Goal: Task Accomplishment & Management: Use online tool/utility

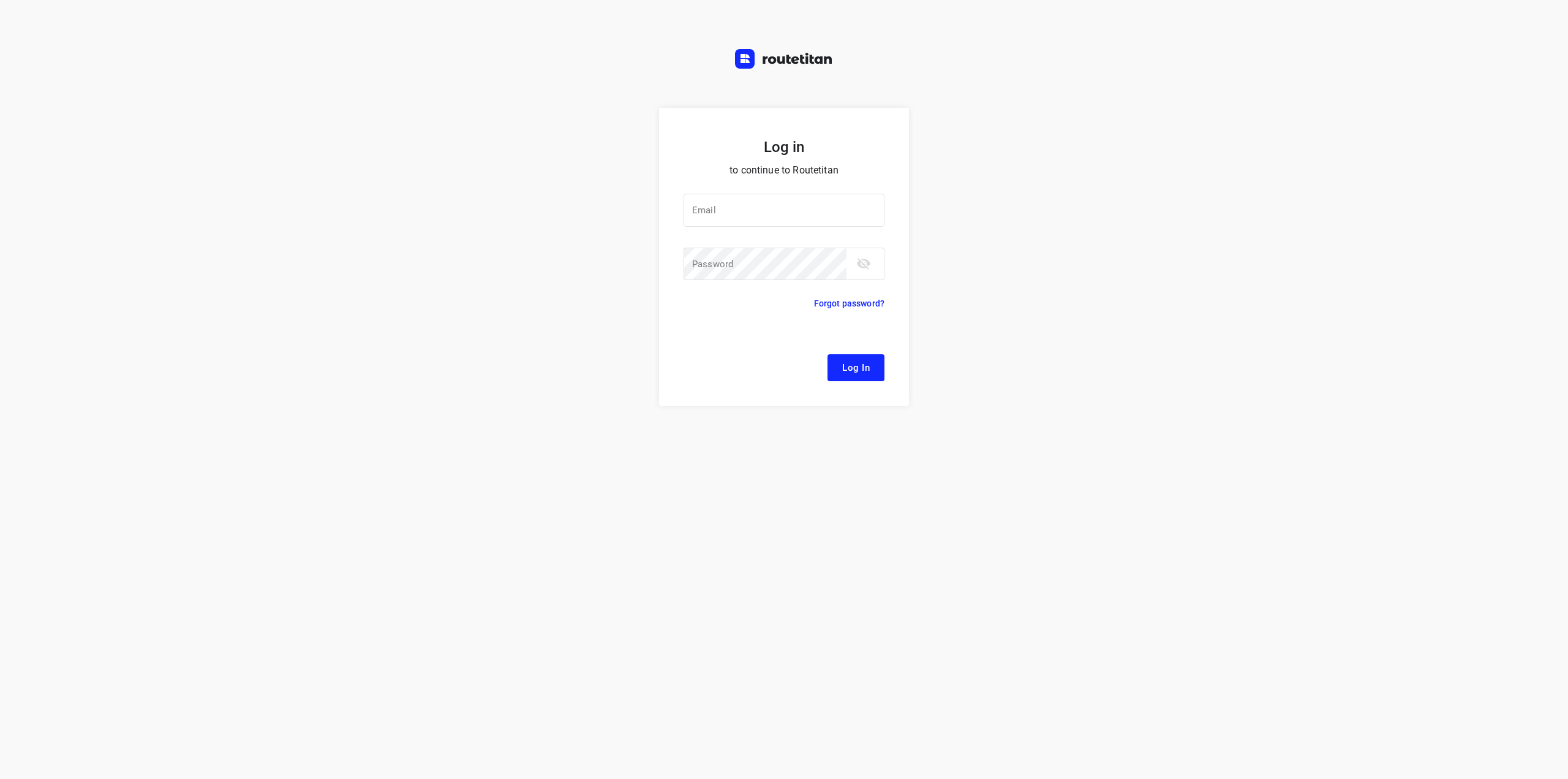
click at [1194, 222] on div "Log in to continue to Routetitan Email Email ​ Password Password ​ Forgot passw…" at bounding box center [784, 443] width 1568 height 671
click at [817, 209] on input "email" at bounding box center [784, 210] width 201 height 33
drag, startPoint x: 1101, startPoint y: 298, endPoint x: 1034, endPoint y: 296, distance: 67.0
click at [1101, 298] on div "Log in to continue to Routetitan Email Email ​ Password Password ​ Forgot passw…" at bounding box center [784, 443] width 1568 height 671
click at [0, 0] on div at bounding box center [0, 0] width 0 height 0
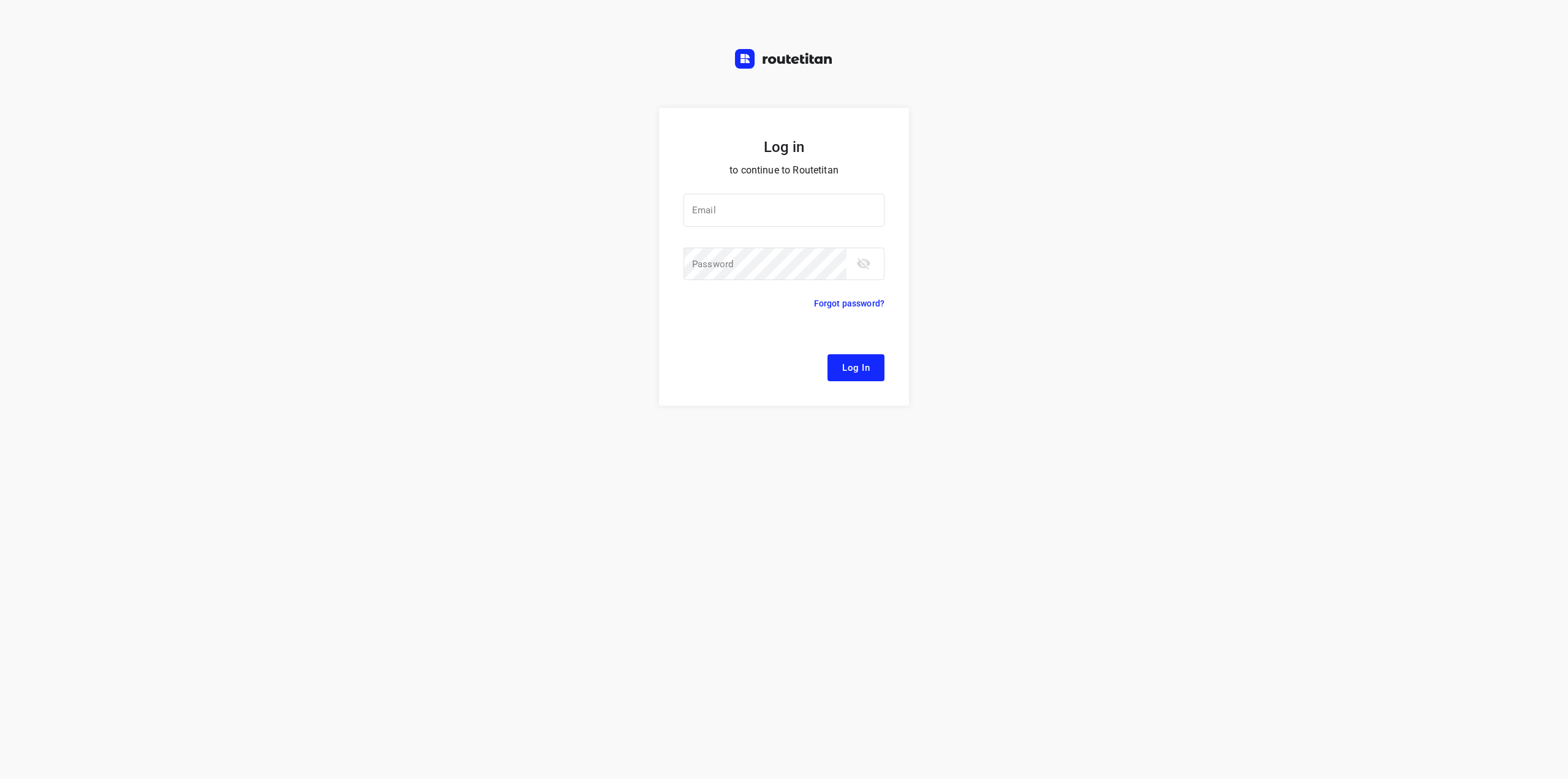
click at [0, 0] on div at bounding box center [0, 0] width 0 height 0
click at [805, 211] on input "email" at bounding box center [784, 210] width 201 height 33
drag, startPoint x: 1131, startPoint y: 409, endPoint x: 1104, endPoint y: 398, distance: 29.2
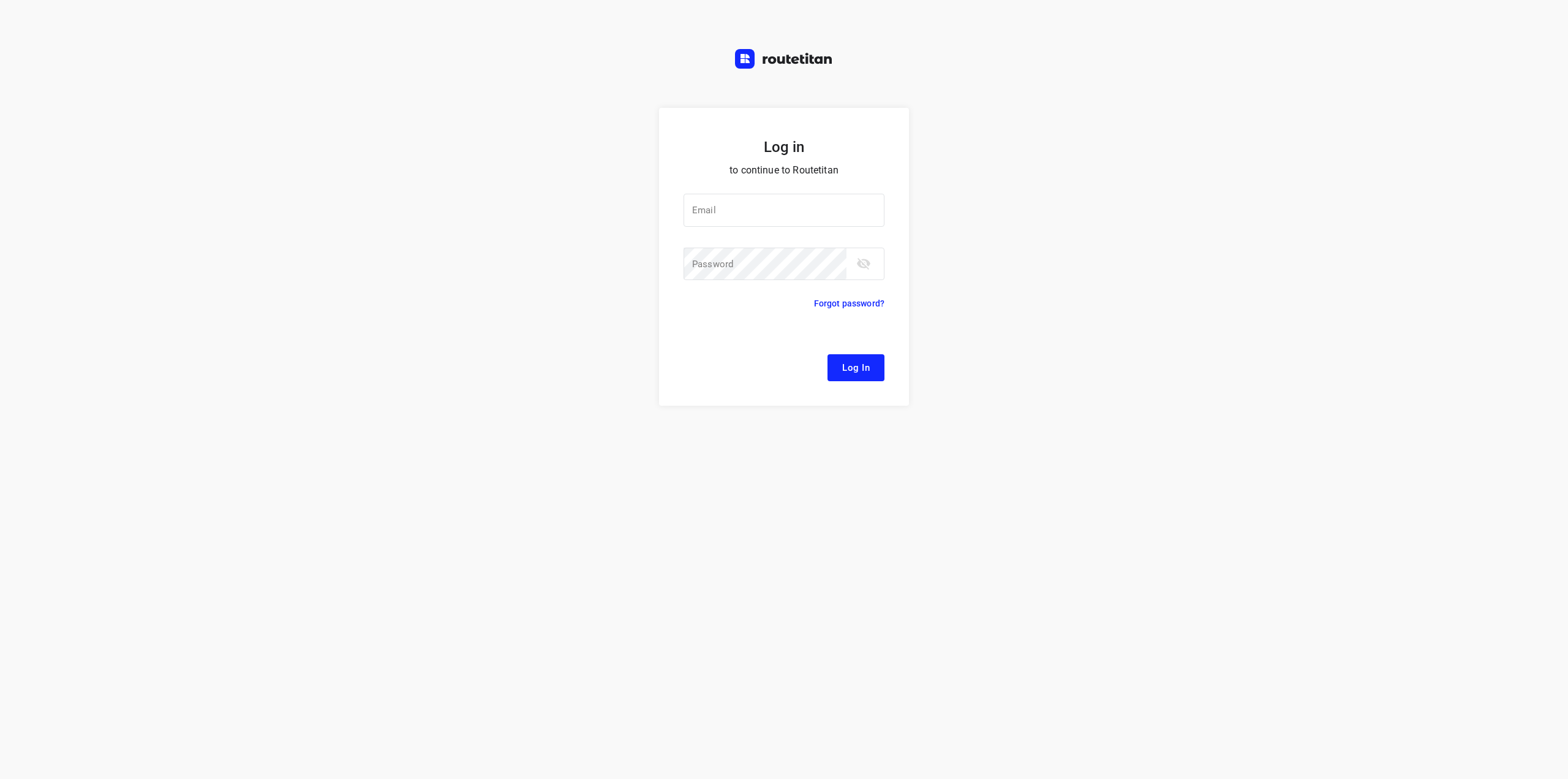
click at [1131, 409] on div "Log in to continue to Routetitan Email Email ​ Password Password ​ Forgot passw…" at bounding box center [784, 443] width 1568 height 671
click at [720, 211] on input "email" at bounding box center [784, 210] width 201 height 33
paste input "[PERSON_NAME][EMAIL_ADDRESS][DOMAIN_NAME]"
drag, startPoint x: 1203, startPoint y: 469, endPoint x: 1101, endPoint y: 455, distance: 103.0
click at [1203, 469] on div "Log in to continue to Routetitan Email [EMAIL_ADDRESS][DOMAIN_NAME] Email ​ Pas…" at bounding box center [784, 443] width 1568 height 671
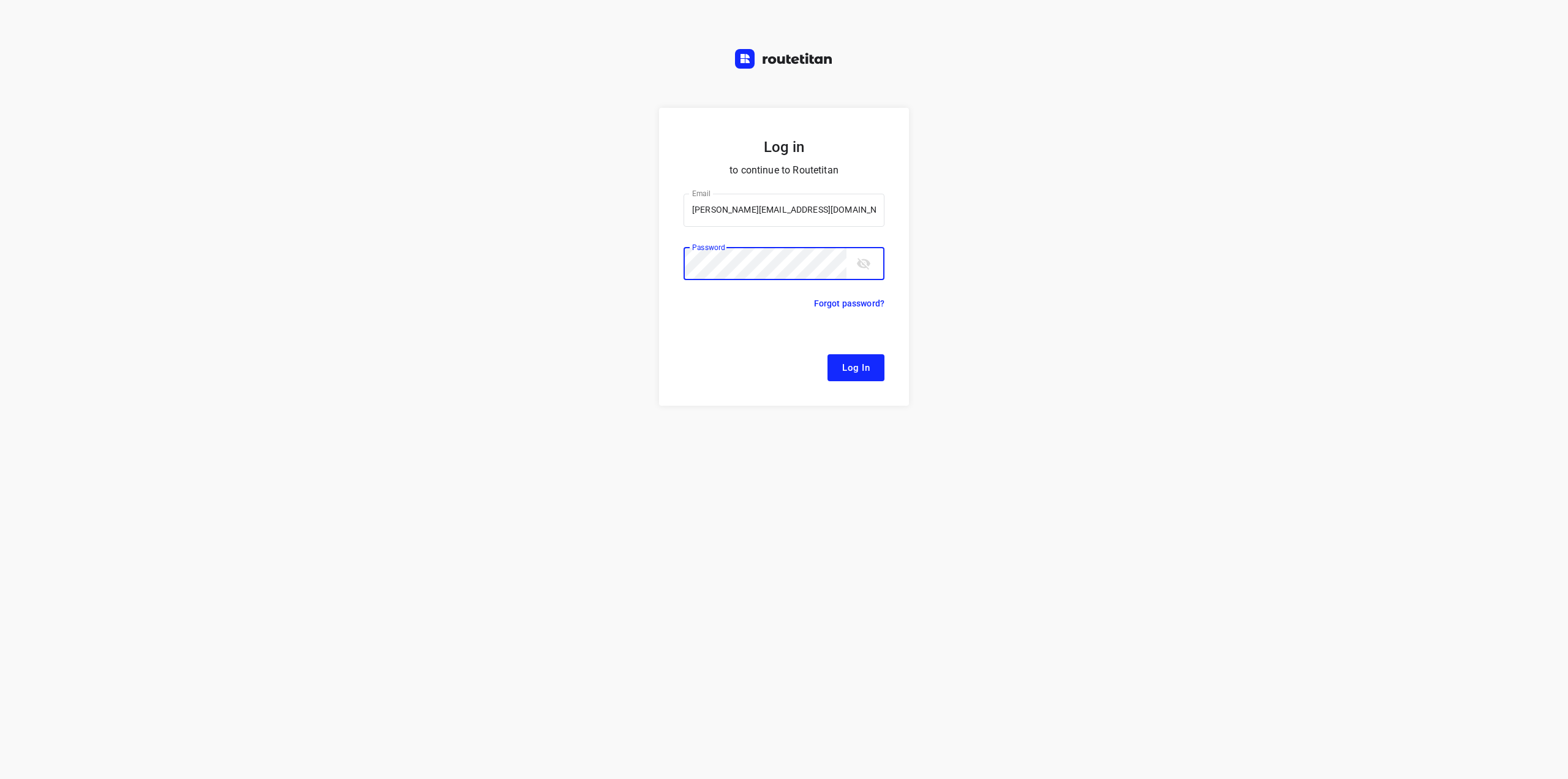
click at [828, 354] on button "Log In" at bounding box center [856, 368] width 57 height 27
click at [1191, 449] on div "Log in to continue to Routetitan Email [EMAIL_ADDRESS][DOMAIN_NAME] Email ​ Pas…" at bounding box center [784, 443] width 1568 height 671
drag, startPoint x: 665, startPoint y: 220, endPoint x: 575, endPoint y: 219, distance: 90.0
click at [577, 220] on div "Log in to continue to Routetitan Email [EMAIL_ADDRESS][DOMAIN_NAME] Email ​ Pas…" at bounding box center [784, 443] width 1568 height 671
paste input "[EMAIL_ADDRESS][DOMAIN_NAME]"
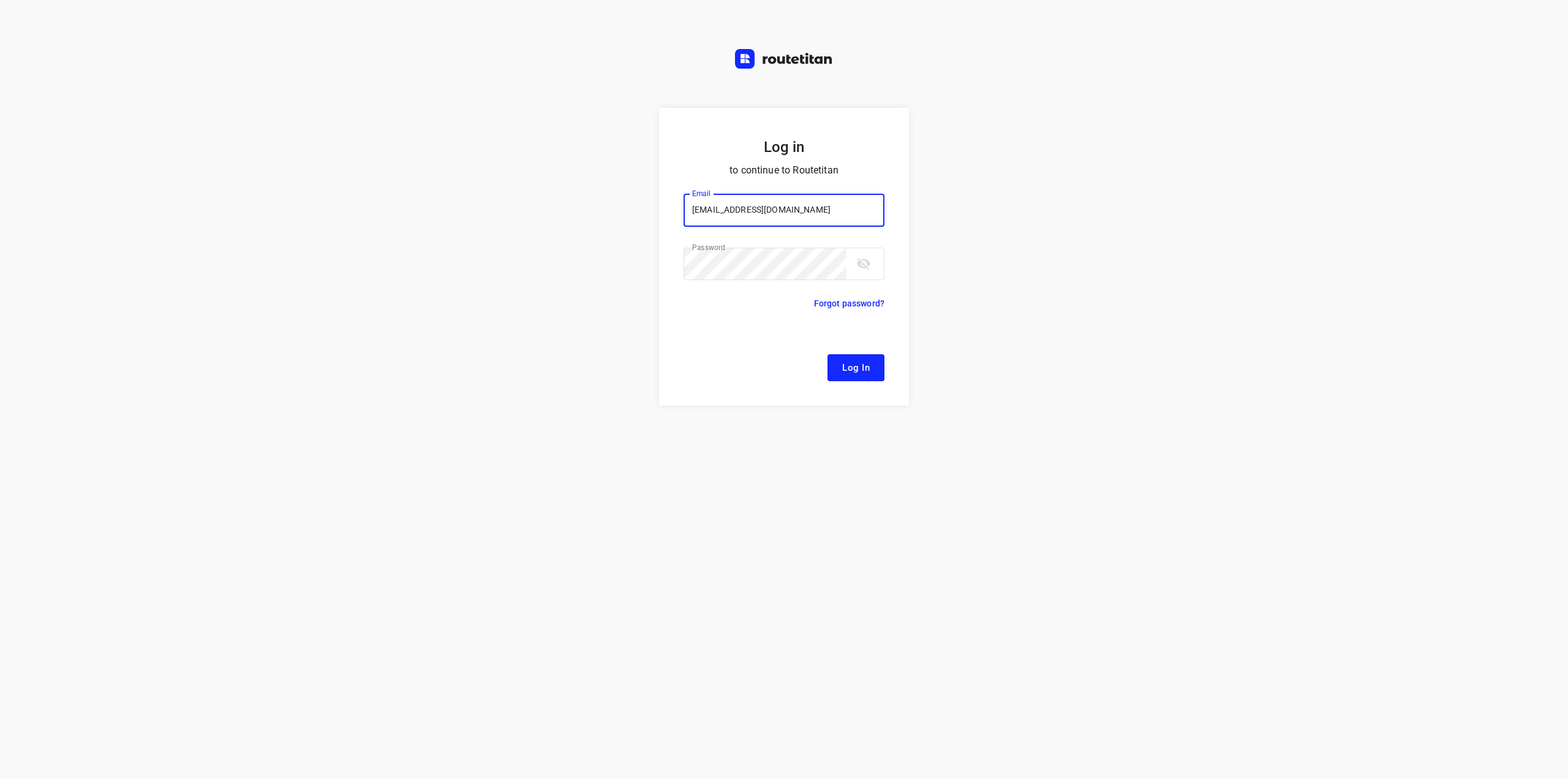
type input "[EMAIL_ADDRESS][DOMAIN_NAME]"
click at [1153, 435] on div "Log in to continue to Routetitan Email [EMAIL_ADDRESS][DOMAIN_NAME] Email ​ Pas…" at bounding box center [784, 443] width 1568 height 671
click at [649, 274] on div "Log in to continue to Routetitan Email [EMAIL_ADDRESS][DOMAIN_NAME] Email ​ Pas…" at bounding box center [784, 443] width 1568 height 671
click at [828, 354] on button "Log In" at bounding box center [856, 368] width 57 height 27
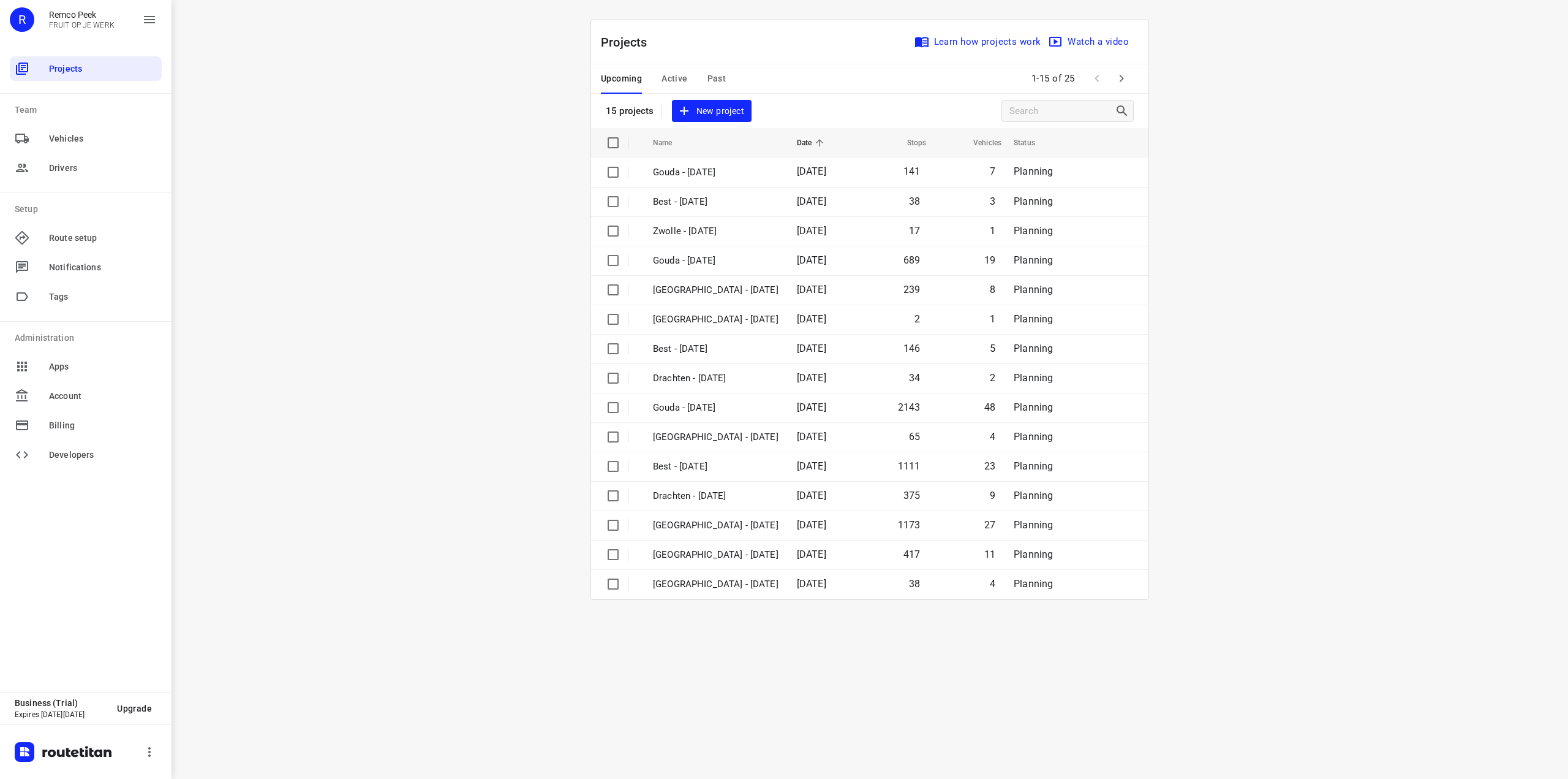
click at [0, 778] on div at bounding box center [0, 779] width 0 height 0
click at [1122, 80] on icon "button" at bounding box center [1121, 78] width 15 height 15
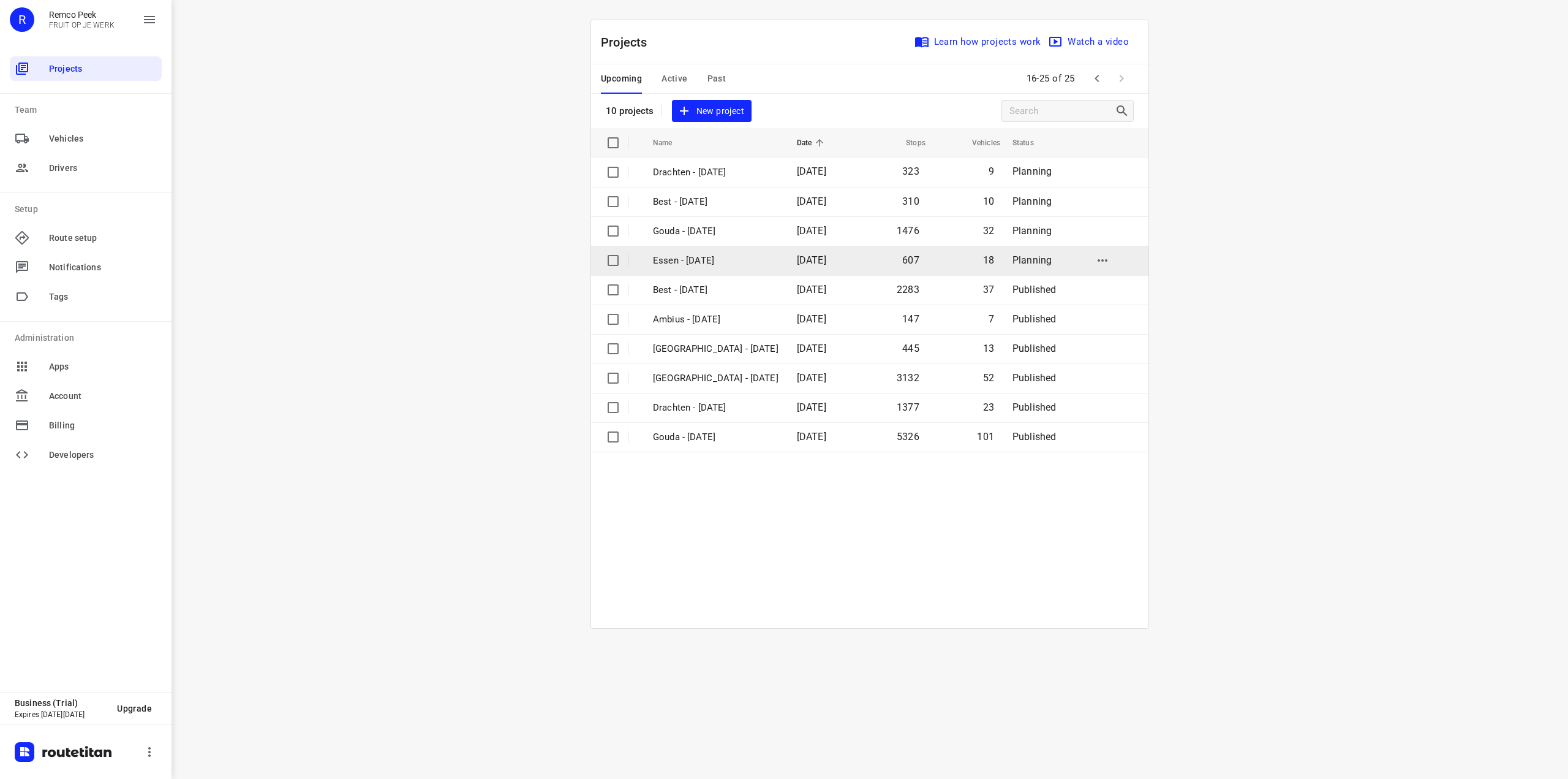
click at [689, 259] on p "Essen - [DATE]" at bounding box center [715, 260] width 126 height 14
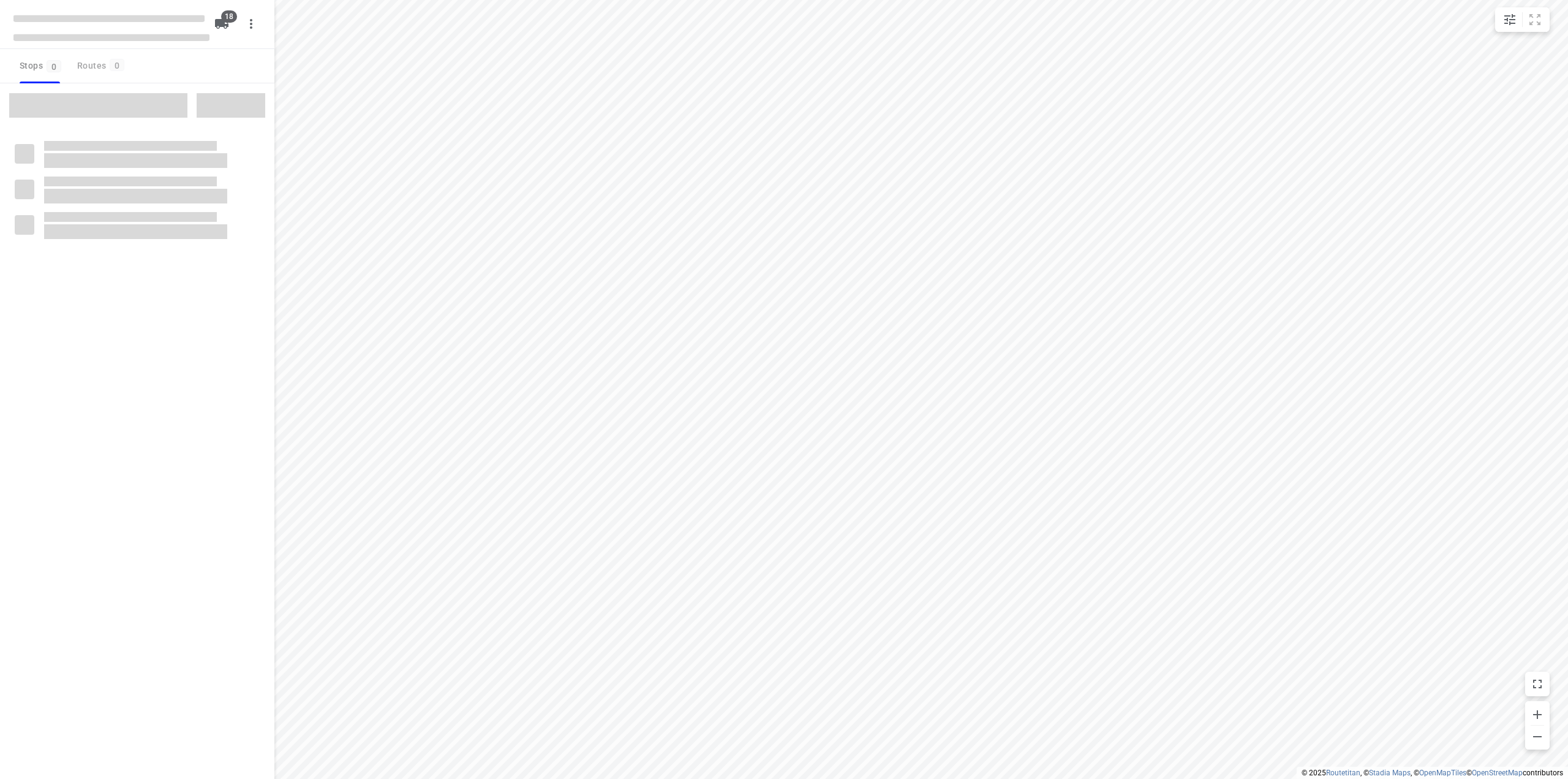
checkbox input "true"
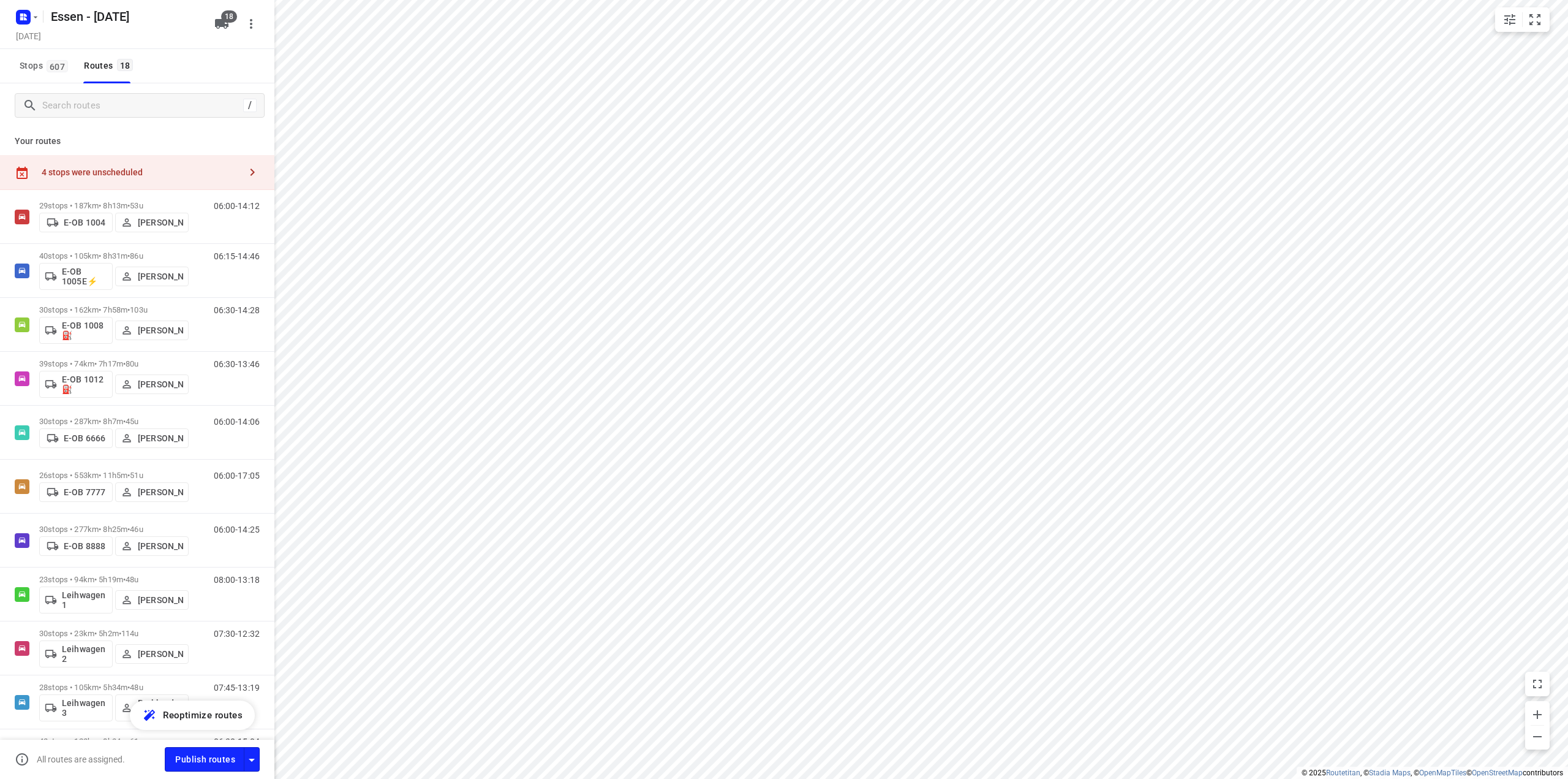
click at [103, 170] on div "4 stops were unscheduled" at bounding box center [141, 172] width 199 height 10
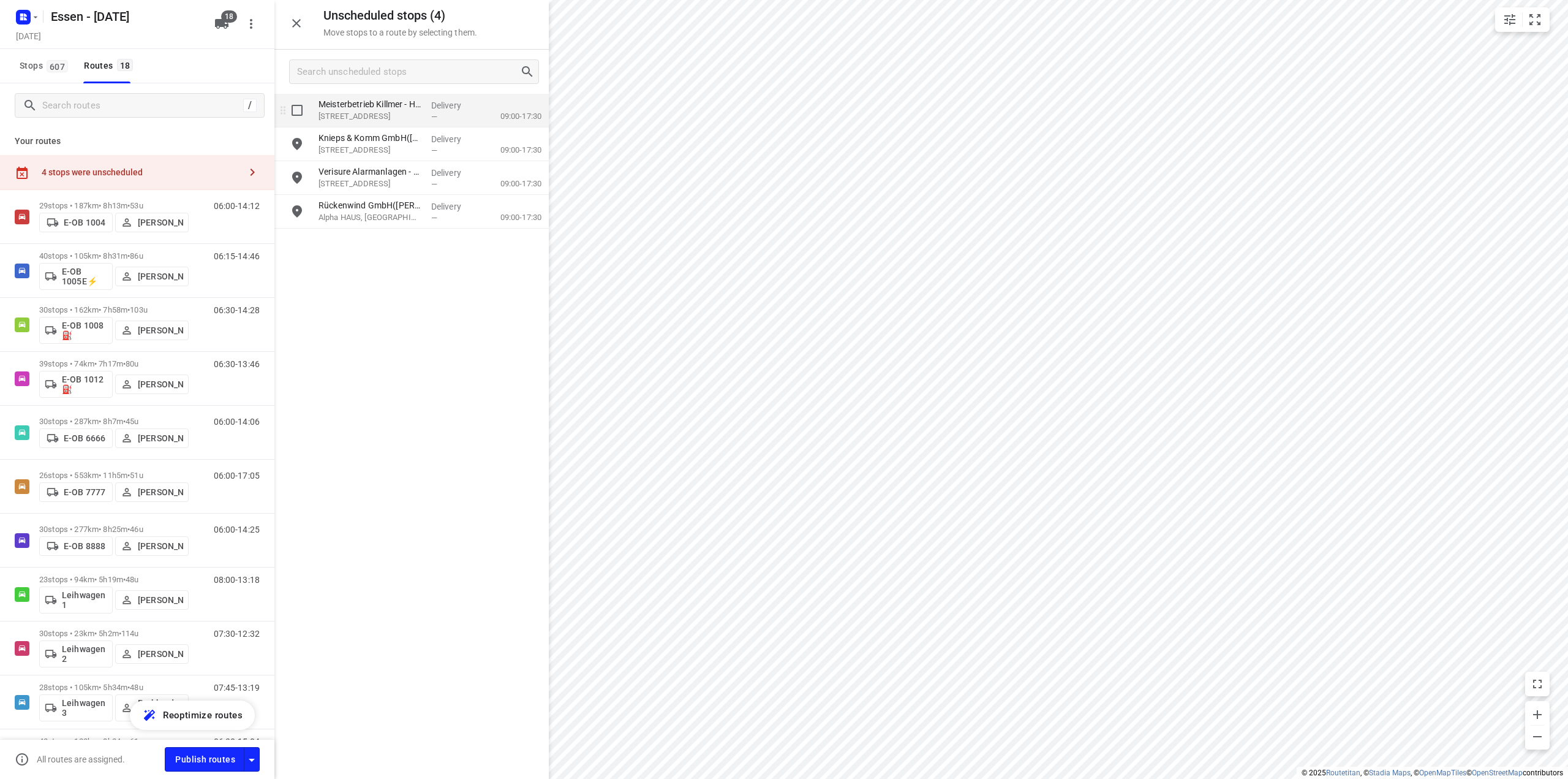
click at [393, 118] on p "[STREET_ADDRESS]" at bounding box center [370, 116] width 103 height 12
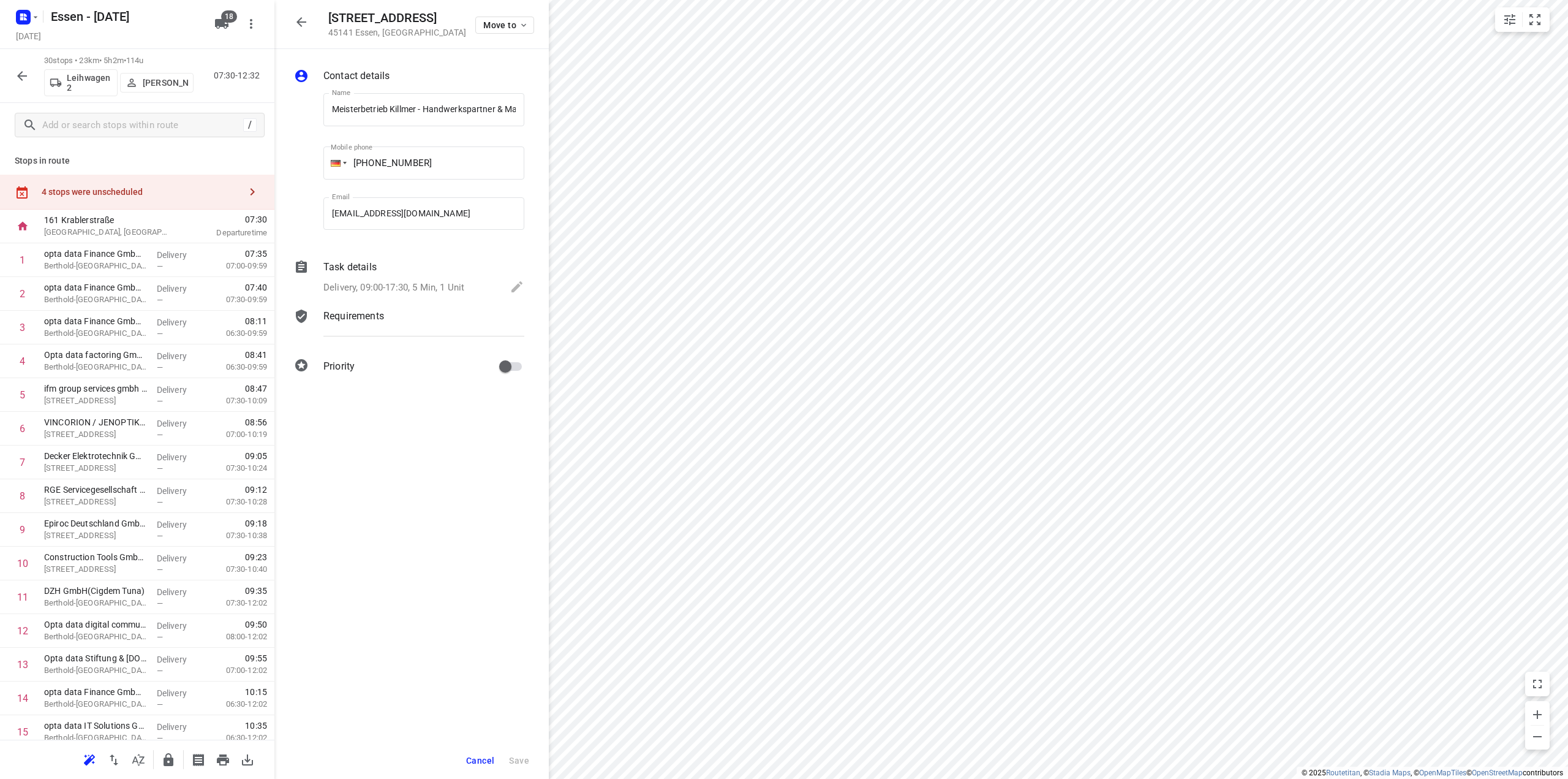
click at [301, 22] on icon "button" at bounding box center [301, 22] width 10 height 10
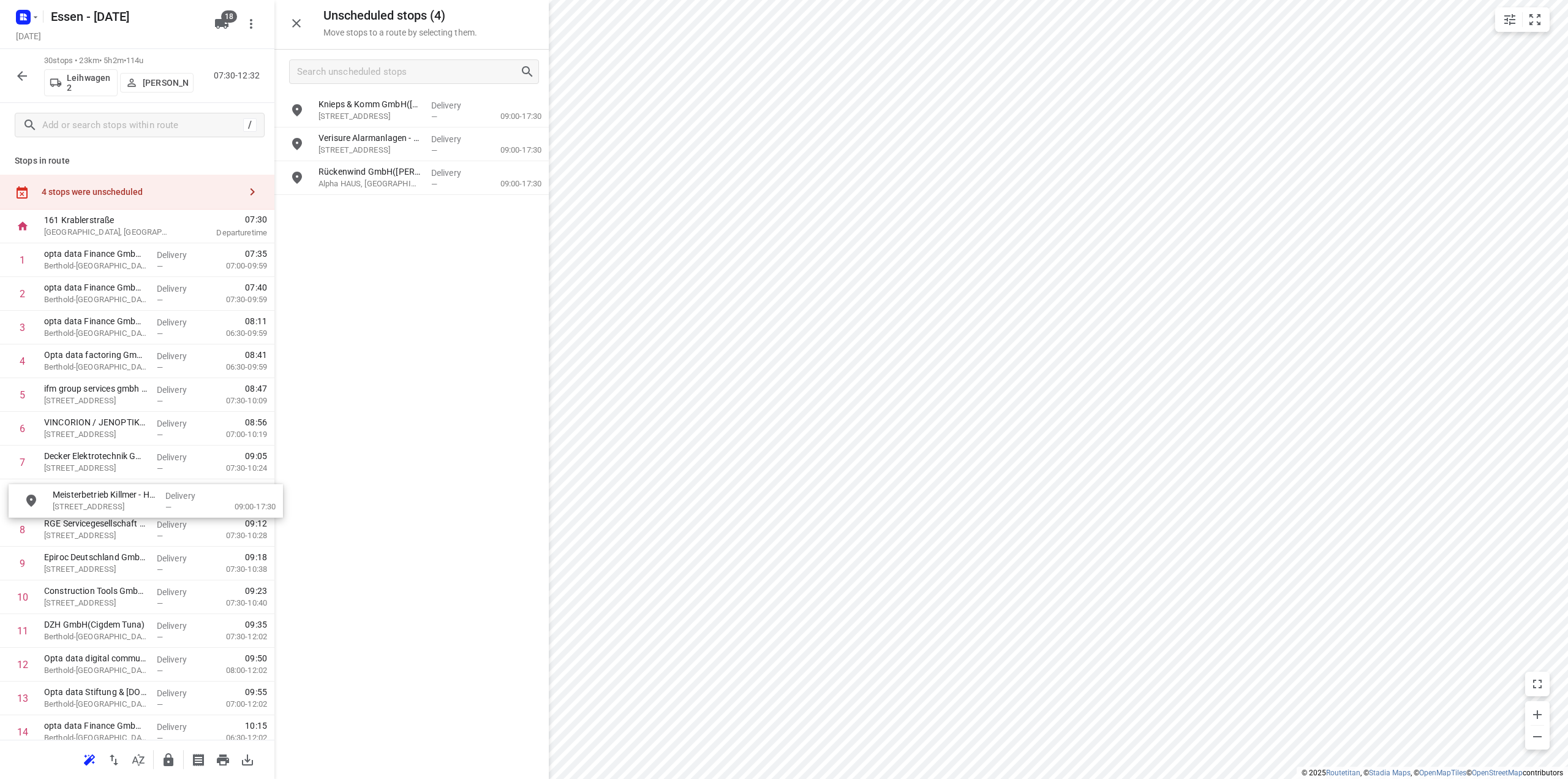
drag, startPoint x: 361, startPoint y: 113, endPoint x: 92, endPoint y: 507, distance: 477.1
click at [353, 116] on p "[STREET_ADDRESS]" at bounding box center [370, 116] width 103 height 12
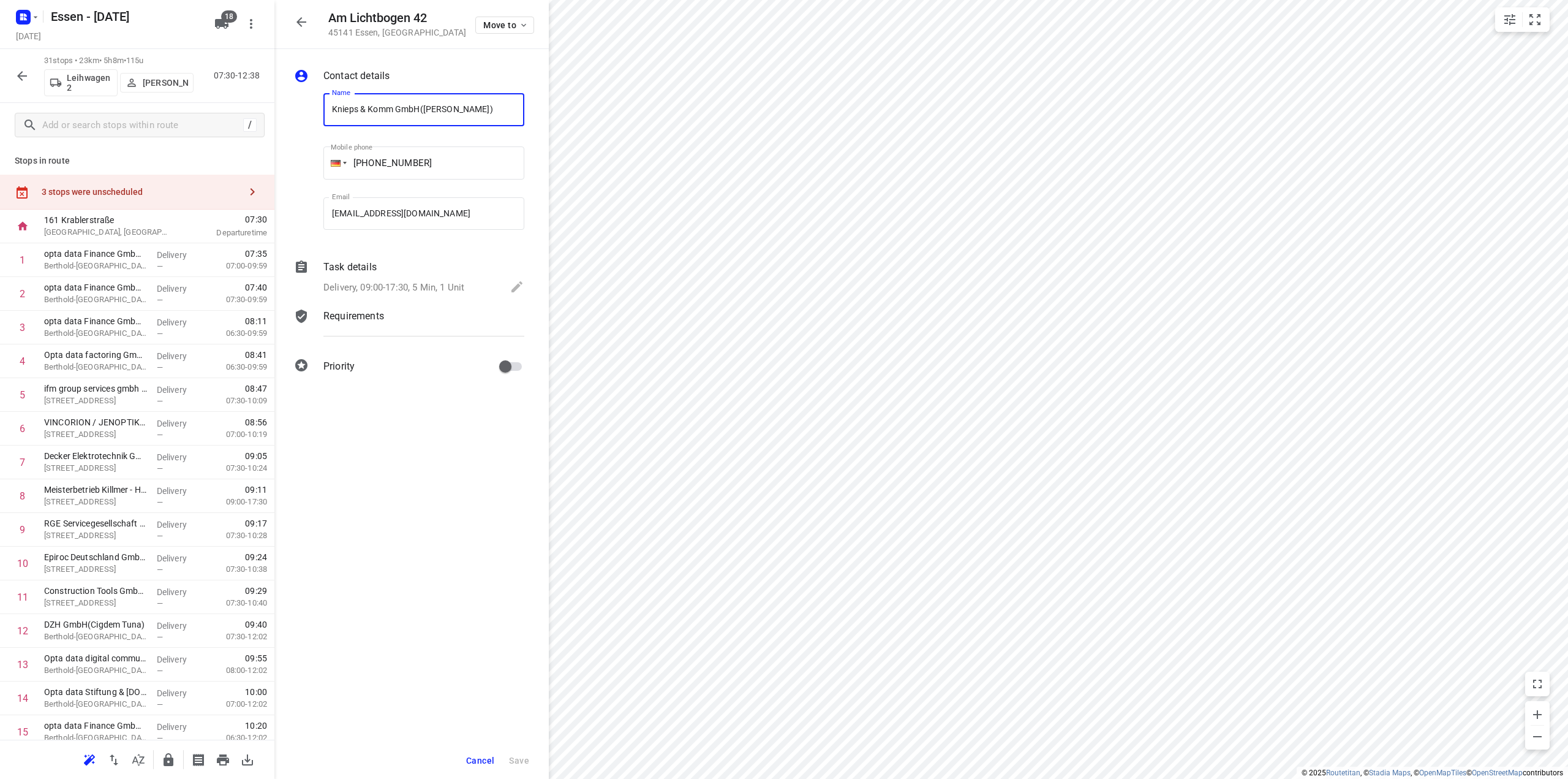
click at [303, 22] on icon "button" at bounding box center [301, 22] width 10 height 10
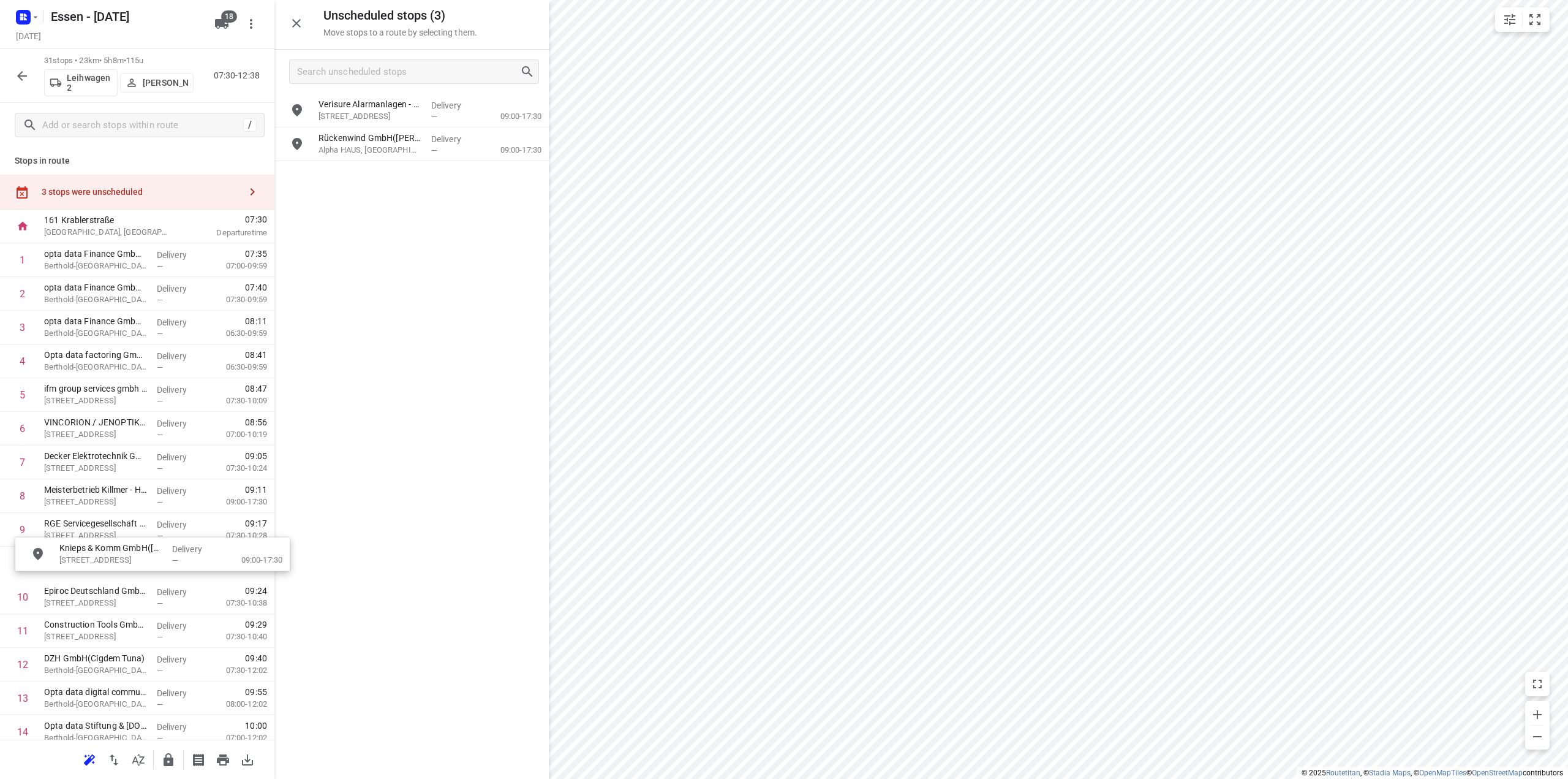
drag, startPoint x: 339, startPoint y: 113, endPoint x: 24, endPoint y: 655, distance: 626.9
click at [369, 116] on p "[STREET_ADDRESS]" at bounding box center [370, 116] width 103 height 12
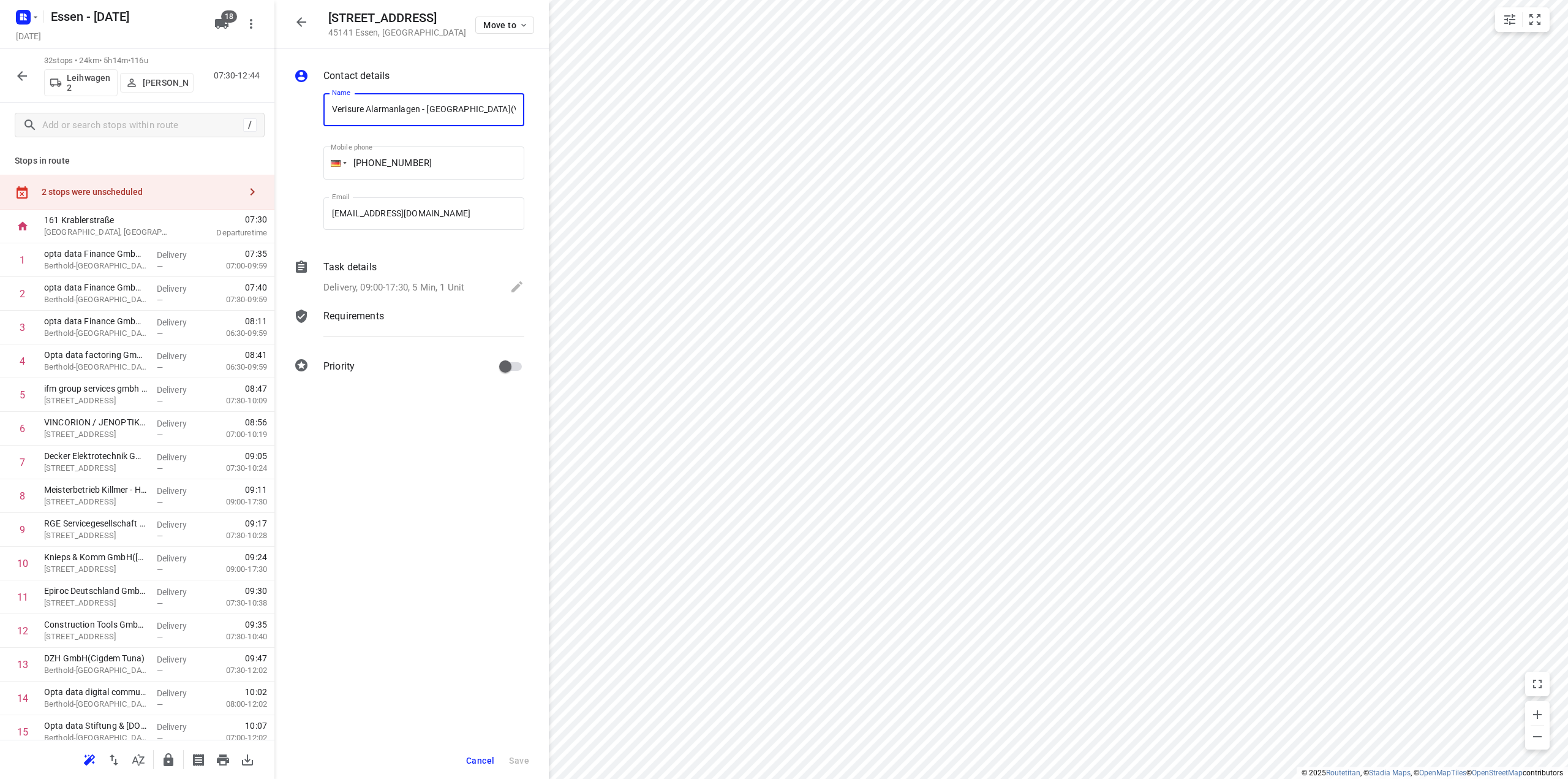
scroll to position [0, 59]
click at [300, 22] on icon "button" at bounding box center [301, 22] width 10 height 10
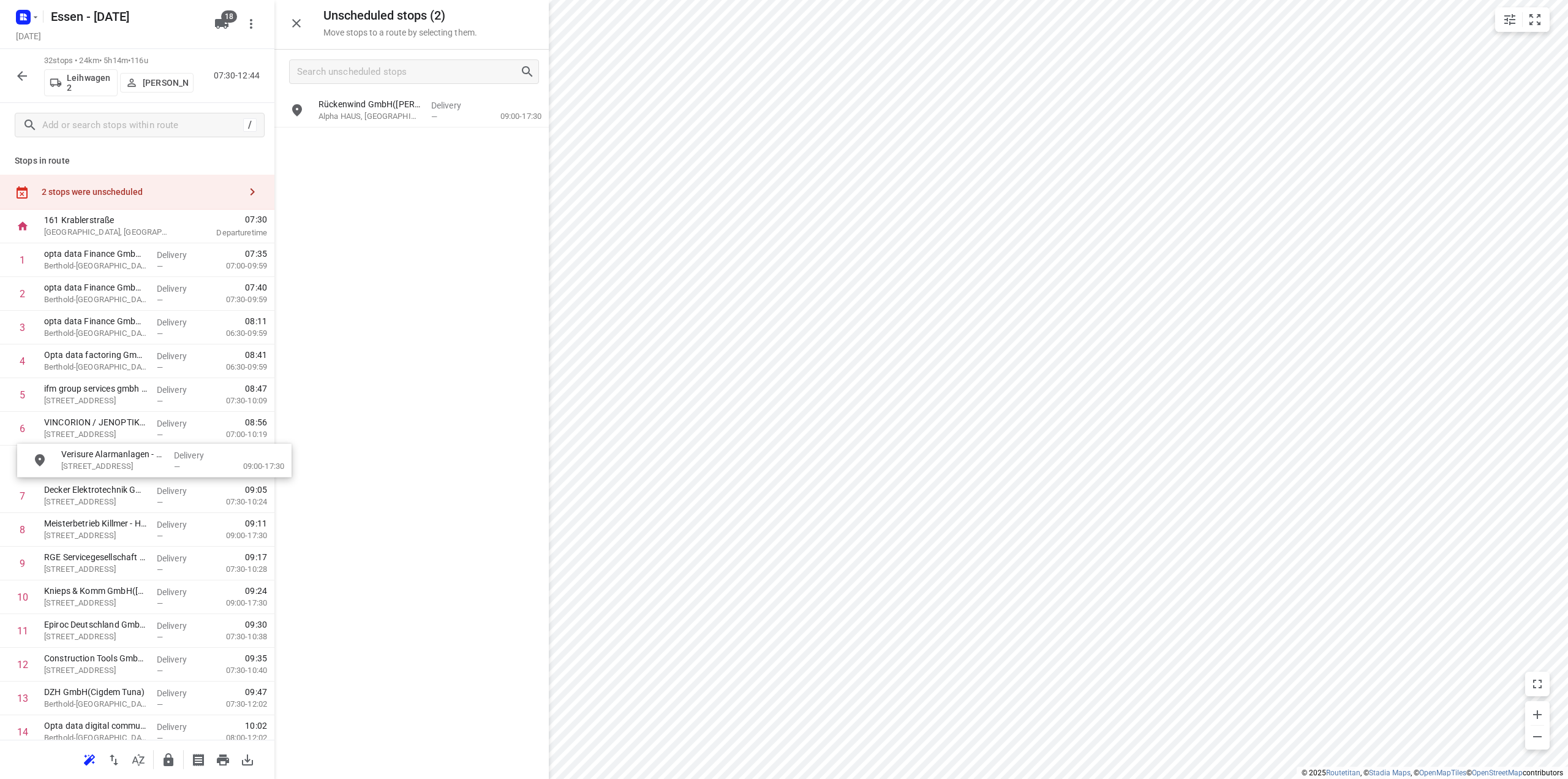
drag, startPoint x: 340, startPoint y: 112, endPoint x: 64, endPoint y: 475, distance: 456.0
click at [367, 114] on p "Alpha HAUS, [GEOGRAPHIC_DATA]" at bounding box center [370, 116] width 103 height 12
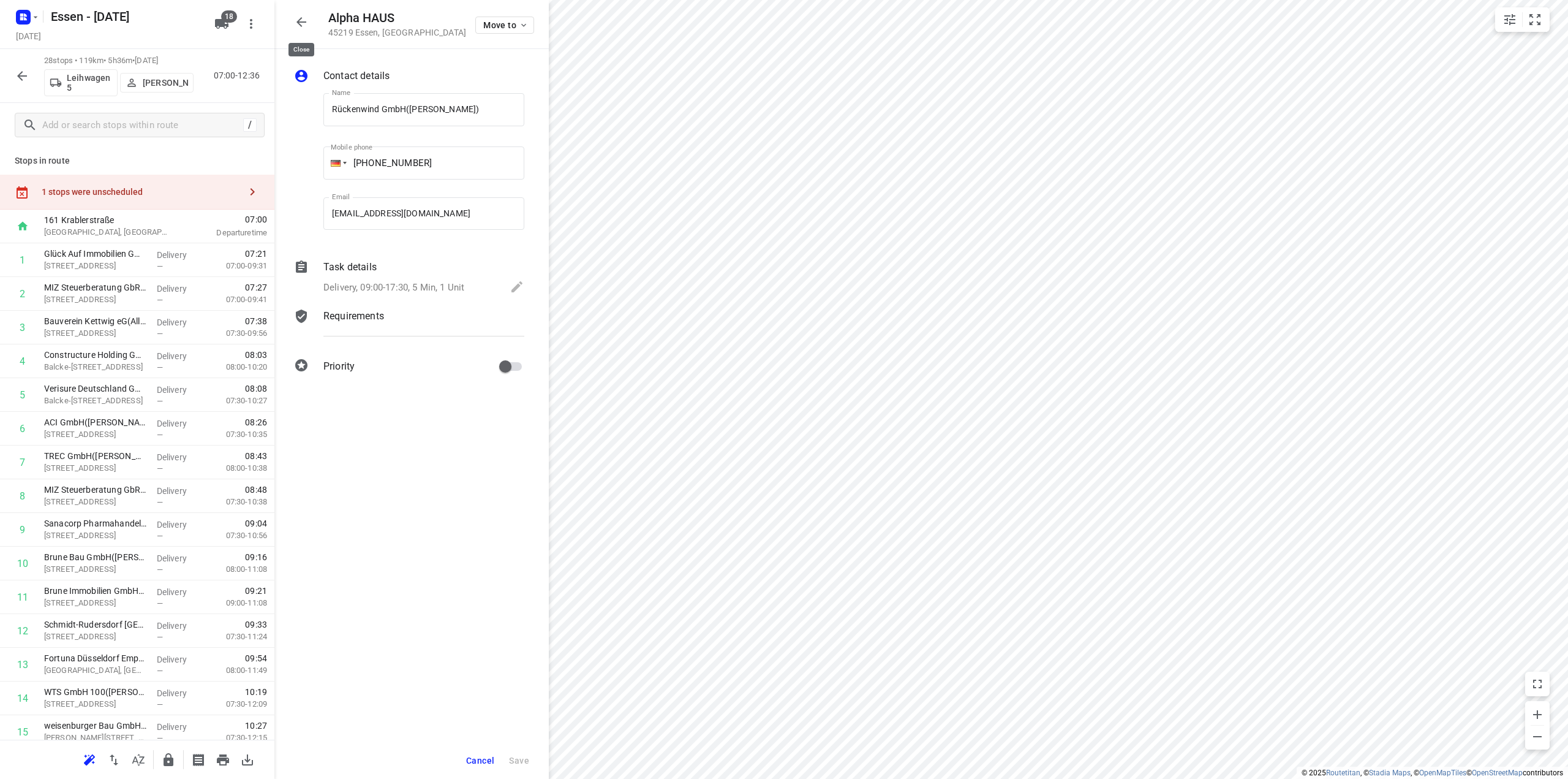
click at [300, 25] on icon "button" at bounding box center [301, 22] width 10 height 10
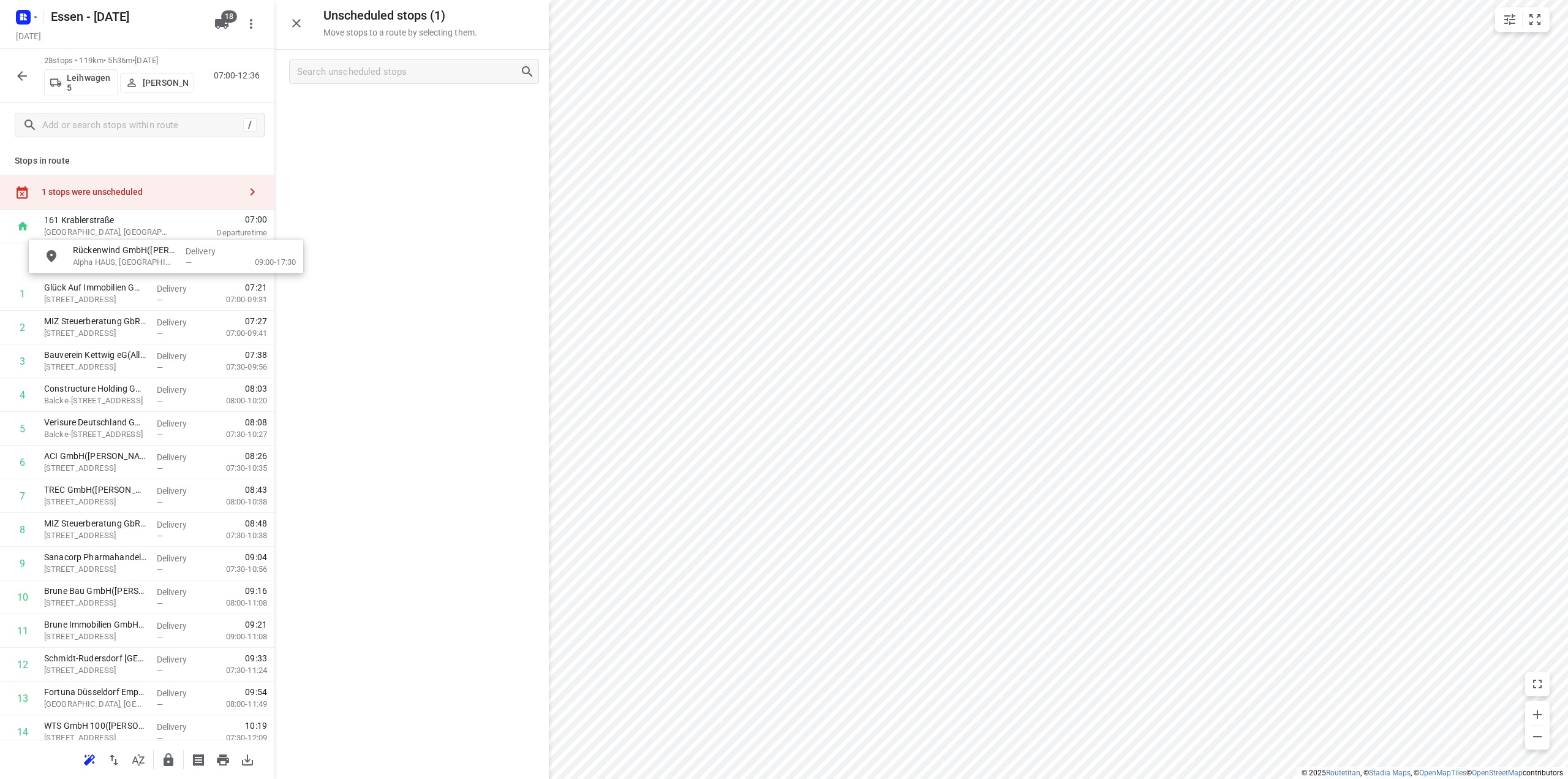
drag, startPoint x: 323, startPoint y: 112, endPoint x: 76, endPoint y: 269, distance: 292.7
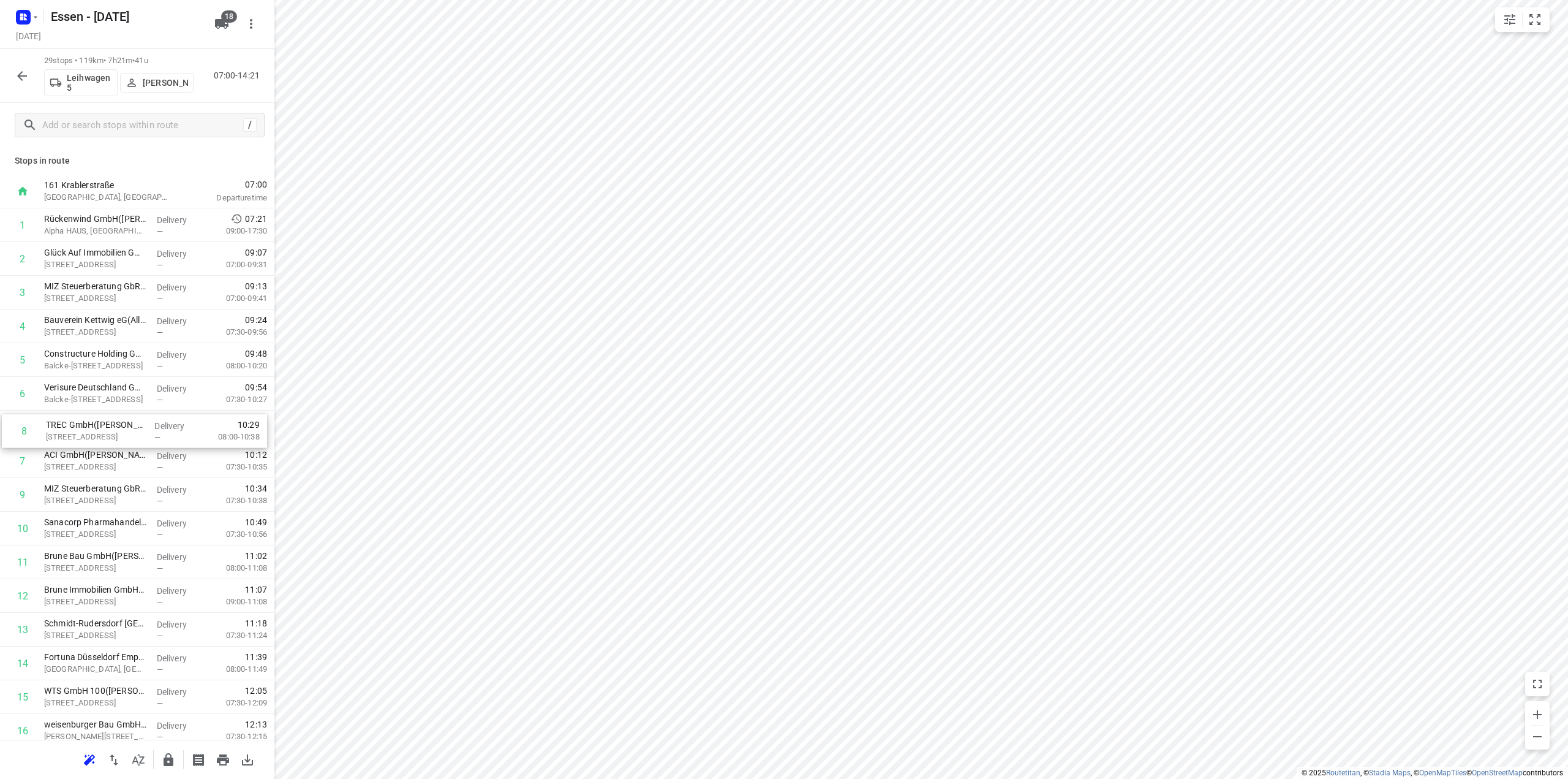
drag, startPoint x: 95, startPoint y: 468, endPoint x: 98, endPoint y: 431, distance: 37.1
click at [98, 431] on div "1 Rückenwind GmbH([PERSON_NAME]) [GEOGRAPHIC_DATA], Essen Delivery — 07:21 09:0…" at bounding box center [137, 697] width 274 height 978
drag, startPoint x: 176, startPoint y: 500, endPoint x: 176, endPoint y: 431, distance: 69.0
click at [176, 431] on div "1 Rückenwind GmbH([PERSON_NAME]) [GEOGRAPHIC_DATA], Essen Delivery — 07:21 09:0…" at bounding box center [137, 697] width 274 height 978
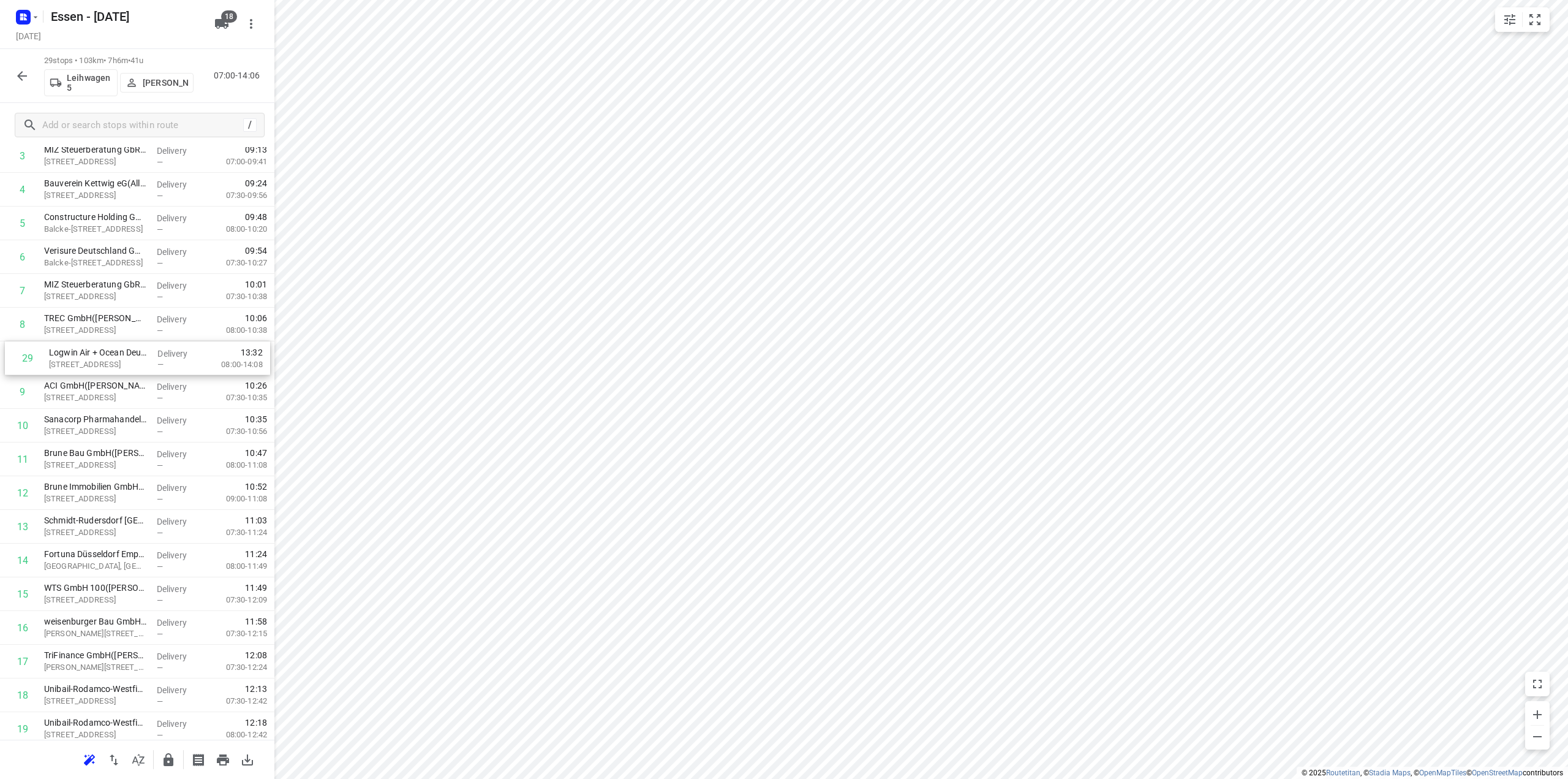
drag, startPoint x: 94, startPoint y: 687, endPoint x: 100, endPoint y: 343, distance: 344.1
click at [100, 343] on div "1 Rückenwind GmbH([PERSON_NAME]) [GEOGRAPHIC_DATA], Essen Delivery — 07:21 09:0…" at bounding box center [137, 560] width 274 height 978
drag, startPoint x: 98, startPoint y: 427, endPoint x: 97, endPoint y: 391, distance: 36.0
click at [97, 391] on div "1 Rückenwind GmbH([PERSON_NAME]) [GEOGRAPHIC_DATA], Essen Delivery — 07:21 09:0…" at bounding box center [137, 560] width 274 height 978
drag, startPoint x: 161, startPoint y: 465, endPoint x: 156, endPoint y: 426, distance: 39.3
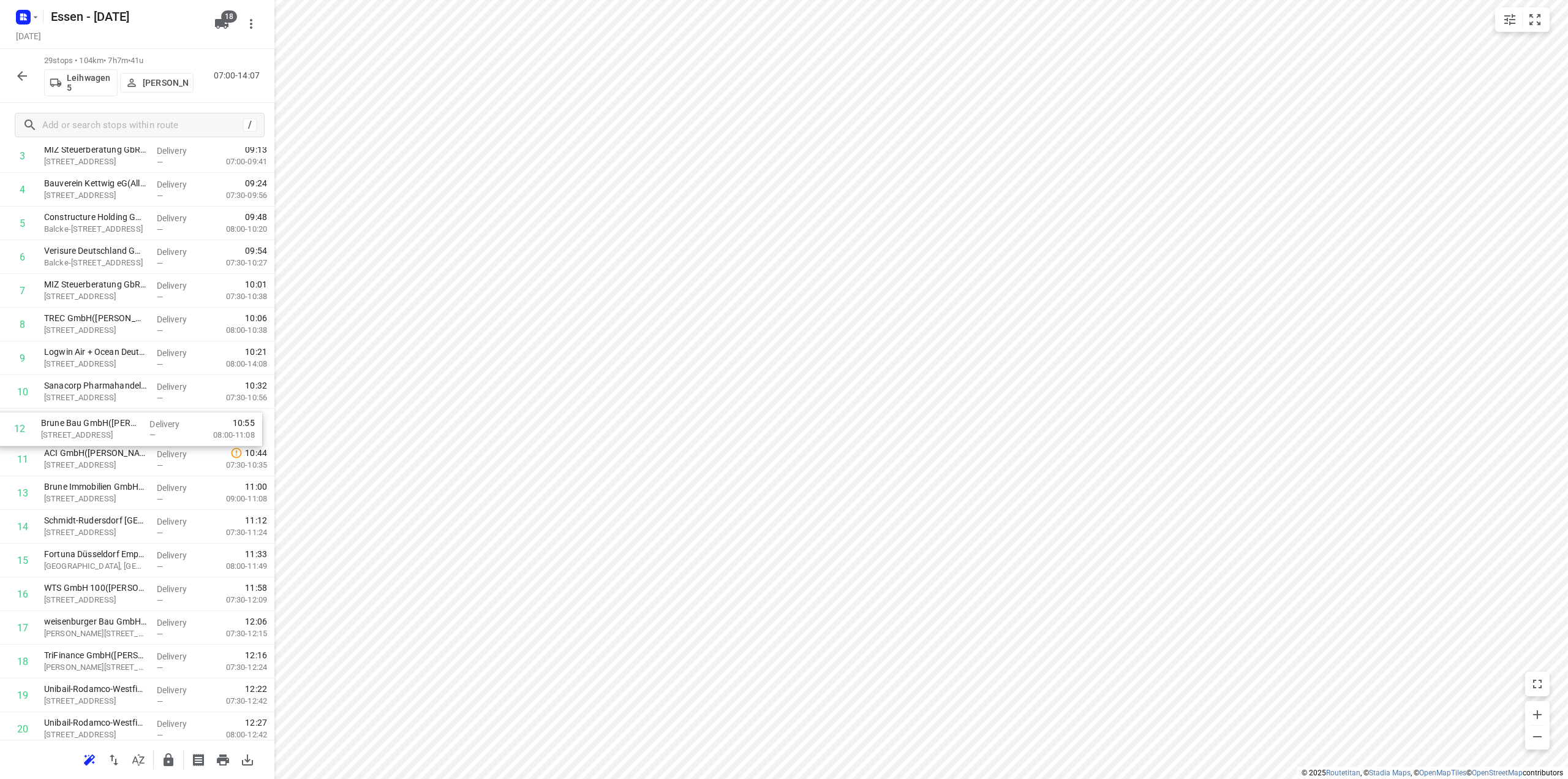
click at [156, 426] on div "1 Rückenwind GmbH([PERSON_NAME]) [GEOGRAPHIC_DATA], Essen Delivery — 07:21 09:0…" at bounding box center [137, 560] width 274 height 978
drag, startPoint x: 136, startPoint y: 486, endPoint x: 136, endPoint y: 439, distance: 47.0
click at [136, 439] on div "1 Rückenwind GmbH([PERSON_NAME]) [GEOGRAPHIC_DATA], Essen Delivery — 07:21 09:0…" at bounding box center [137, 560] width 274 height 978
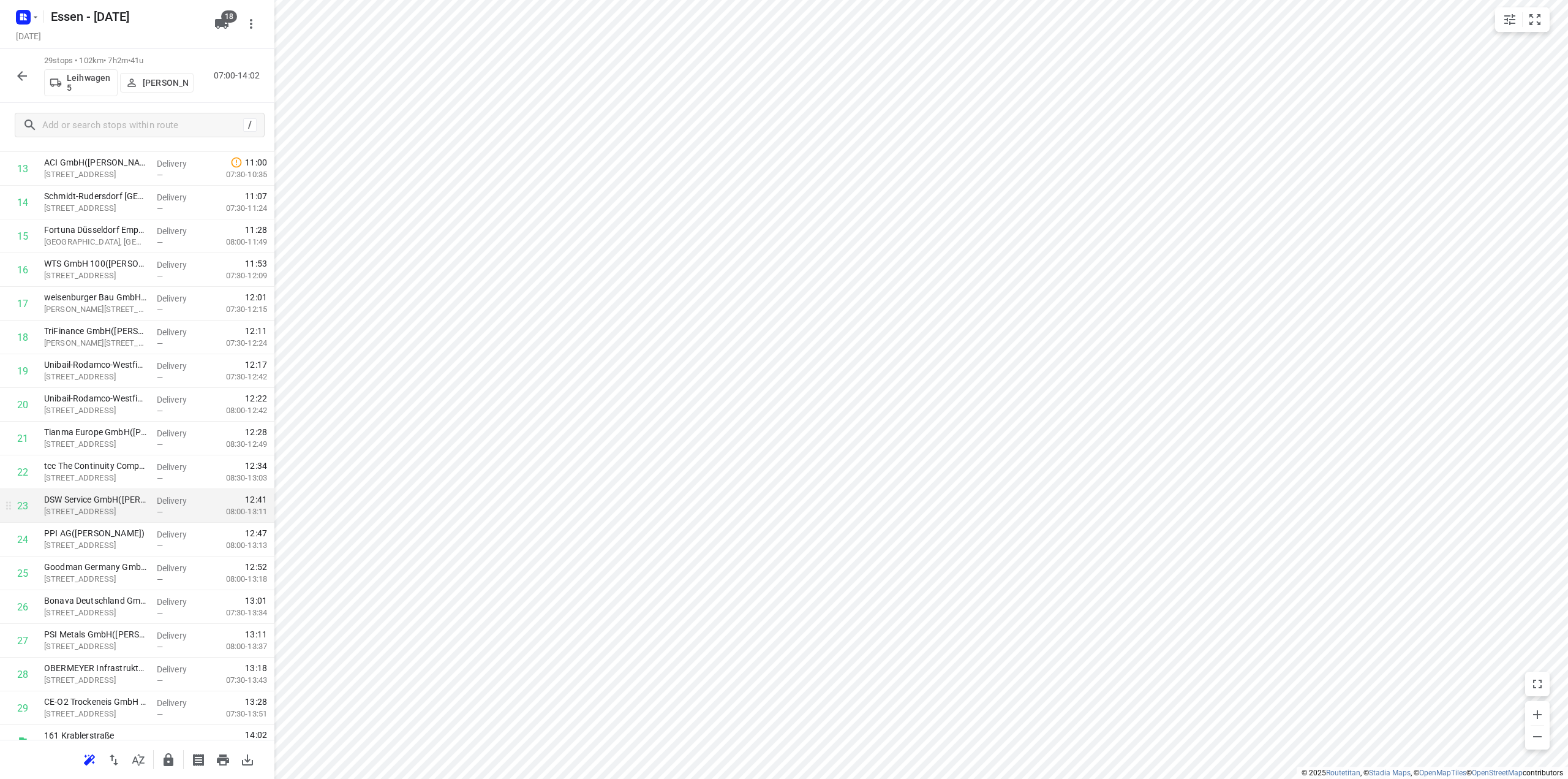
scroll to position [479, 0]
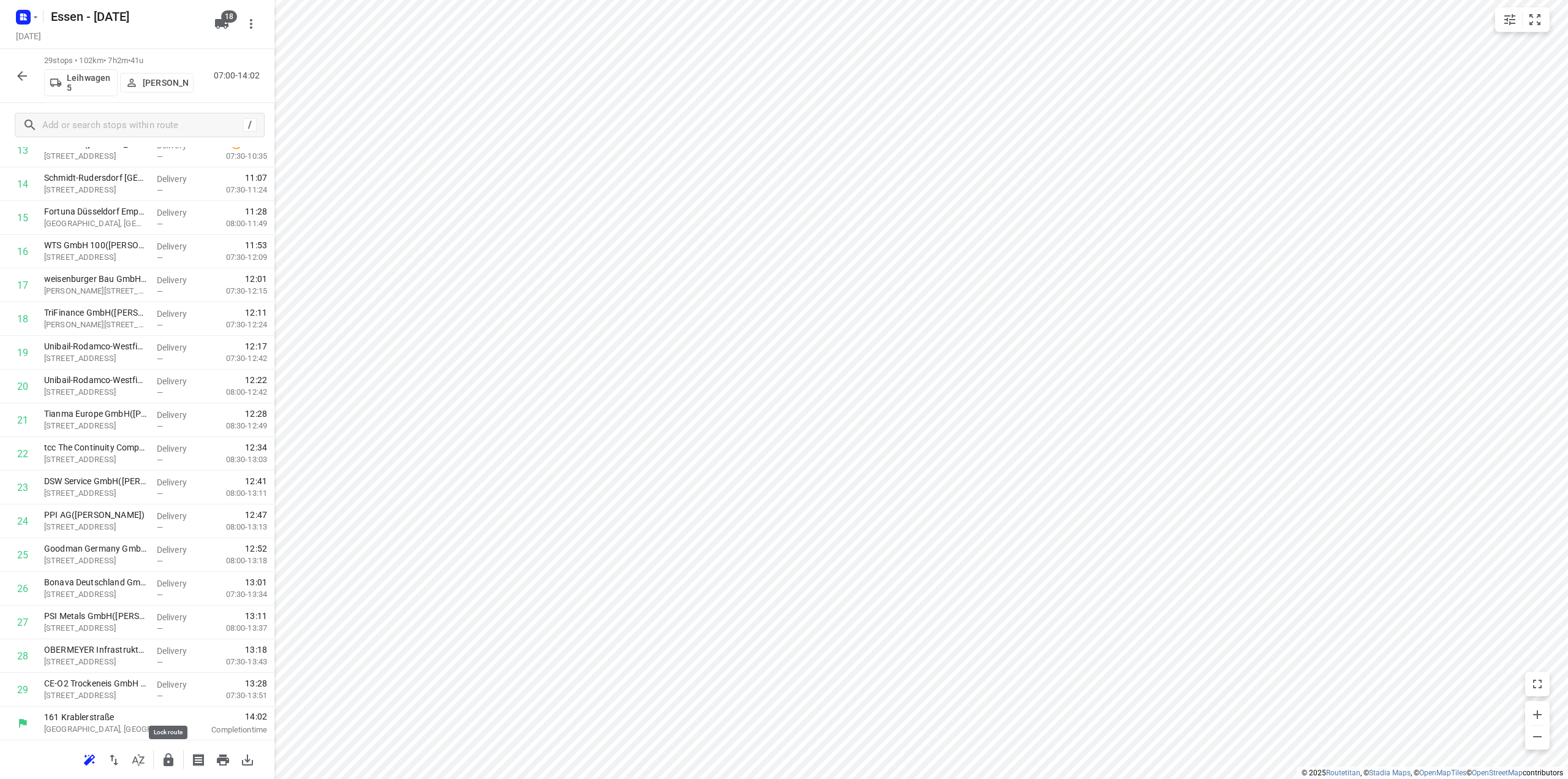
click at [175, 764] on icon "button" at bounding box center [168, 760] width 15 height 15
click at [22, 78] on icon "button" at bounding box center [22, 76] width 15 height 15
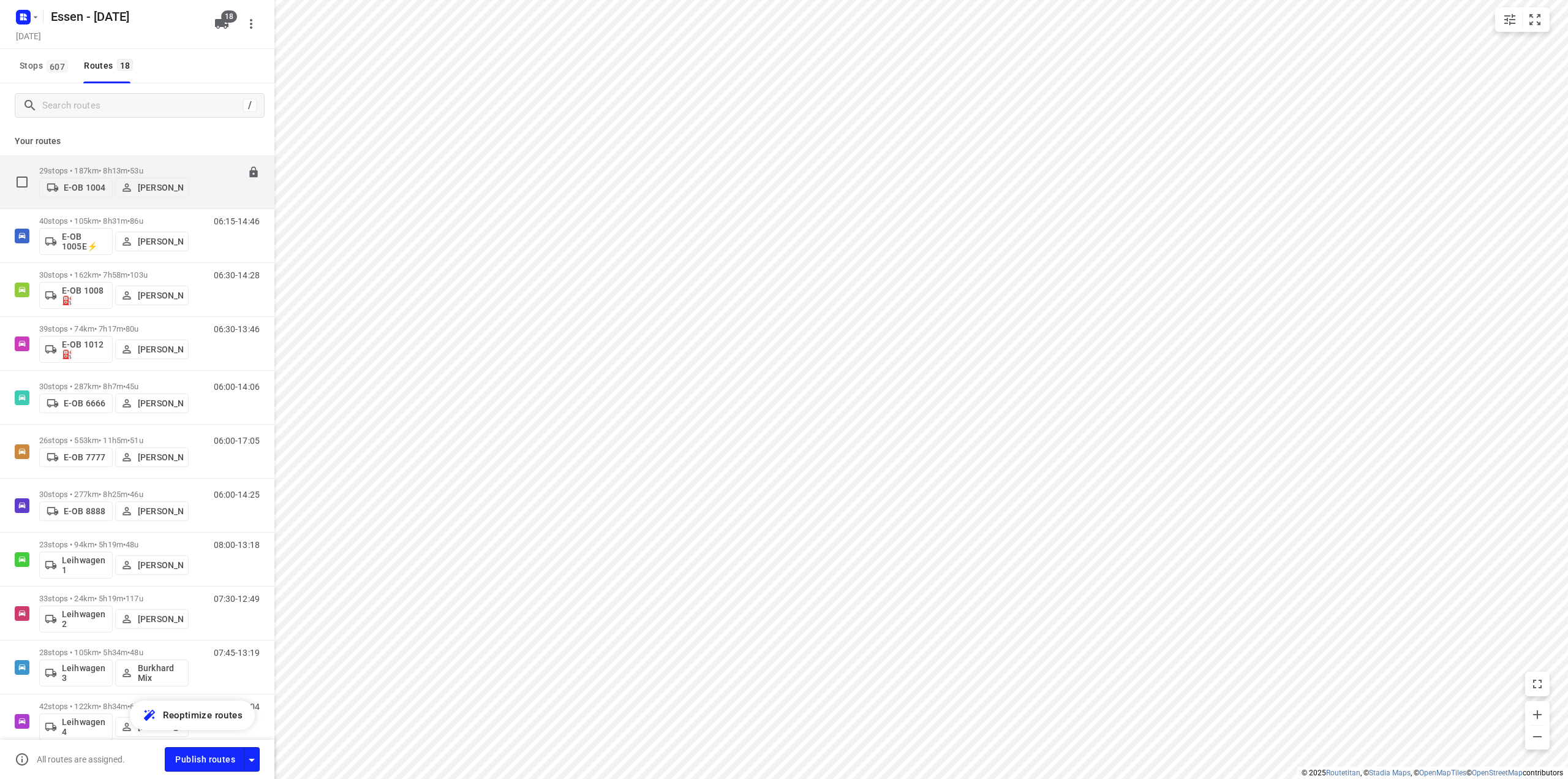
click at [109, 167] on p "29 stops • 187km • 8h13m • [DATE]" at bounding box center [114, 171] width 149 height 9
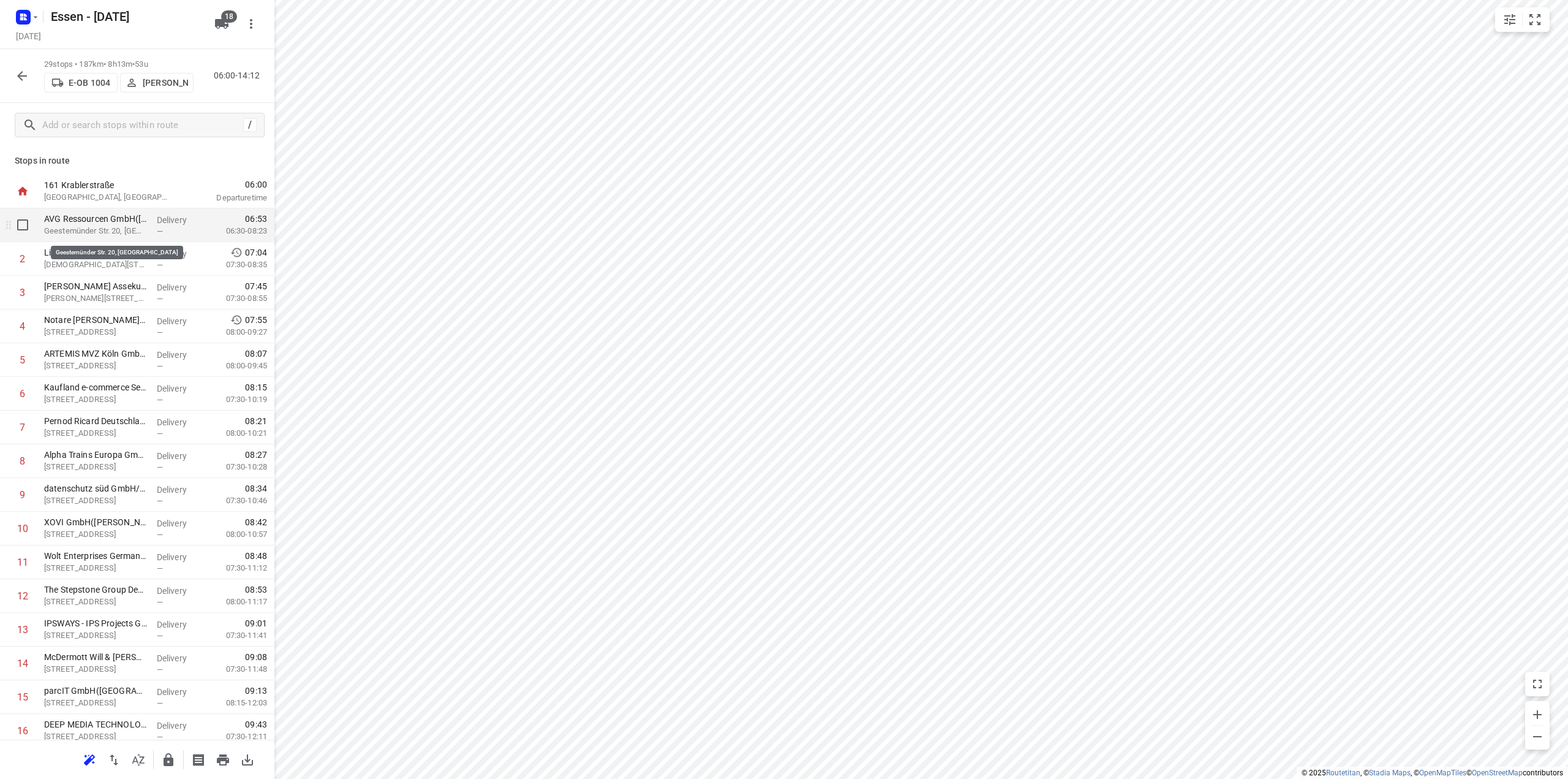
click at [100, 230] on p "Geestemünder Str. 20, [GEOGRAPHIC_DATA]" at bounding box center [95, 231] width 103 height 12
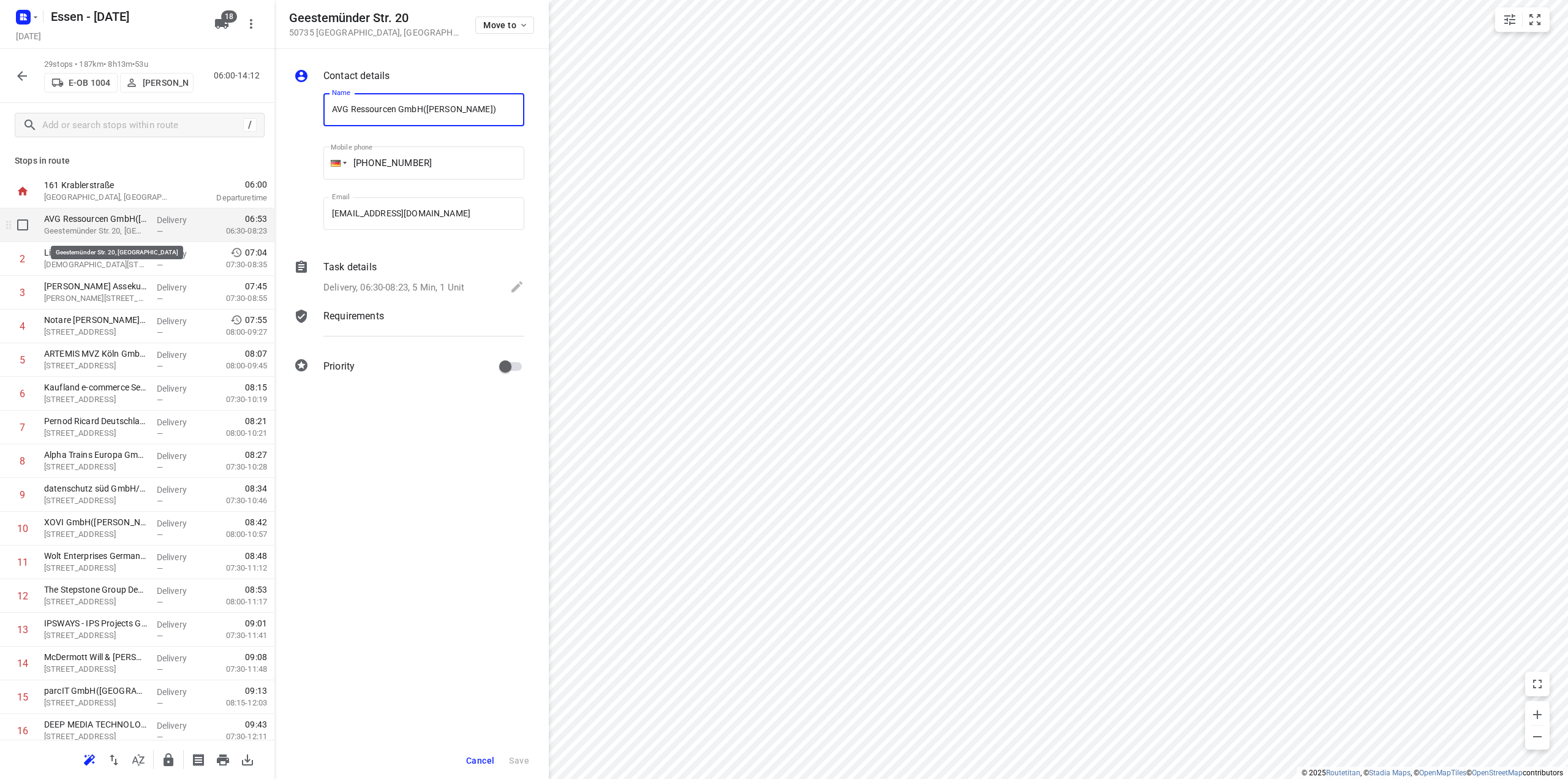
scroll to position [0, 4]
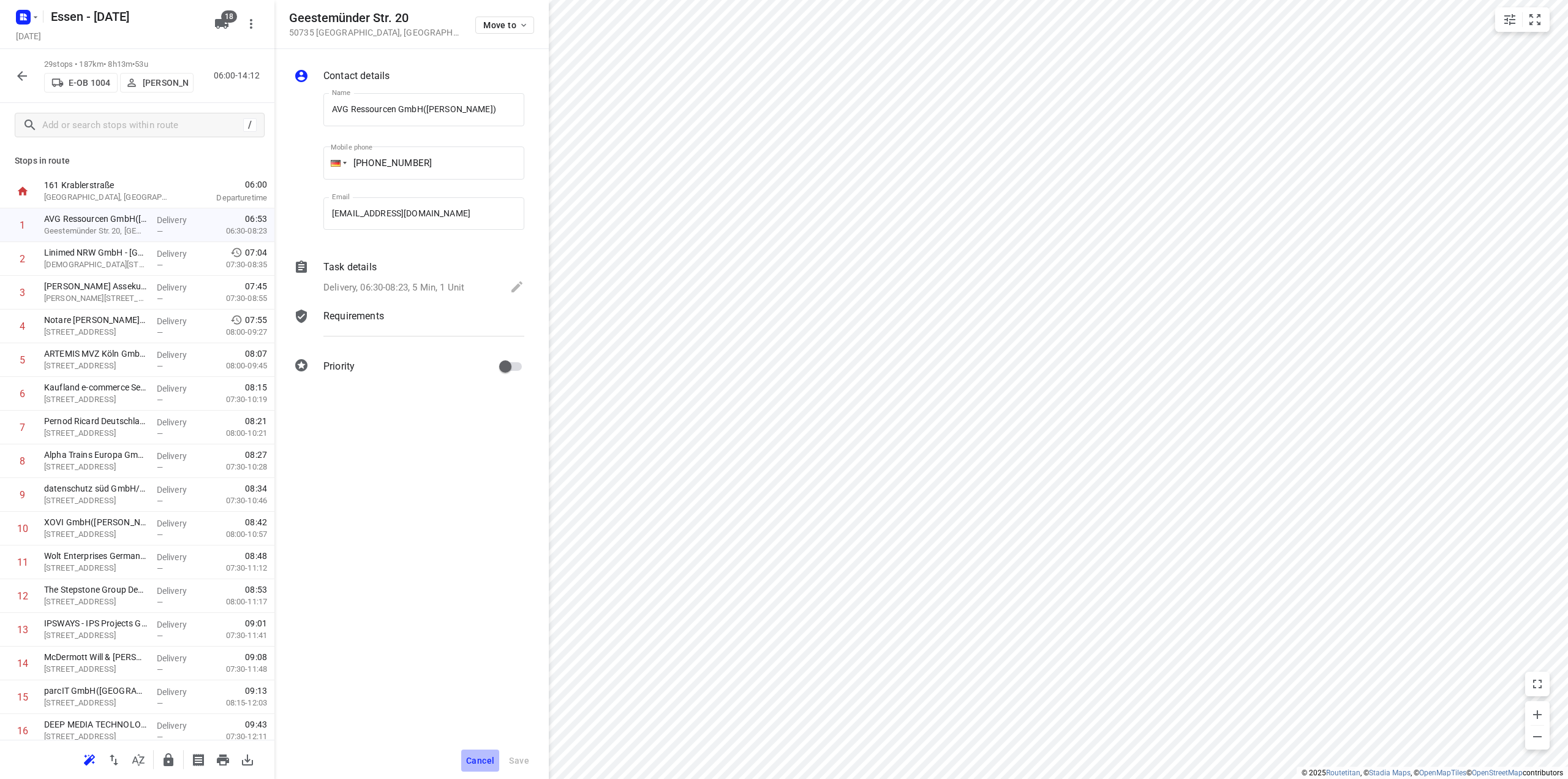
click at [474, 762] on span "Cancel" at bounding box center [480, 761] width 28 height 10
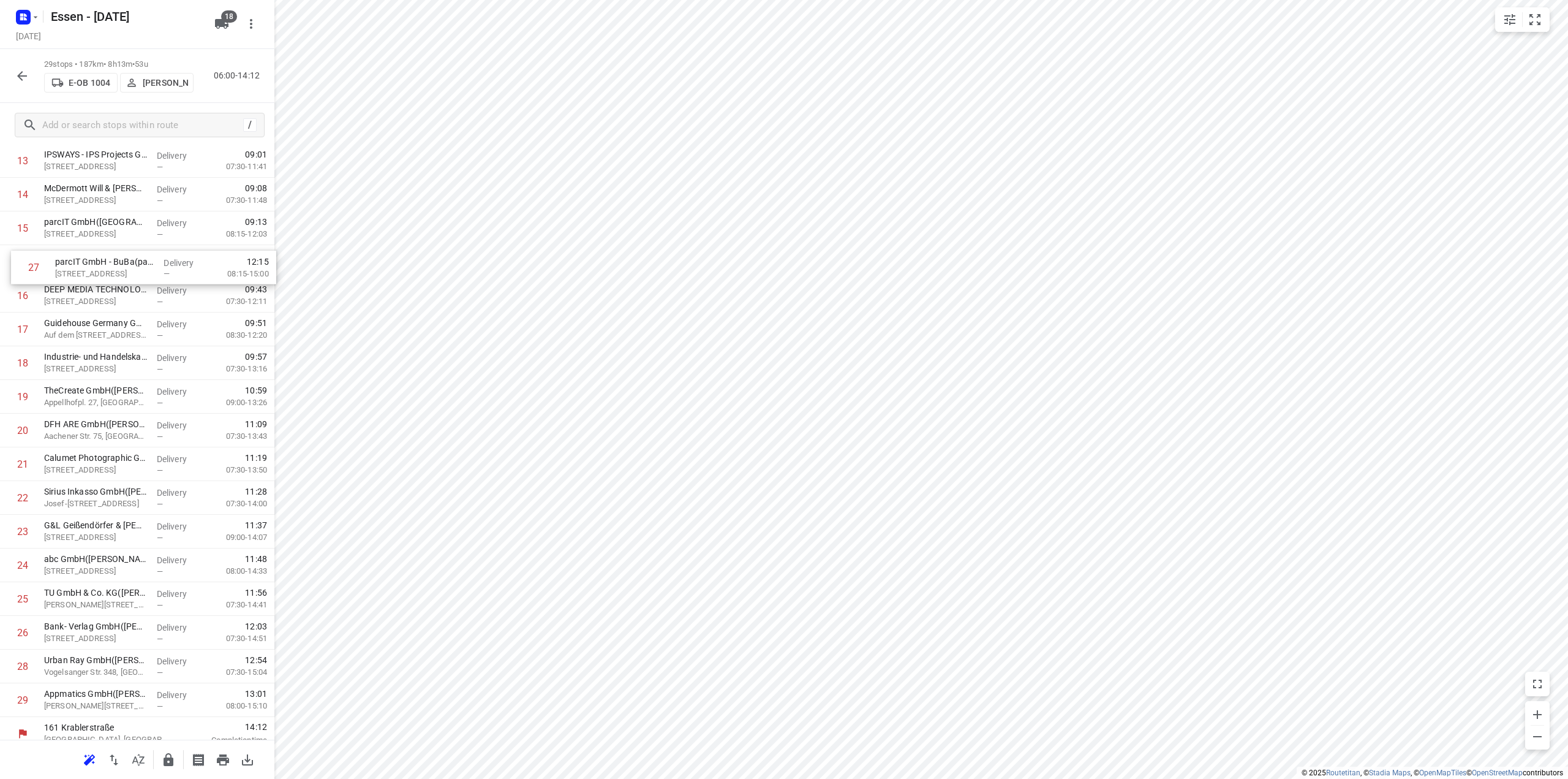
scroll to position [462, 0]
drag, startPoint x: 112, startPoint y: 628, endPoint x: 124, endPoint y: 265, distance: 363.2
click at [124, 265] on div "1 AVG Ressourcen GmbH([PERSON_NAME]) Geestemünder Str. 20, Köln Delivery — 06:5…" at bounding box center [137, 235] width 274 height 978
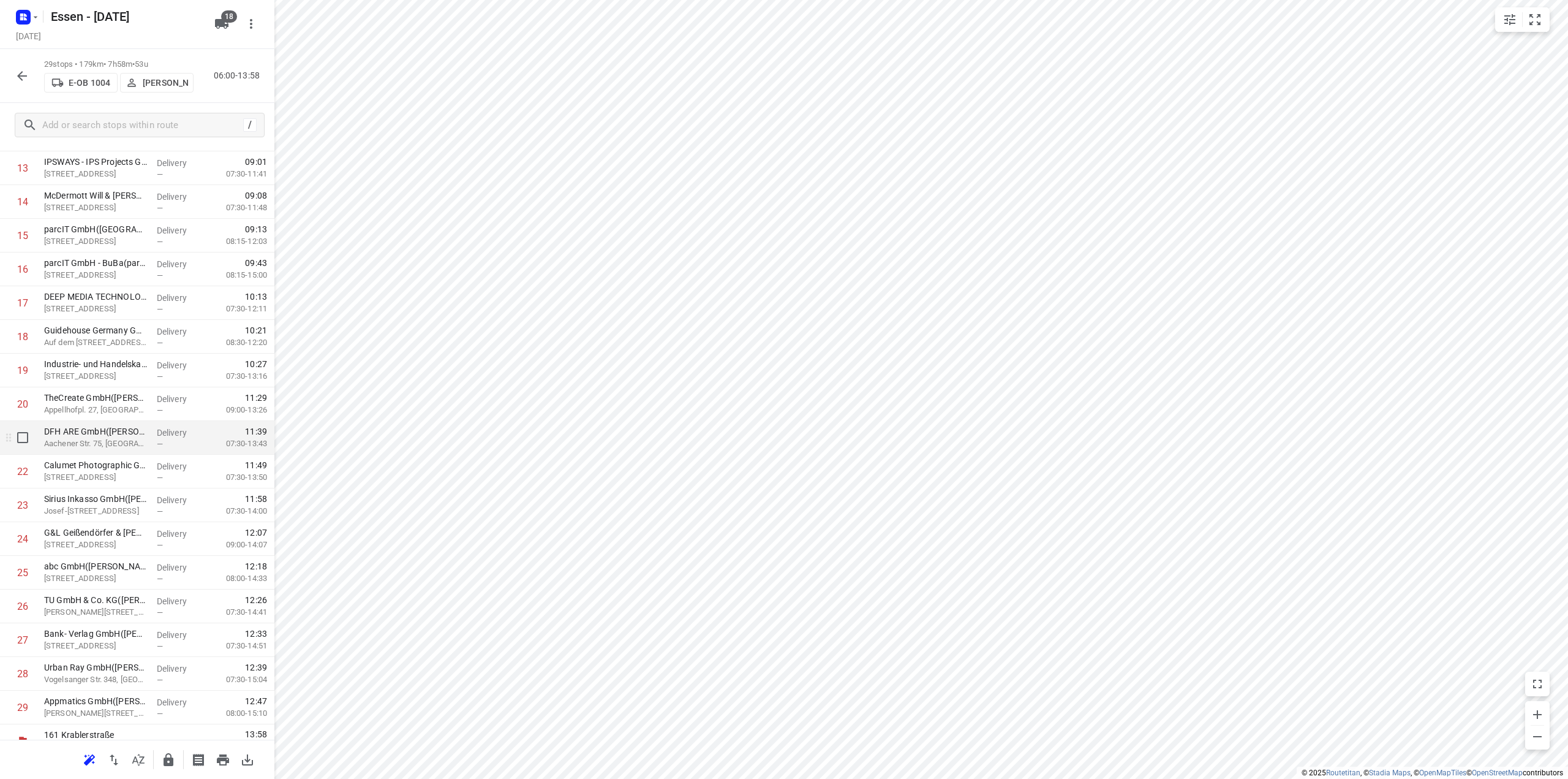
scroll to position [479, 0]
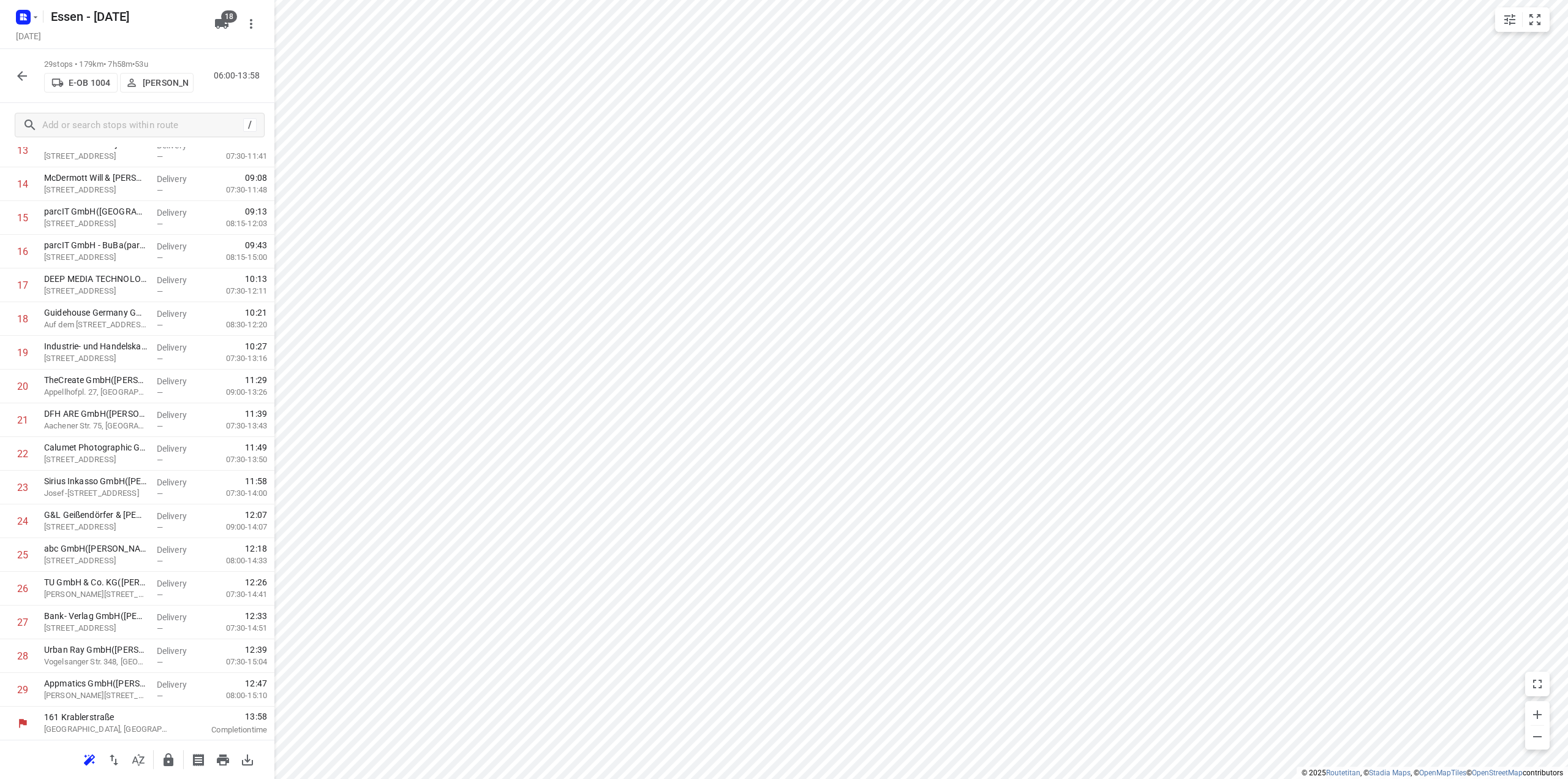
click at [169, 757] on icon "button" at bounding box center [168, 760] width 10 height 13
click at [21, 76] on icon "button" at bounding box center [22, 76] width 15 height 15
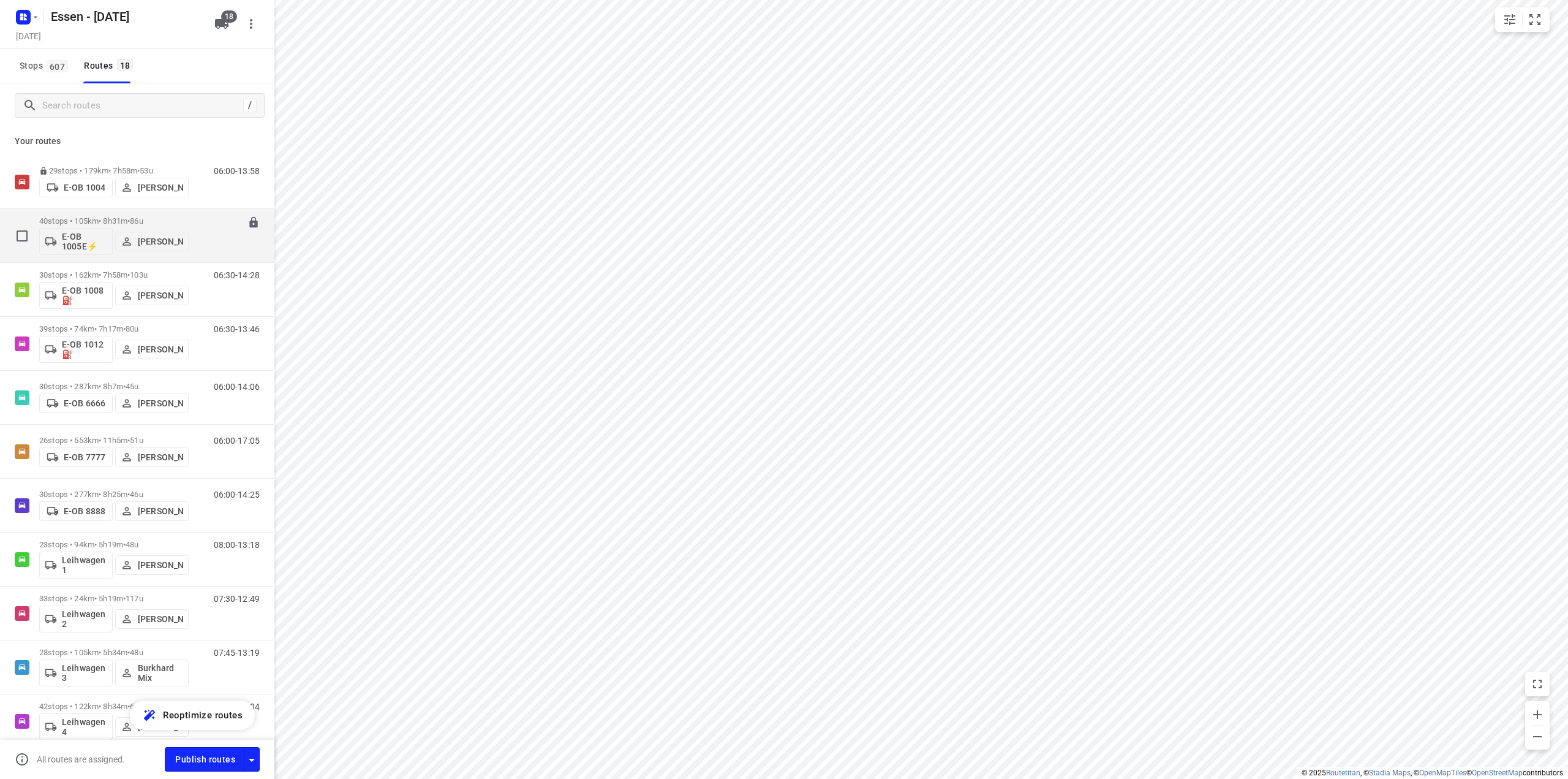
click at [130, 223] on span "•" at bounding box center [128, 221] width 2 height 9
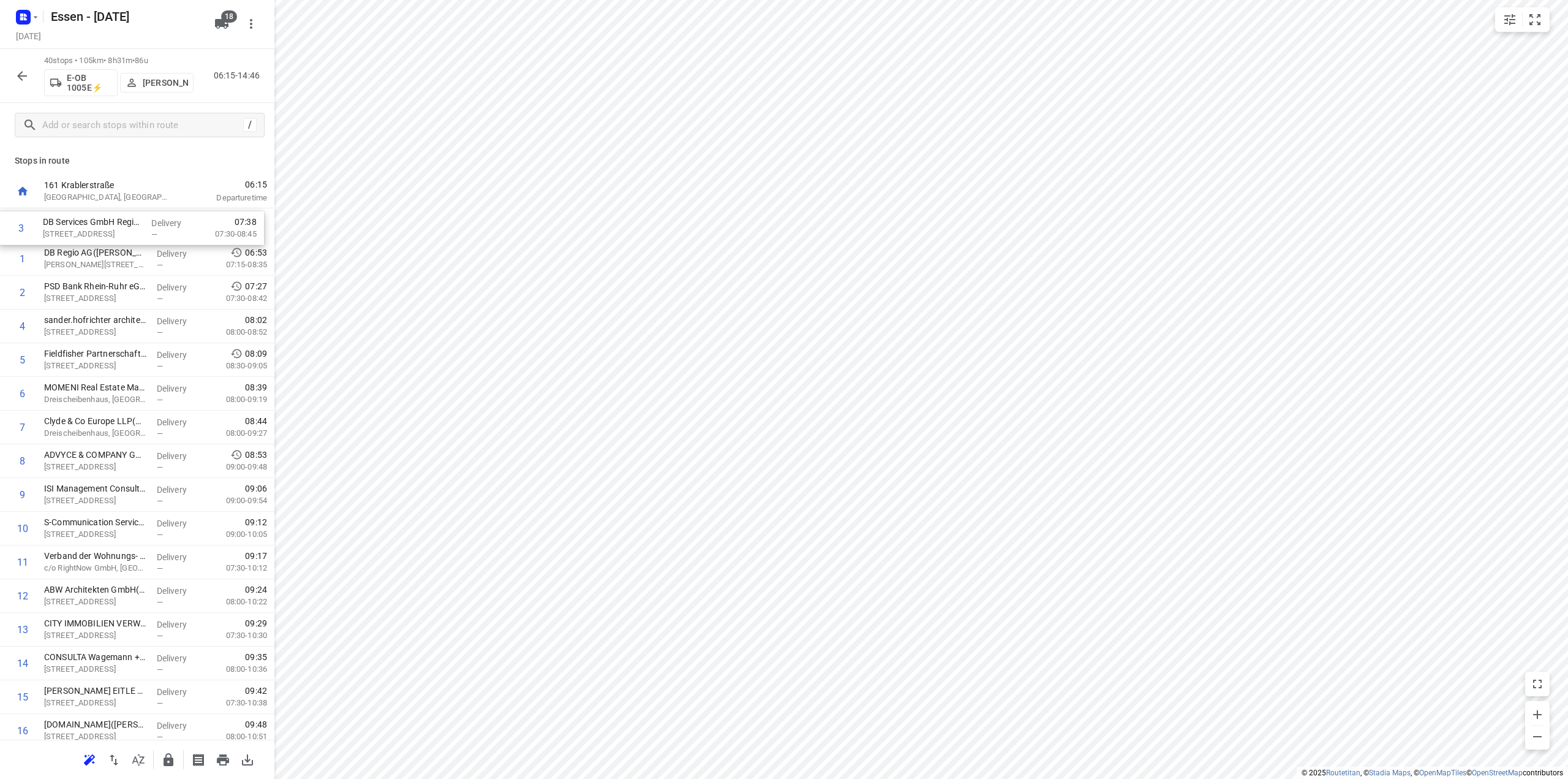
drag, startPoint x: 106, startPoint y: 296, endPoint x: 106, endPoint y: 225, distance: 71.0
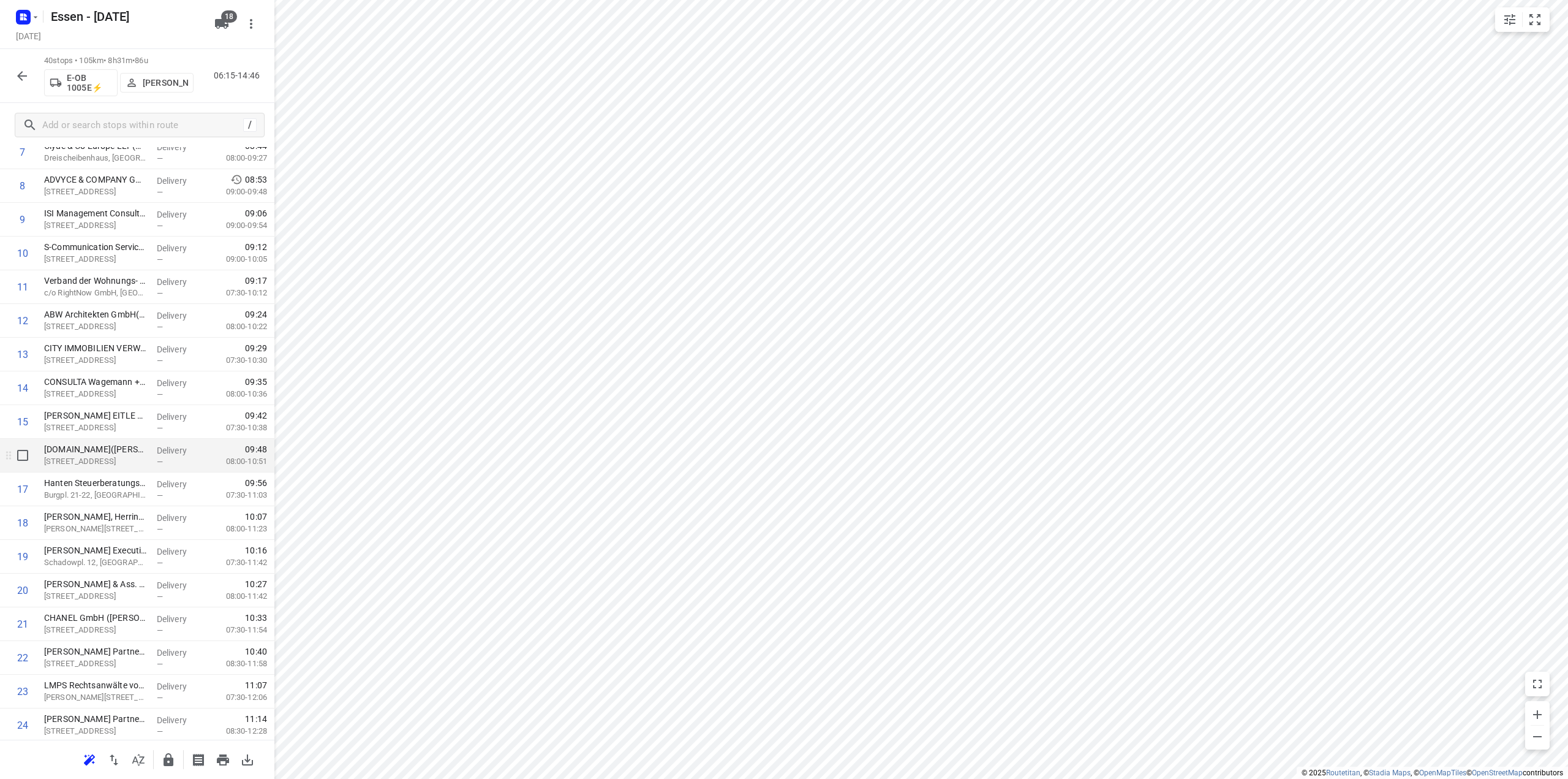
scroll to position [368, 0]
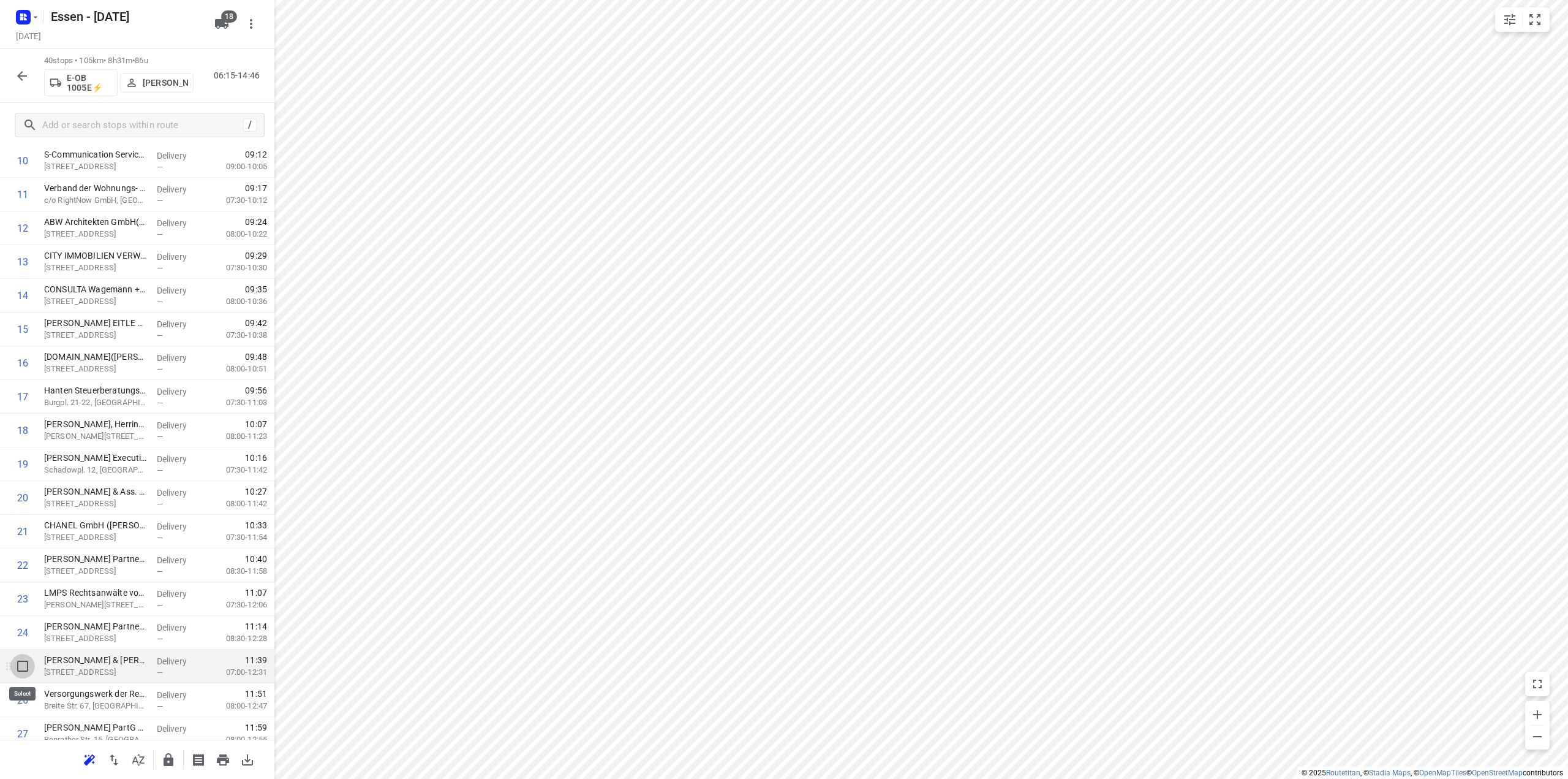
click at [22, 667] on input "checkbox" at bounding box center [23, 667] width 25 height 25
checkbox input "true"
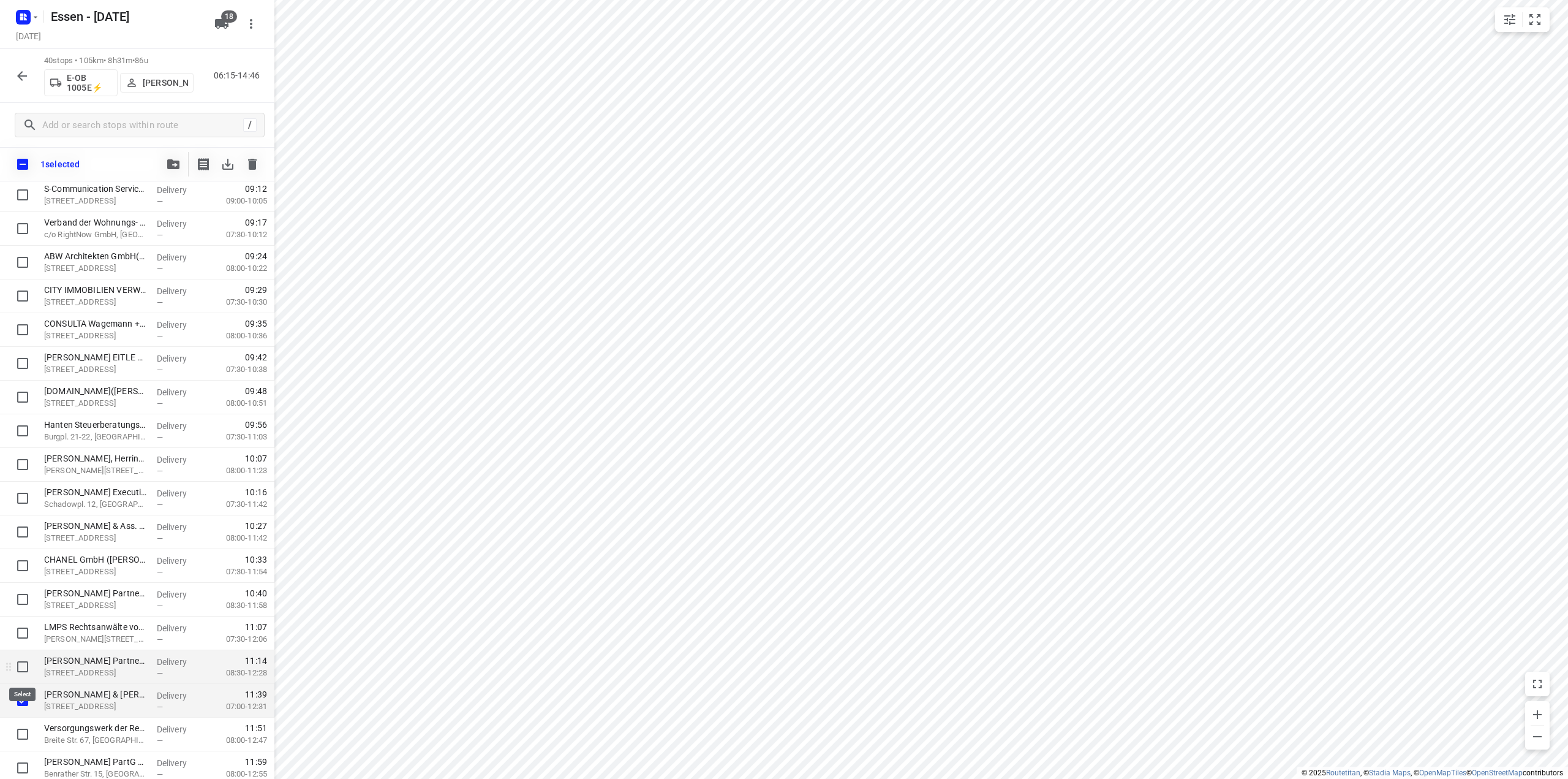
click at [26, 665] on input "checkbox" at bounding box center [23, 667] width 25 height 25
checkbox input "true"
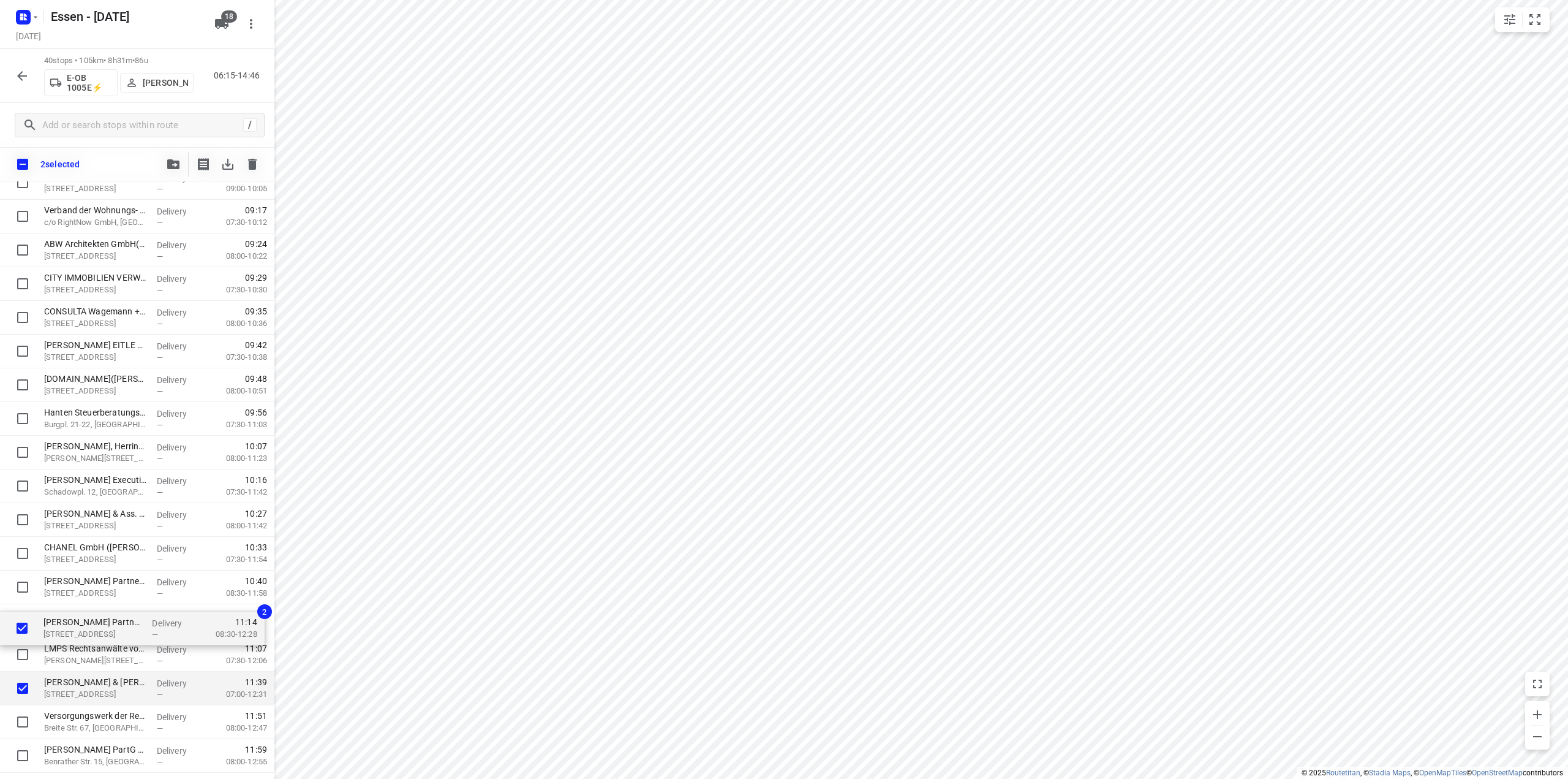
scroll to position [381, 0]
drag, startPoint x: 65, startPoint y: 667, endPoint x: 65, endPoint y: 625, distance: 42.0
click at [65, 625] on div "DB Services GmbH Regionalbereich West([PERSON_NAME]) [STREET_ADDRESS] Delivery …" at bounding box center [137, 536] width 274 height 1348
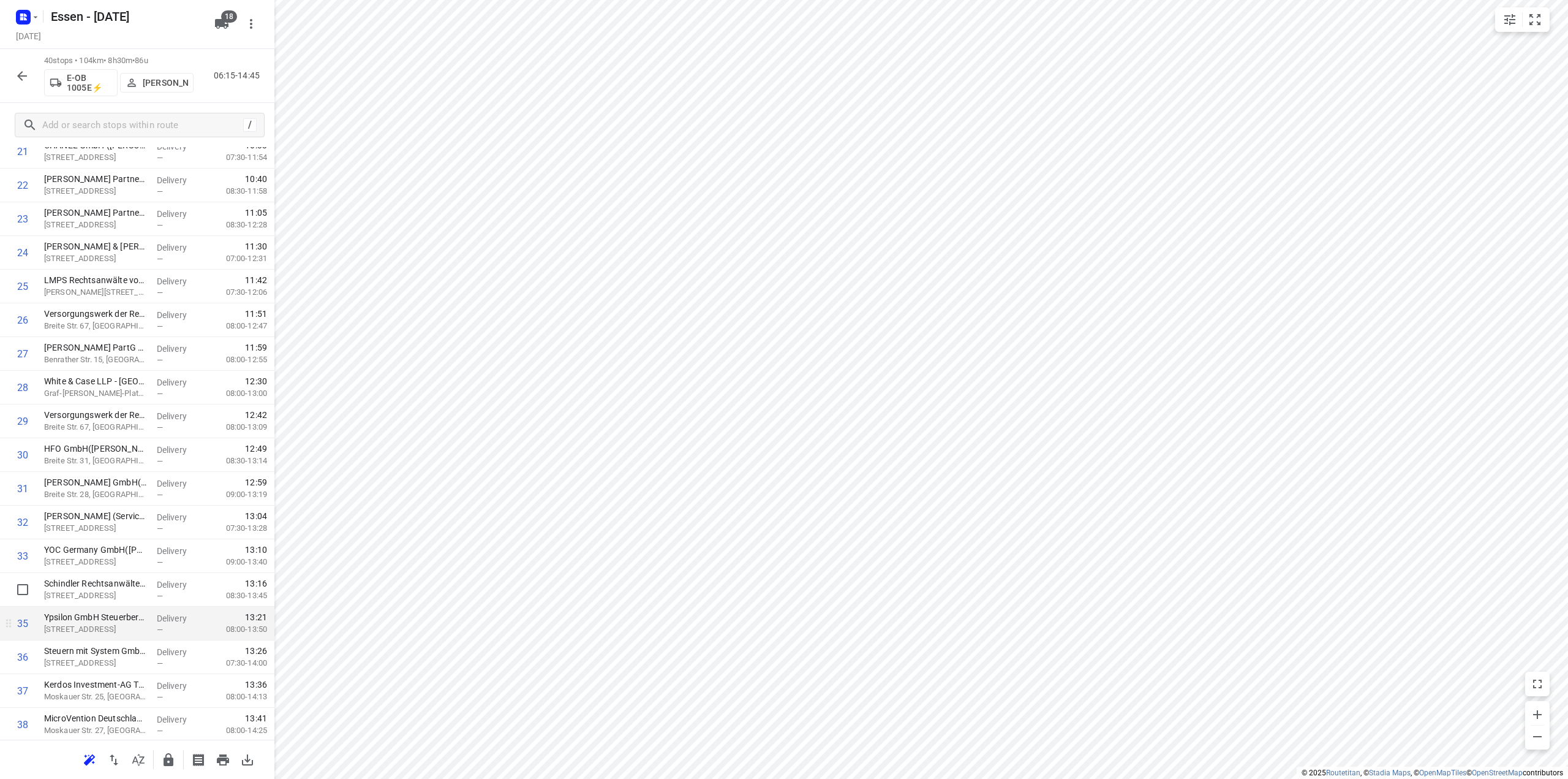
scroll to position [749, 0]
drag, startPoint x: 154, startPoint y: 420, endPoint x: 152, endPoint y: 347, distance: 73.0
click at [152, 347] on div "1 DB Services GmbH Regionalbereich West([PERSON_NAME]) [STREET_ADDRESS] Deliver…" at bounding box center [137, 133] width 274 height 1348
drag, startPoint x: 197, startPoint y: 387, endPoint x: 196, endPoint y: 284, distance: 103.0
click at [196, 284] on div "1 DB Services GmbH Regionalbereich West([PERSON_NAME]) [STREET_ADDRESS] Deliver…" at bounding box center [137, 139] width 274 height 1348
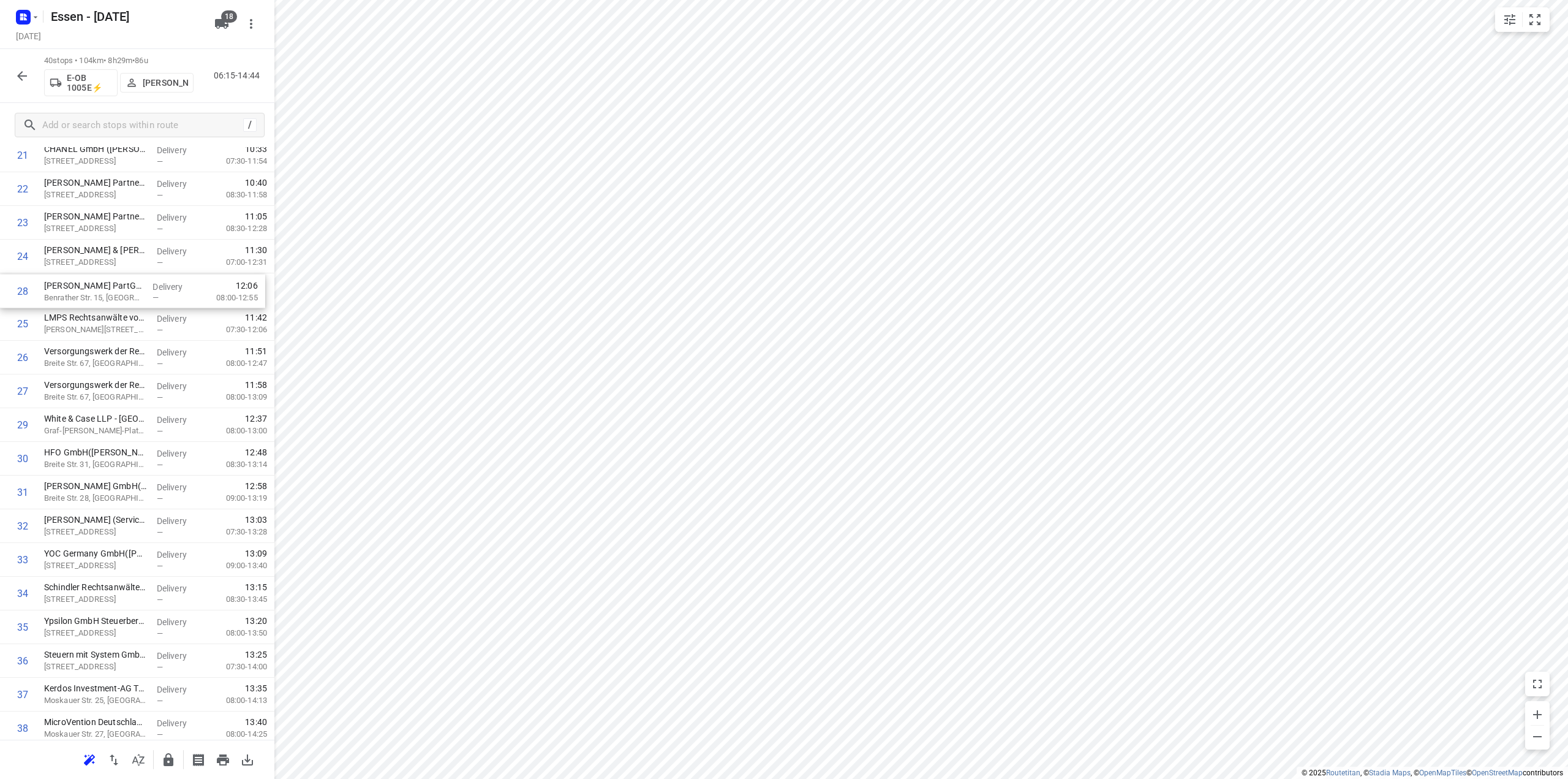
scroll to position [743, 0]
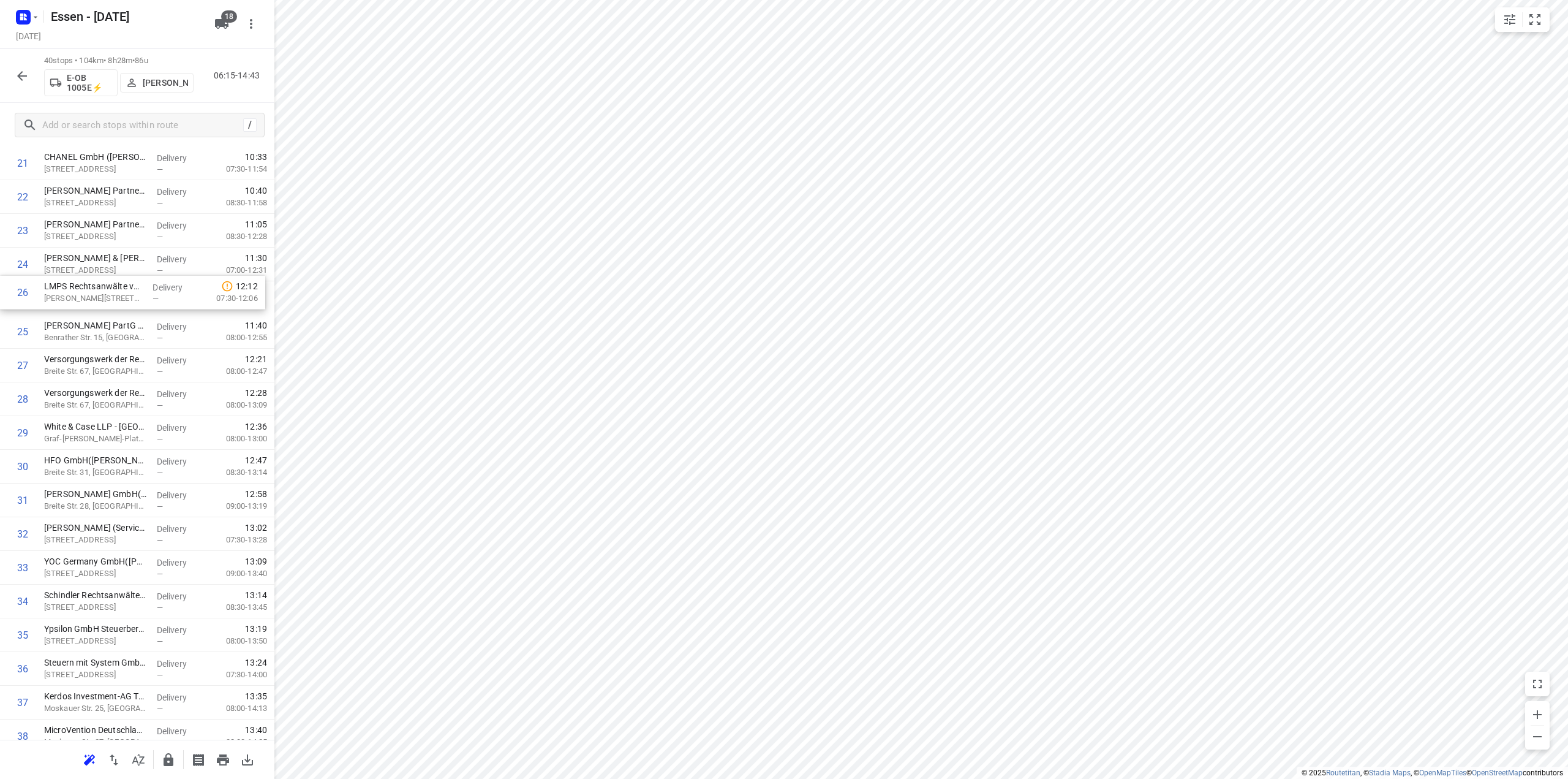
drag, startPoint x: 176, startPoint y: 331, endPoint x: 178, endPoint y: 292, distance: 39.1
click at [178, 292] on div "1 DB Services GmbH Regionalbereich West([PERSON_NAME]) [STREET_ADDRESS] Deliver…" at bounding box center [137, 146] width 274 height 1348
drag, startPoint x: 119, startPoint y: 442, endPoint x: 122, endPoint y: 378, distance: 64.1
click at [122, 378] on div "1 DB Services GmbH Regionalbereich West([PERSON_NAME]) [STREET_ADDRESS] Deliver…" at bounding box center [137, 147] width 274 height 1348
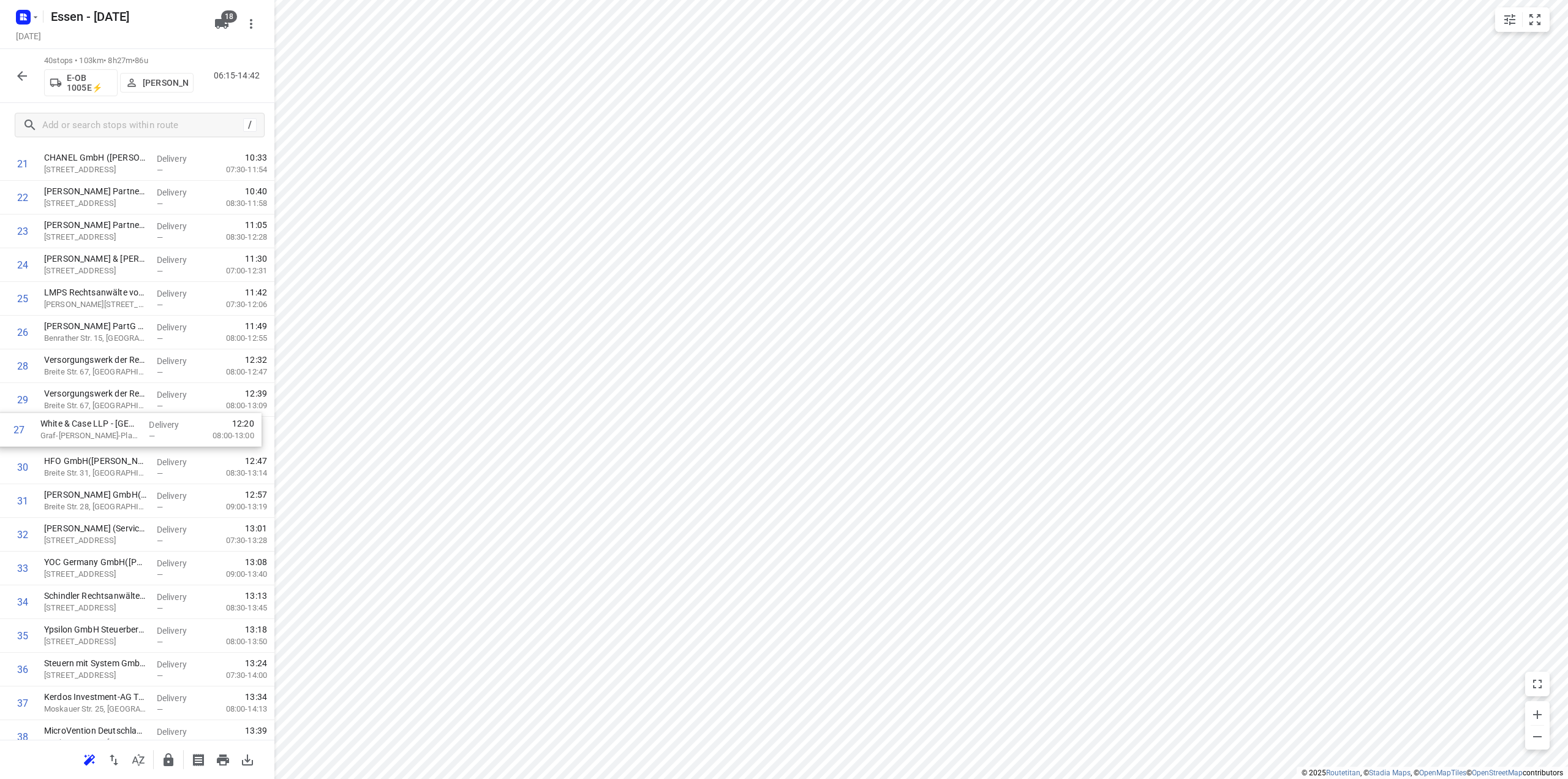
drag, startPoint x: 122, startPoint y: 377, endPoint x: 119, endPoint y: 448, distance: 71.1
click at [119, 448] on div "1 DB Services GmbH Regionalbereich West([PERSON_NAME]) [STREET_ADDRESS] Deliver…" at bounding box center [137, 147] width 274 height 1348
drag, startPoint x: 152, startPoint y: 438, endPoint x: 149, endPoint y: 371, distance: 67.1
click at [149, 371] on div "1 DB Services GmbH Regionalbereich West([PERSON_NAME]) [STREET_ADDRESS] Deliver…" at bounding box center [137, 147] width 274 height 1348
click at [143, 406] on div "Versorgungswerk der Rechtsanwälte([PERSON_NAME]) Breite Str. 67, [GEOGRAPHIC_DA…" at bounding box center [95, 400] width 112 height 34
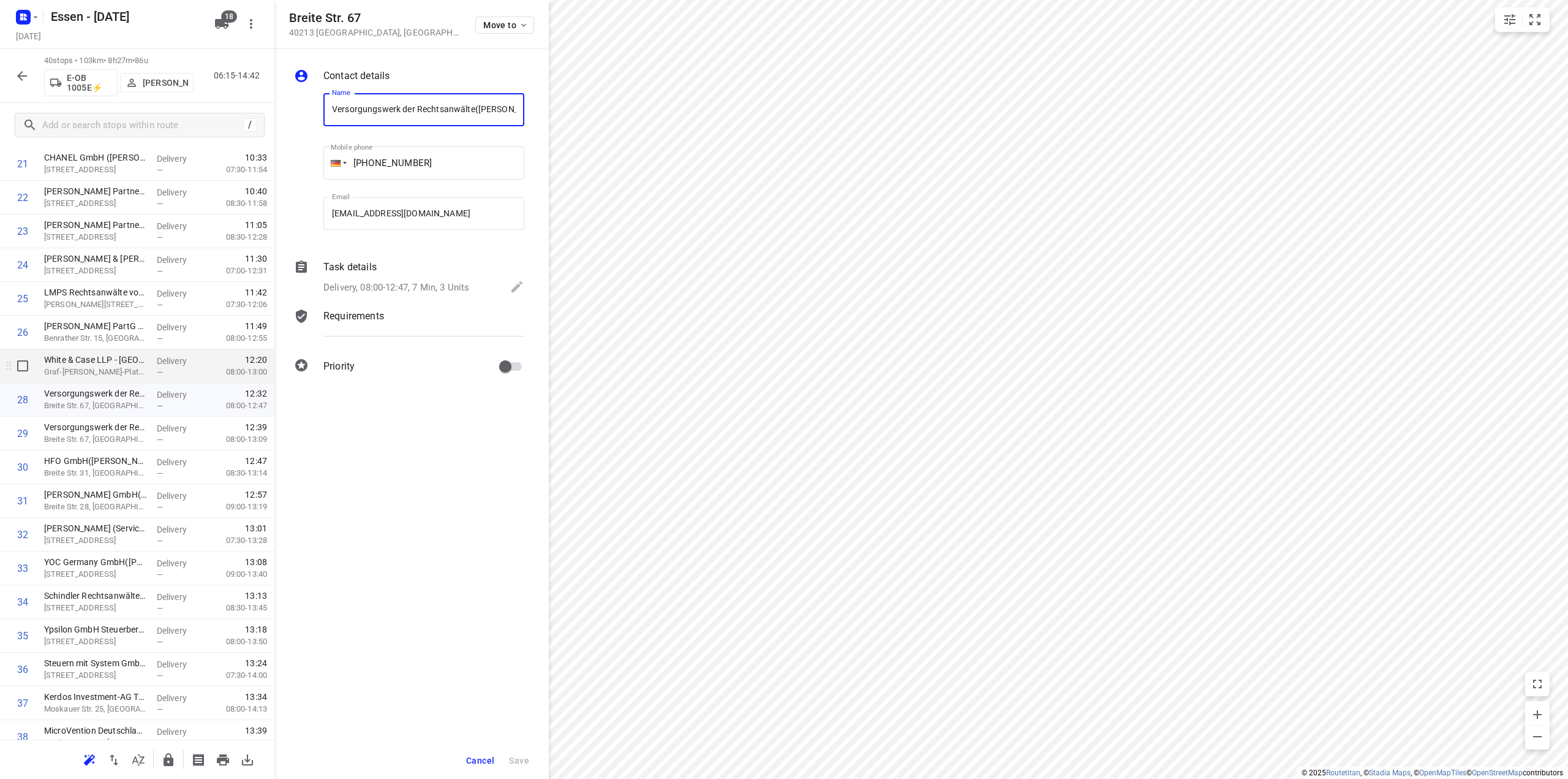
scroll to position [0, 12]
click at [147, 368] on div "White & Case LLP - [GEOGRAPHIC_DATA]([PERSON_NAME] - [GEOGRAPHIC_DATA]) [STREET…" at bounding box center [95, 366] width 112 height 34
click at [475, 761] on span "Cancel" at bounding box center [480, 761] width 28 height 10
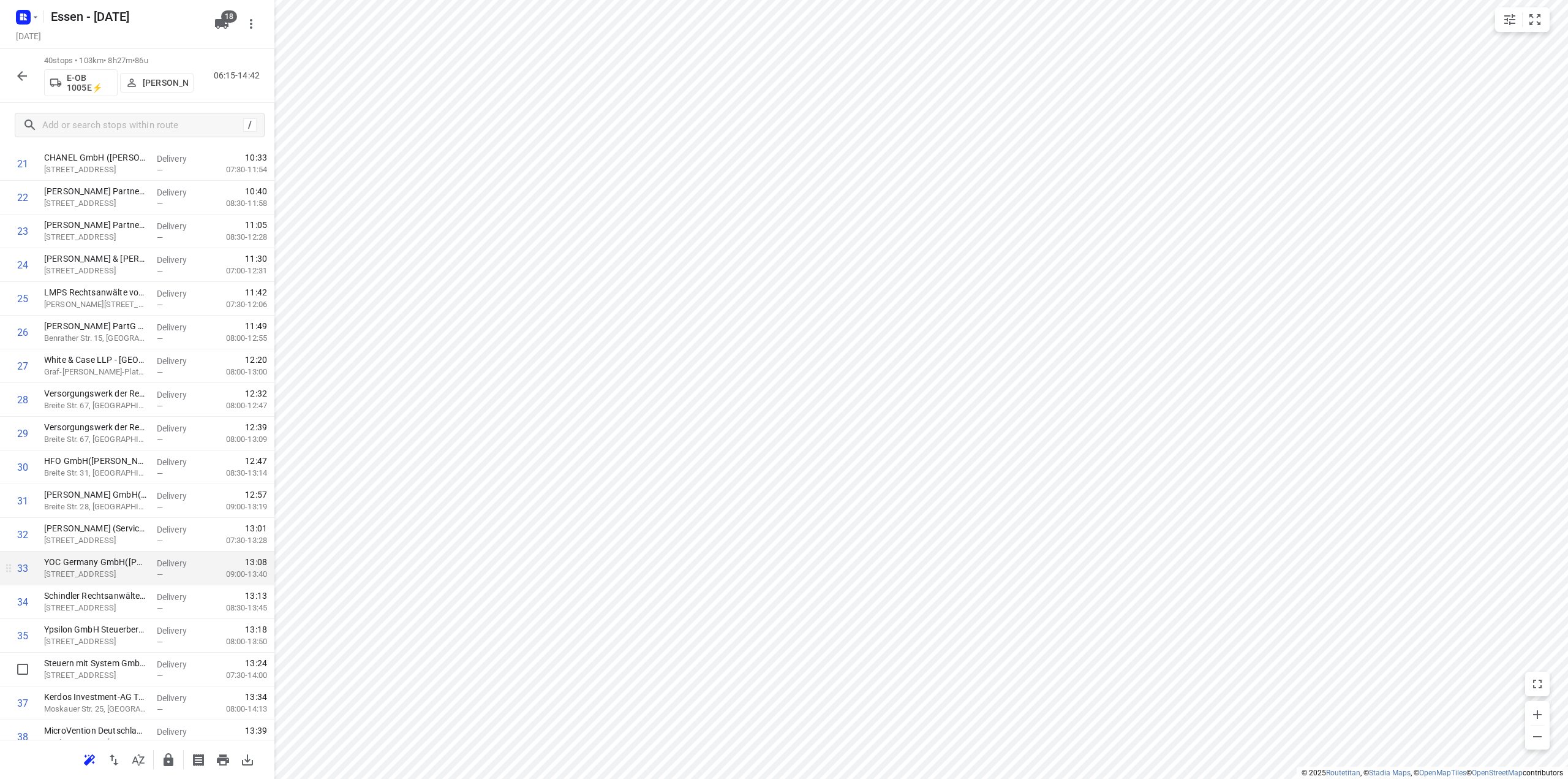
scroll to position [851, 0]
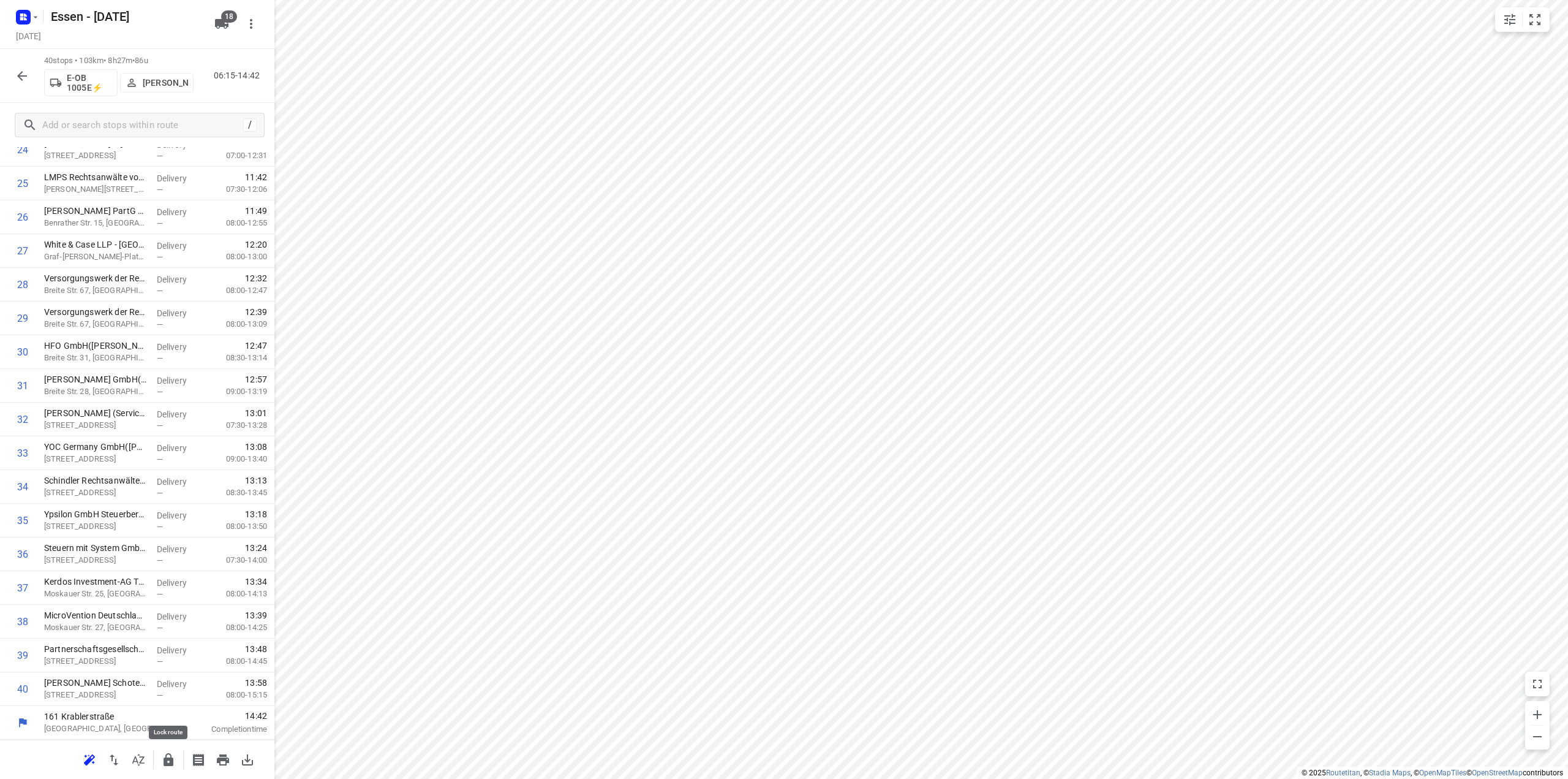
click at [176, 762] on icon "button" at bounding box center [168, 760] width 15 height 15
click at [24, 81] on icon "button" at bounding box center [22, 76] width 15 height 15
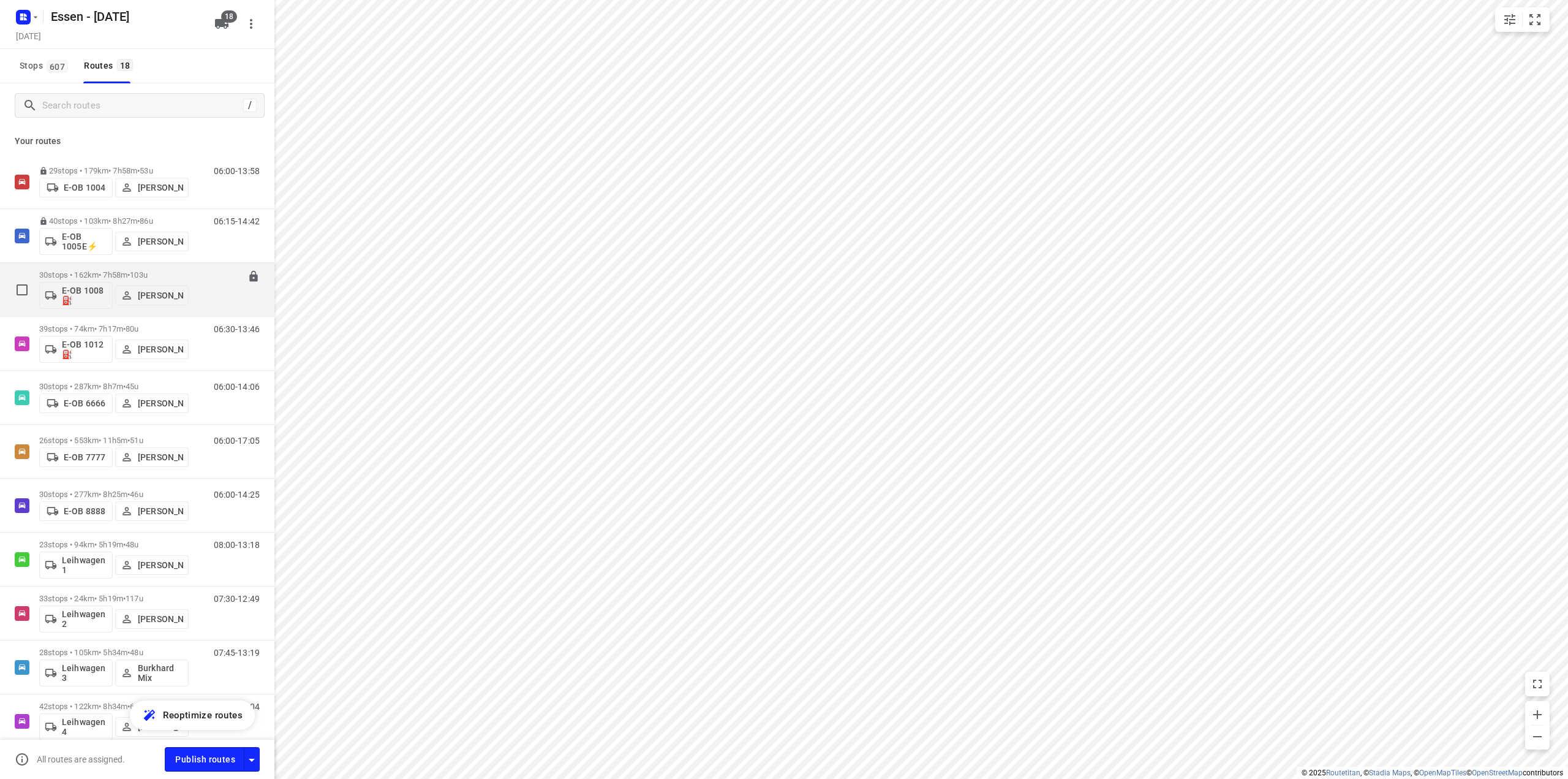
click at [89, 273] on p "30 stops • 162km • 7h58m • [DATE]" at bounding box center [114, 275] width 149 height 9
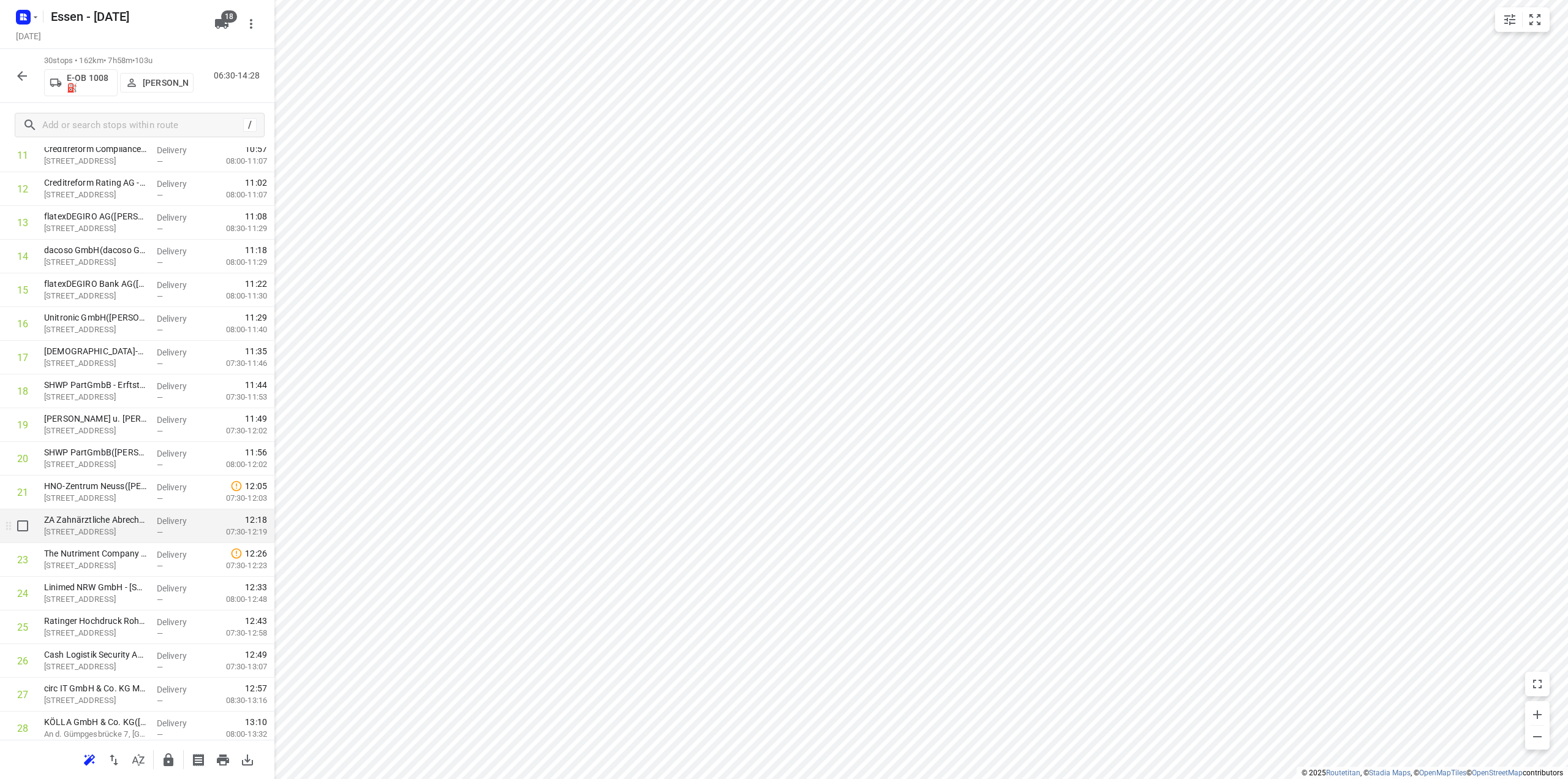
scroll to position [514, 0]
click at [166, 764] on icon "button" at bounding box center [168, 760] width 10 height 13
click at [26, 74] on icon "button" at bounding box center [22, 76] width 15 height 15
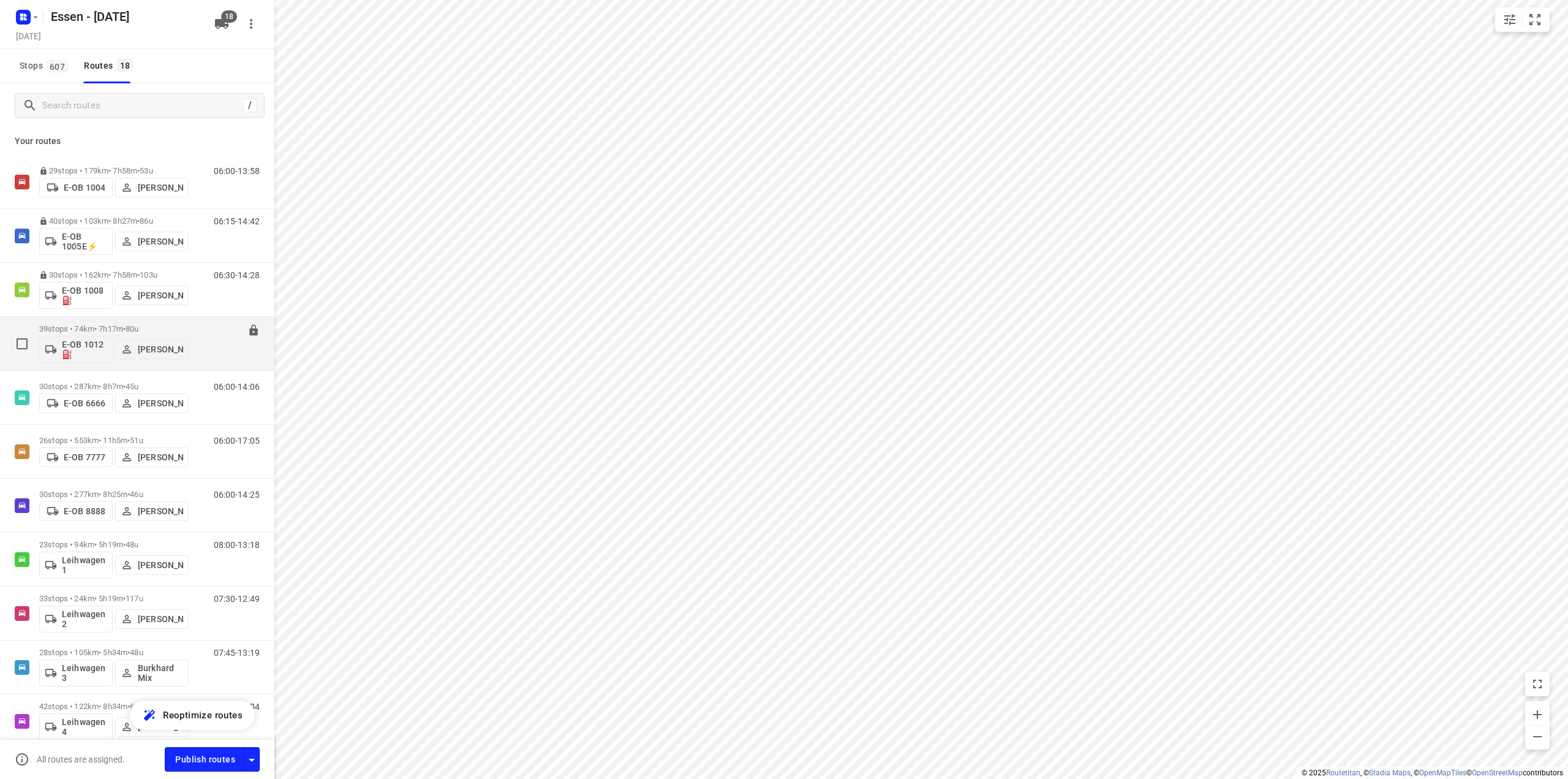
click at [112, 331] on p "39 stops • 74km • 7h17m • [DATE]" at bounding box center [114, 329] width 149 height 9
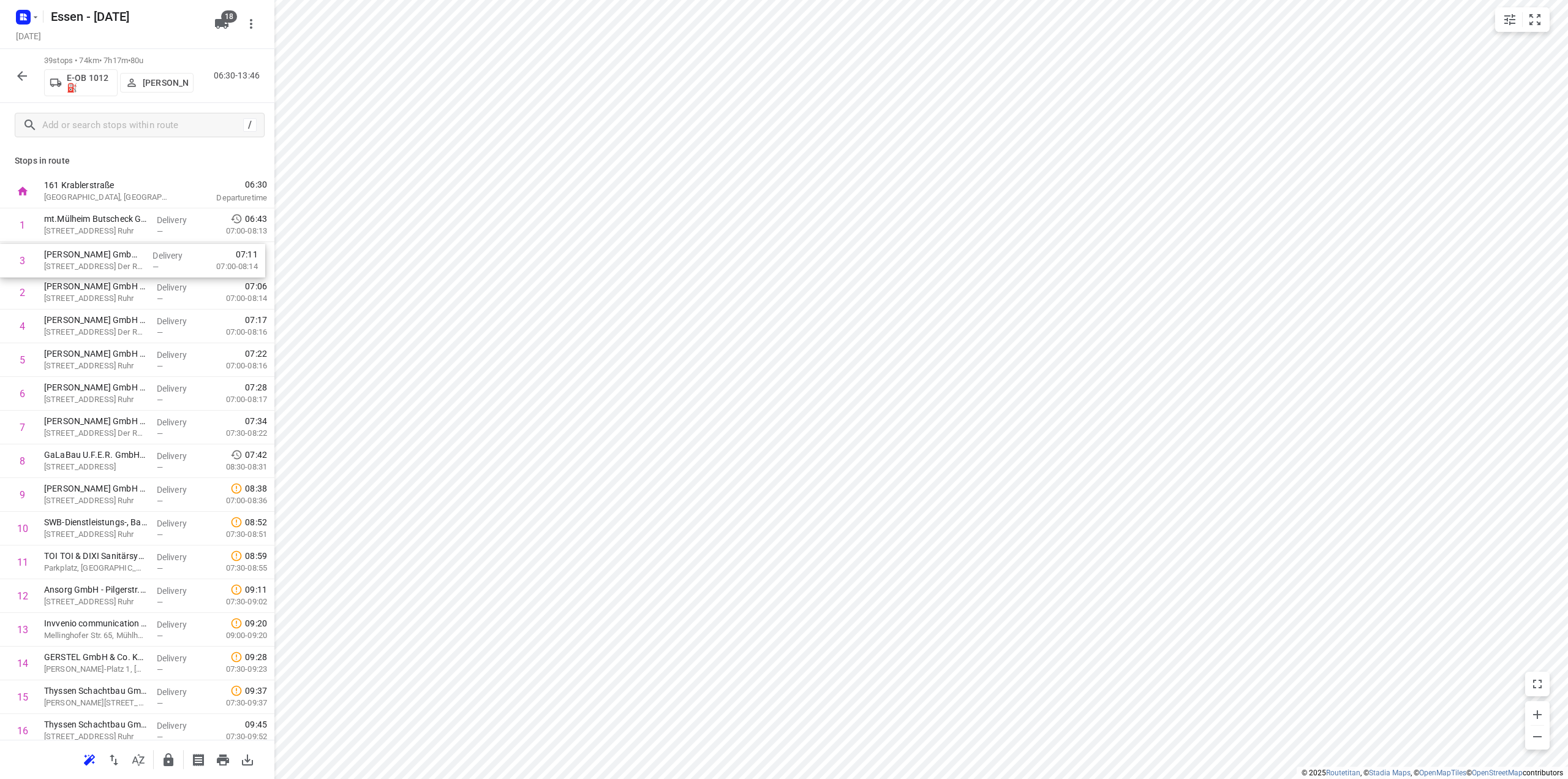
drag, startPoint x: 119, startPoint y: 291, endPoint x: 119, endPoint y: 256, distance: 35.0
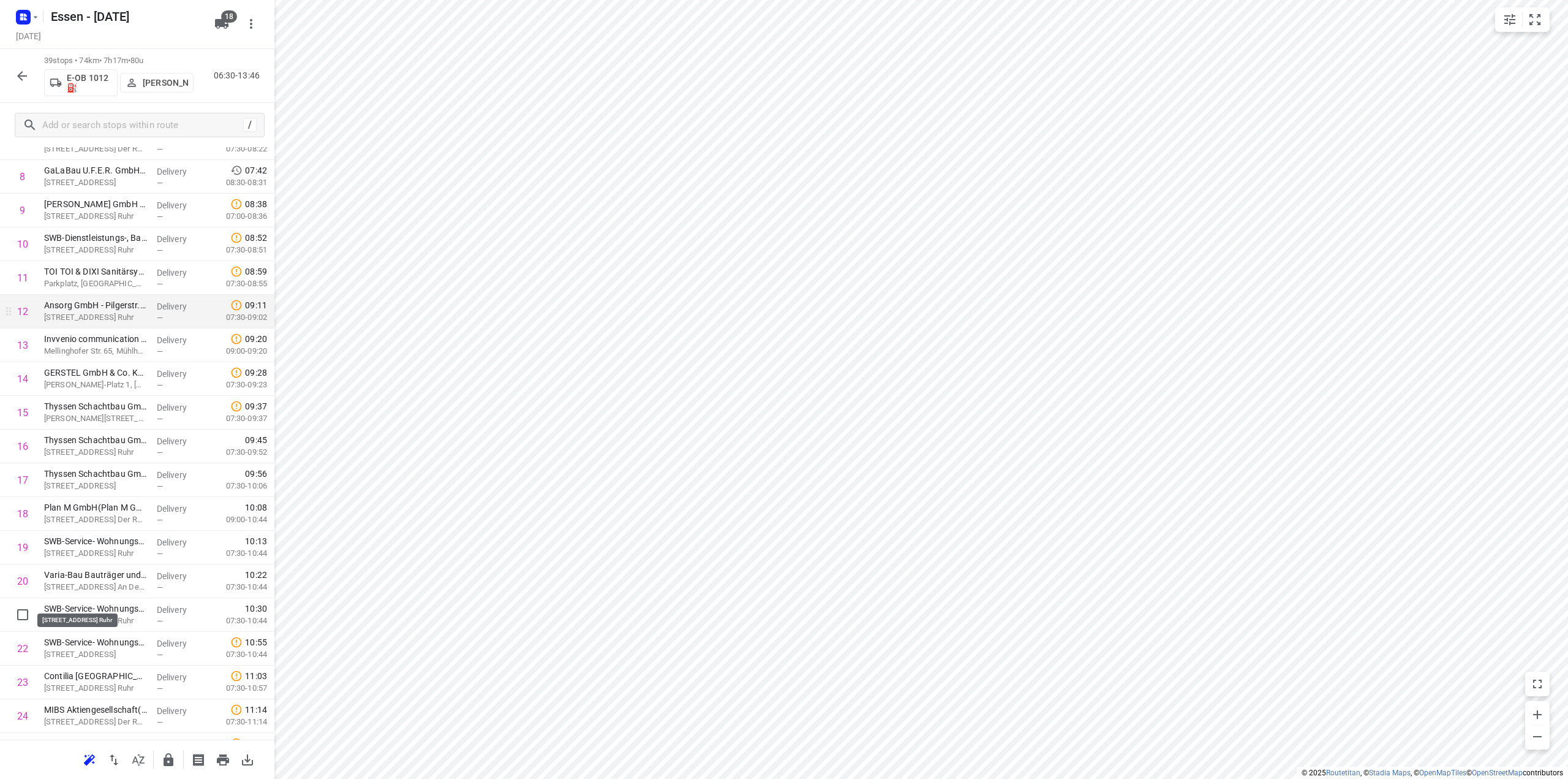
scroll to position [307, 0]
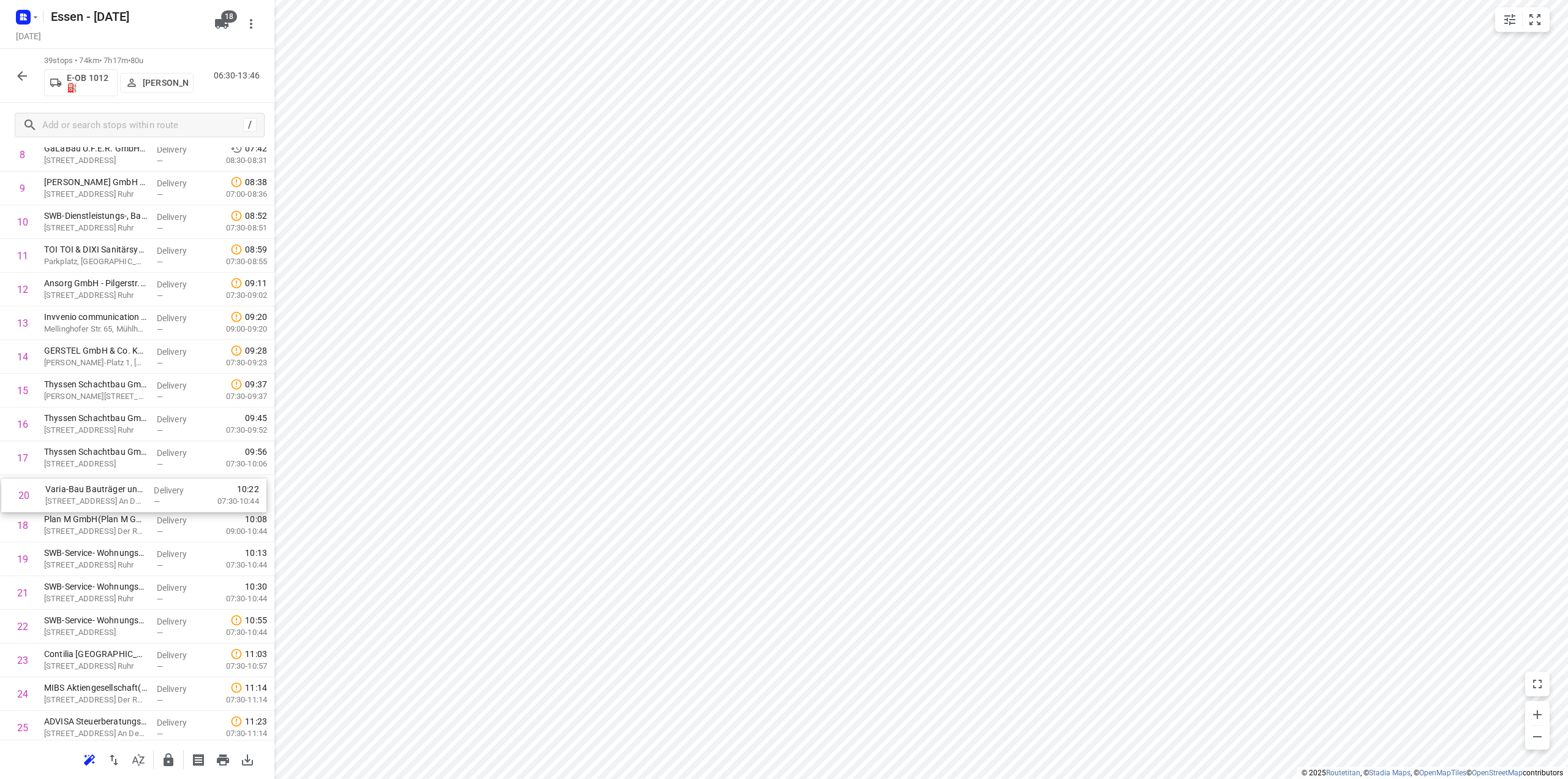
drag, startPoint x: 97, startPoint y: 568, endPoint x: 99, endPoint y: 499, distance: 69.0
click at [99, 499] on div "1 mt.Mülheim Butscheck GmbH([PERSON_NAME]) [STREET_ADDRESS] An Der Ruhr Deliver…" at bounding box center [137, 559] width 274 height 1315
drag, startPoint x: 111, startPoint y: 599, endPoint x: 109, endPoint y: 559, distance: 40.0
click at [109, 559] on div "1 mt.Mülheim Butscheck GmbH([PERSON_NAME]) [STREET_ADDRESS] An Der Ruhr Deliver…" at bounding box center [137, 559] width 274 height 1315
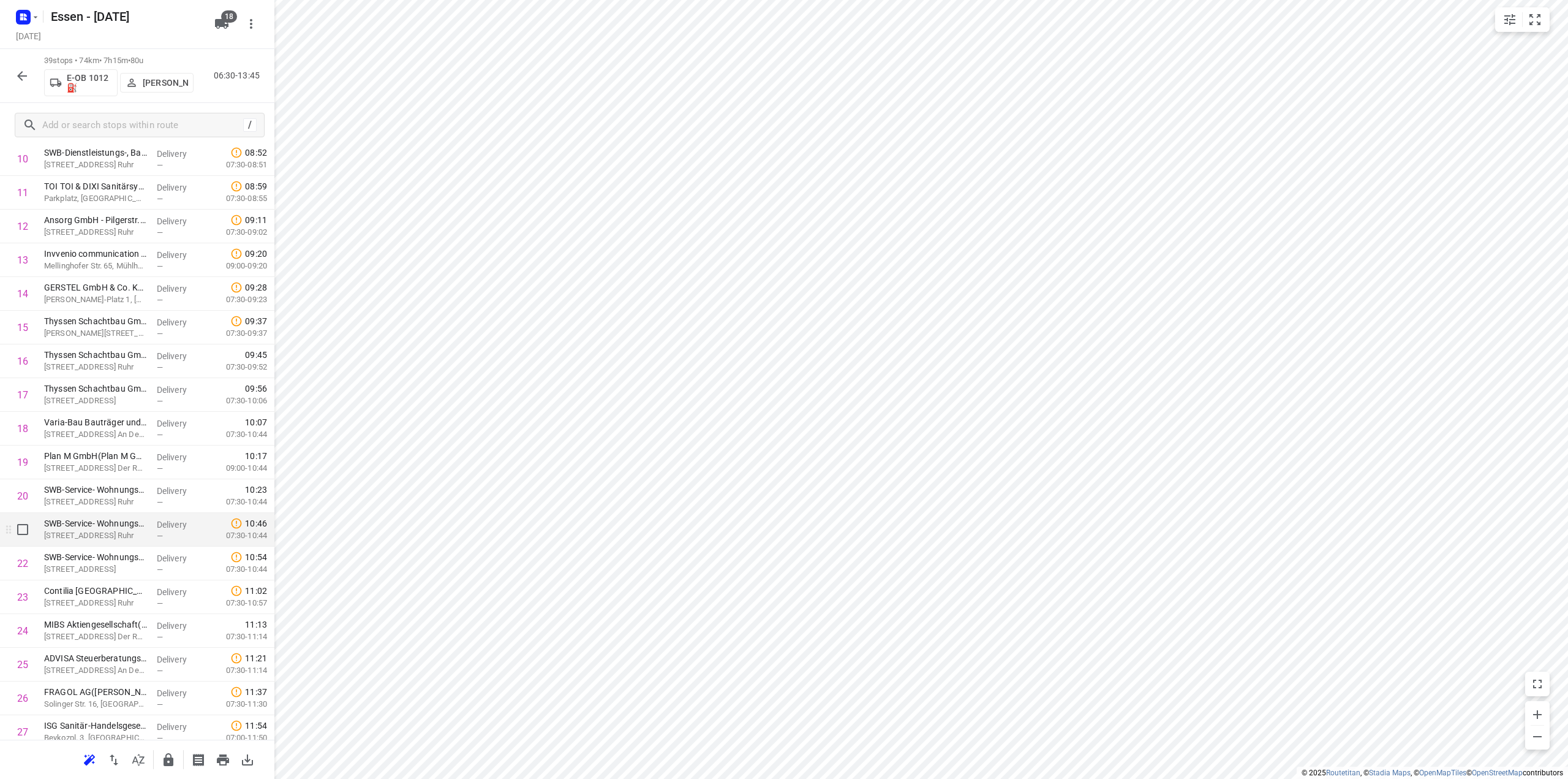
scroll to position [430, 0]
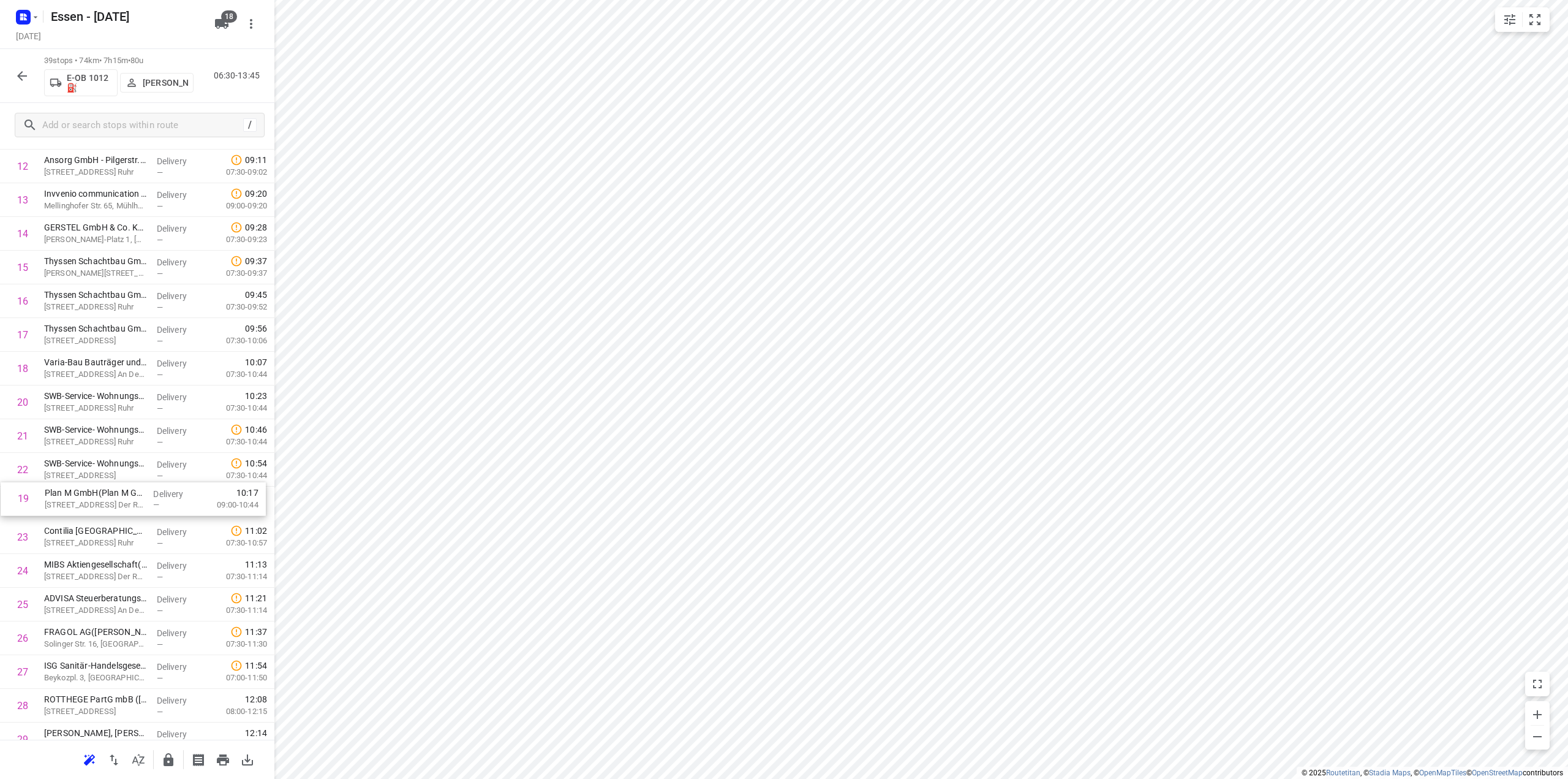
drag, startPoint x: 109, startPoint y: 403, endPoint x: 110, endPoint y: 505, distance: 102.0
click at [110, 505] on div "1 mt.Mülheim Butscheck GmbH([PERSON_NAME]) [STREET_ADDRESS] An Der Ruhr Deliver…" at bounding box center [137, 436] width 274 height 1315
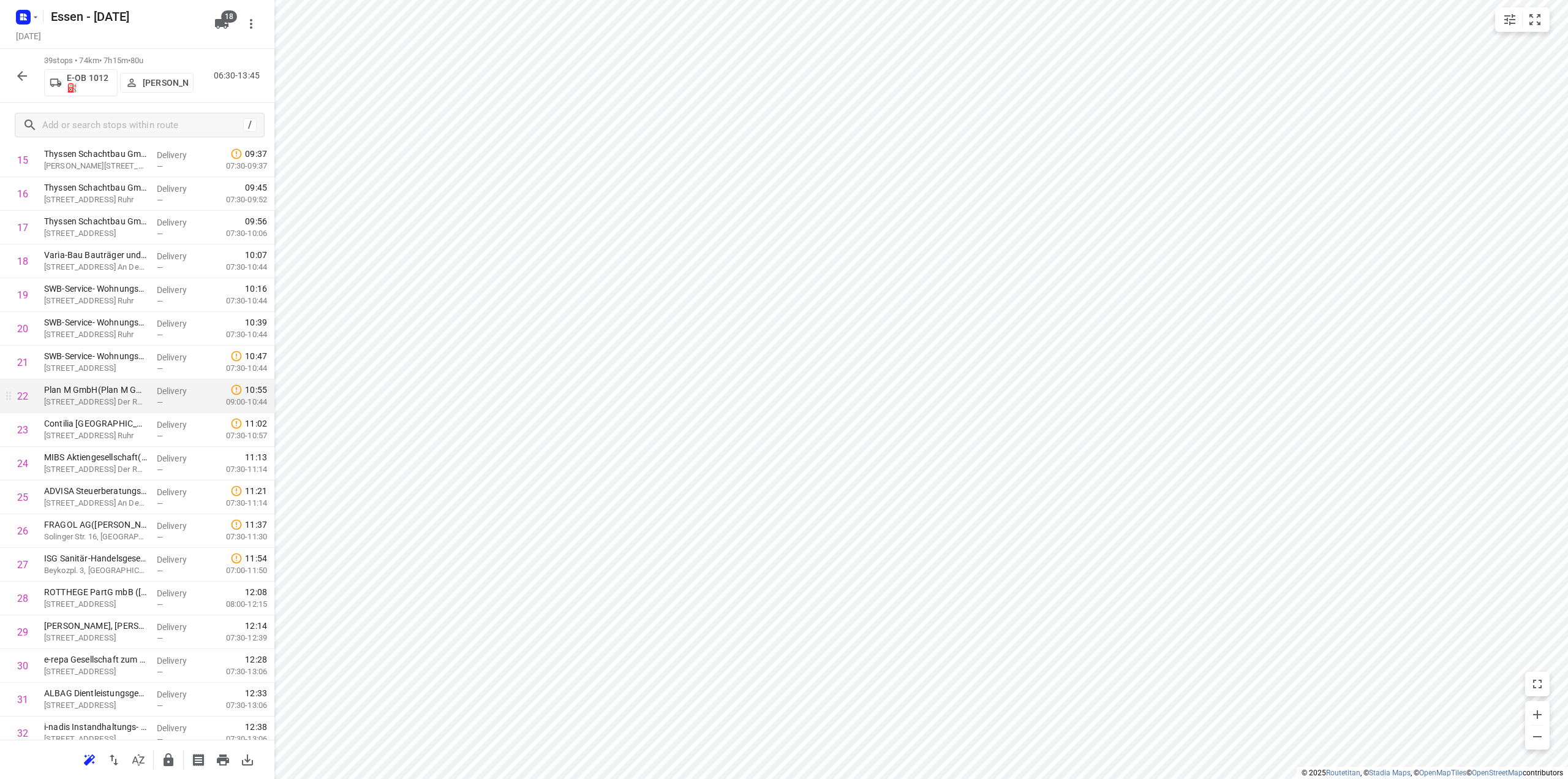
scroll to position [552, 0]
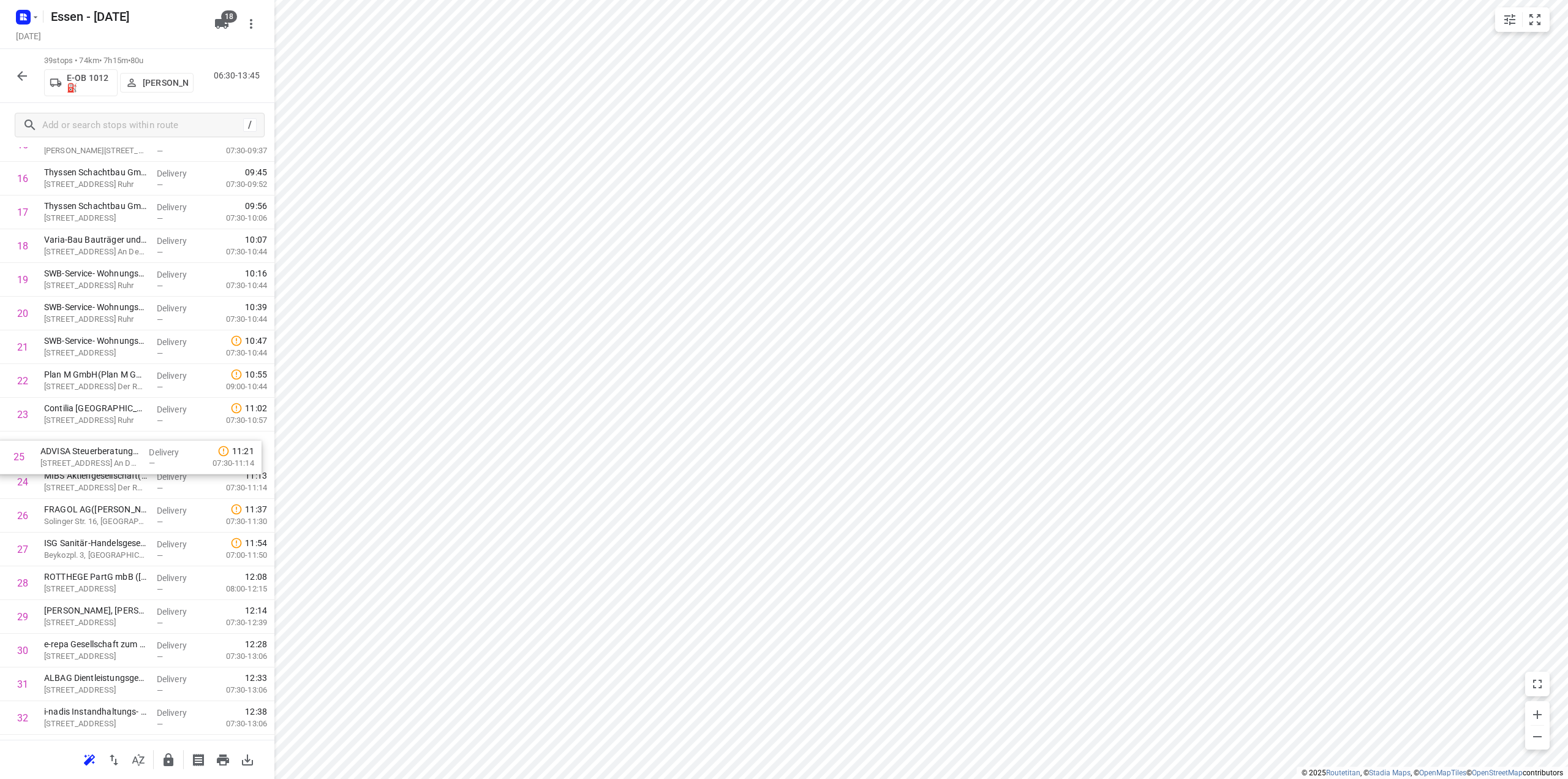
drag, startPoint x: 102, startPoint y: 483, endPoint x: 99, endPoint y: 454, distance: 29.2
click at [99, 454] on div "1 mt.Mülheim Butscheck GmbH([PERSON_NAME]) [STREET_ADDRESS] An Der Ruhr Deliver…" at bounding box center [137, 314] width 274 height 1315
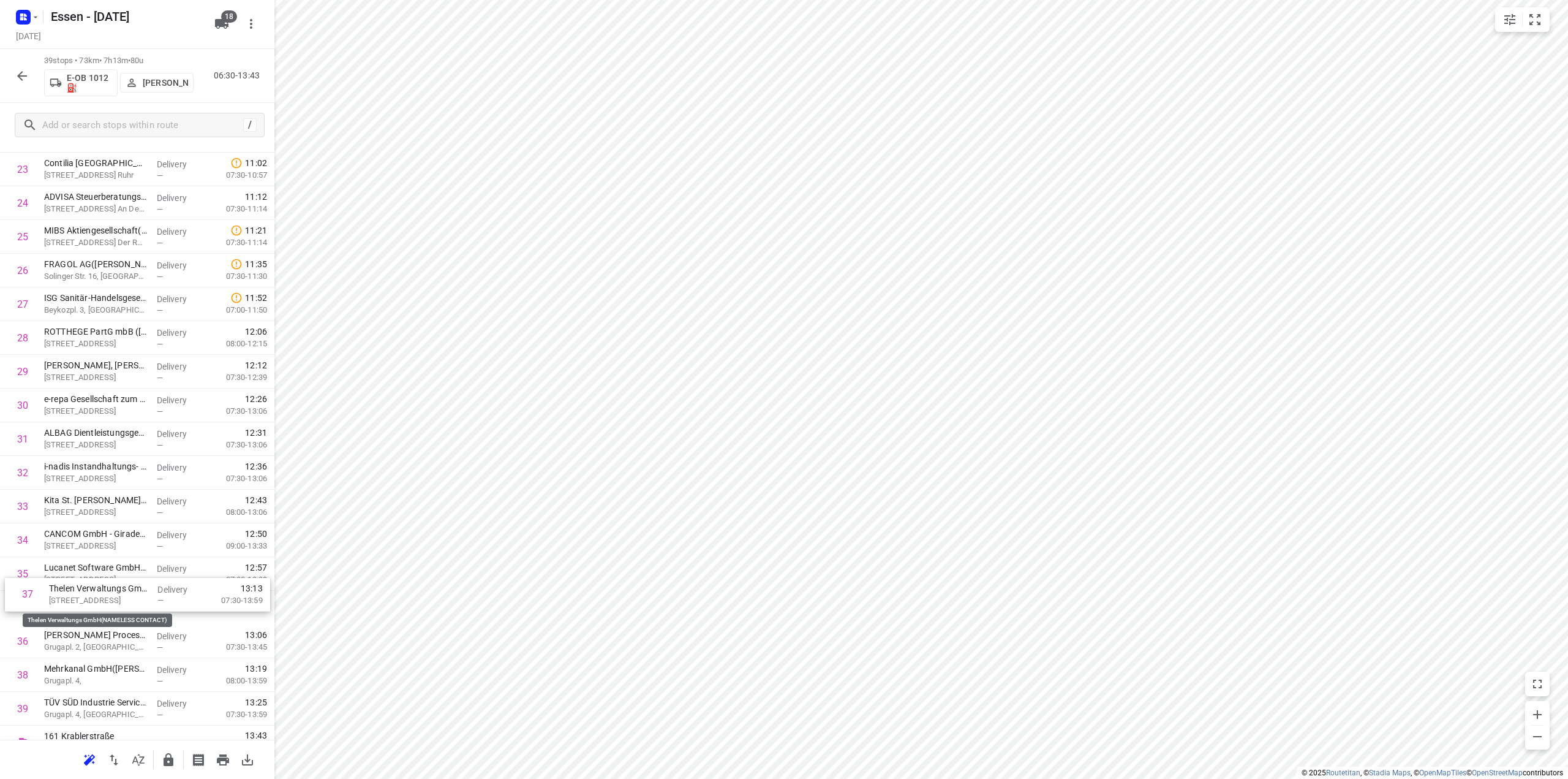
scroll to position [800, 0]
drag, startPoint x: 85, startPoint y: 646, endPoint x: 96, endPoint y: 344, distance: 302.2
click at [96, 344] on div "1 mt.Mülheim Butscheck GmbH([PERSON_NAME]) [STREET_ADDRESS] An Der Ruhr Deliver…" at bounding box center [137, 65] width 274 height 1315
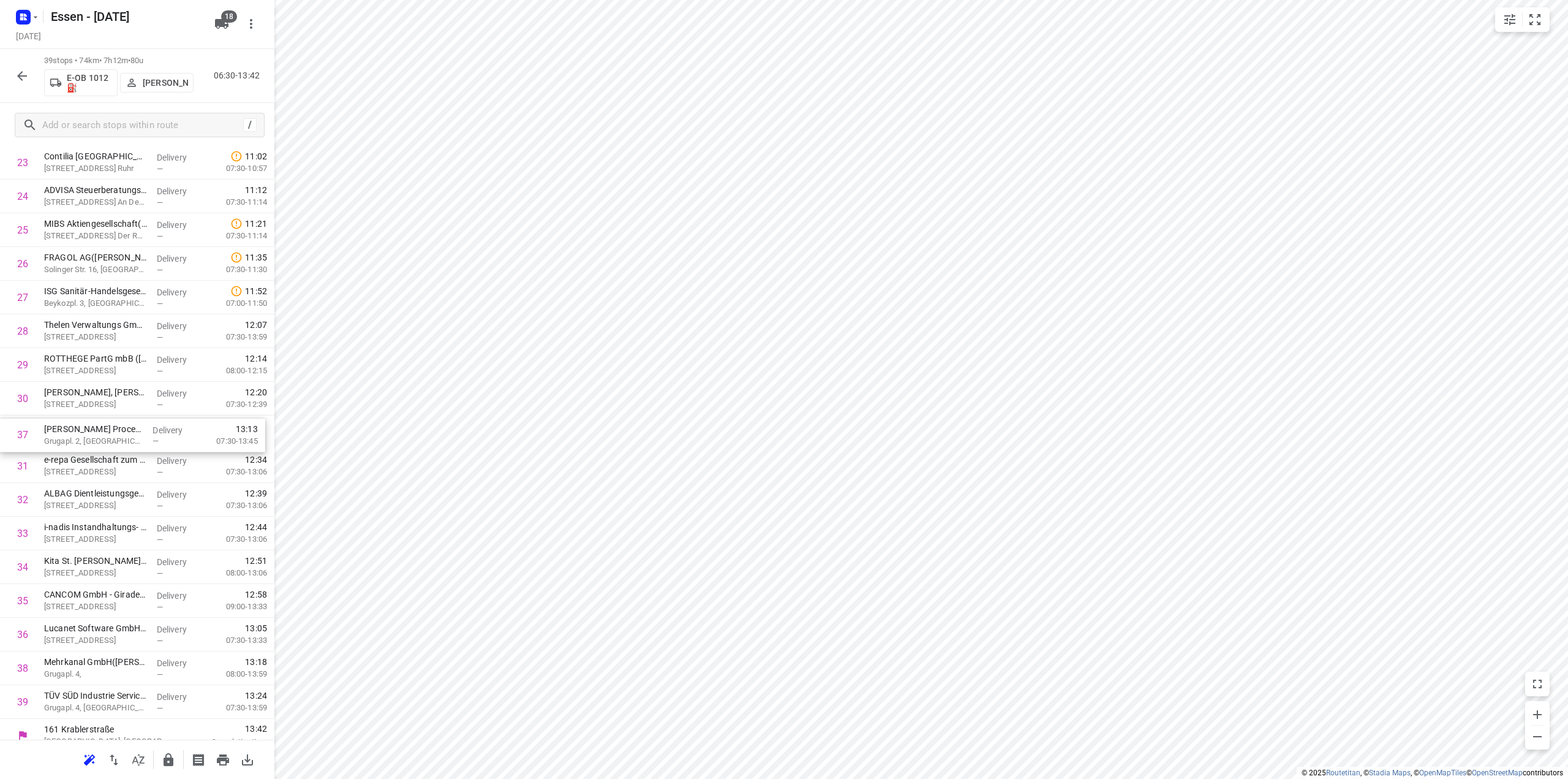
drag, startPoint x: 102, startPoint y: 647, endPoint x: 102, endPoint y: 435, distance: 212.0
click at [102, 435] on div "1 mt.Mülheim Butscheck GmbH([PERSON_NAME]) [STREET_ADDRESS] An Der Ruhr Deliver…" at bounding box center [137, 62] width 274 height 1315
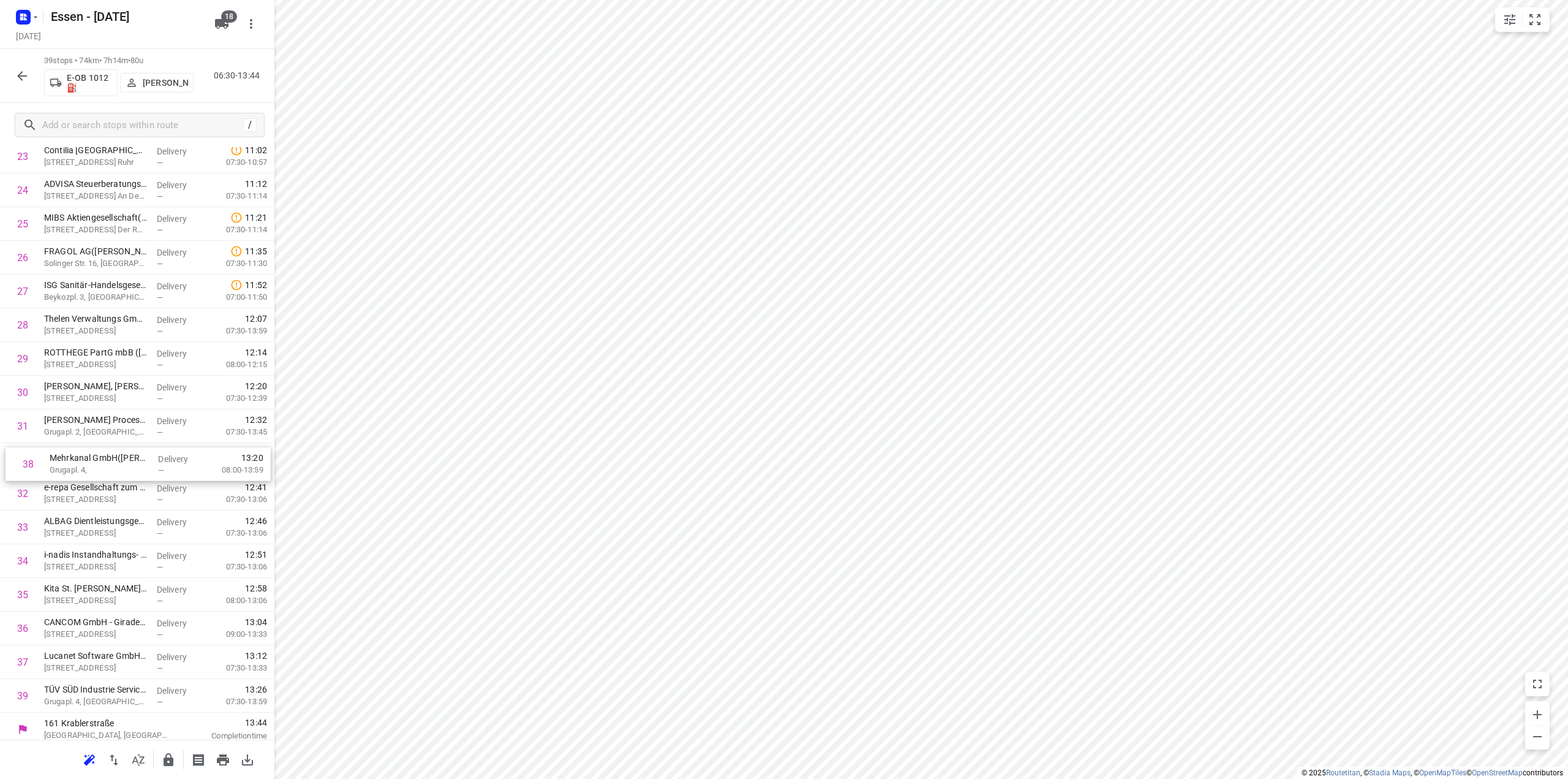
drag, startPoint x: 95, startPoint y: 673, endPoint x: 101, endPoint y: 464, distance: 209.1
click at [101, 464] on div "1 mt.Mülheim Butscheck GmbH([PERSON_NAME]) [STREET_ADDRESS] An Der Ruhr Deliver…" at bounding box center [137, 55] width 274 height 1315
drag, startPoint x: 89, startPoint y: 697, endPoint x: 99, endPoint y: 484, distance: 213.2
click at [99, 484] on div "1 mt.Mülheim Butscheck GmbH([PERSON_NAME]) [STREET_ADDRESS] An Der Ruhr Deliver…" at bounding box center [137, 49] width 274 height 1315
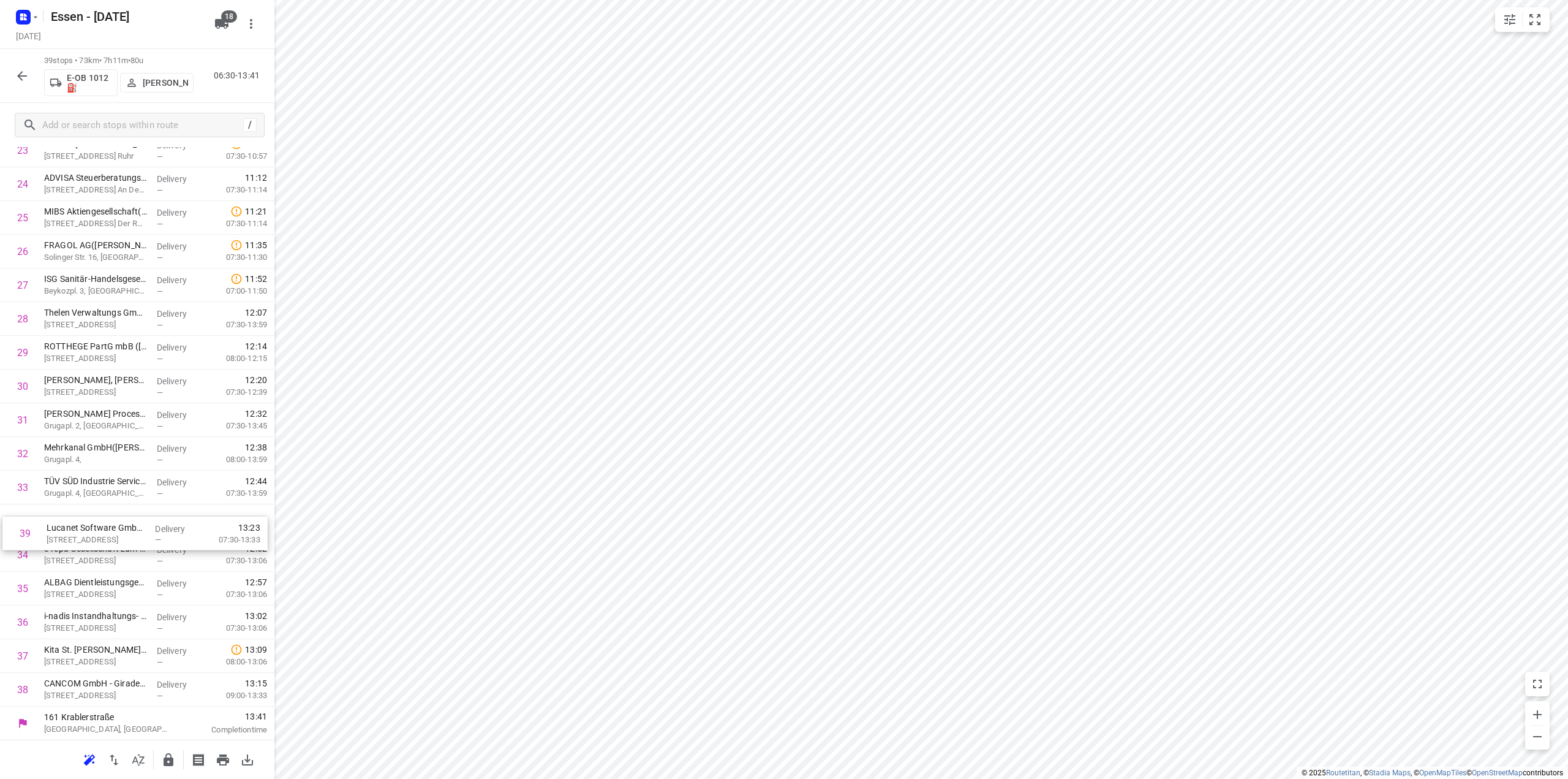
drag, startPoint x: 81, startPoint y: 693, endPoint x: 85, endPoint y: 532, distance: 161.0
click at [85, 532] on div "1 mt.Mülheim Butscheck GmbH([PERSON_NAME]) [STREET_ADDRESS] An Der Ruhr Deliver…" at bounding box center [137, 49] width 274 height 1315
drag, startPoint x: 98, startPoint y: 692, endPoint x: 99, endPoint y: 556, distance: 136.0
click at [99, 556] on div "1 mt.Mülheim Butscheck GmbH([PERSON_NAME]) [STREET_ADDRESS] An Der Ruhr Deliver…" at bounding box center [137, 49] width 274 height 1315
drag, startPoint x: 85, startPoint y: 690, endPoint x: 85, endPoint y: 591, distance: 99.0
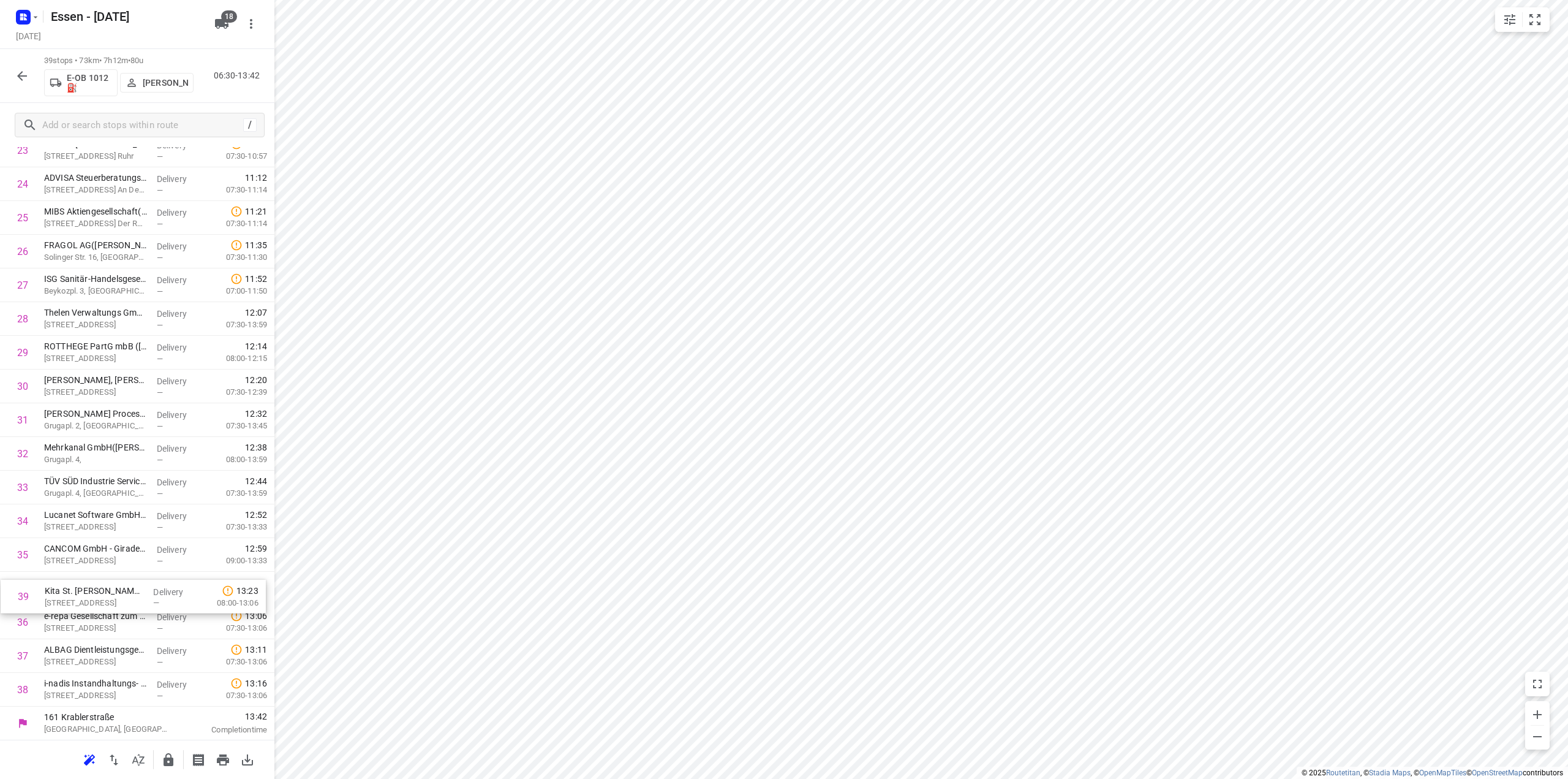
click at [85, 591] on div "1 mt.Mülheim Butscheck GmbH([PERSON_NAME]) [STREET_ADDRESS] An Der Ruhr Deliver…" at bounding box center [137, 49] width 274 height 1315
drag, startPoint x: 92, startPoint y: 693, endPoint x: 89, endPoint y: 626, distance: 67.1
click at [89, 626] on div "1 mt.Mülheim Butscheck GmbH([PERSON_NAME]) [STREET_ADDRESS] An Der Ruhr Deliver…" at bounding box center [137, 49] width 274 height 1315
click at [169, 756] on icon "button" at bounding box center [168, 760] width 15 height 15
click at [25, 80] on icon "button" at bounding box center [22, 76] width 15 height 15
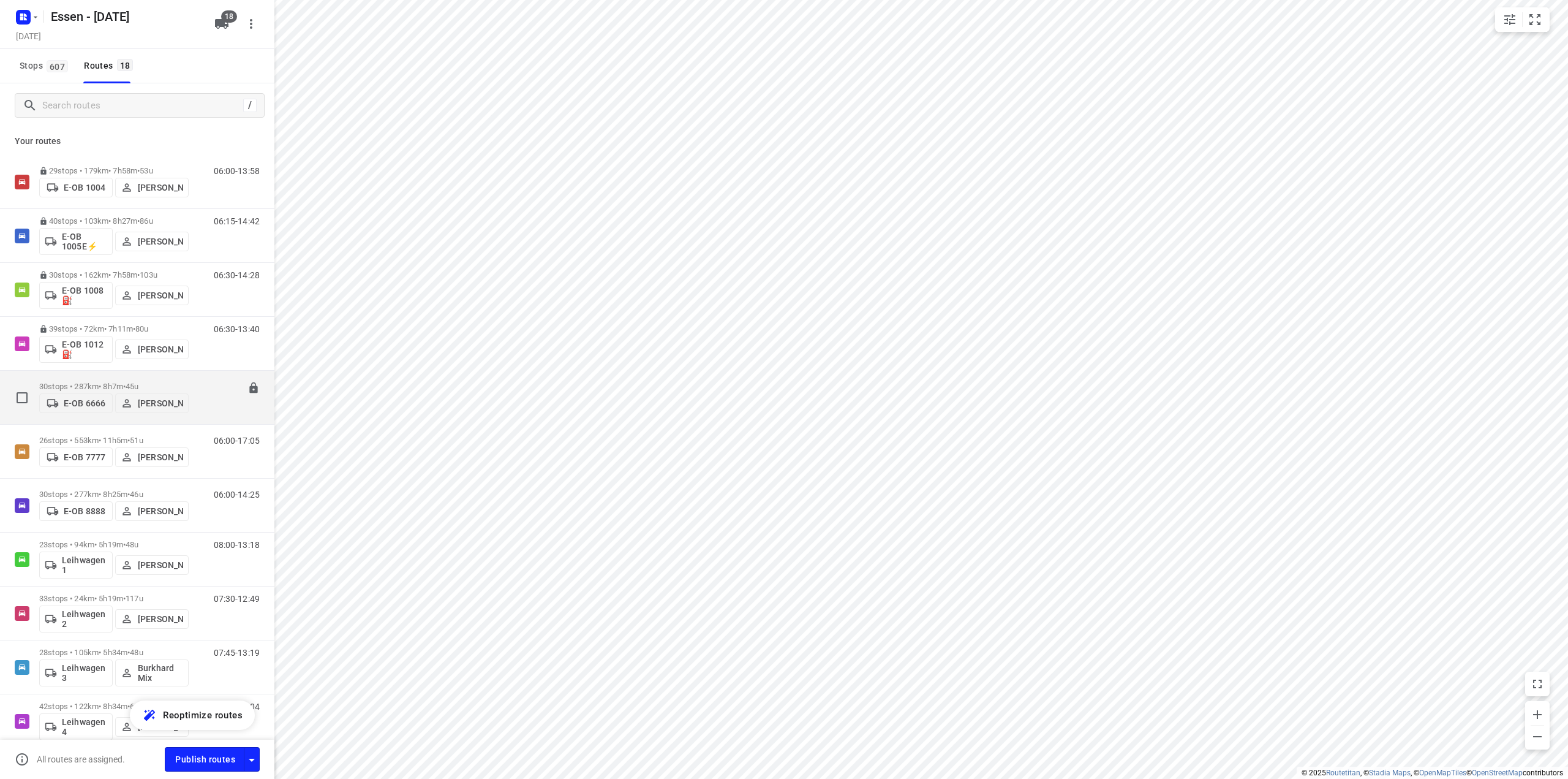
click at [85, 382] on p "30 stops • 287km • 8h7m • [DATE]" at bounding box center [114, 387] width 149 height 9
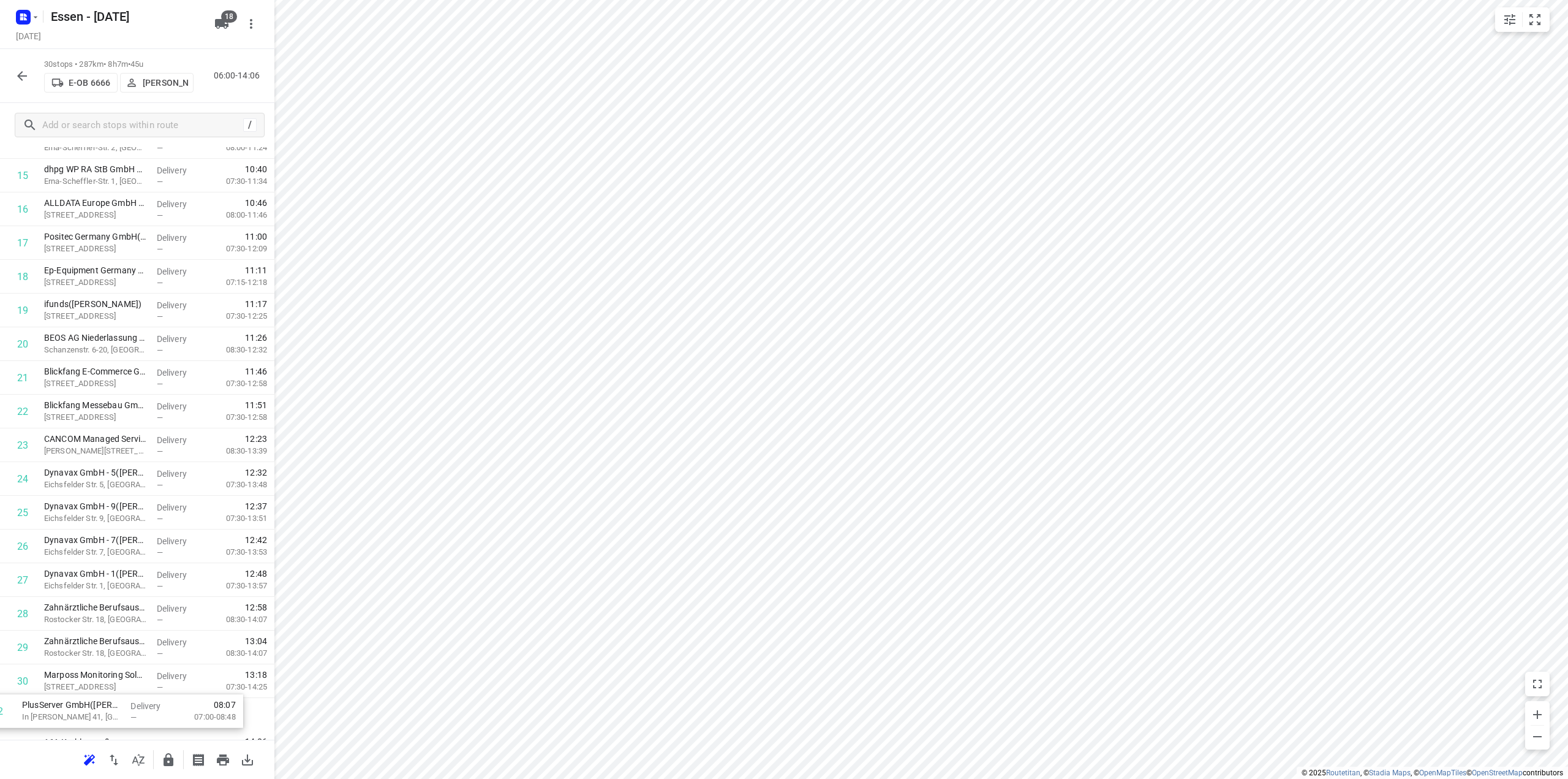
scroll to position [514, 0]
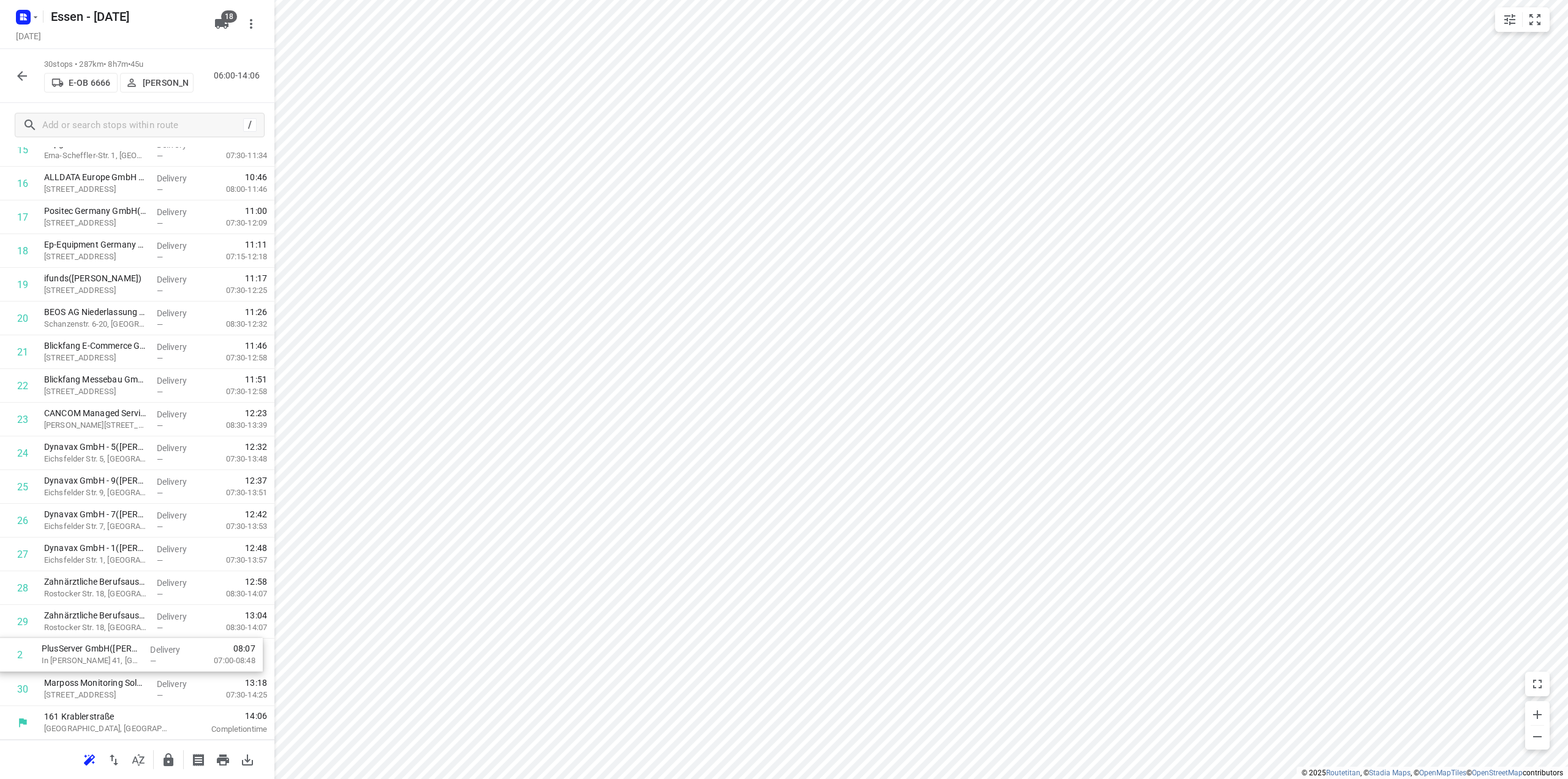
drag, startPoint x: 120, startPoint y: 266, endPoint x: 118, endPoint y: 665, distance: 399.0
click at [118, 665] on div "1 Linimed NRW GmbH - [GEOGRAPHIC_DATA] -10901406([PERSON_NAME]) Bertha-Benz-Kar…" at bounding box center [137, 200] width 274 height 1012
drag, startPoint x: 102, startPoint y: 527, endPoint x: 112, endPoint y: 459, distance: 68.7
click at [112, 459] on div "1 Linimed NRW GmbH - [GEOGRAPHIC_DATA] -10901406([PERSON_NAME]) Bertha-Benz-Kar…" at bounding box center [137, 408] width 274 height 1012
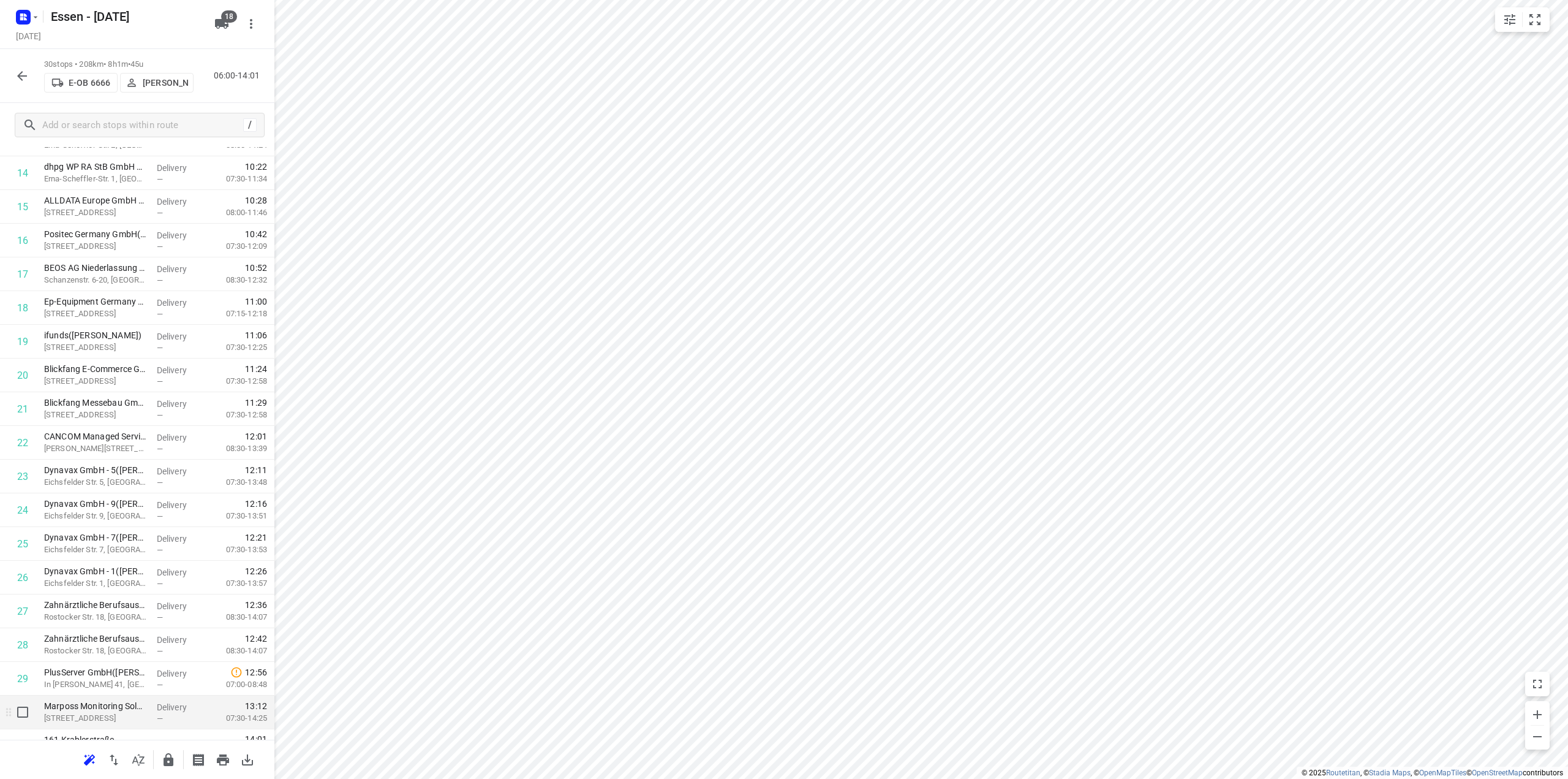
scroll to position [514, 0]
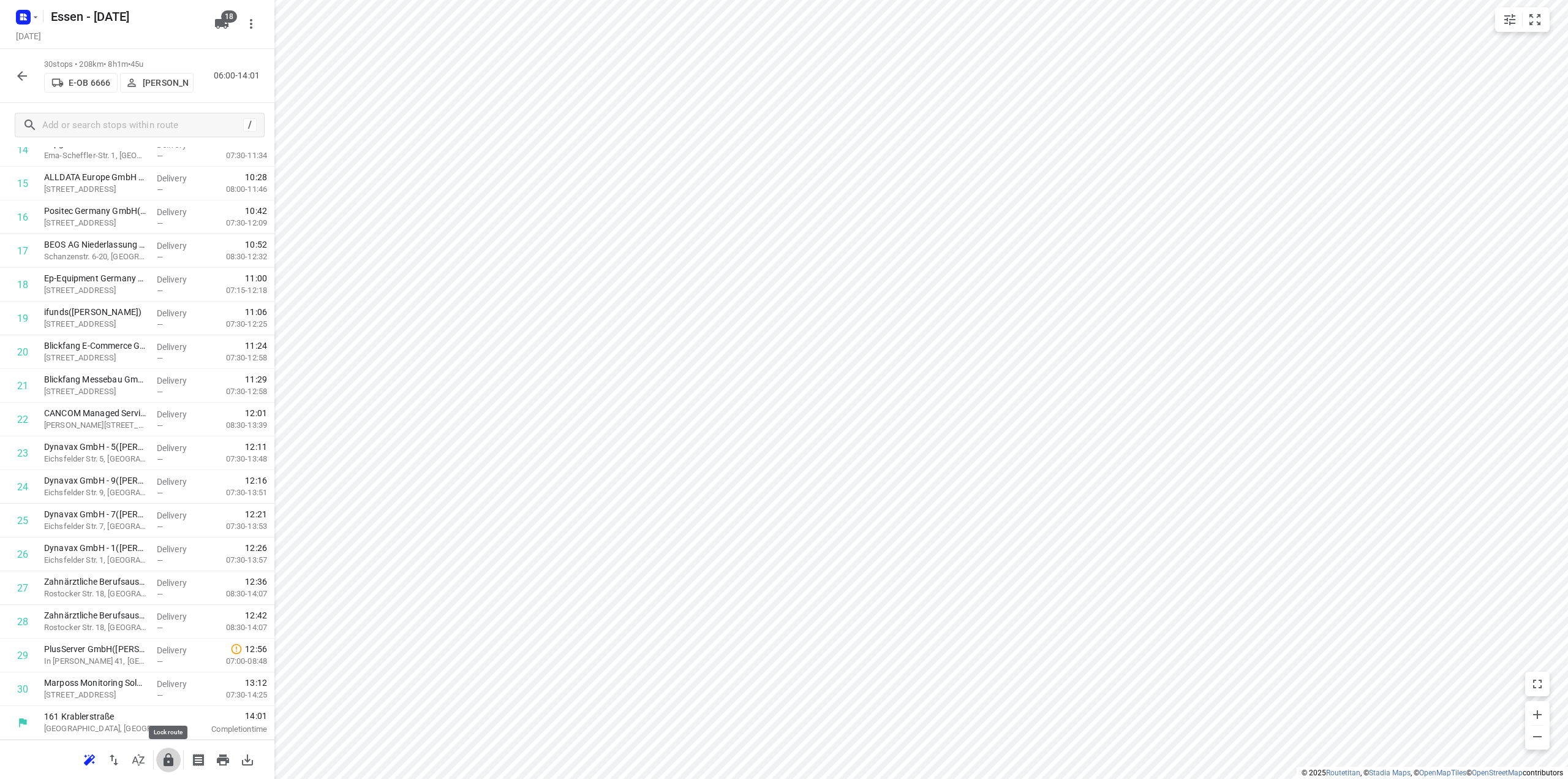
click at [172, 764] on icon "button" at bounding box center [168, 760] width 10 height 13
click at [27, 76] on icon "button" at bounding box center [22, 76] width 15 height 15
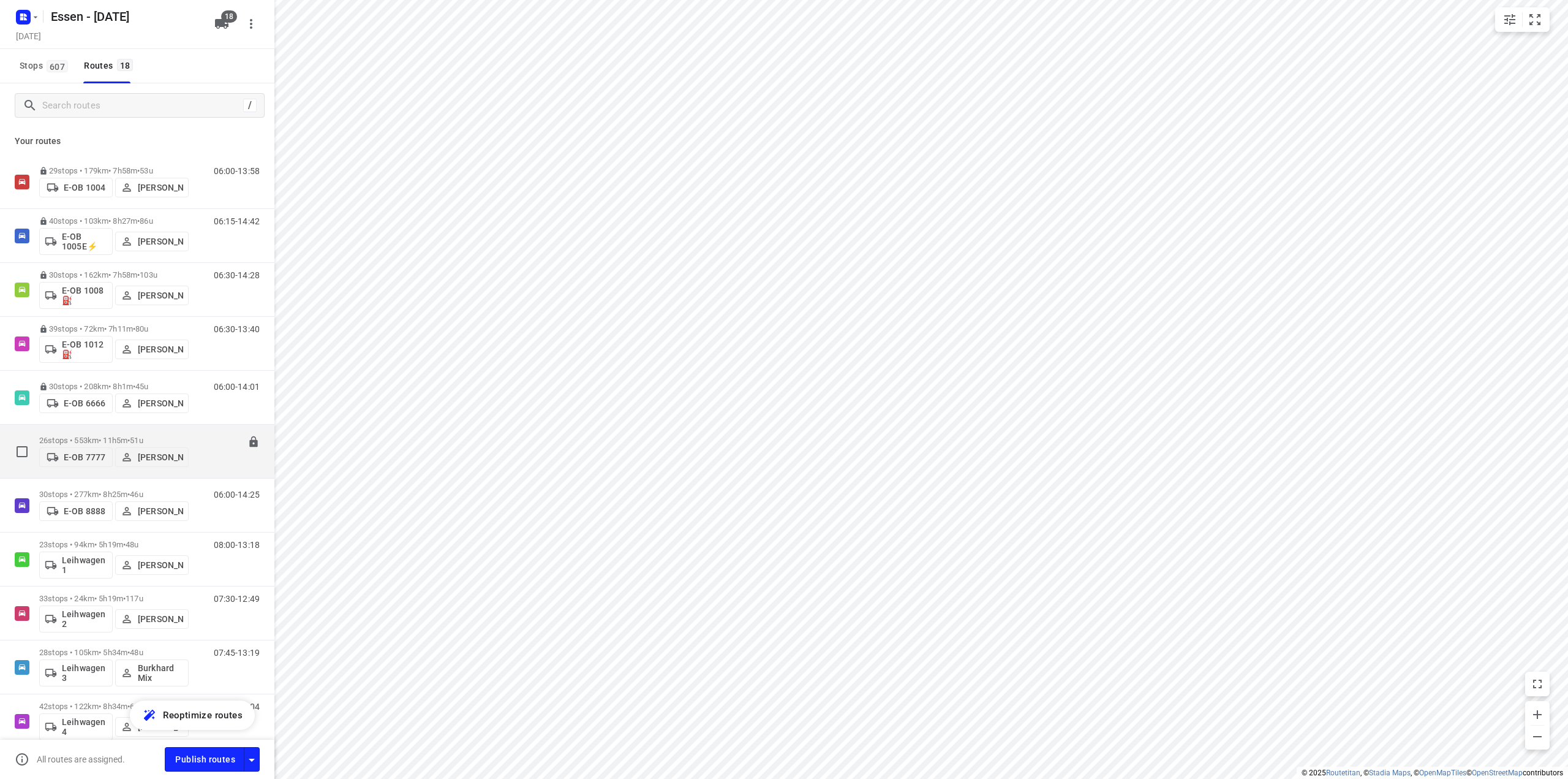
click at [109, 439] on p "26 stops • 553km • 11h5m • [DATE]" at bounding box center [114, 441] width 149 height 9
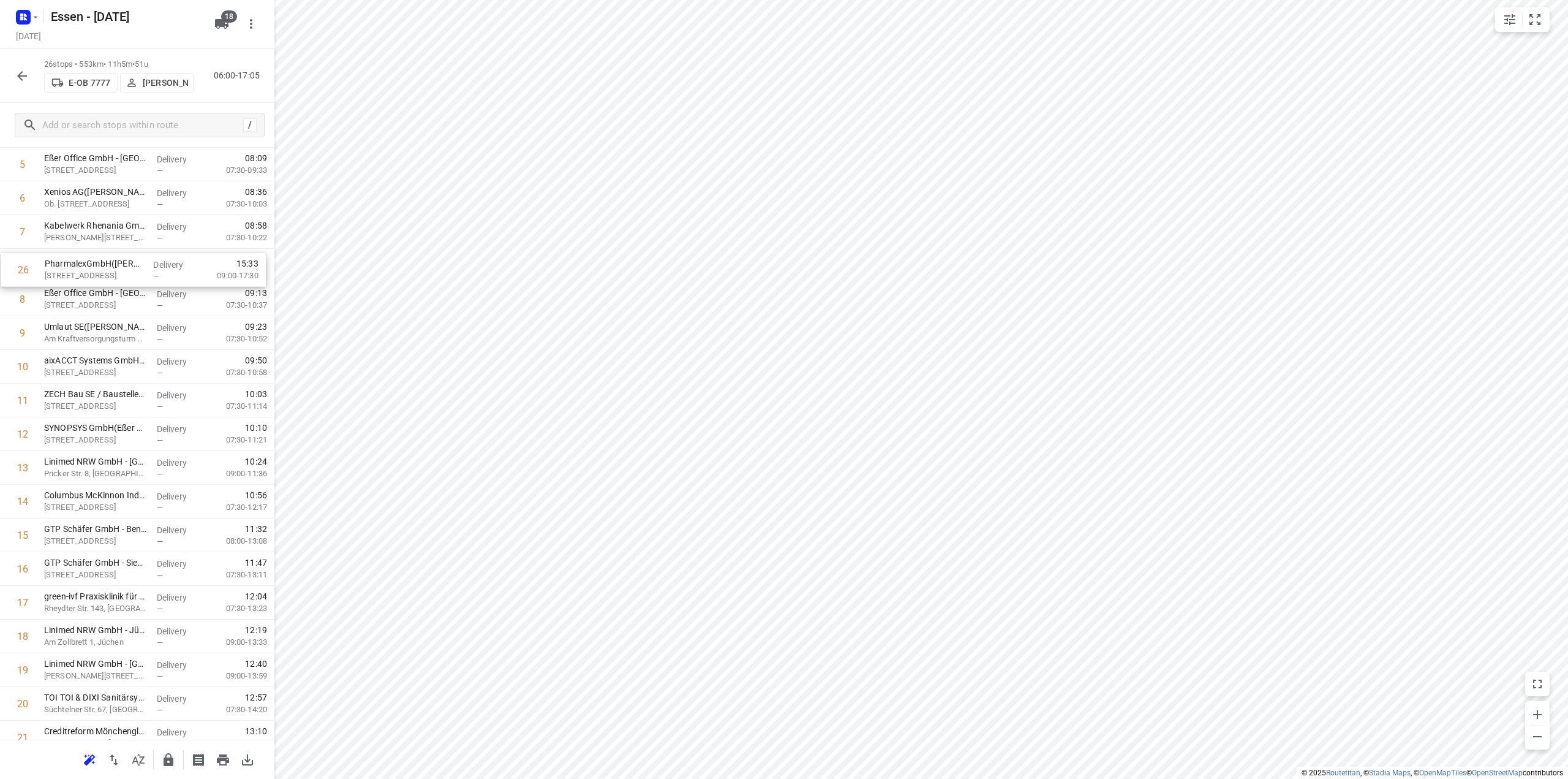
scroll to position [188, 0]
drag, startPoint x: 121, startPoint y: 693, endPoint x: 122, endPoint y: 268, distance: 425.0
click at [122, 268] on div "1 TOI TOI & DIXI Sanitärsysteme GmbH - [GEOGRAPHIC_DATA]([PERSON_NAME]) [STREET…" at bounding box center [137, 458] width 274 height 877
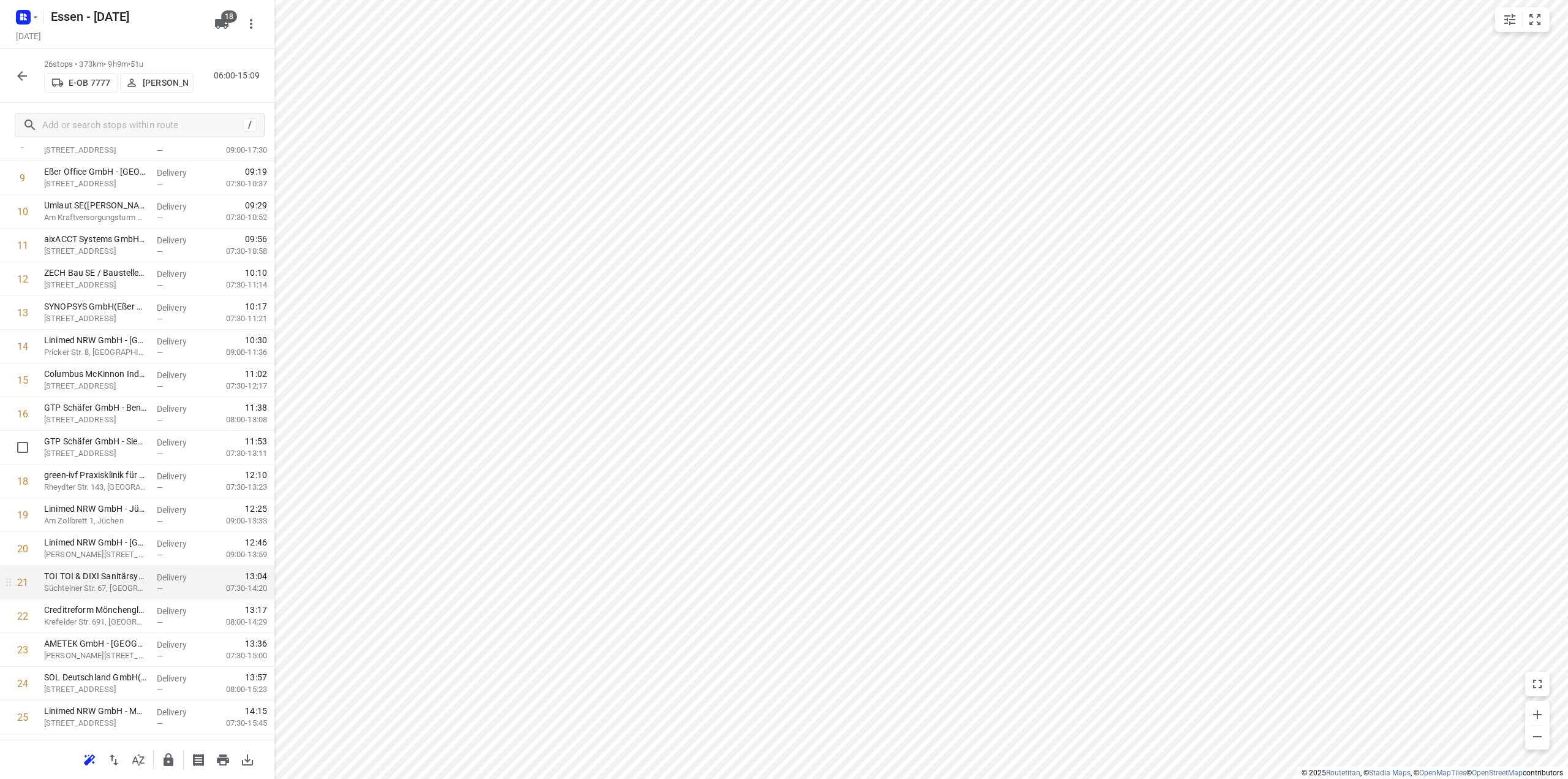
scroll to position [379, 0]
click at [174, 764] on icon "button" at bounding box center [168, 760] width 15 height 15
click at [23, 76] on icon "button" at bounding box center [22, 76] width 10 height 10
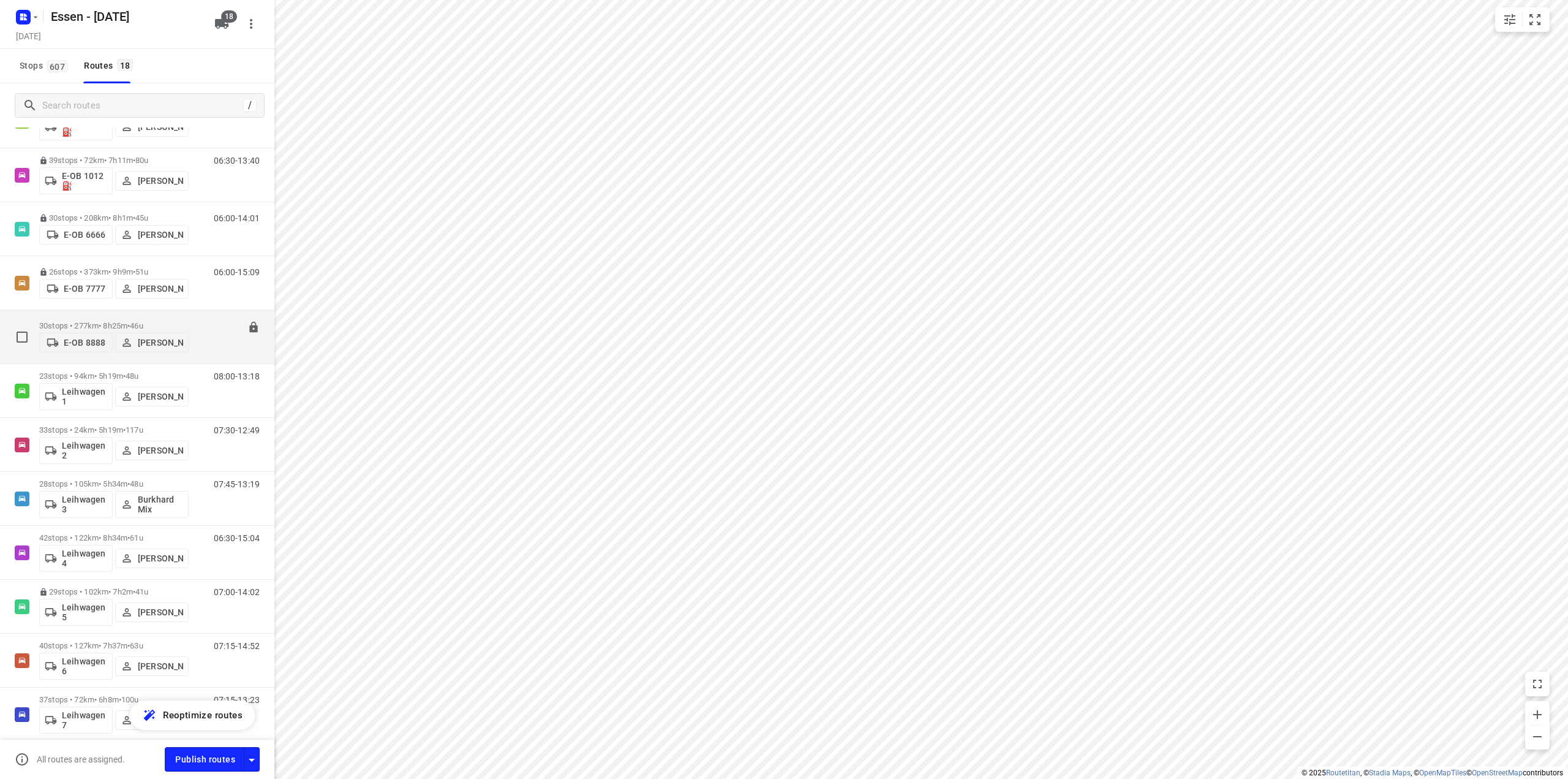
scroll to position [184, 0]
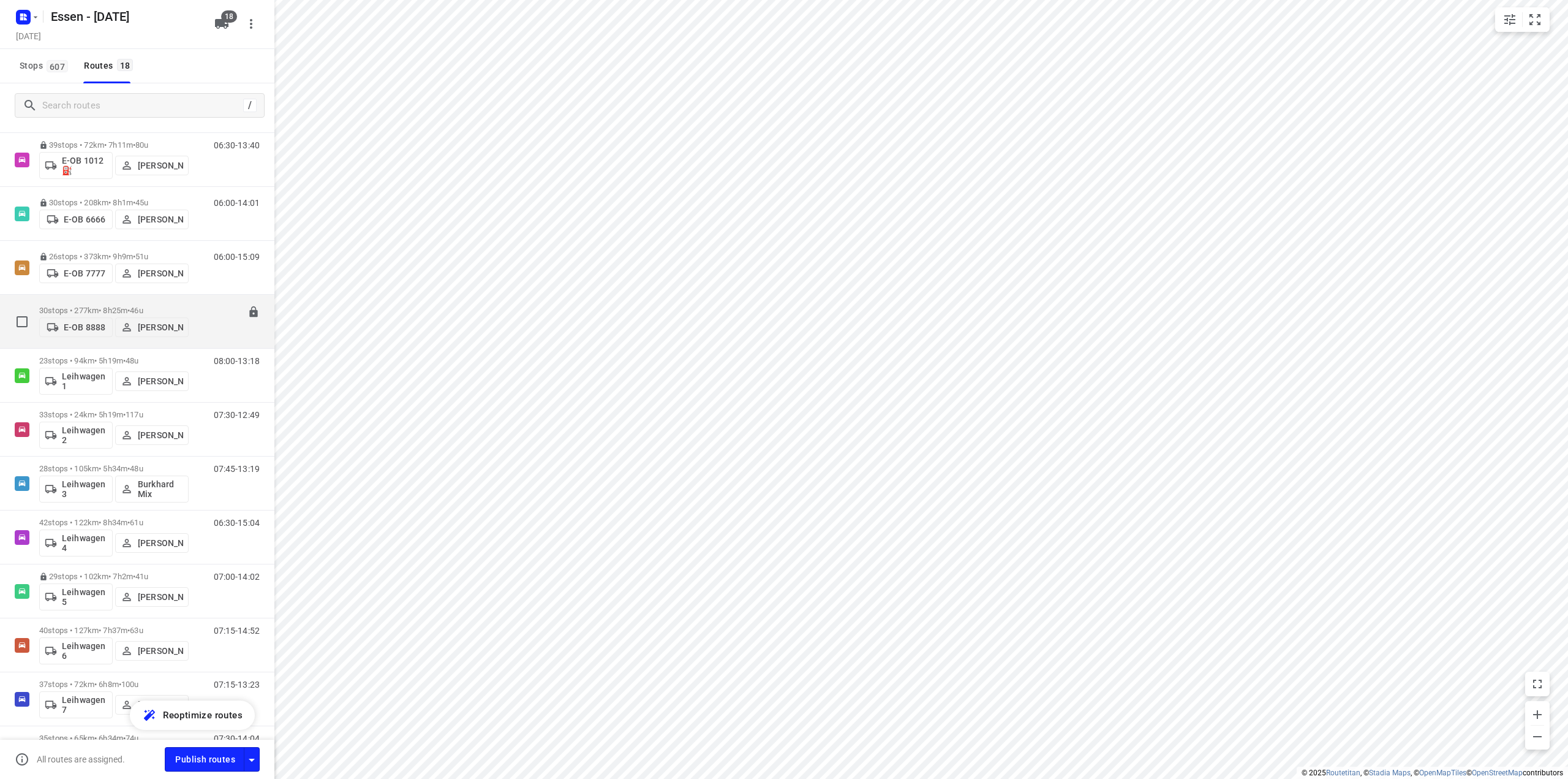
click at [106, 306] on p "30 stops • 277km • 8h25m • [DATE]" at bounding box center [114, 311] width 149 height 9
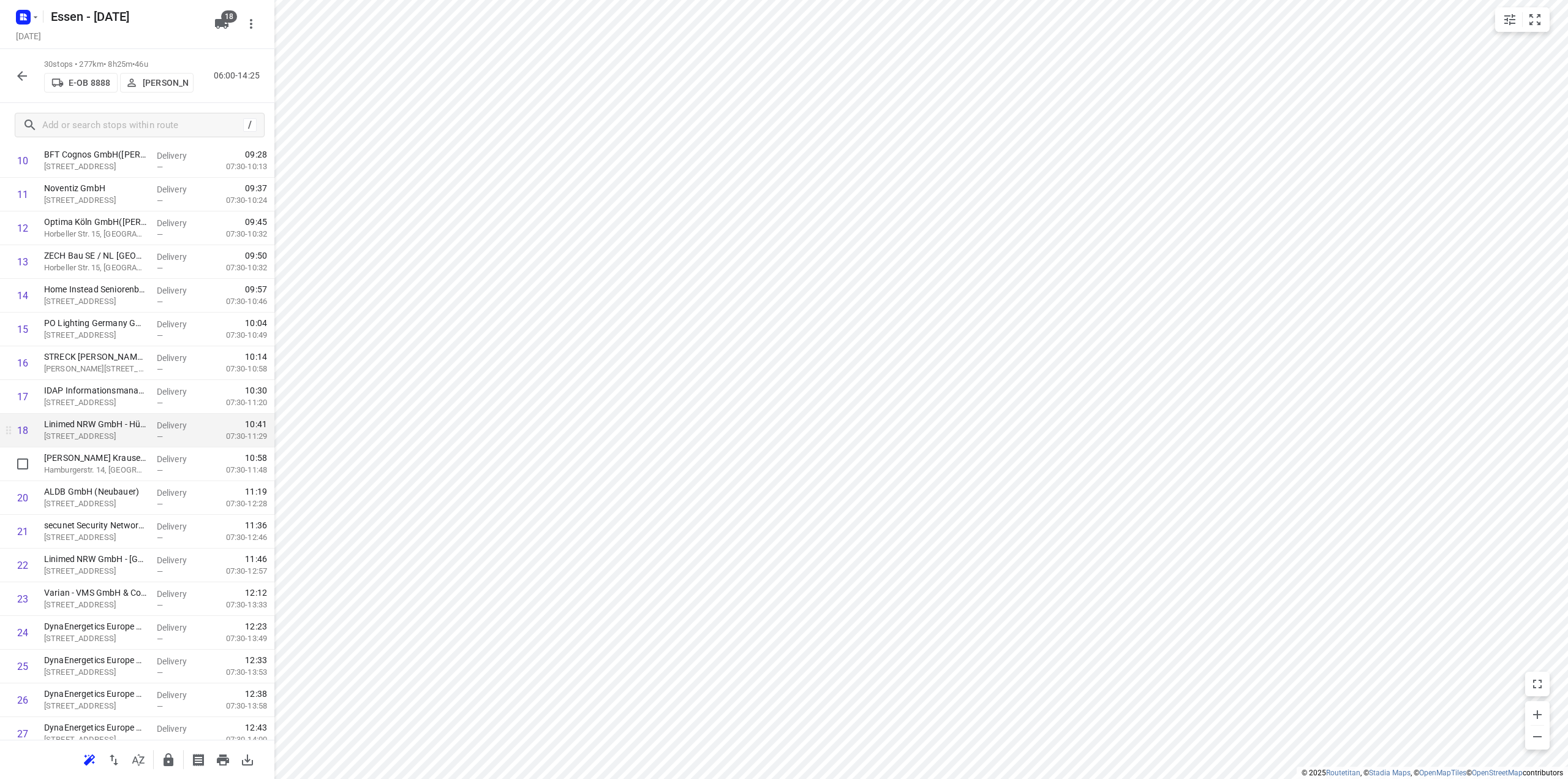
scroll to position [514, 0]
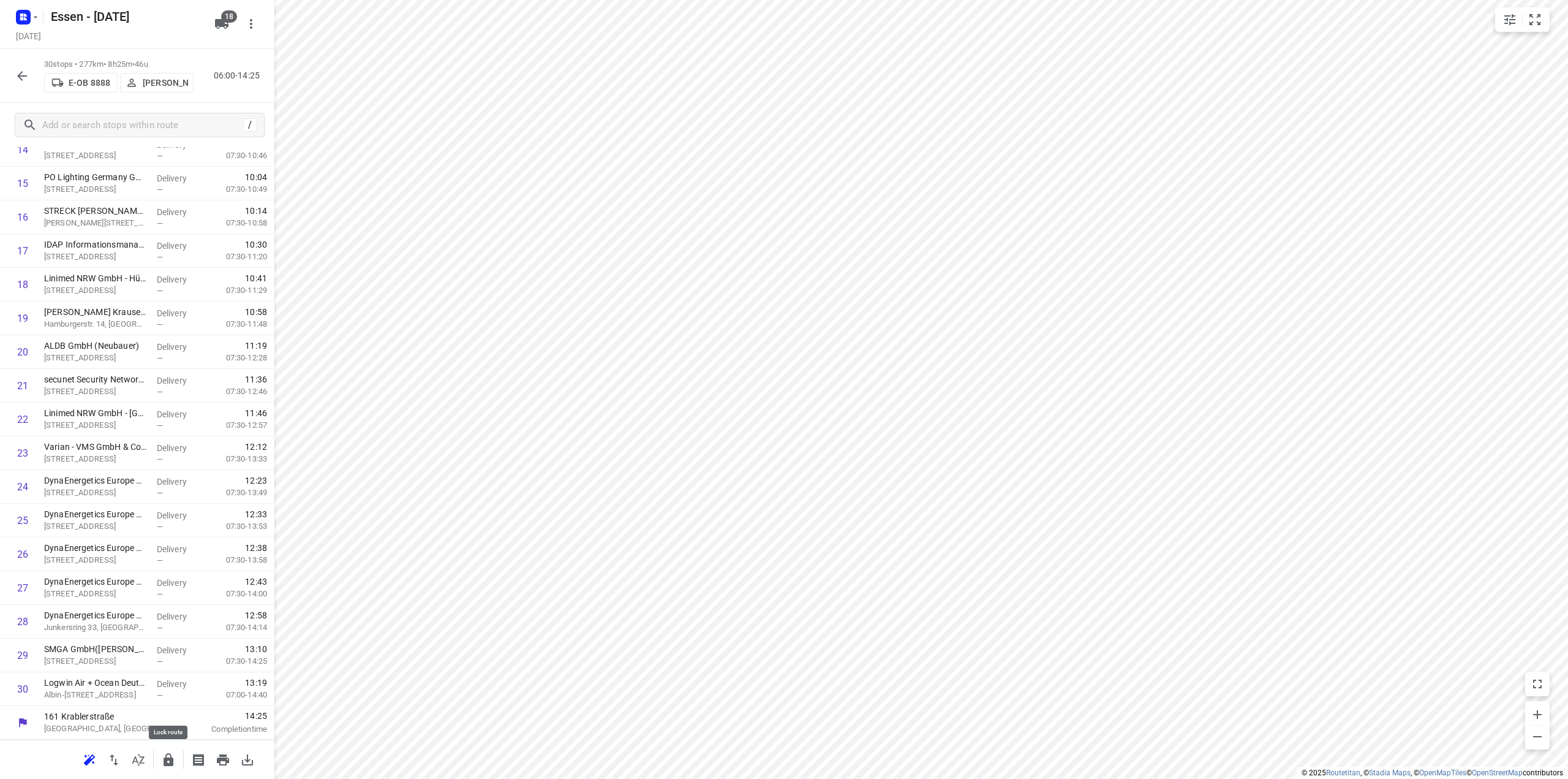
click at [170, 764] on icon "button" at bounding box center [168, 760] width 10 height 13
click at [22, 79] on icon "button" at bounding box center [22, 76] width 10 height 10
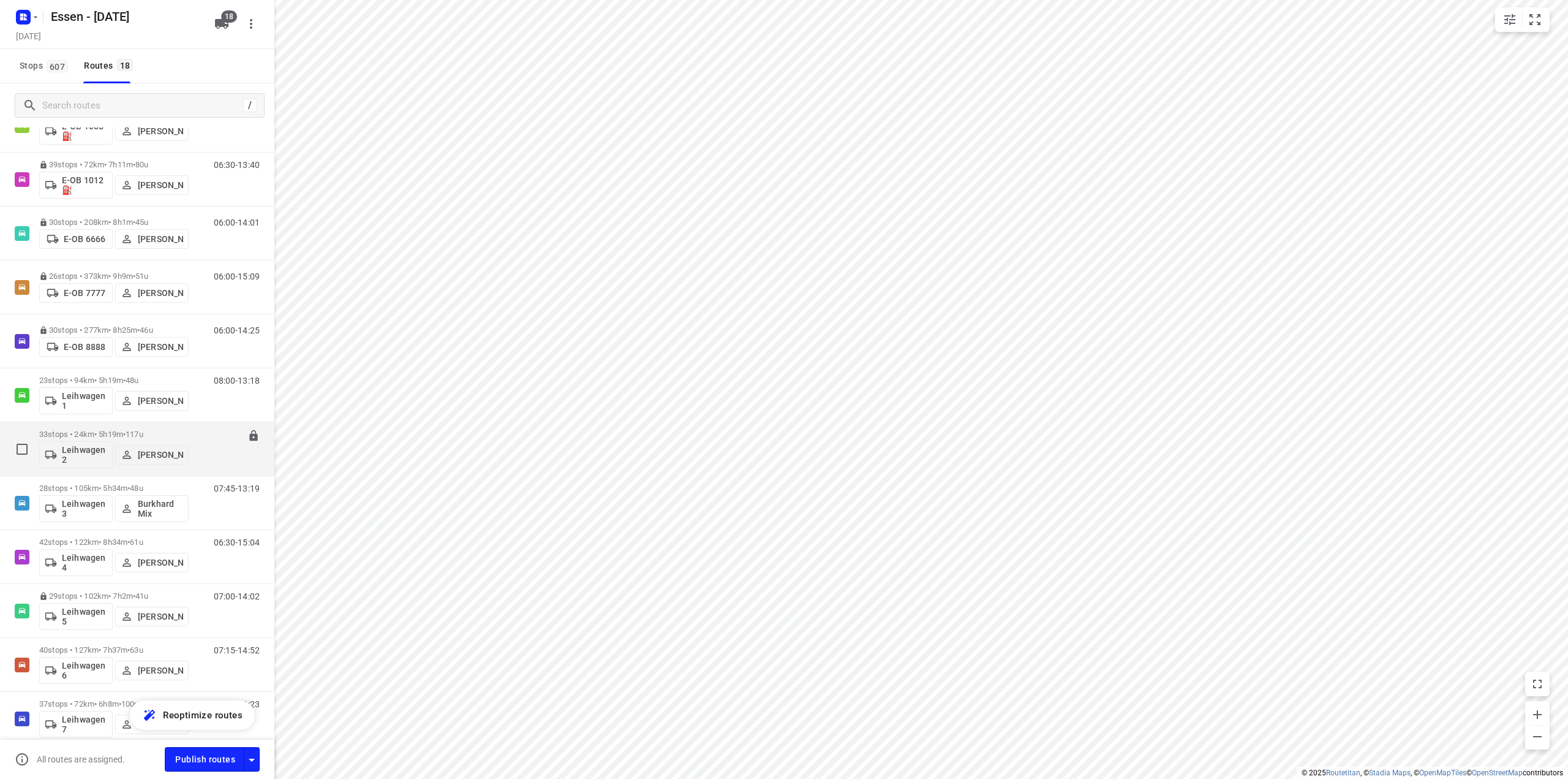
scroll to position [184, 0]
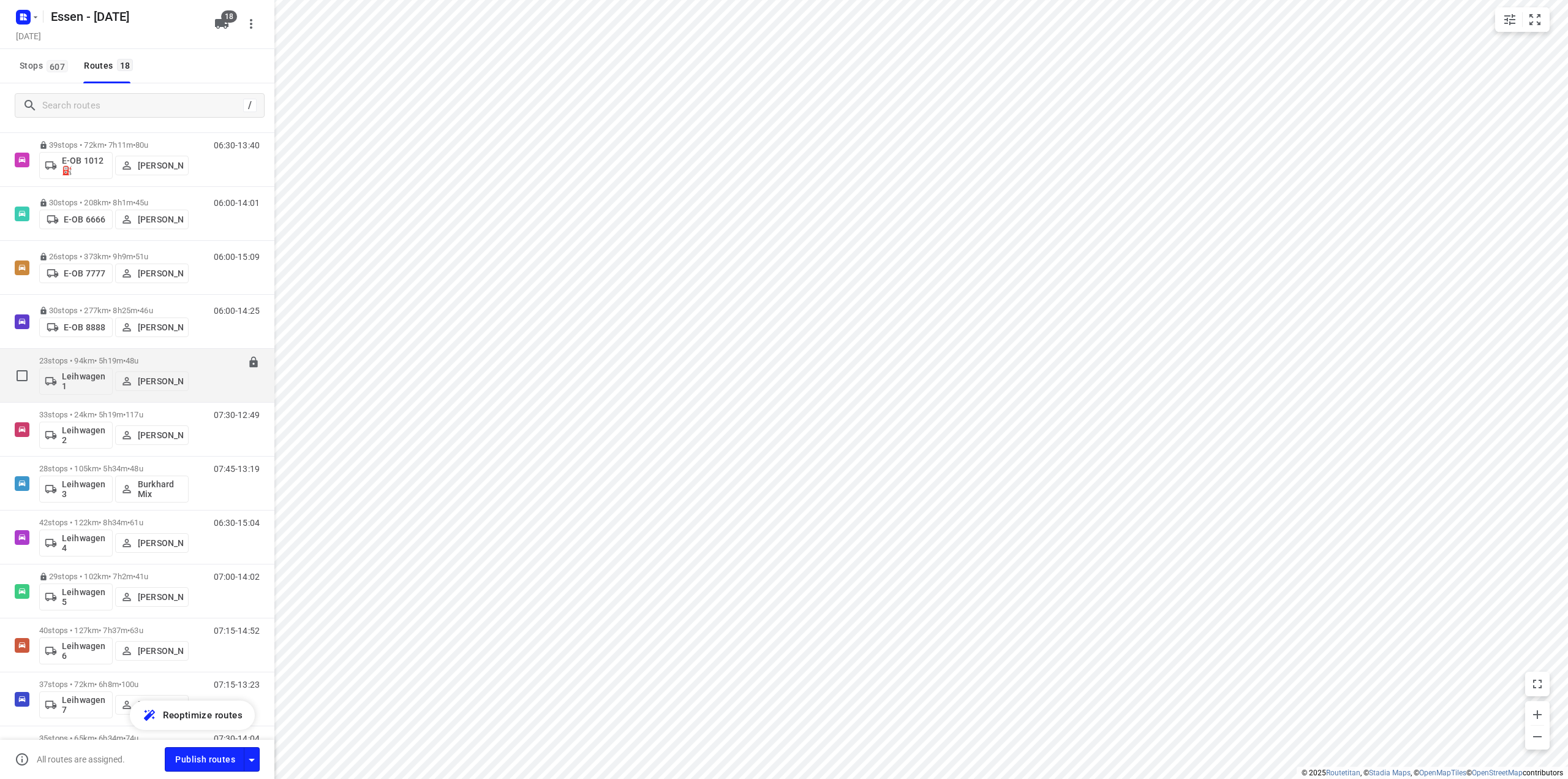
click at [91, 358] on p "23 stops • 94km • 5h19m • [DATE]" at bounding box center [114, 361] width 149 height 9
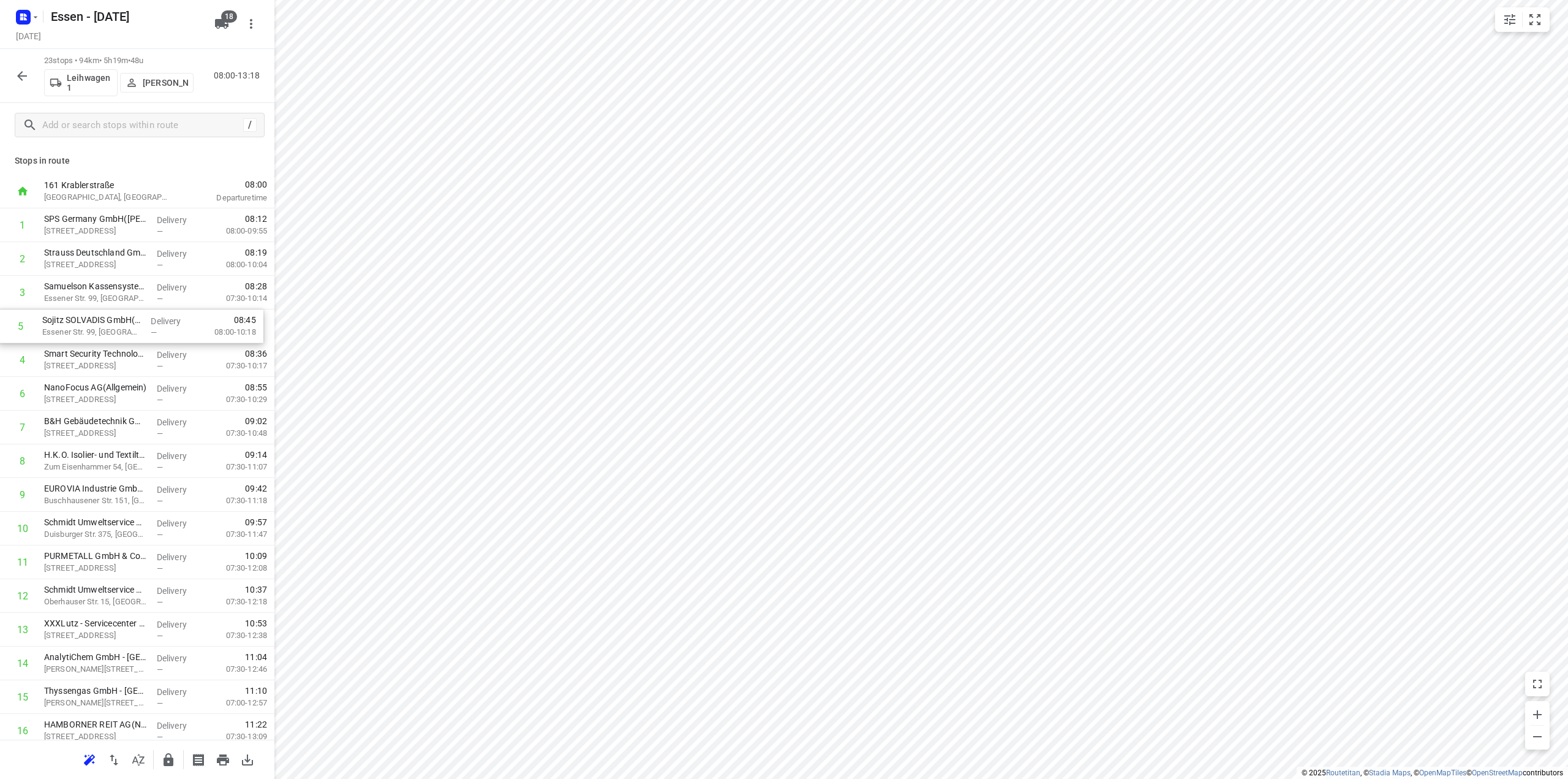
drag, startPoint x: 116, startPoint y: 368, endPoint x: 112, endPoint y: 331, distance: 37.2
click at [112, 331] on div "1 SPS Germany GmbH([PERSON_NAME][STREET_ADDRESS] Delivery — 08:12 08:00-09:55 2…" at bounding box center [137, 596] width 274 height 775
drag, startPoint x: 99, startPoint y: 432, endPoint x: 109, endPoint y: 391, distance: 42.2
click at [109, 391] on div "1 SPS Germany GmbH([PERSON_NAME][STREET_ADDRESS] Delivery — 08:12 08:00-09:55 2…" at bounding box center [137, 596] width 274 height 775
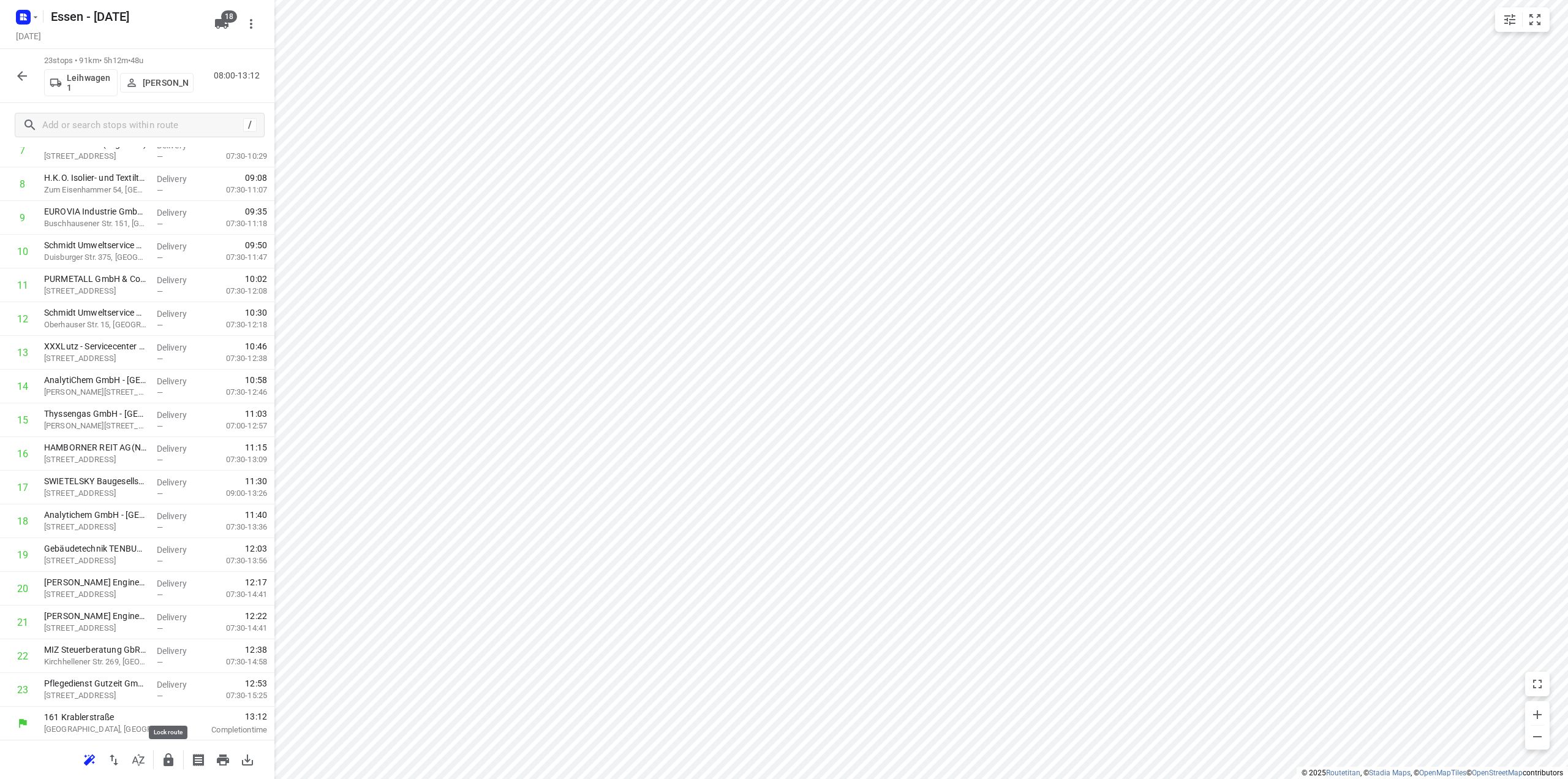
click at [169, 764] on icon "button" at bounding box center [168, 760] width 10 height 13
click at [26, 76] on icon "button" at bounding box center [22, 76] width 10 height 10
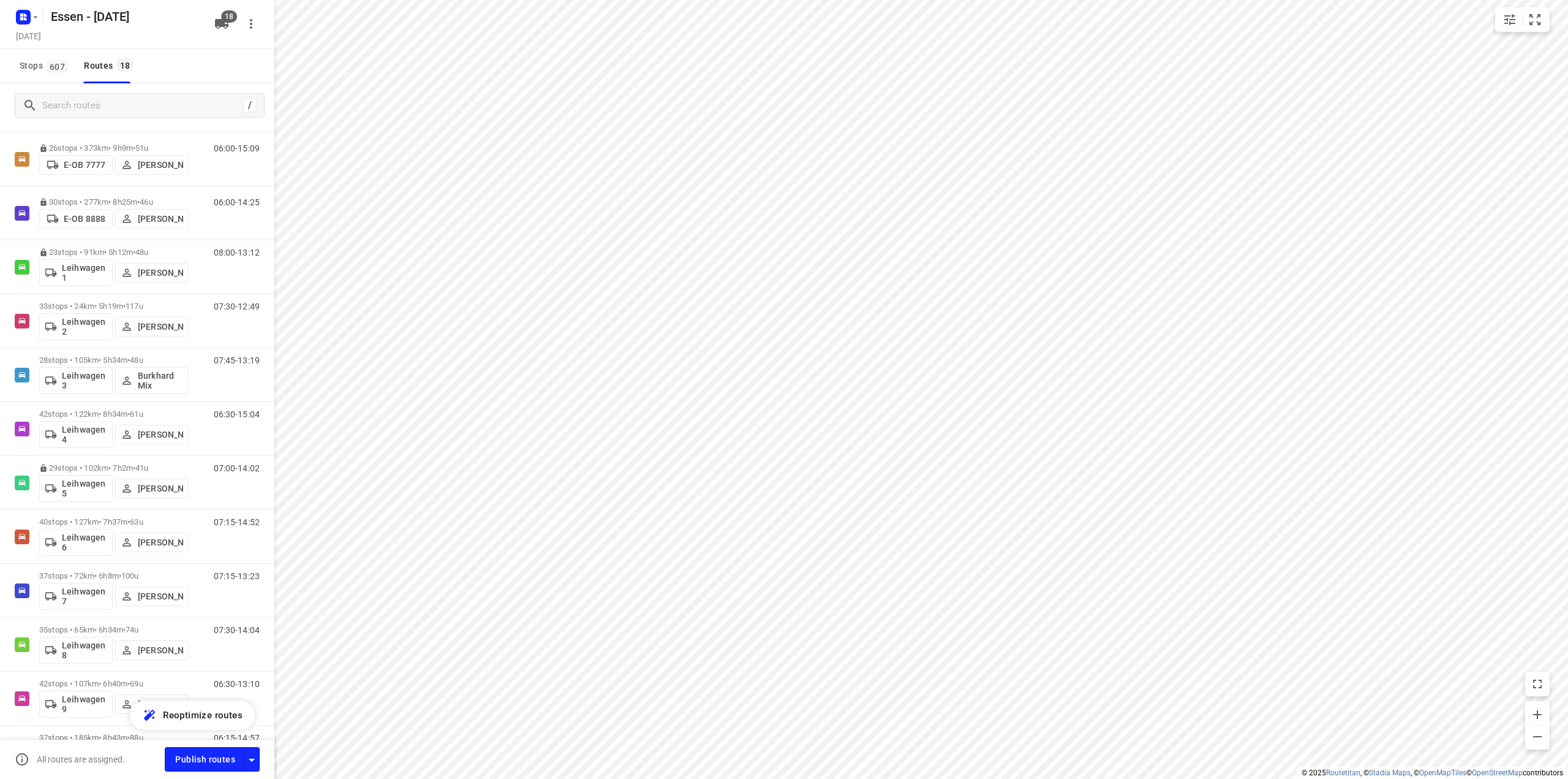
scroll to position [435, 0]
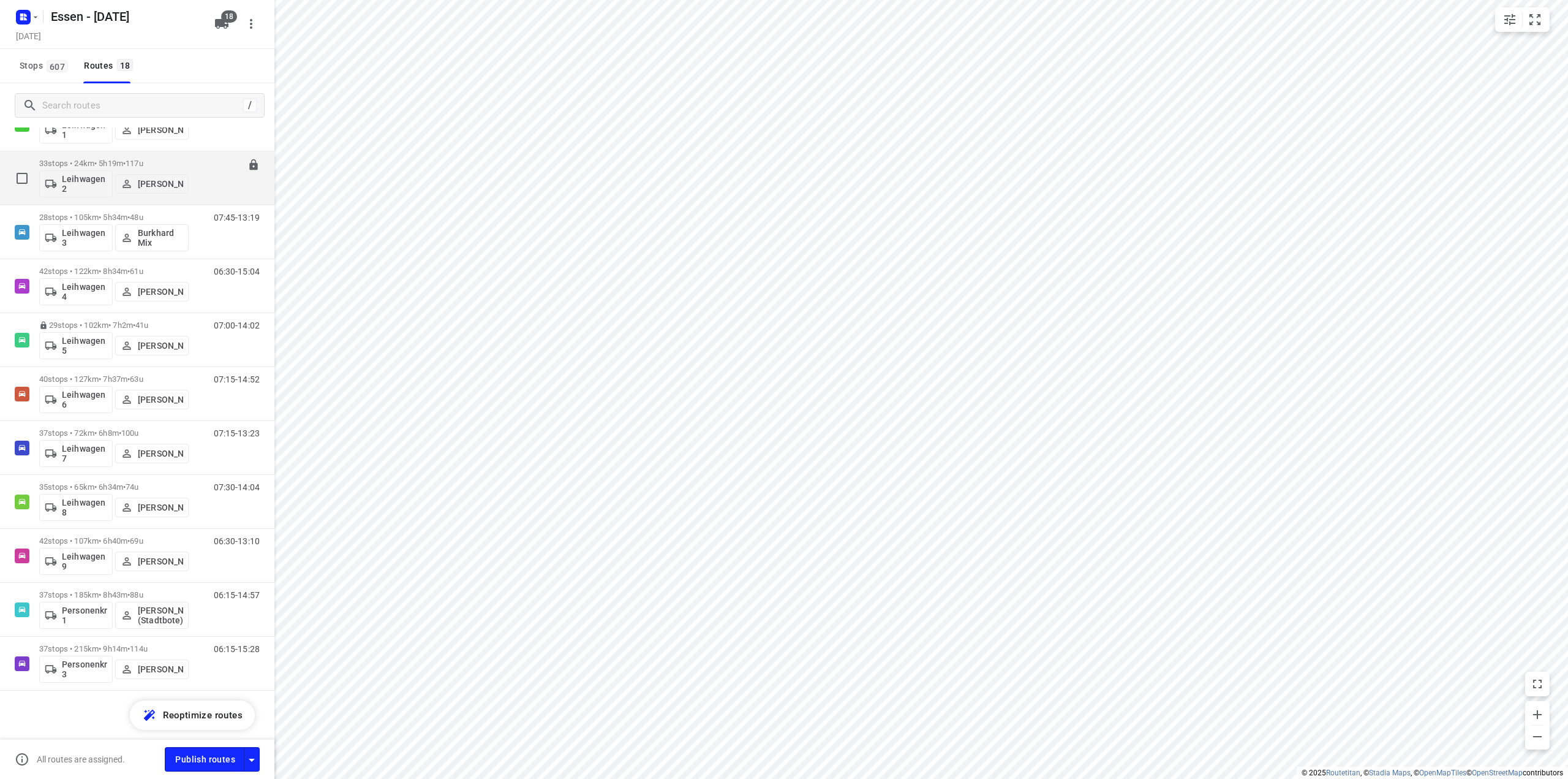
click at [96, 163] on p "33 stops • 24km • 5h19m • [DATE]" at bounding box center [114, 163] width 149 height 9
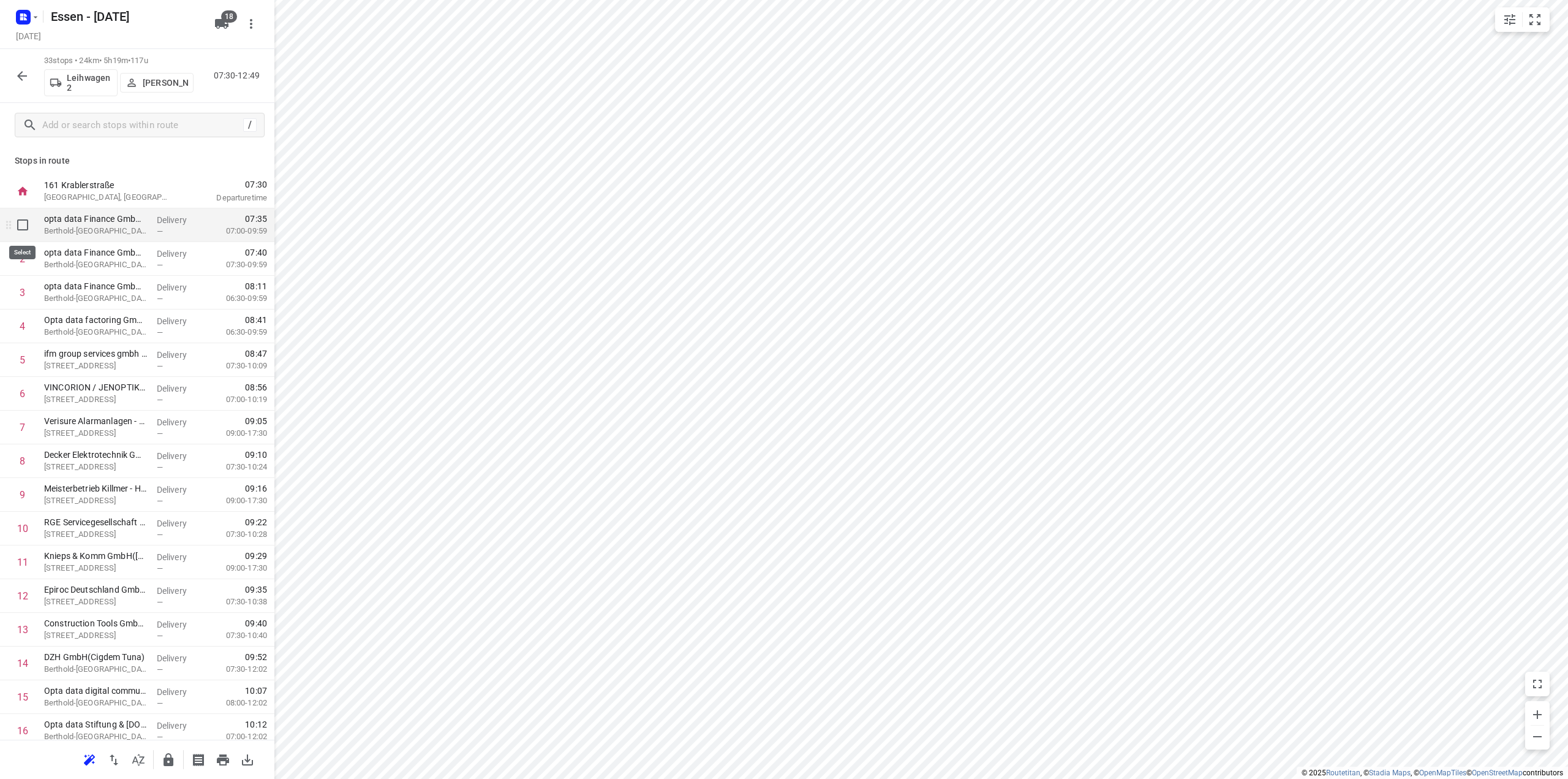
click at [23, 229] on input "checkbox" at bounding box center [23, 225] width 25 height 25
checkbox input "true"
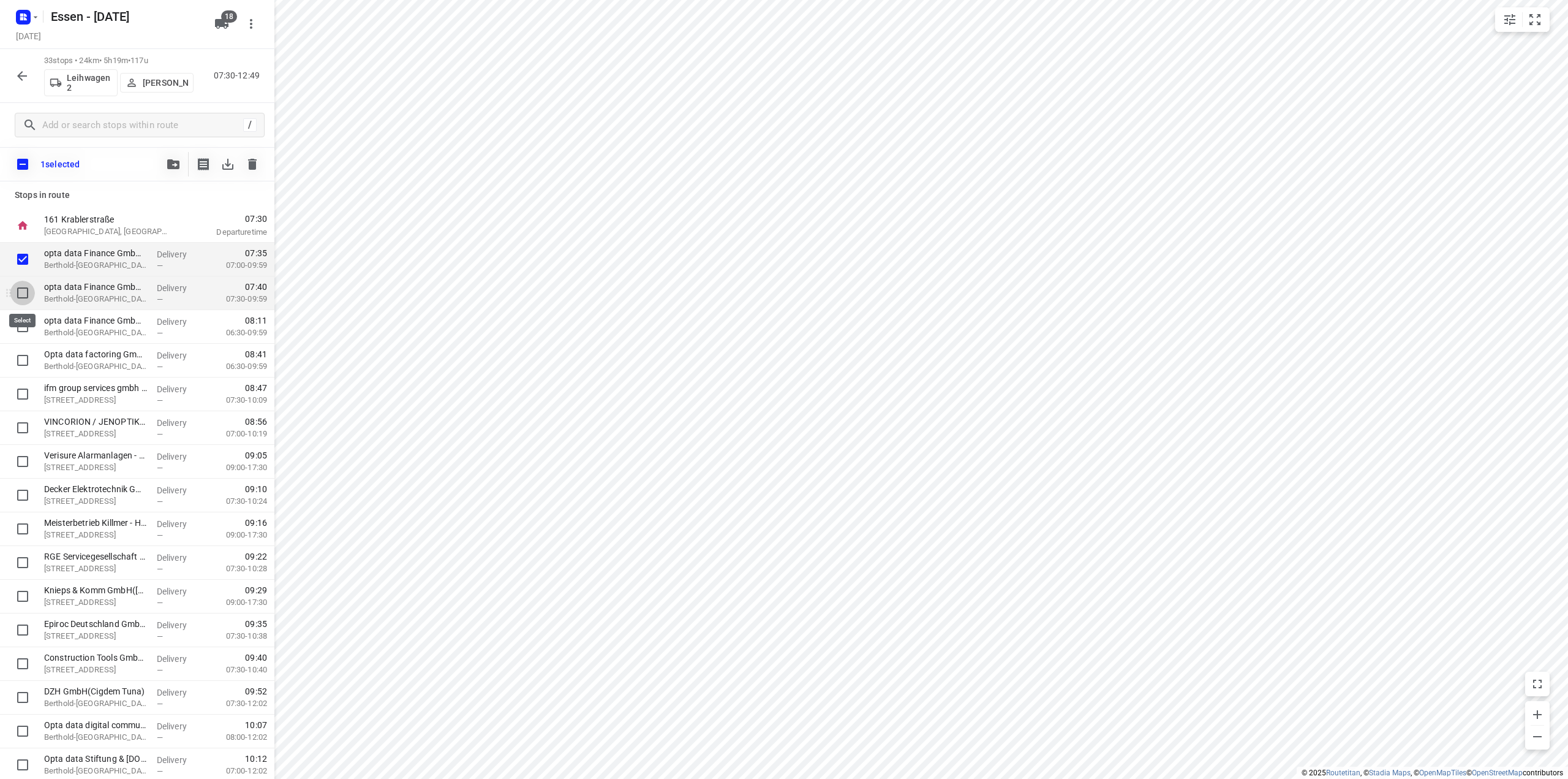
click at [23, 292] on input "checkbox" at bounding box center [23, 293] width 25 height 25
checkbox input "true"
drag, startPoint x: 85, startPoint y: 261, endPoint x: 83, endPoint y: 372, distance: 111.0
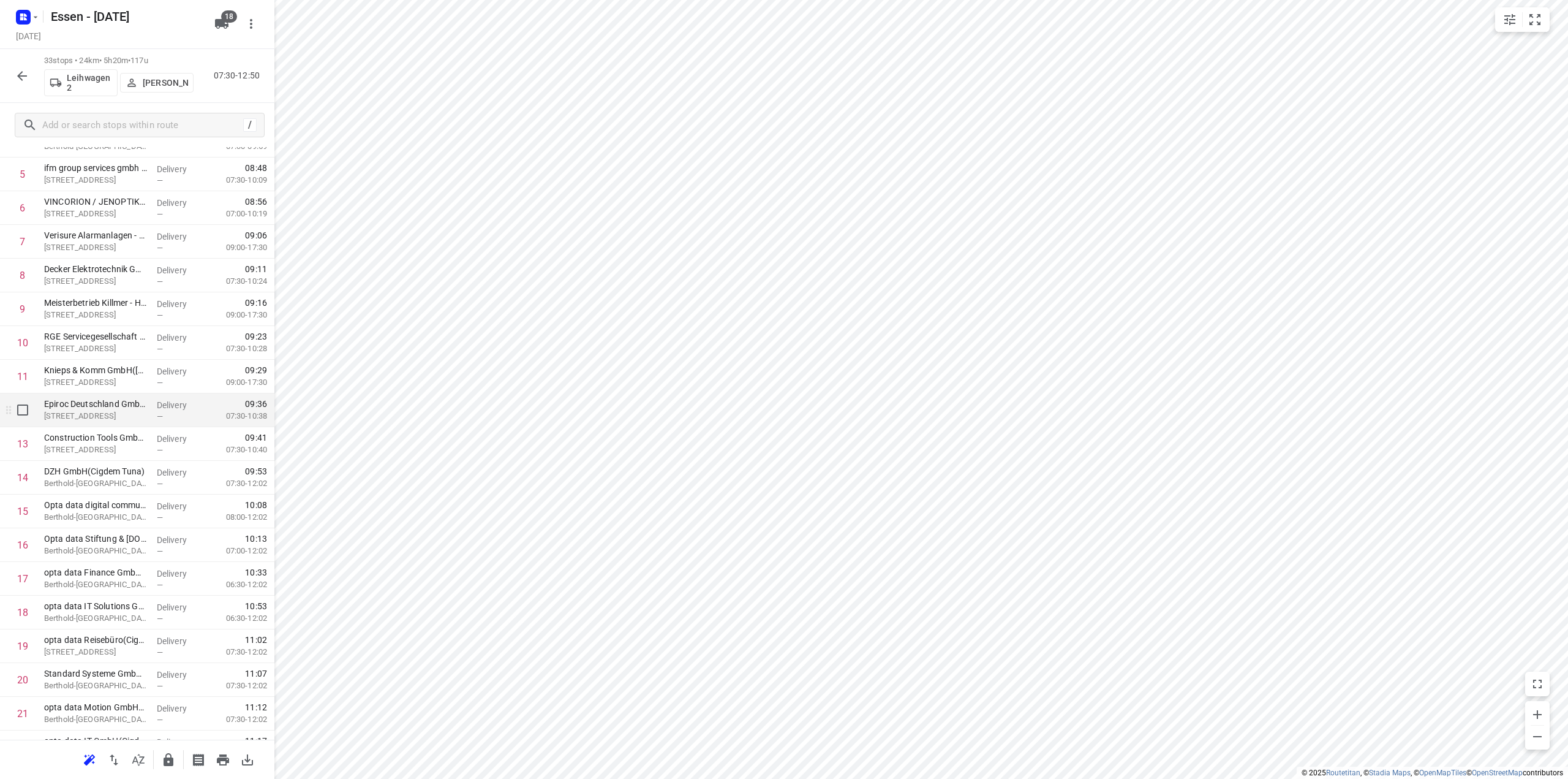
scroll to position [245, 0]
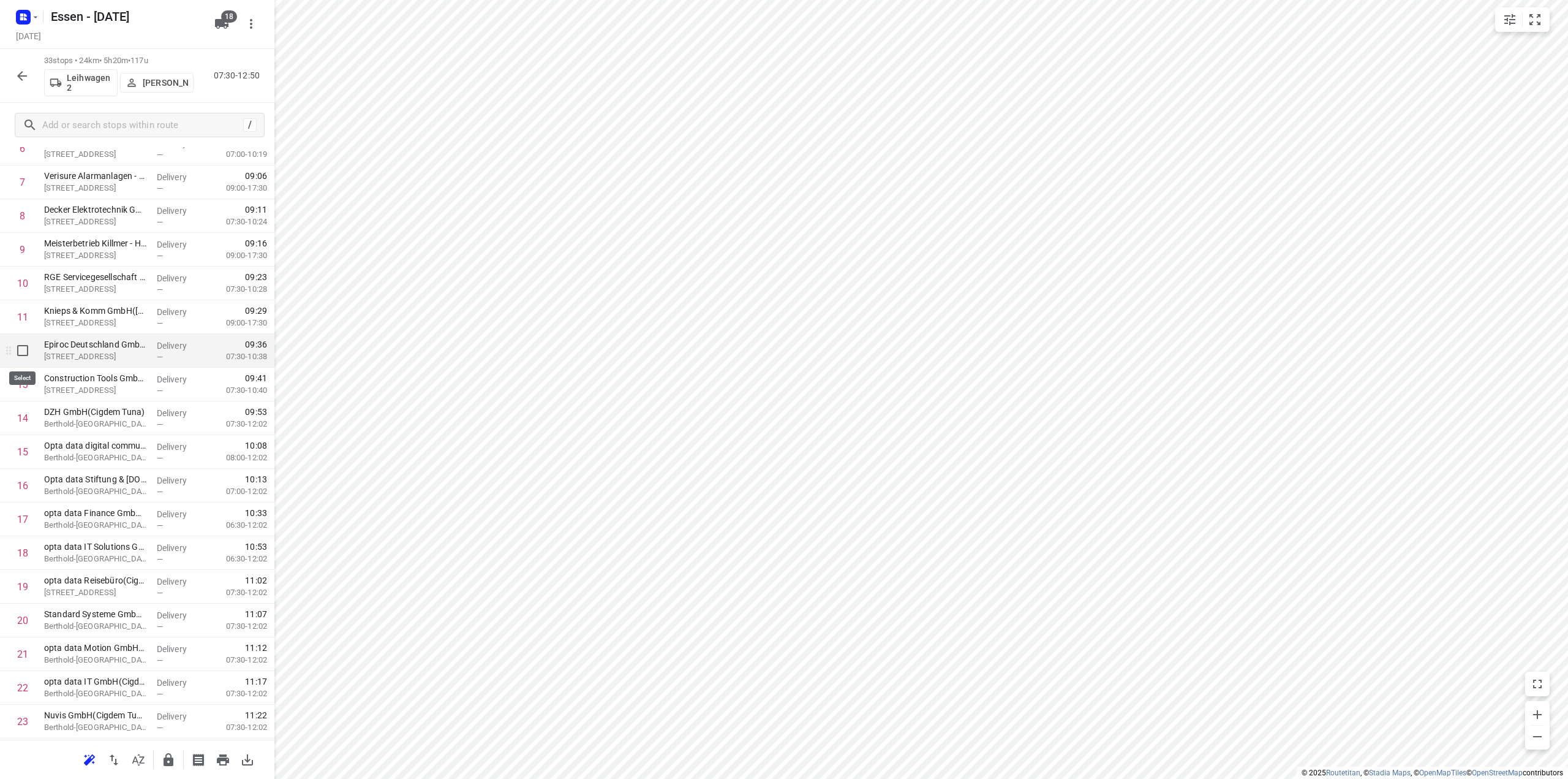
click at [24, 349] on input "checkbox" at bounding box center [23, 351] width 25 height 25
checkbox input "true"
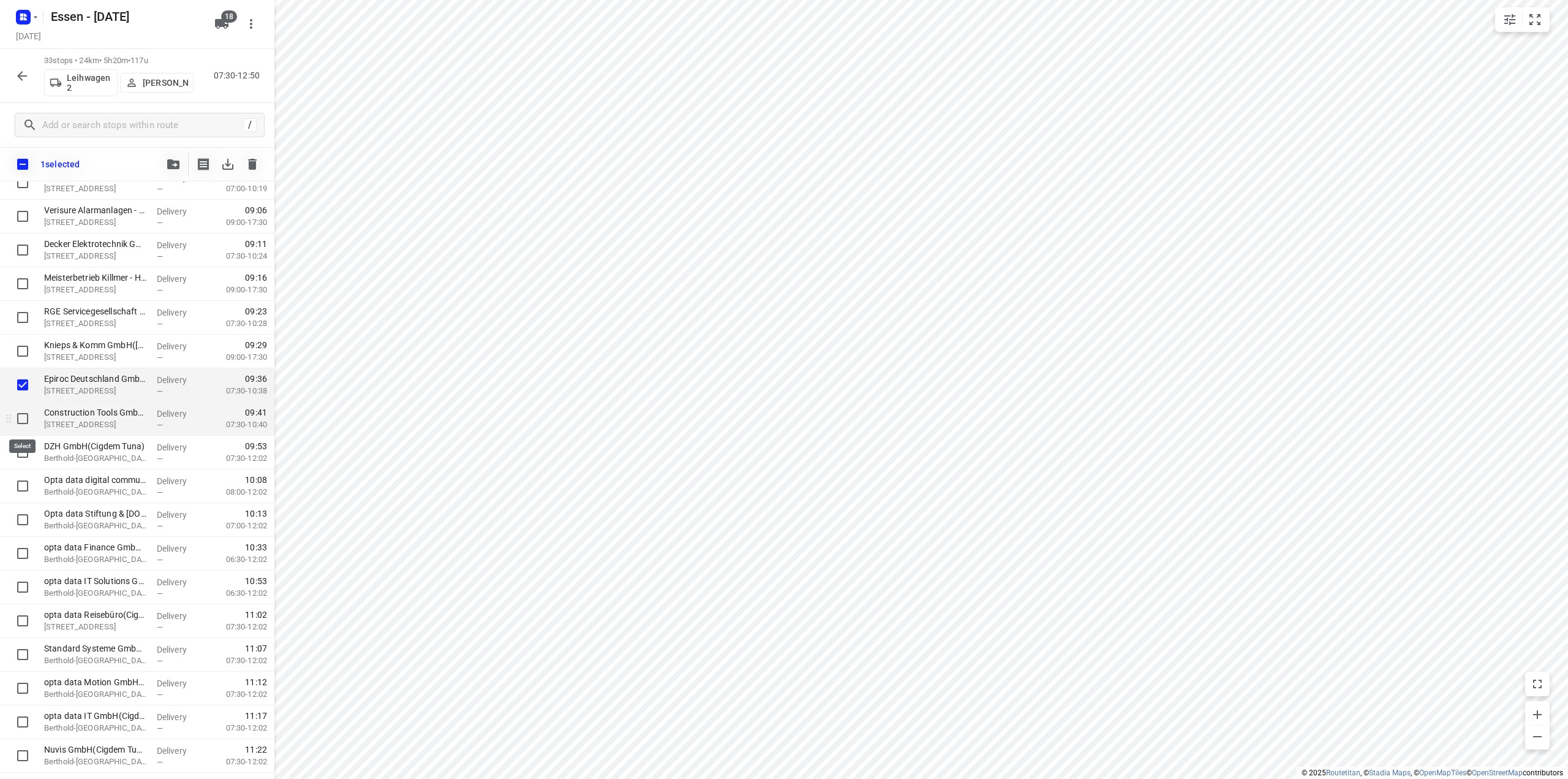
click at [24, 416] on input "checkbox" at bounding box center [23, 418] width 25 height 25
checkbox input "true"
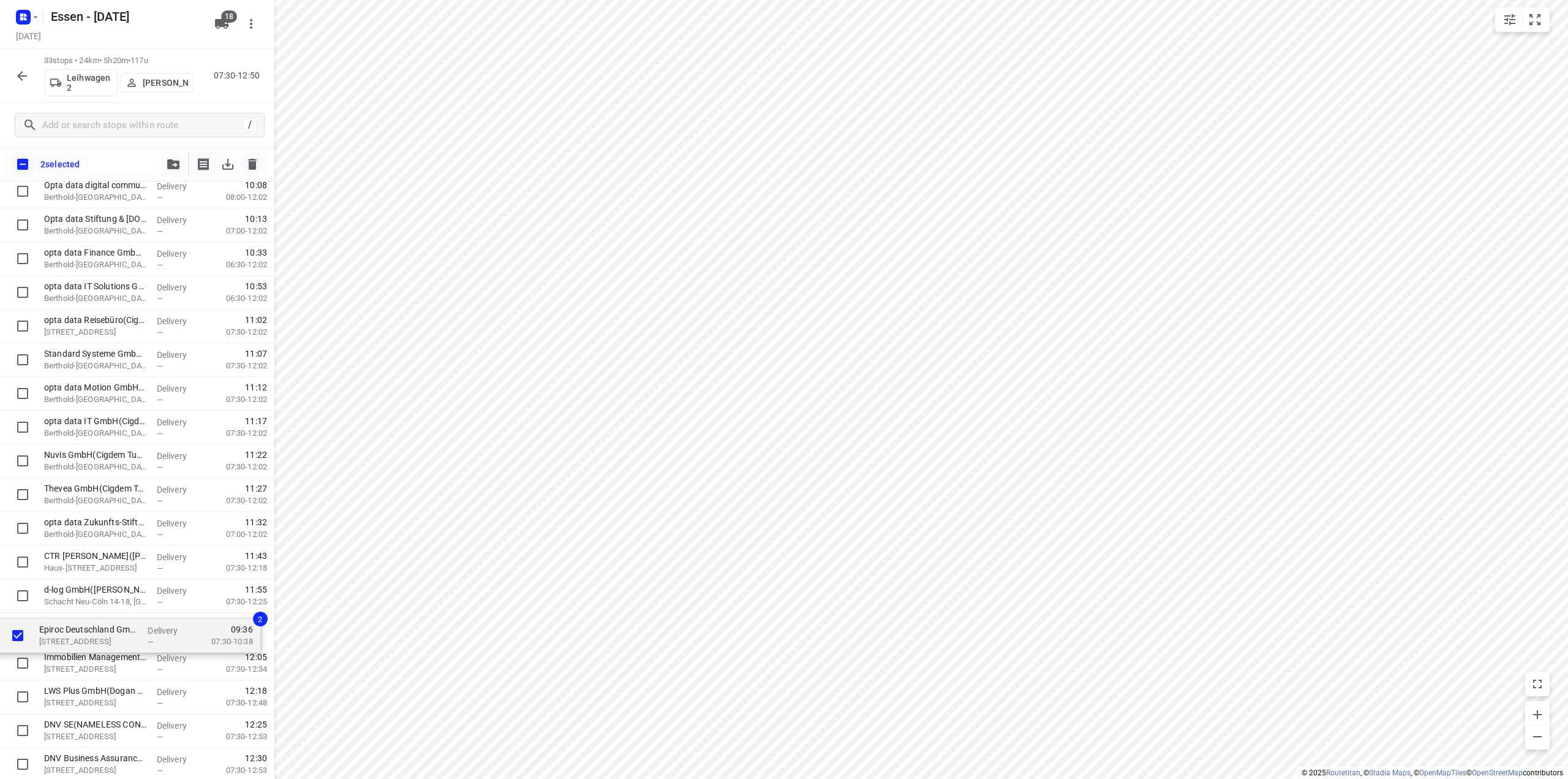
scroll to position [510, 0]
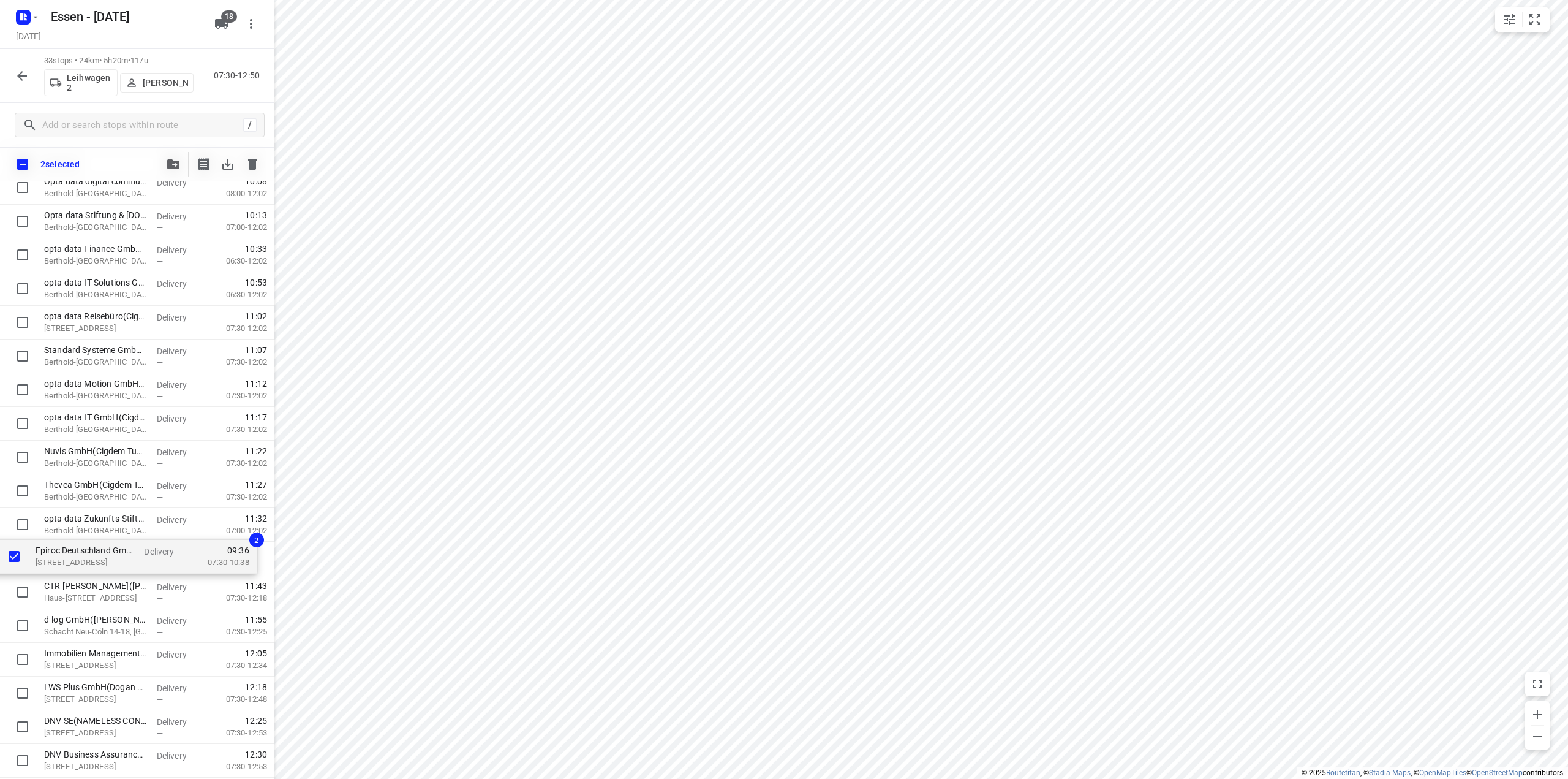
drag, startPoint x: 95, startPoint y: 390, endPoint x: 85, endPoint y: 567, distance: 177.3
click at [85, 567] on div "opta data Finance GmbH - [PERSON_NAME][GEOGRAPHIC_DATA] 461(Cigdem Tuna) [PERSO…" at bounding box center [137, 289] width 274 height 1113
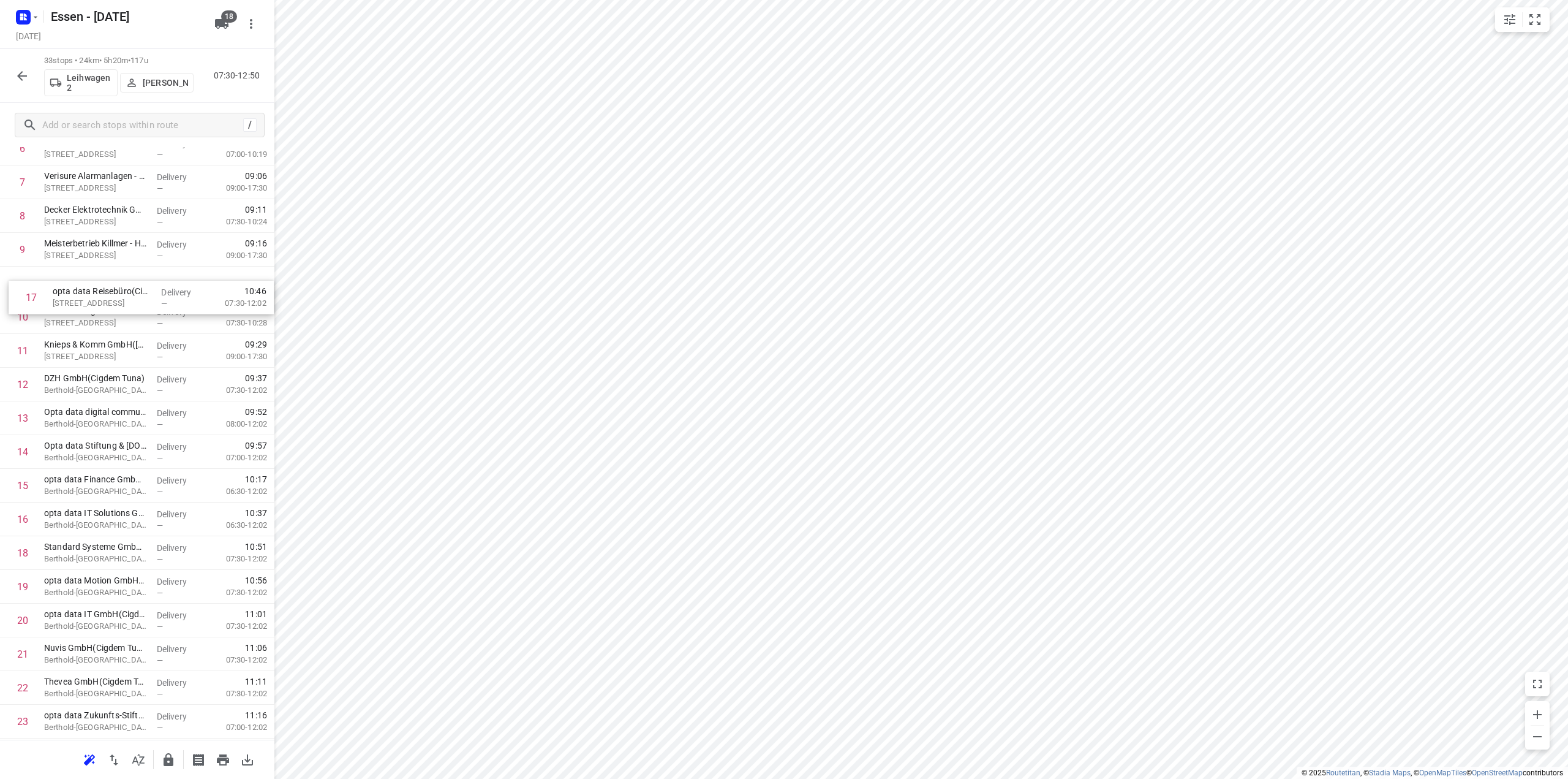
scroll to position [243, 0]
drag, startPoint x: 73, startPoint y: 256, endPoint x: 81, endPoint y: 349, distance: 93.3
click at [81, 349] on div "1 opta data Finance GmbH - [PERSON_NAME][GEOGRAPHIC_DATA] 461([GEOGRAPHIC_DATA]…" at bounding box center [137, 522] width 274 height 1113
click at [169, 751] on button "button" at bounding box center [169, 760] width 25 height 25
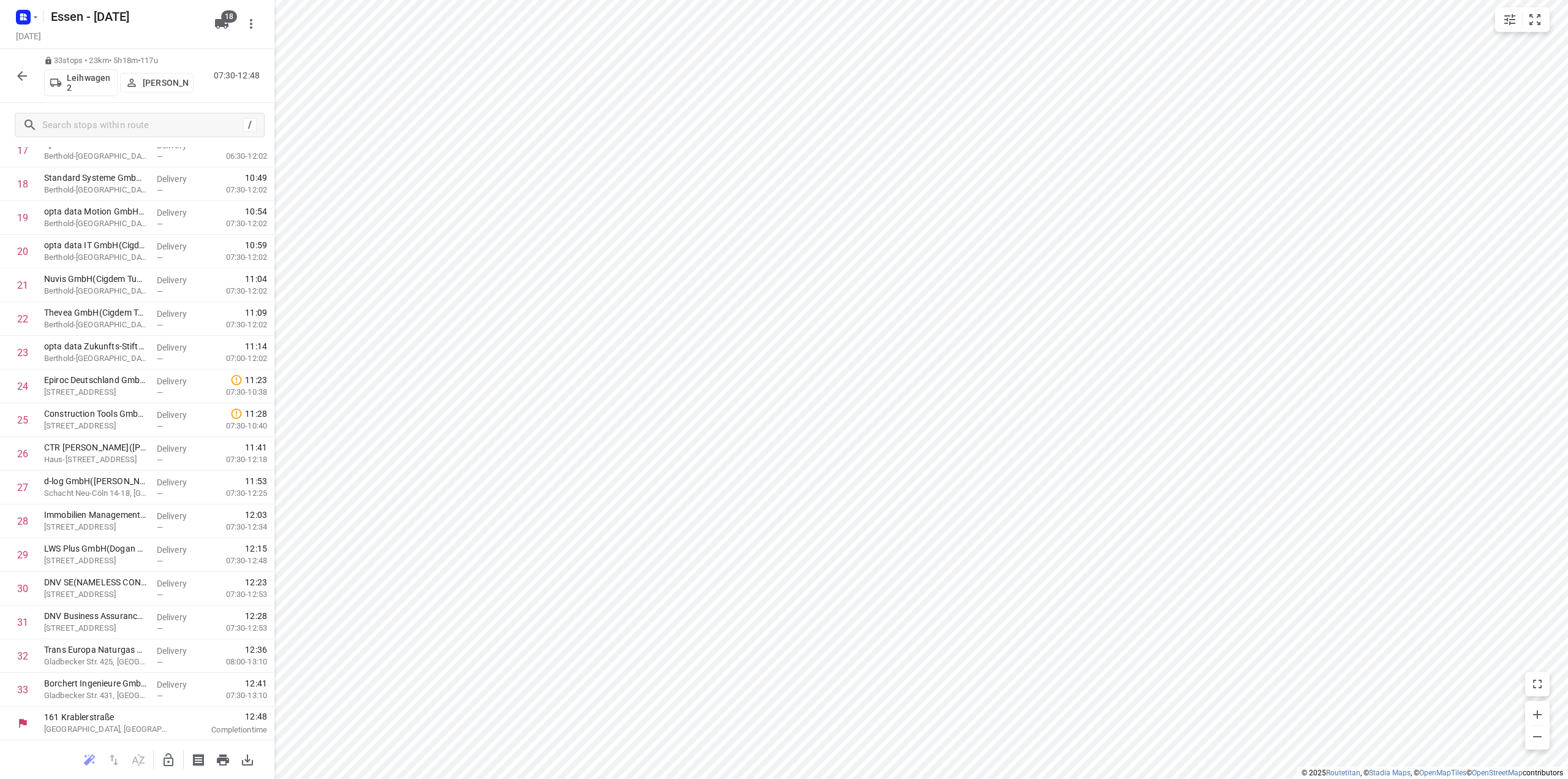
click at [19, 79] on icon "button" at bounding box center [22, 76] width 15 height 15
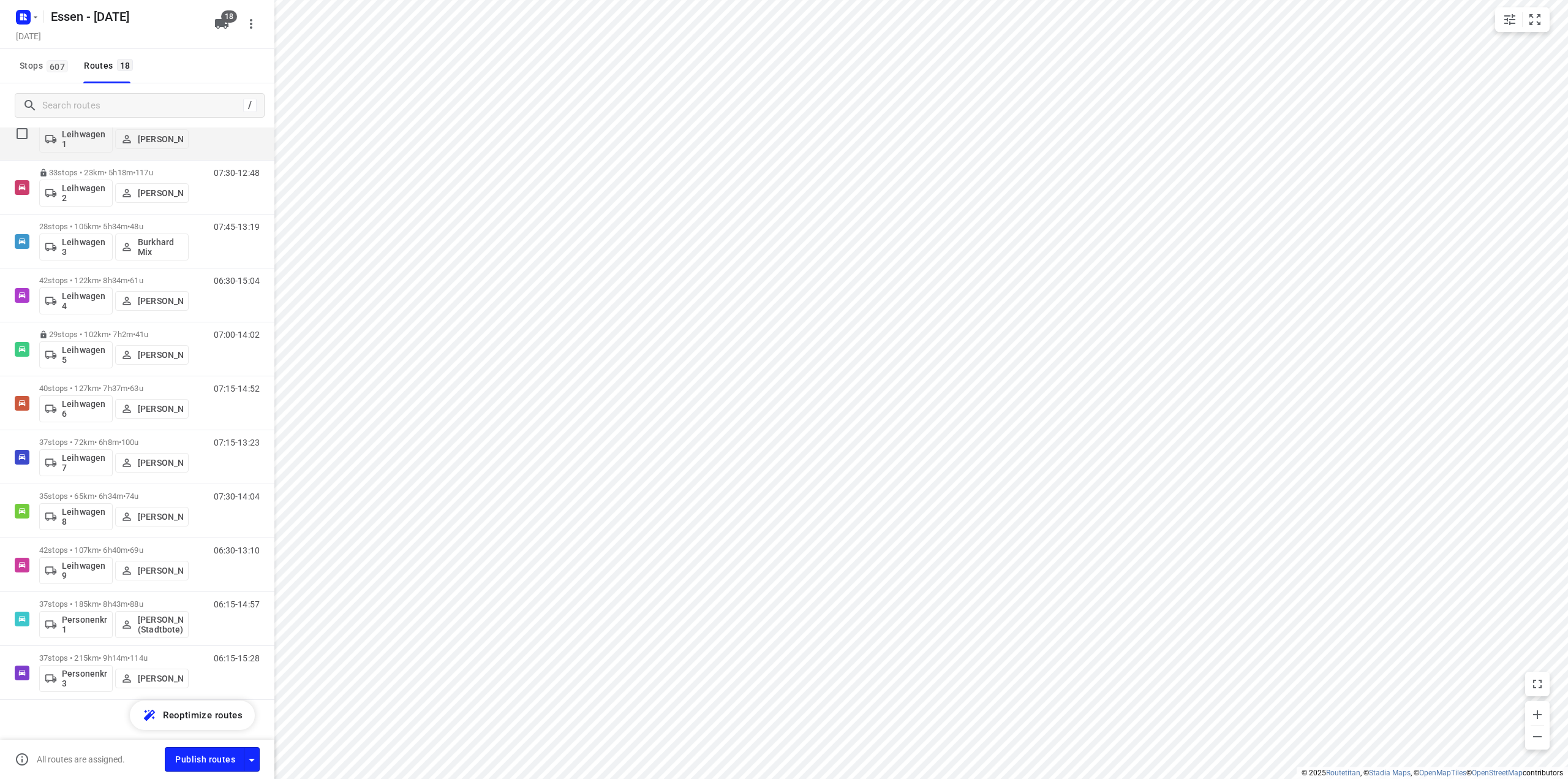
scroll to position [435, 0]
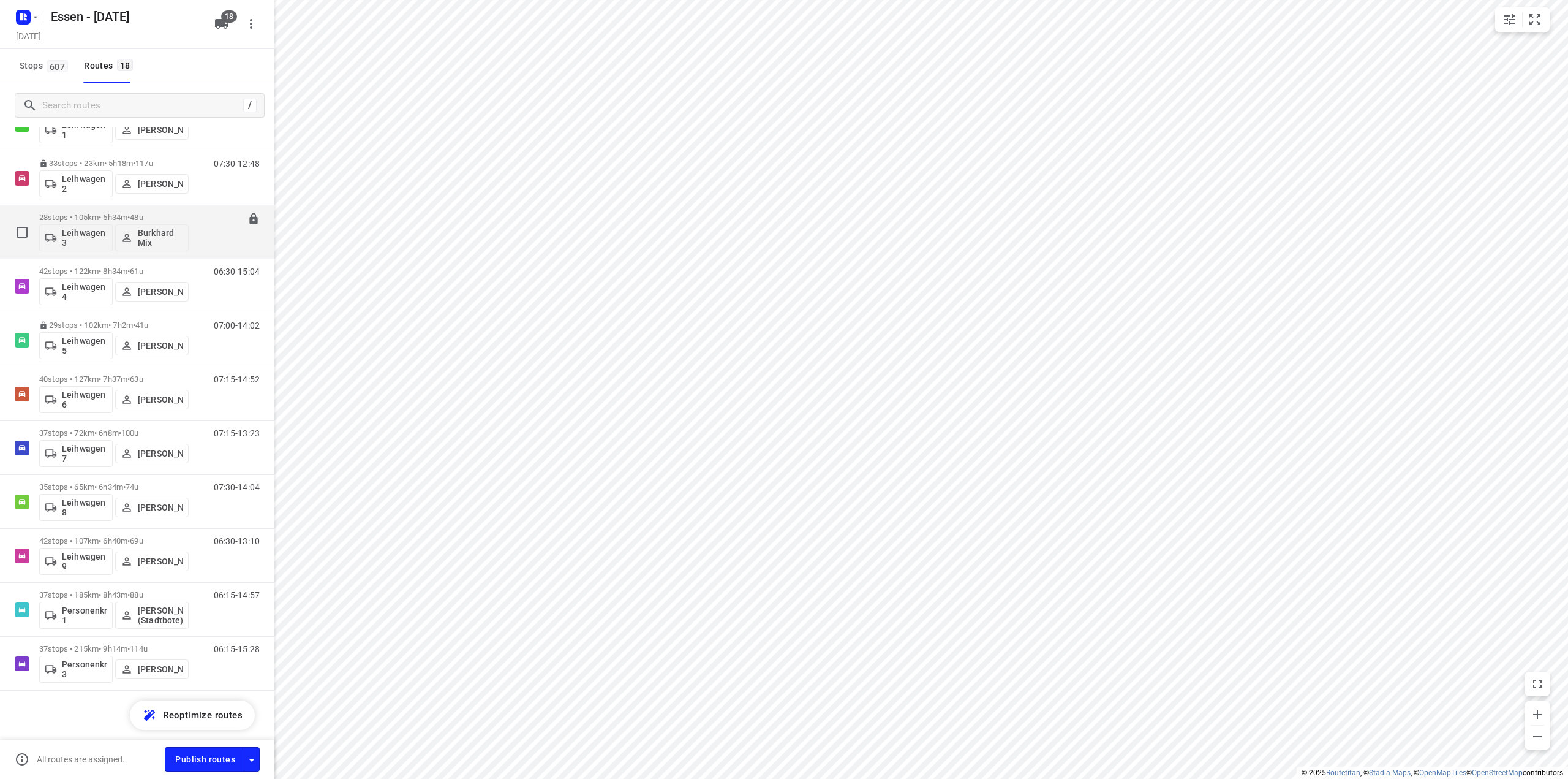
click at [92, 219] on p "28 stops • 105km • 5h34m • [DATE]" at bounding box center [114, 217] width 149 height 9
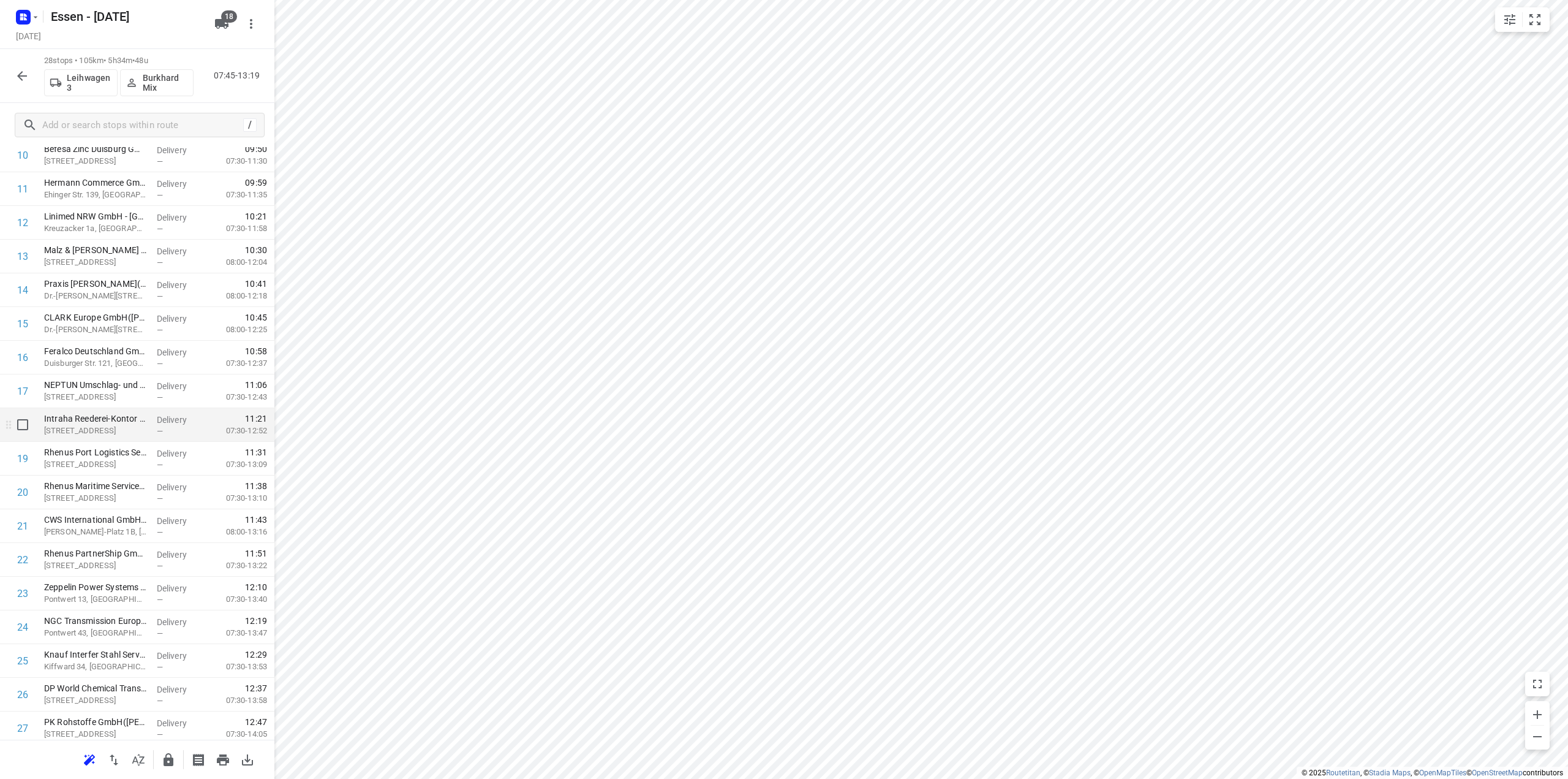
scroll to position [446, 0]
click at [170, 765] on icon "button" at bounding box center [168, 760] width 10 height 13
click at [19, 76] on icon "button" at bounding box center [22, 76] width 10 height 10
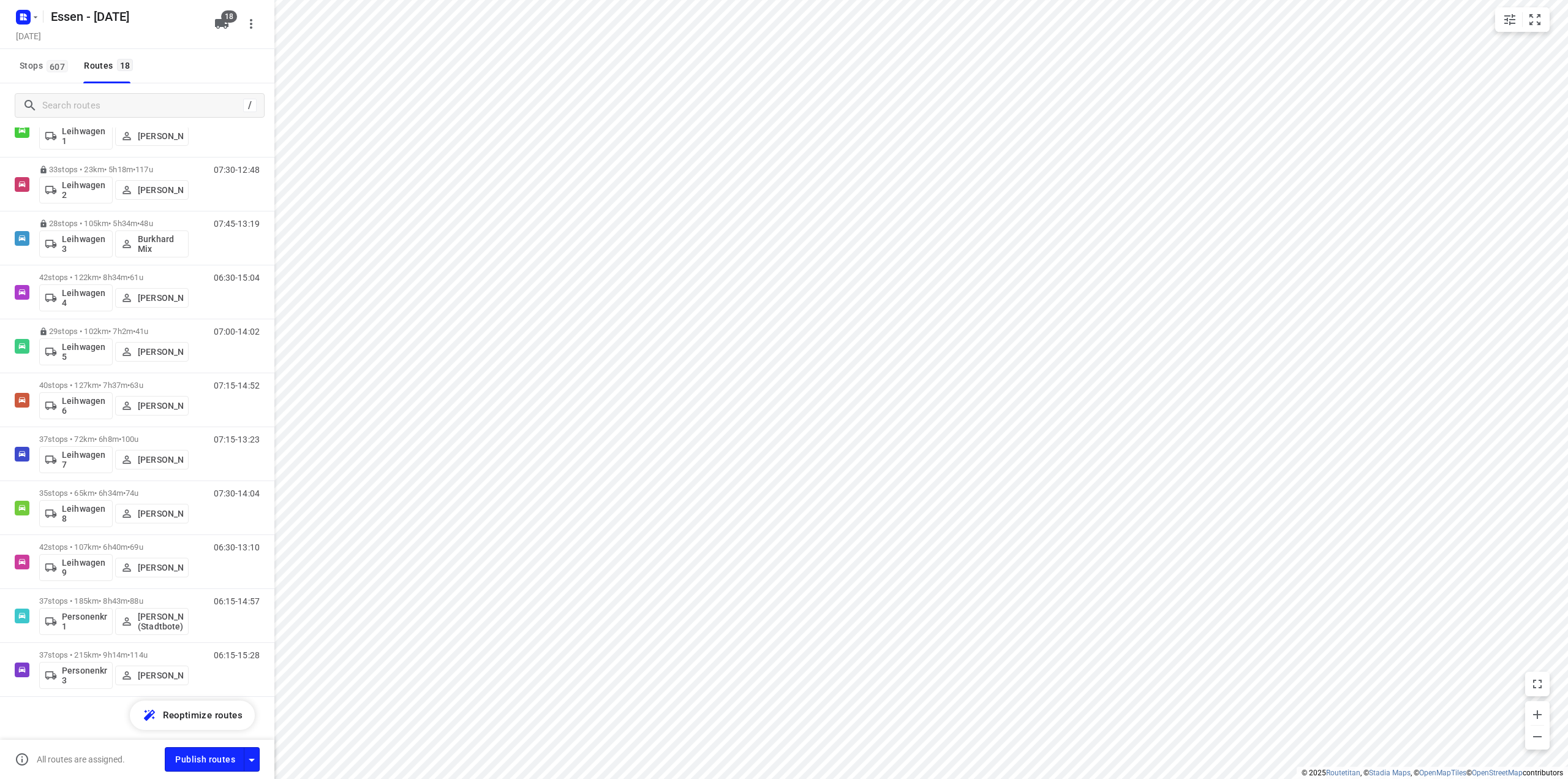
scroll to position [435, 0]
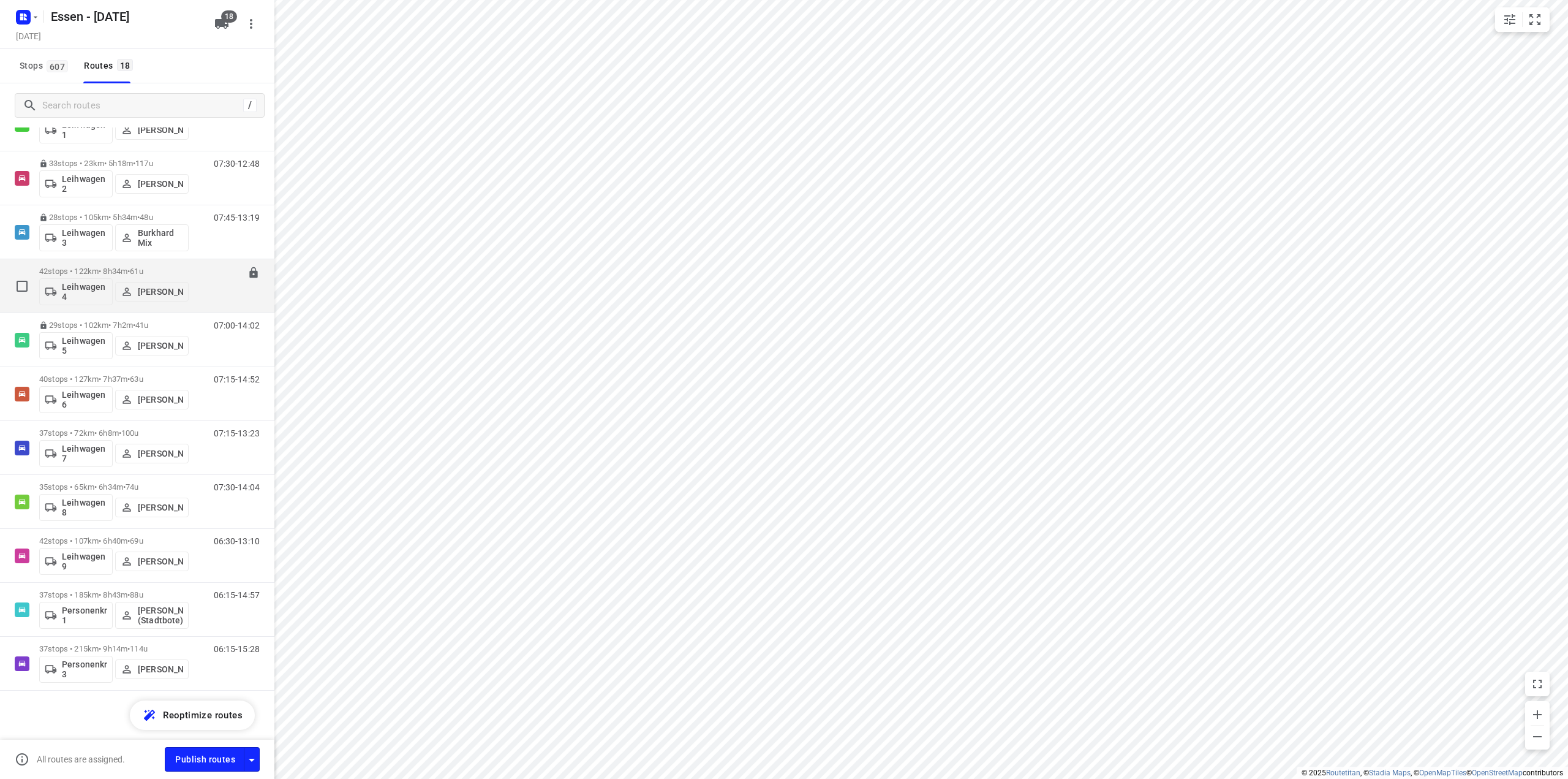
click at [108, 274] on p "42 stops • 122km • 8h34m • [DATE]" at bounding box center [114, 271] width 149 height 9
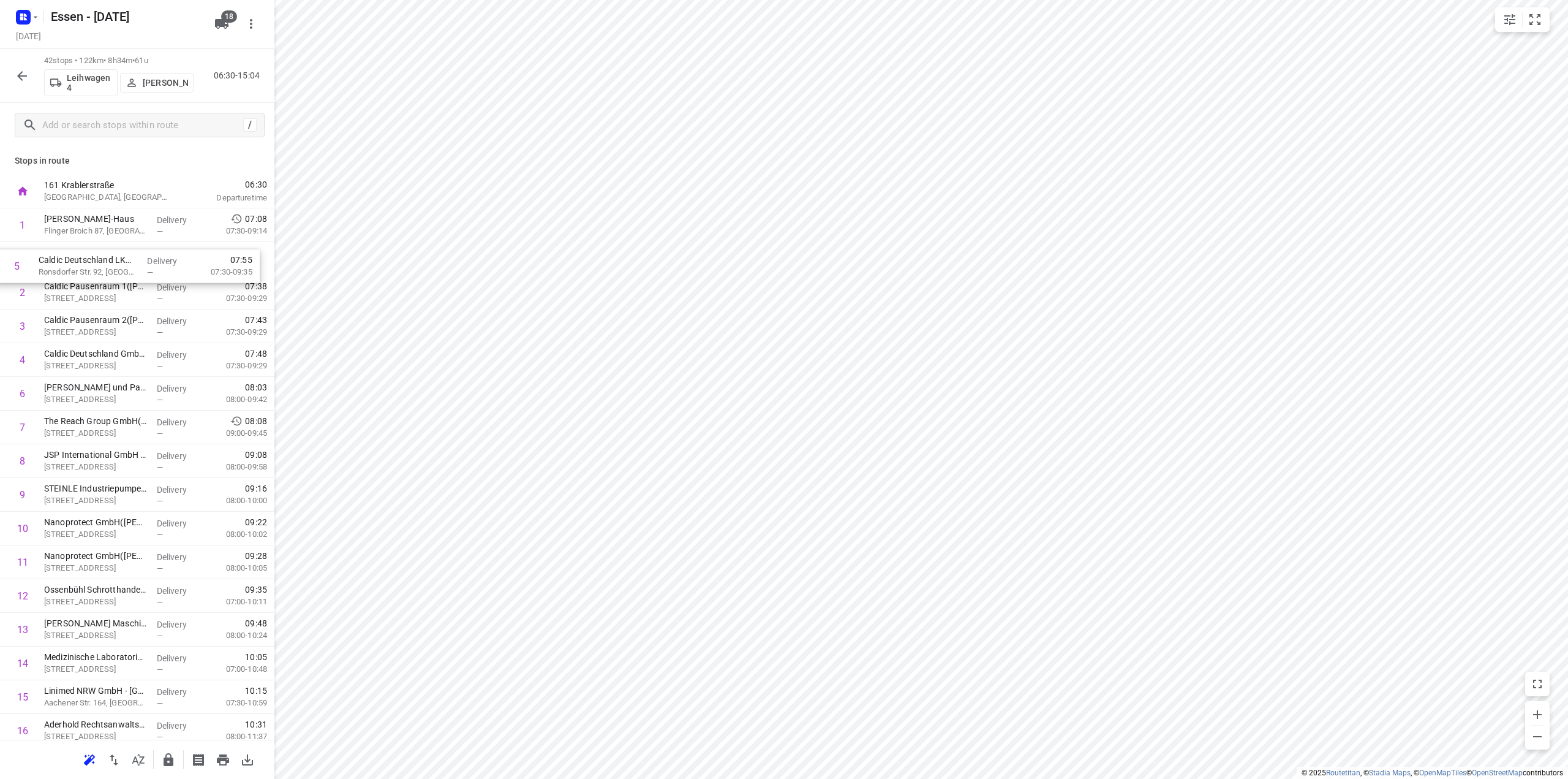
drag, startPoint x: 112, startPoint y: 359, endPoint x: 106, endPoint y: 259, distance: 100.2
drag, startPoint x: 104, startPoint y: 538, endPoint x: 104, endPoint y: 508, distance: 30.0
drag, startPoint x: 95, startPoint y: 559, endPoint x: 93, endPoint y: 526, distance: 33.1
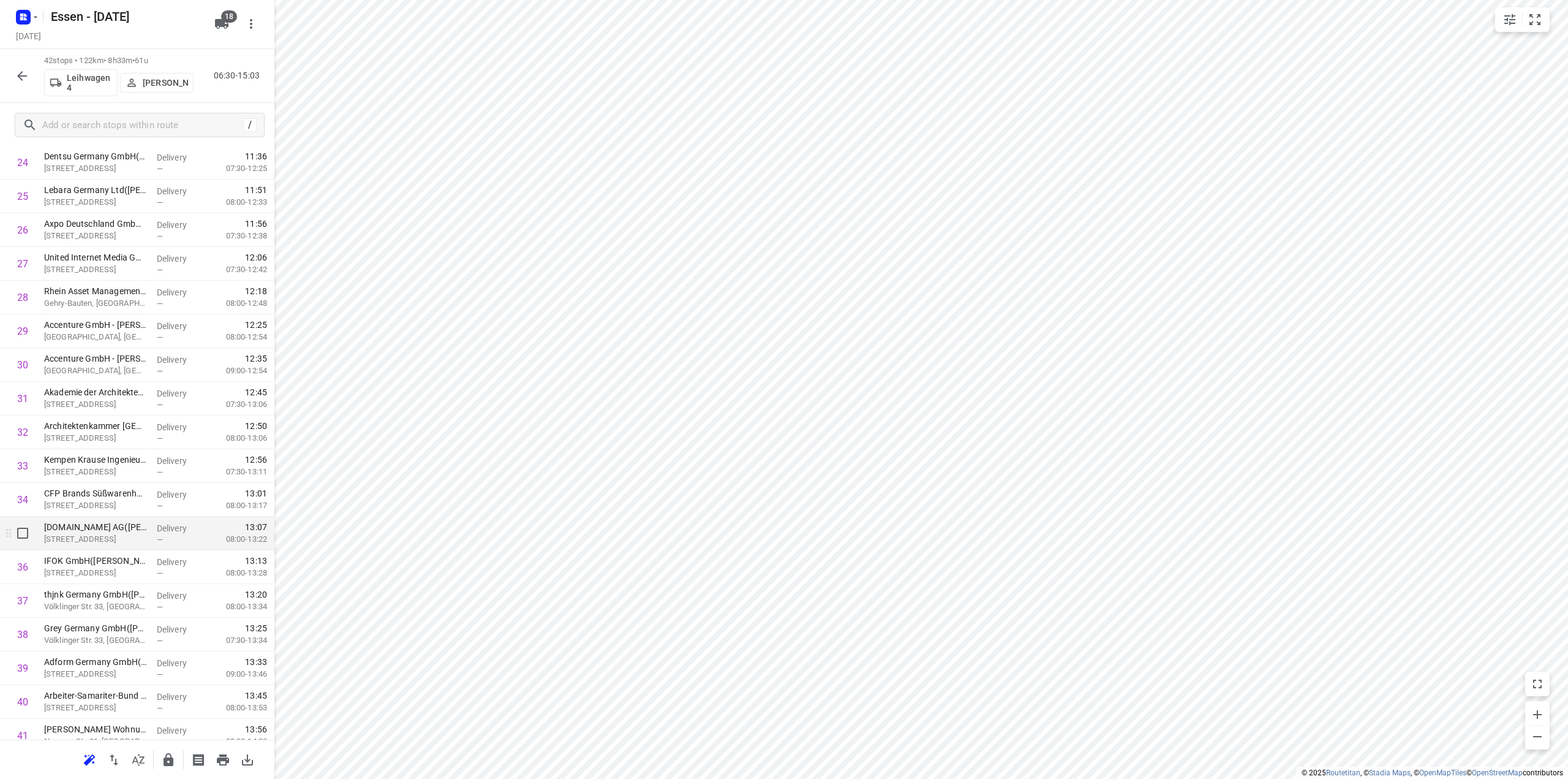
scroll to position [918, 0]
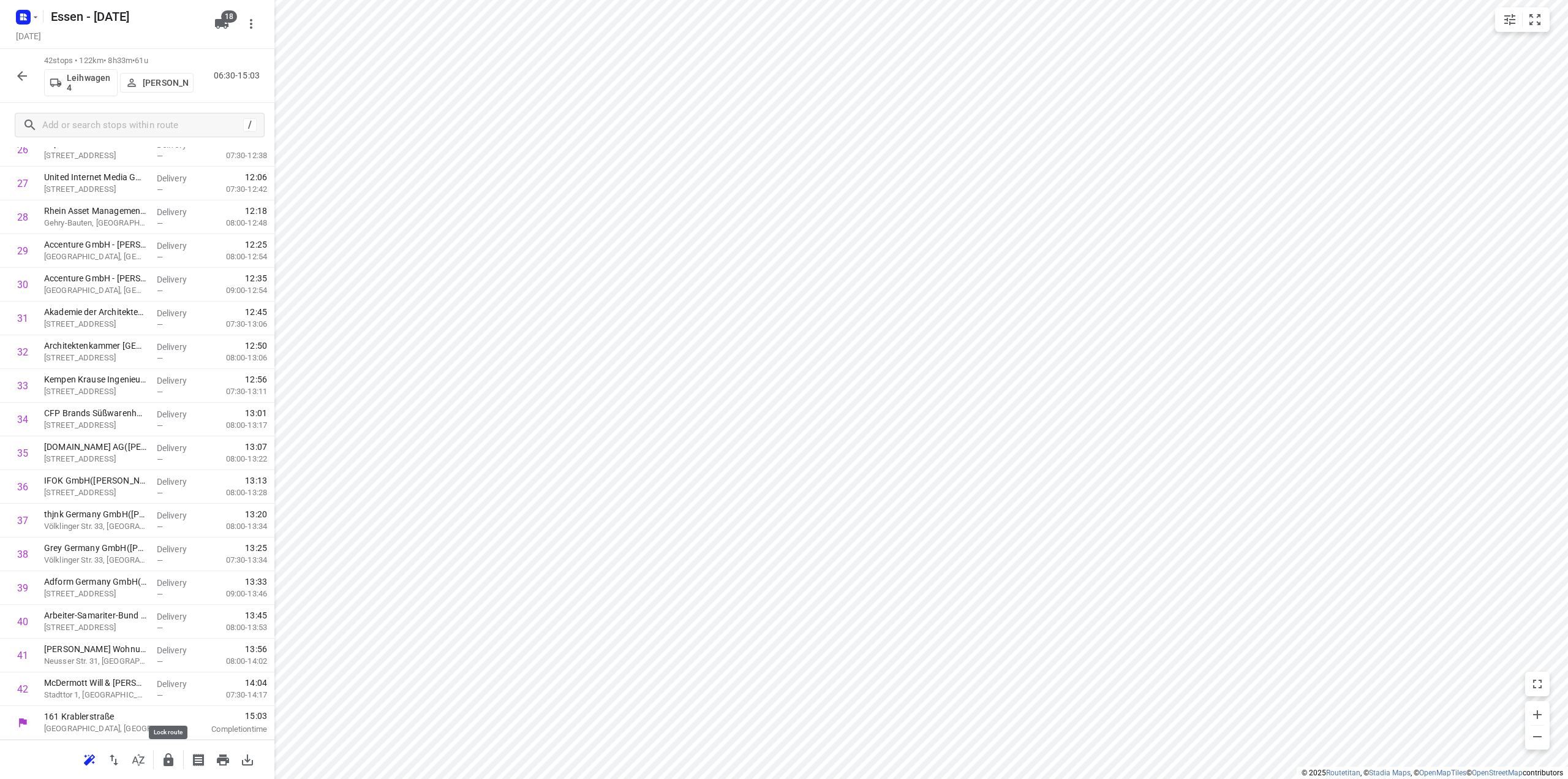
click at [168, 761] on icon "button" at bounding box center [168, 760] width 15 height 15
click at [22, 73] on icon "button" at bounding box center [22, 76] width 15 height 15
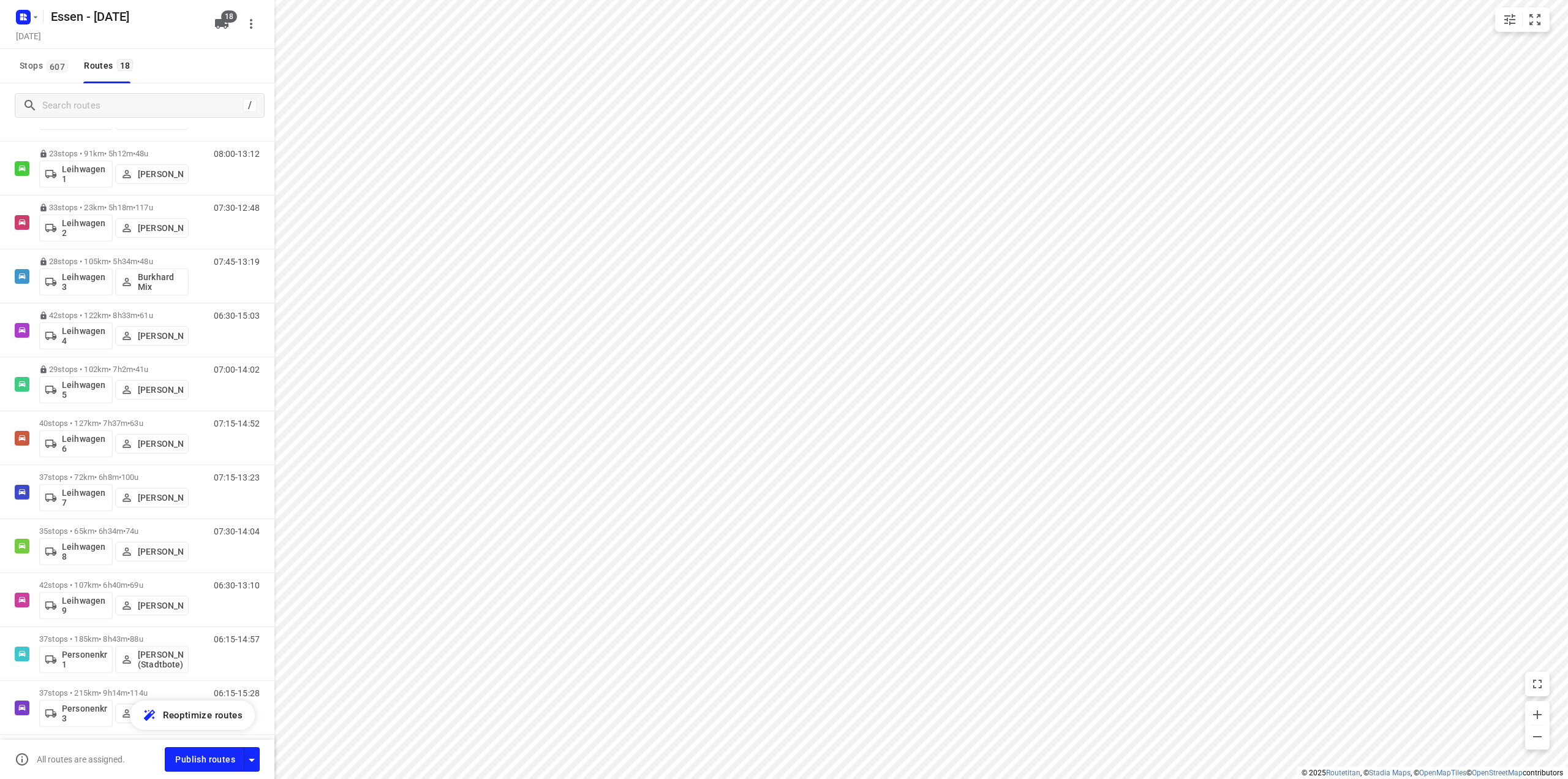
scroll to position [435, 0]
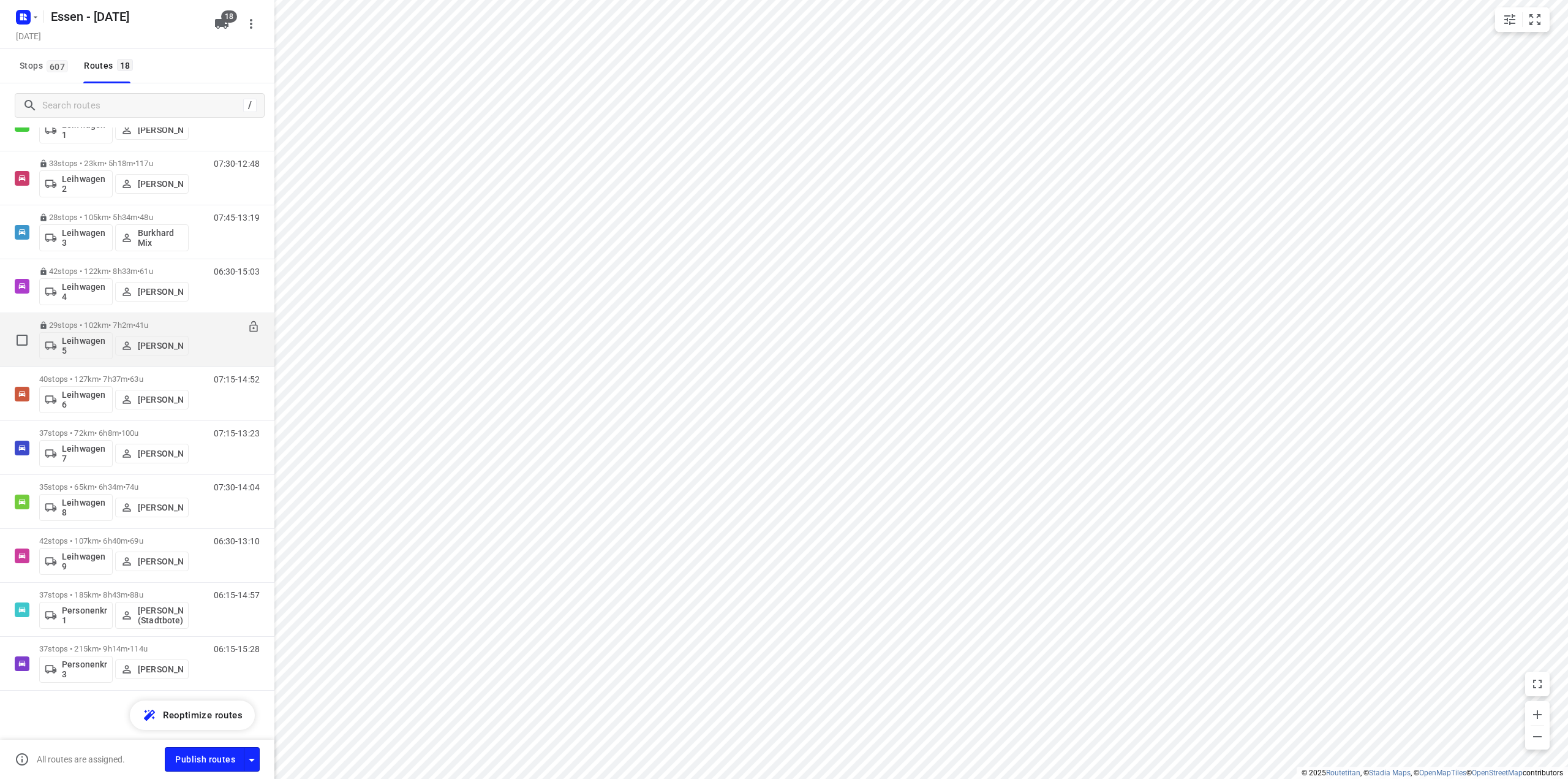
click at [124, 327] on p "29 stops • 102km • 7h2m • [DATE]" at bounding box center [114, 325] width 149 height 9
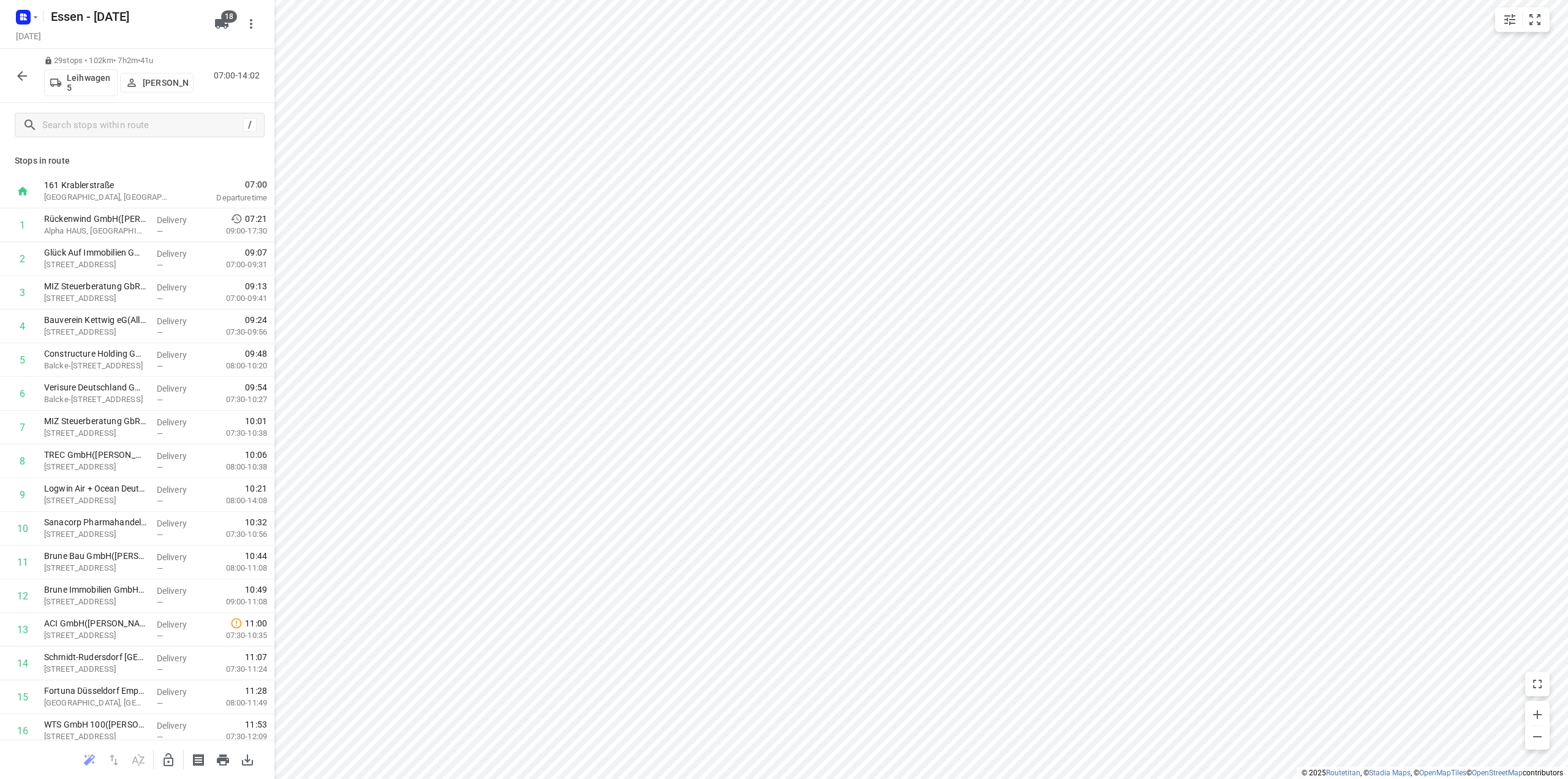
click at [28, 79] on icon "button" at bounding box center [22, 76] width 15 height 15
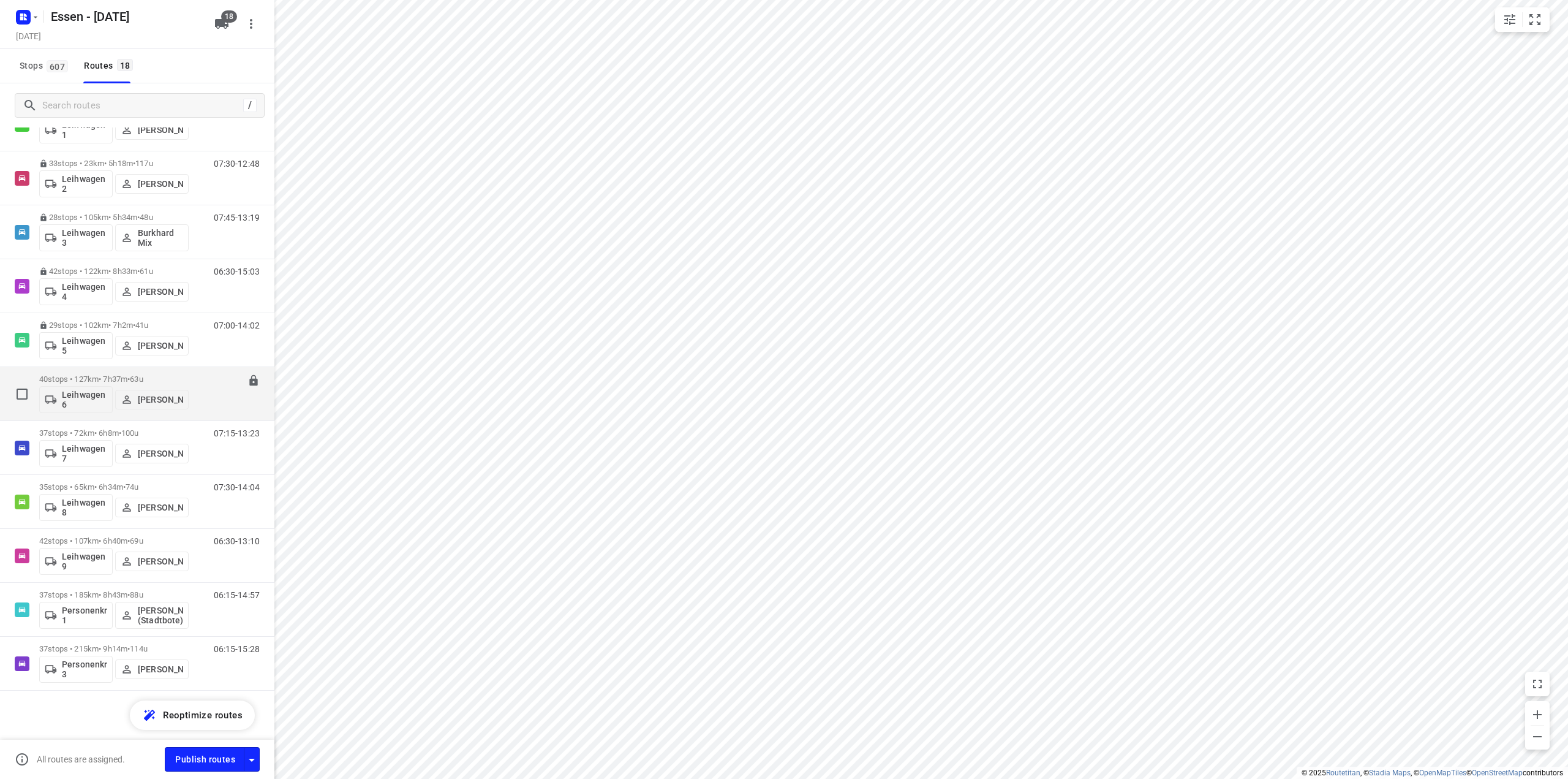
click at [106, 382] on p "40 stops • 127km • 7h37m • [DATE]" at bounding box center [114, 379] width 149 height 9
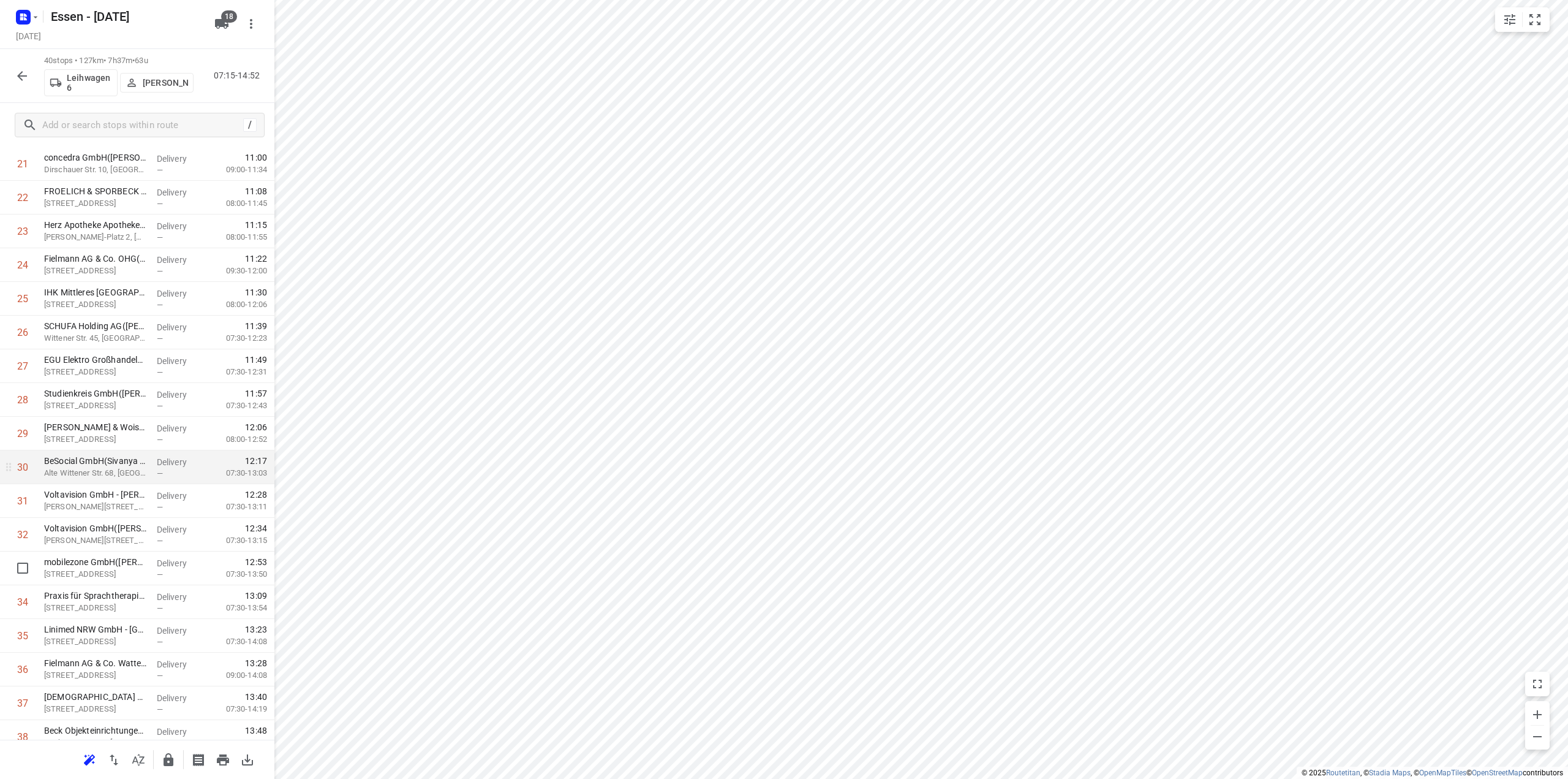
scroll to position [851, 0]
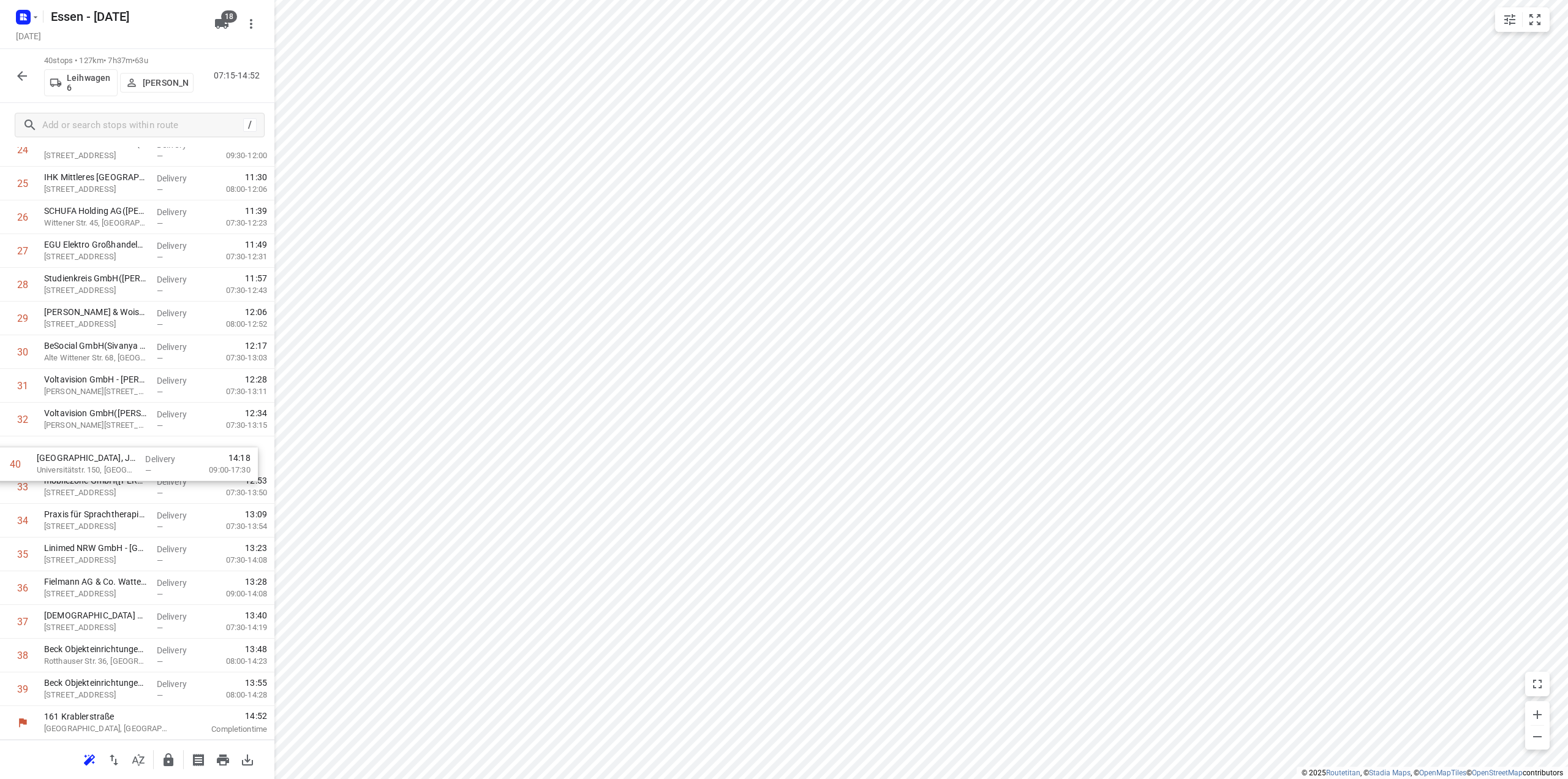
drag, startPoint x: 137, startPoint y: 693, endPoint x: 132, endPoint y: 468, distance: 225.1
click at [132, 468] on div "1 Krahl Verladesysteme GmbH([PERSON_NAME]) [STREET_ADDRESS] Delivery — 07:16 07…" at bounding box center [137, 32] width 274 height 1348
click at [169, 767] on button "button" at bounding box center [169, 760] width 25 height 25
click at [22, 79] on icon "button" at bounding box center [22, 76] width 10 height 10
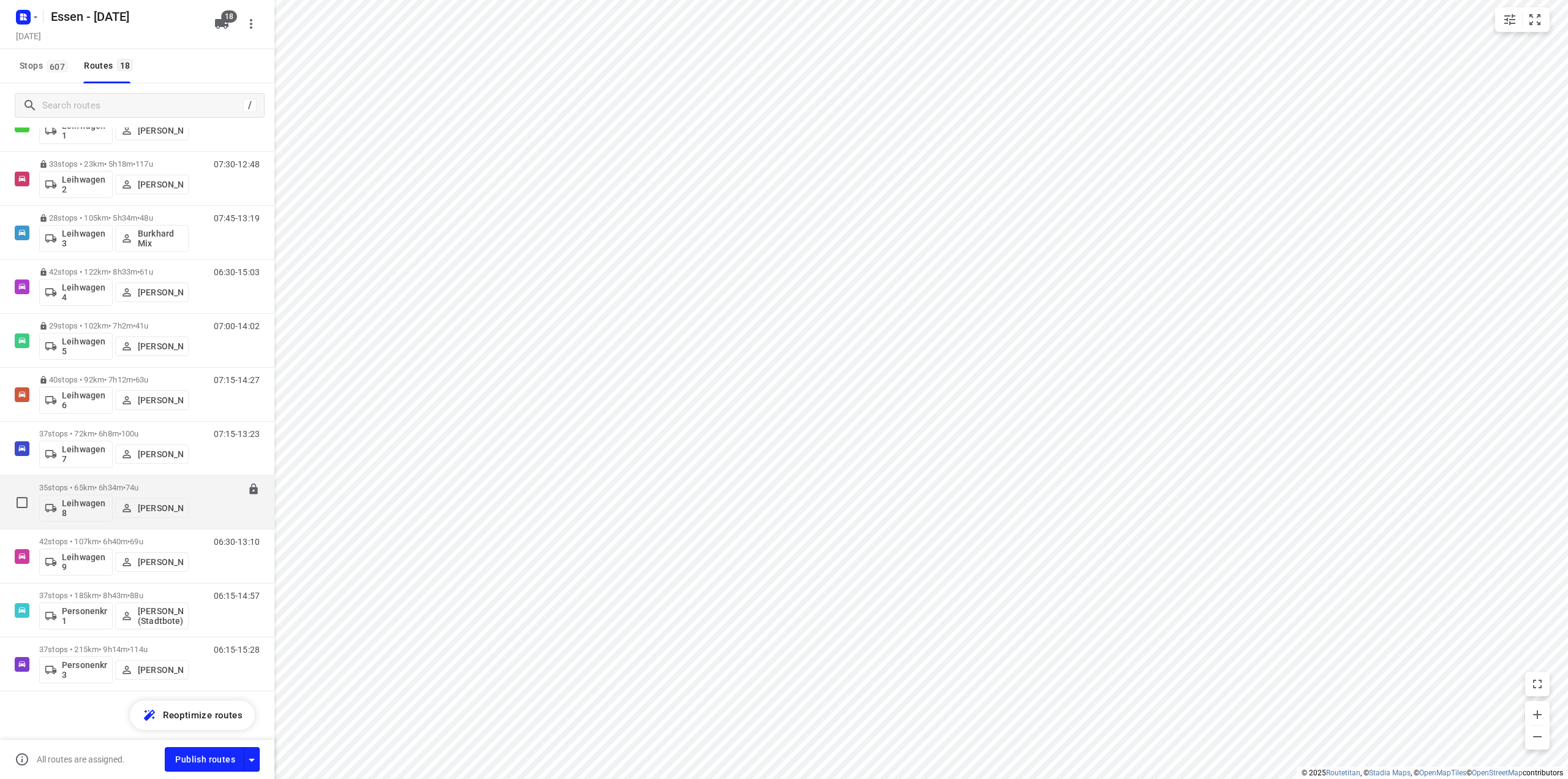
scroll to position [435, 0]
click at [102, 436] on p "37 stops • 72km • 6h8m • 100u" at bounding box center [114, 433] width 149 height 9
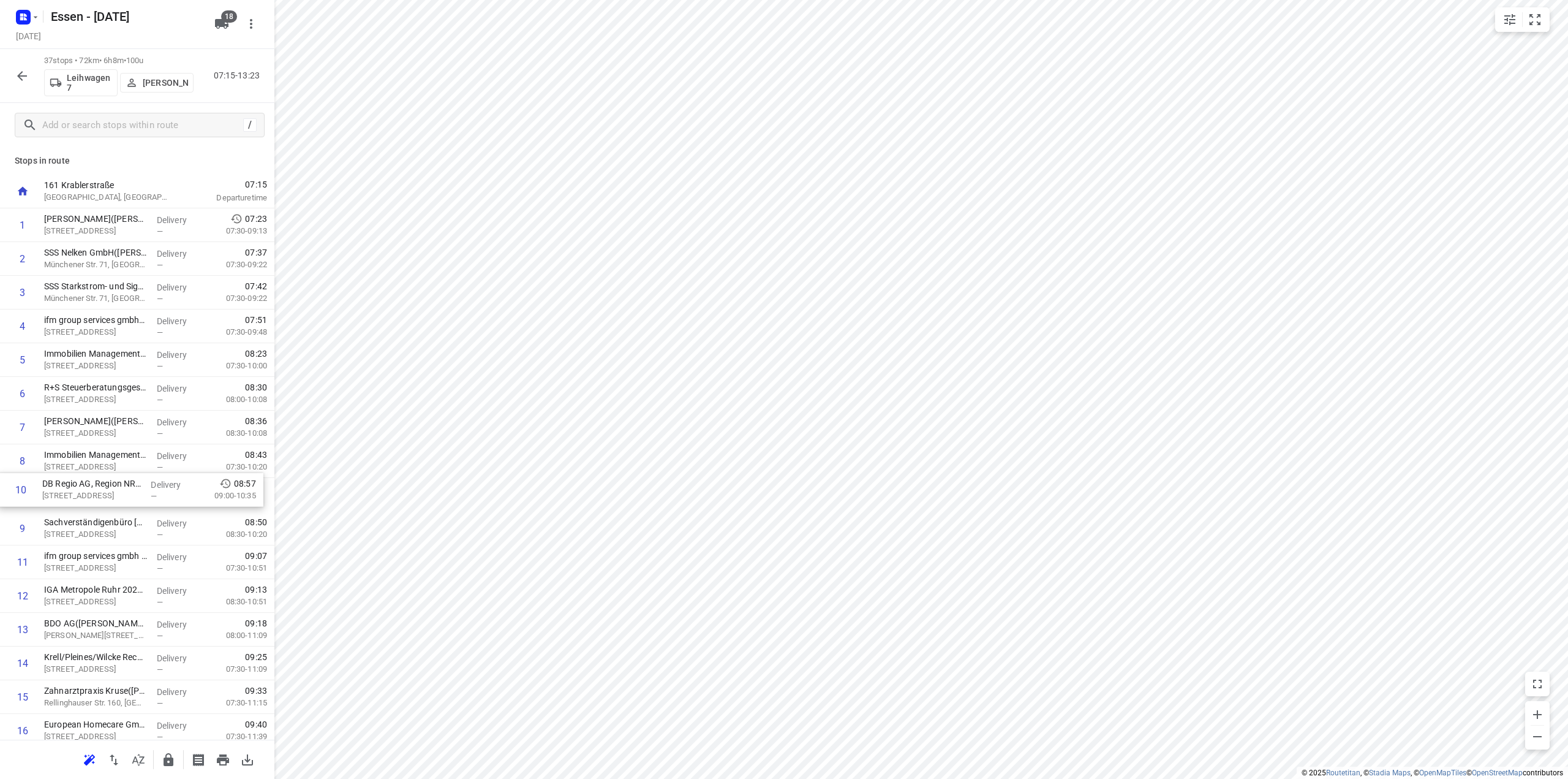
drag, startPoint x: 85, startPoint y: 513, endPoint x: 82, endPoint y: 491, distance: 22.2
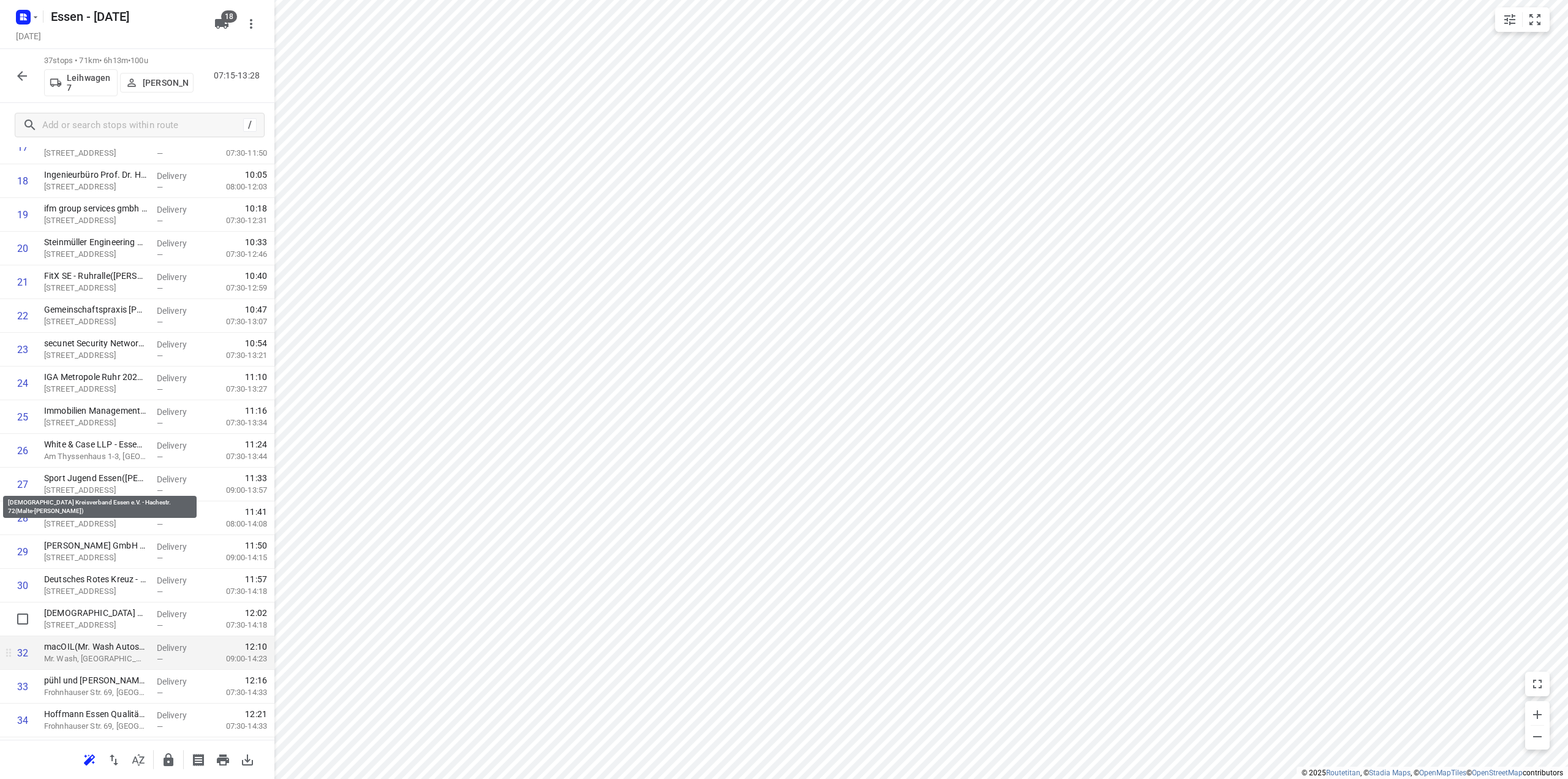
scroll to position [749, 0]
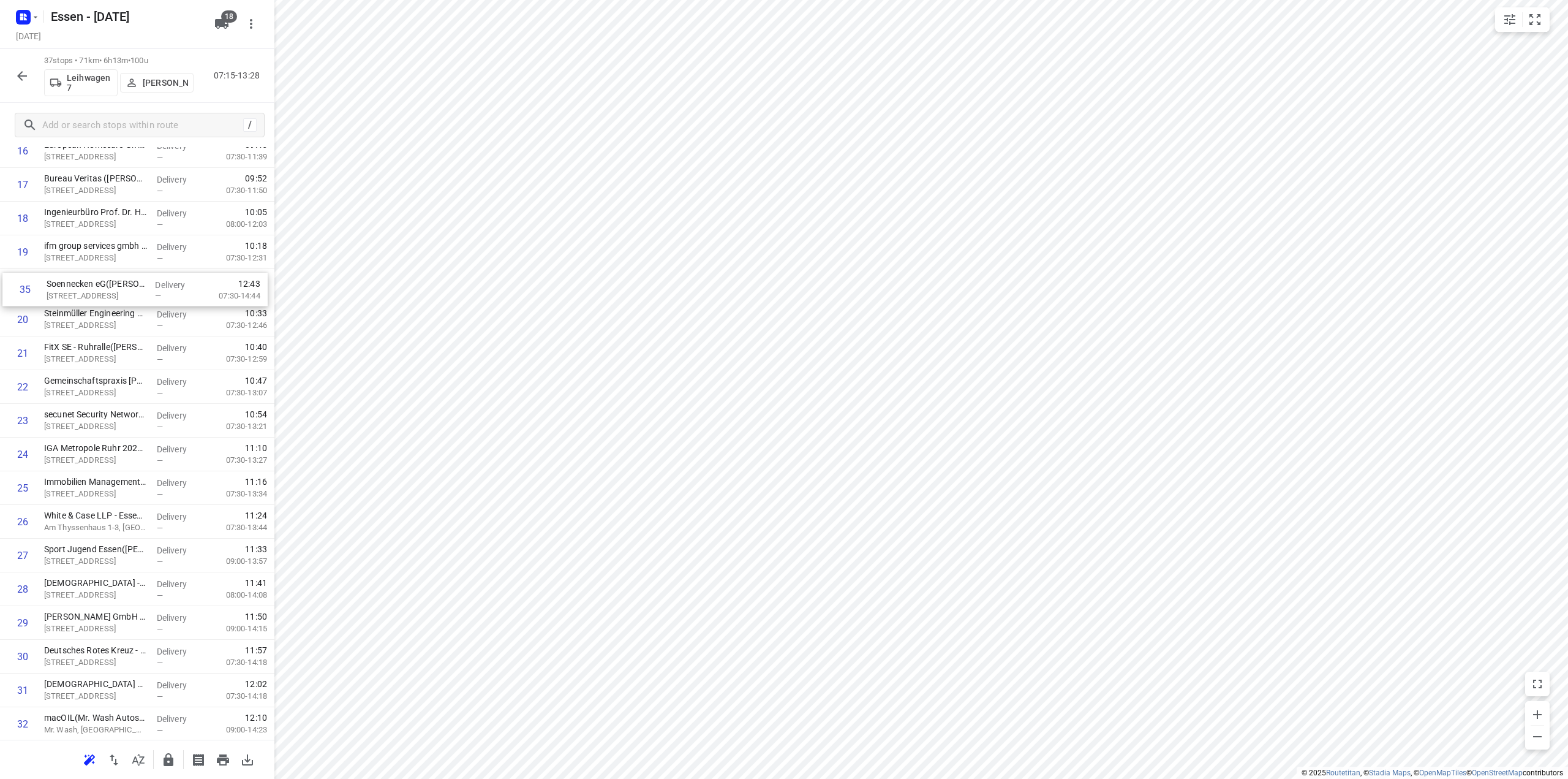
drag, startPoint x: 122, startPoint y: 625, endPoint x: 124, endPoint y: 287, distance: 338.0
click at [124, 287] on div "1 OBERMEYER(Stefanie Somplatzki) Kruppstraße 16, Essen Delivery — 07:23 07:30-0…" at bounding box center [137, 252] width 274 height 1247
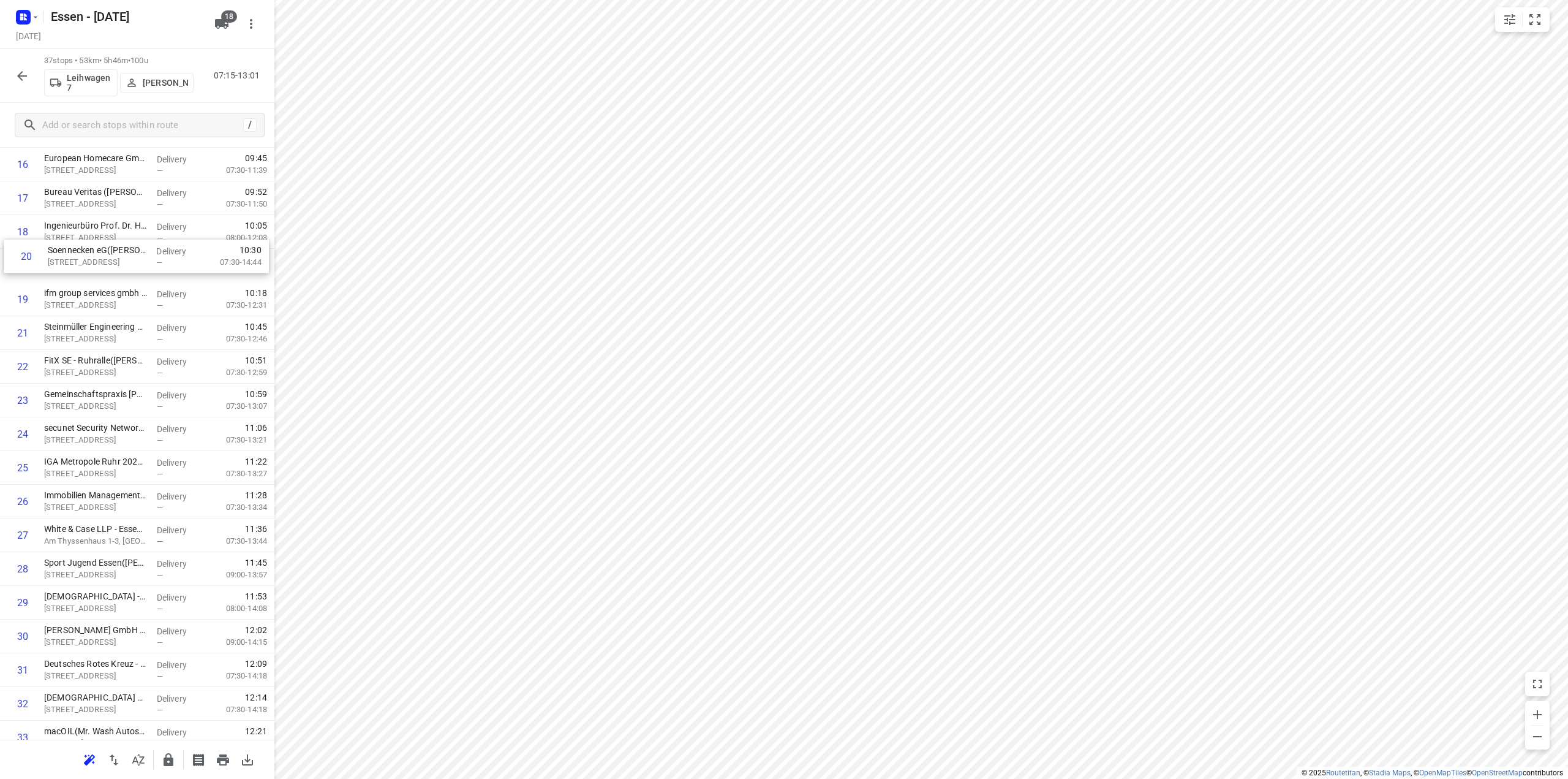
drag, startPoint x: 83, startPoint y: 285, endPoint x: 89, endPoint y: 252, distance: 33.5
click at [89, 252] on div "1 OBERMEYER(Stefanie Somplatzki) Kruppstraße 16, Essen Delivery — 07:23 07:30-0…" at bounding box center [137, 265] width 274 height 1247
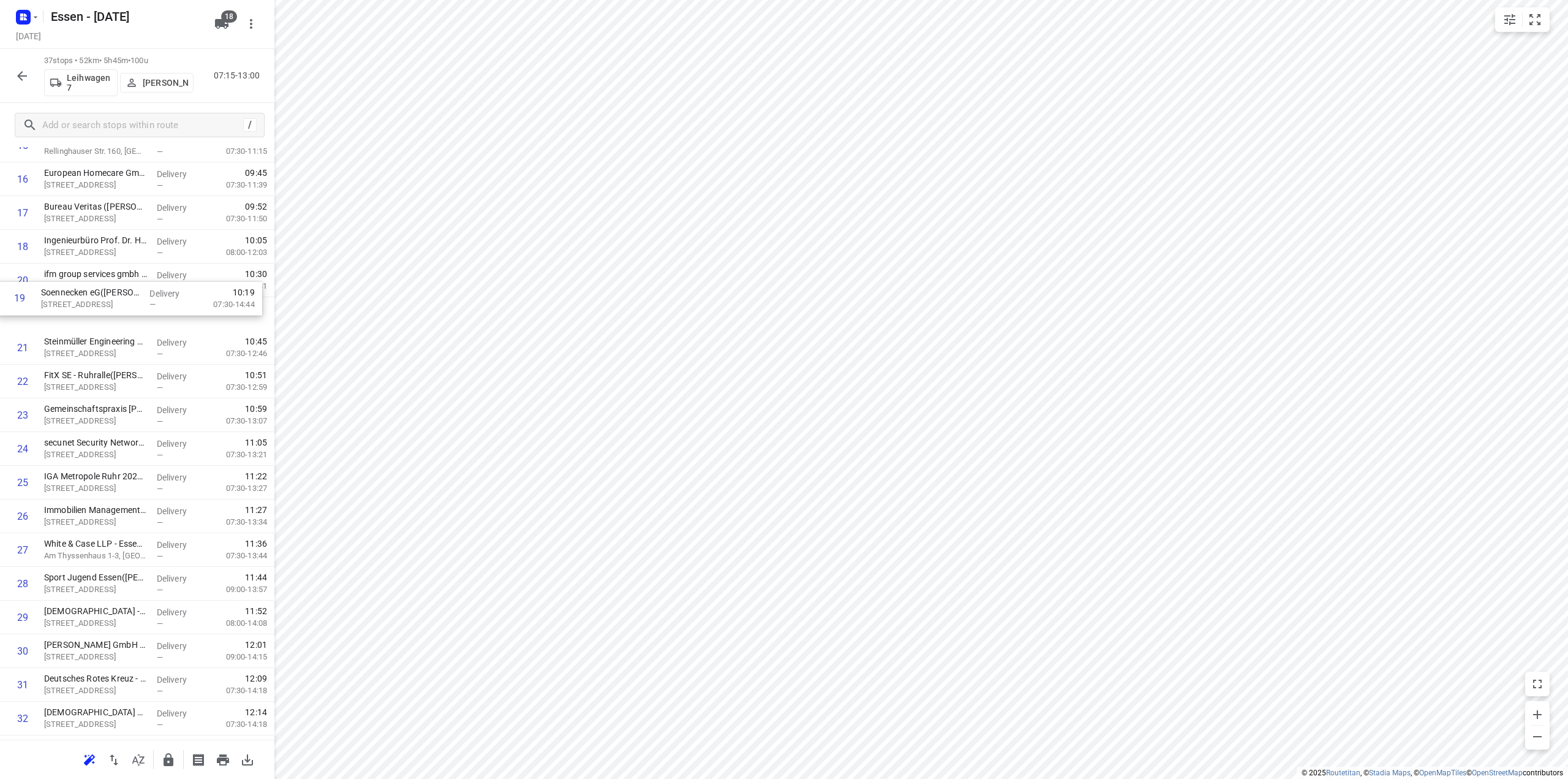
scroll to position [552, 0]
drag, startPoint x: 88, startPoint y: 274, endPoint x: 85, endPoint y: 311, distance: 37.1
click at [85, 311] on div "1 OBERMEYER(Stefanie Somplatzki) Kruppstraße 16, Essen Delivery — 07:23 07:30-0…" at bounding box center [137, 280] width 274 height 1247
drag, startPoint x: 85, startPoint y: 311, endPoint x: 85, endPoint y: 283, distance: 28.0
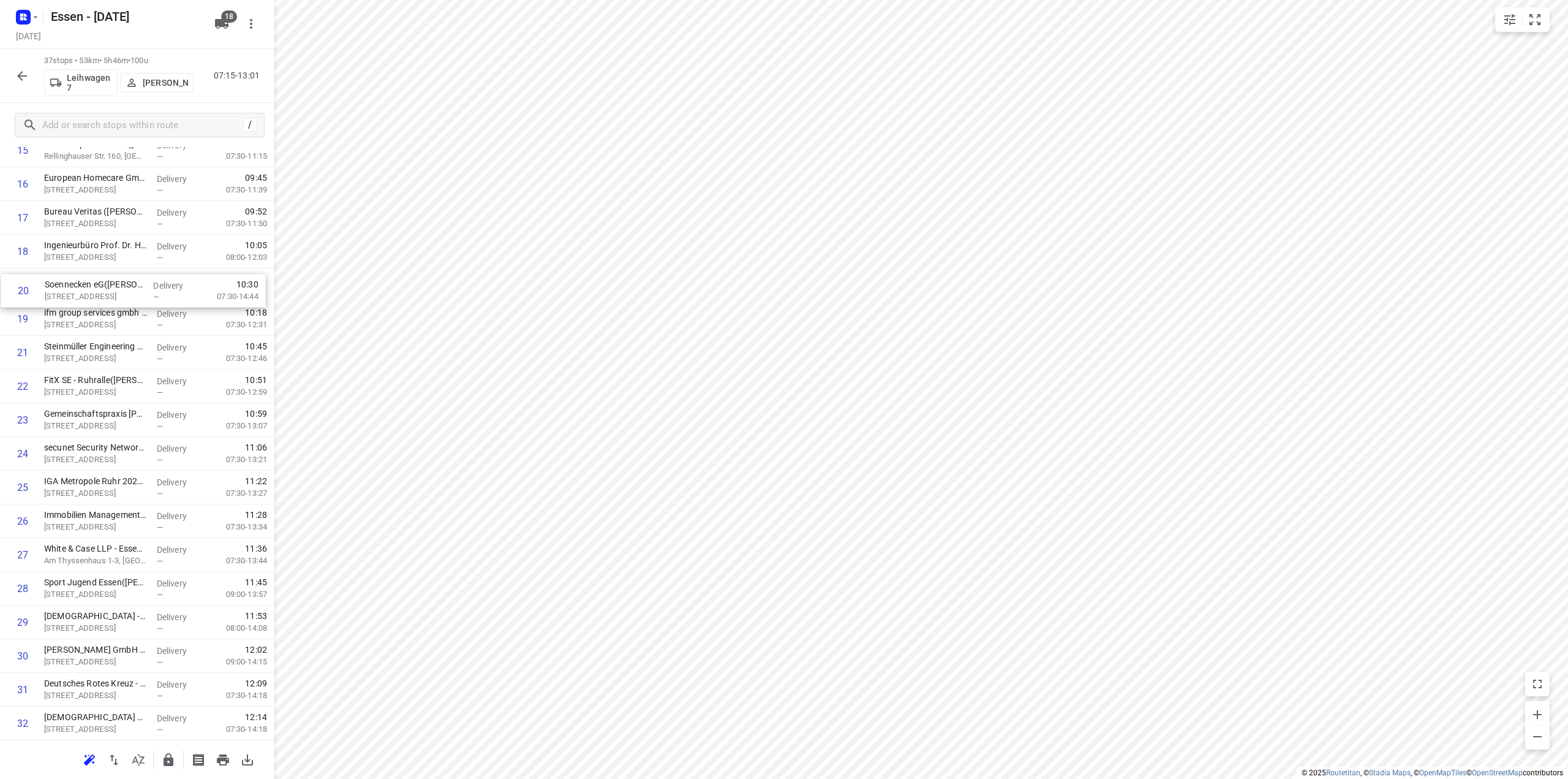
click at [85, 283] on div "1 OBERMEYER(Stefanie Somplatzki) Kruppstraße 16, Essen Delivery — 07:23 07:30-0…" at bounding box center [137, 285] width 274 height 1247
drag, startPoint x: 92, startPoint y: 457, endPoint x: 93, endPoint y: 358, distance: 99.0
click at [93, 358] on div "1 OBERMEYER(Stefanie Somplatzki) Kruppstraße 16, Essen Delivery — 07:23 07:30-0…" at bounding box center [137, 82] width 274 height 1247
click at [168, 757] on icon "button" at bounding box center [168, 760] width 10 height 13
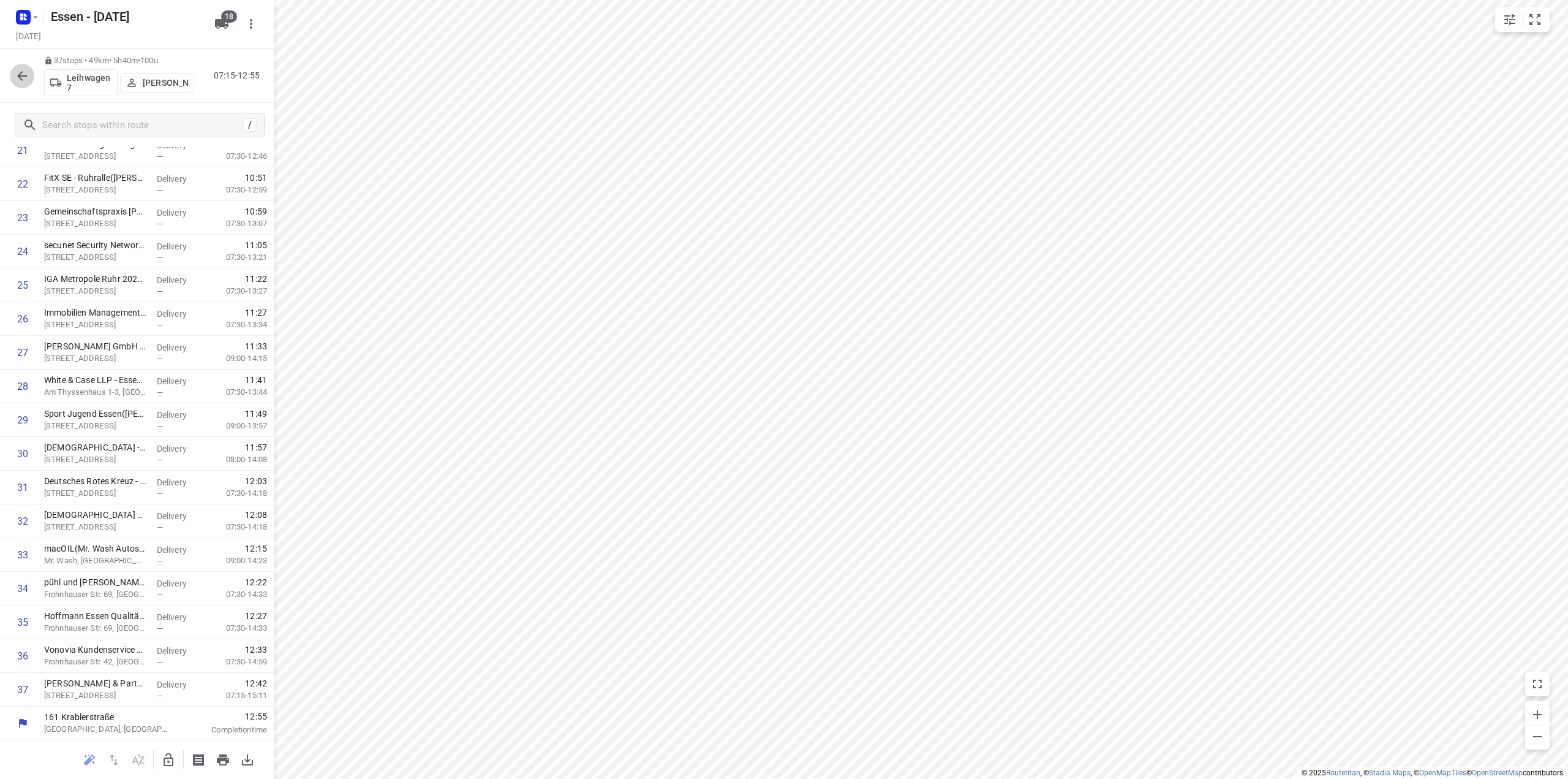
click at [23, 77] on icon "button" at bounding box center [22, 76] width 15 height 15
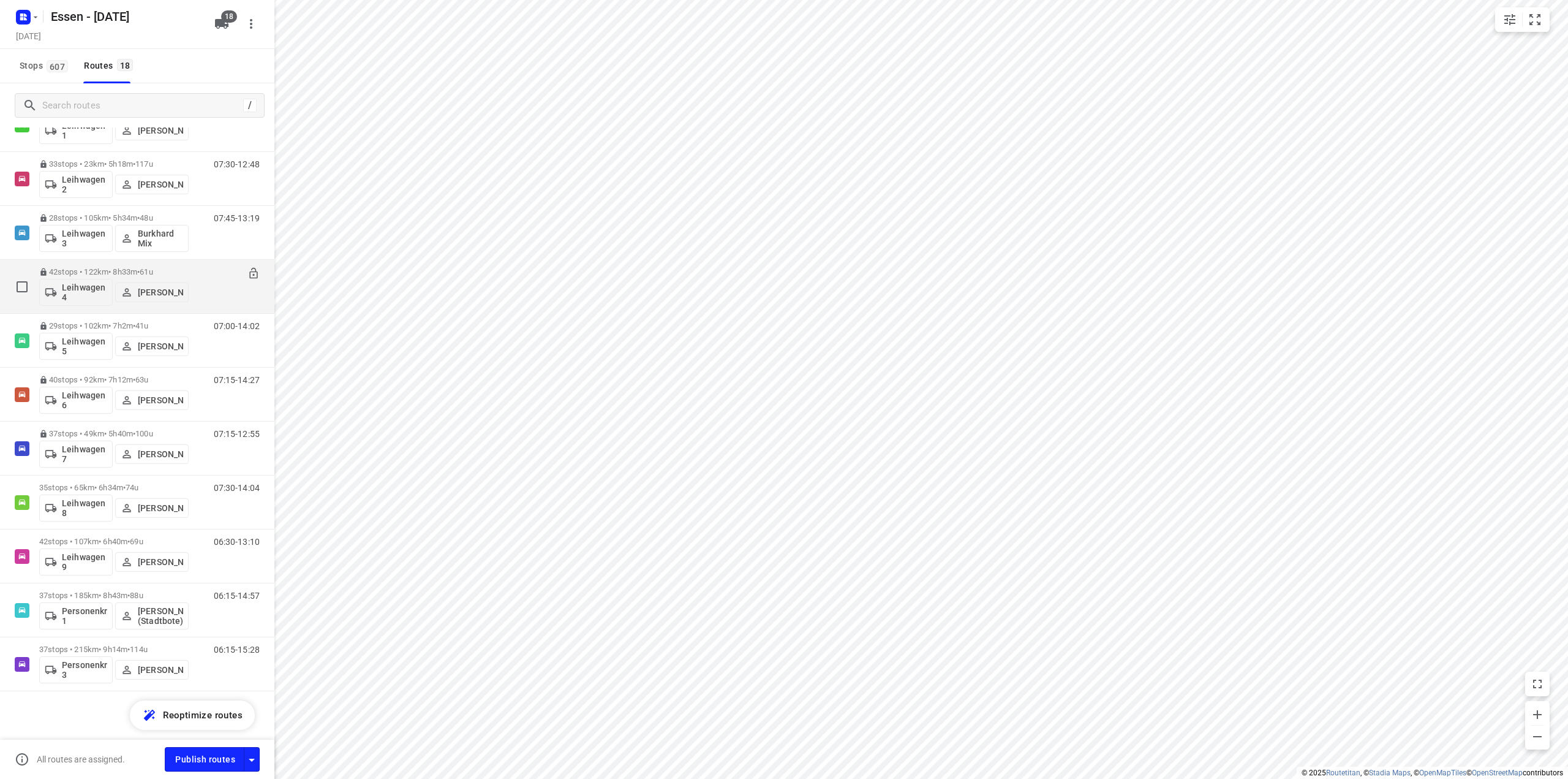
scroll to position [435, 0]
click at [110, 489] on p "35 stops • 65km • 6h34m • 74u" at bounding box center [114, 487] width 149 height 9
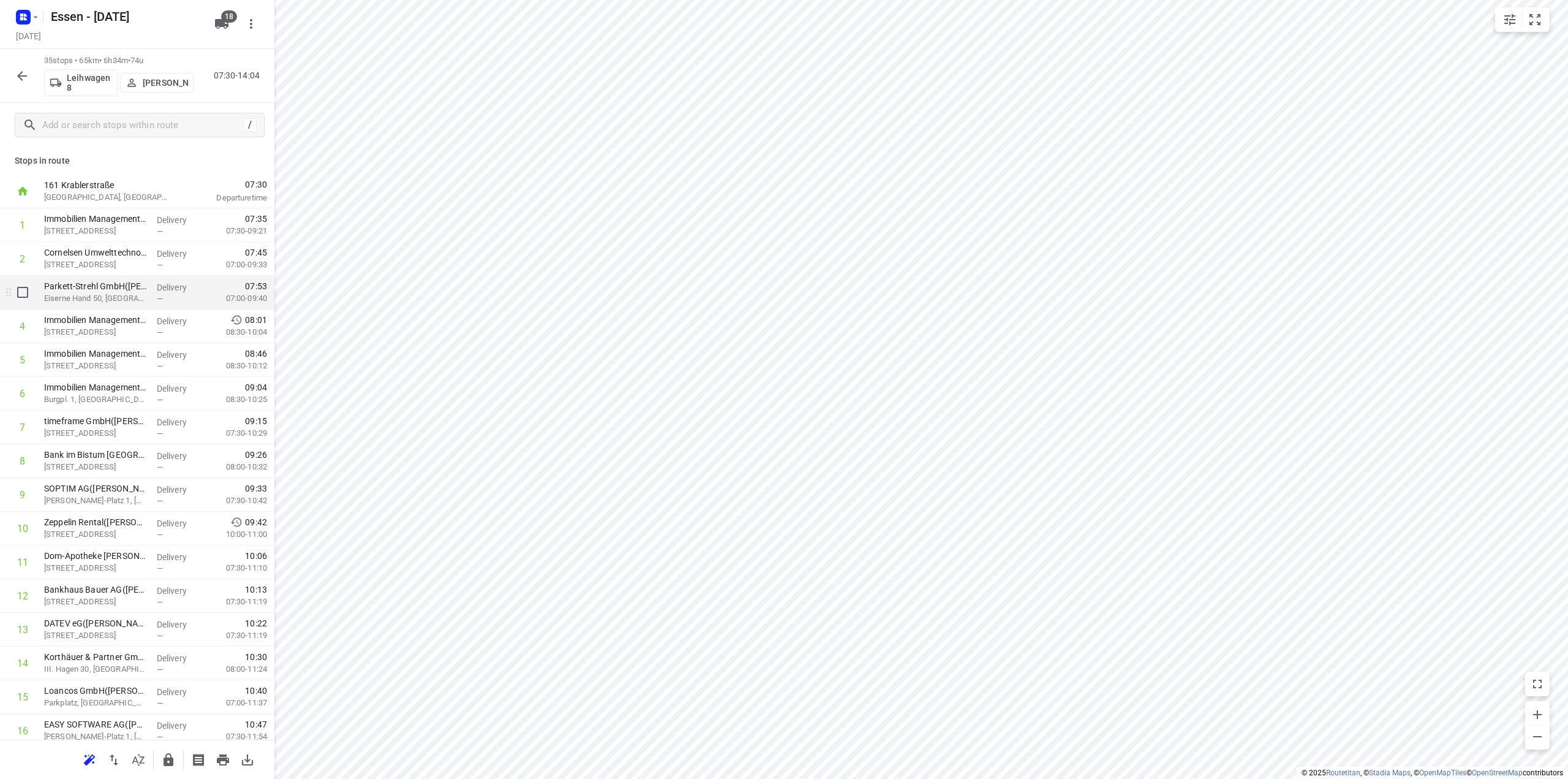
click at [251, 292] on div "i © 2025 Routetitan , © Stadia Maps , © OpenMapTiles © OpenStreetMap contributo…" at bounding box center [784, 389] width 1568 height 779
drag, startPoint x: 102, startPoint y: 462, endPoint x: 108, endPoint y: 424, distance: 38.5
drag, startPoint x: 92, startPoint y: 499, endPoint x: 97, endPoint y: 457, distance: 42.3
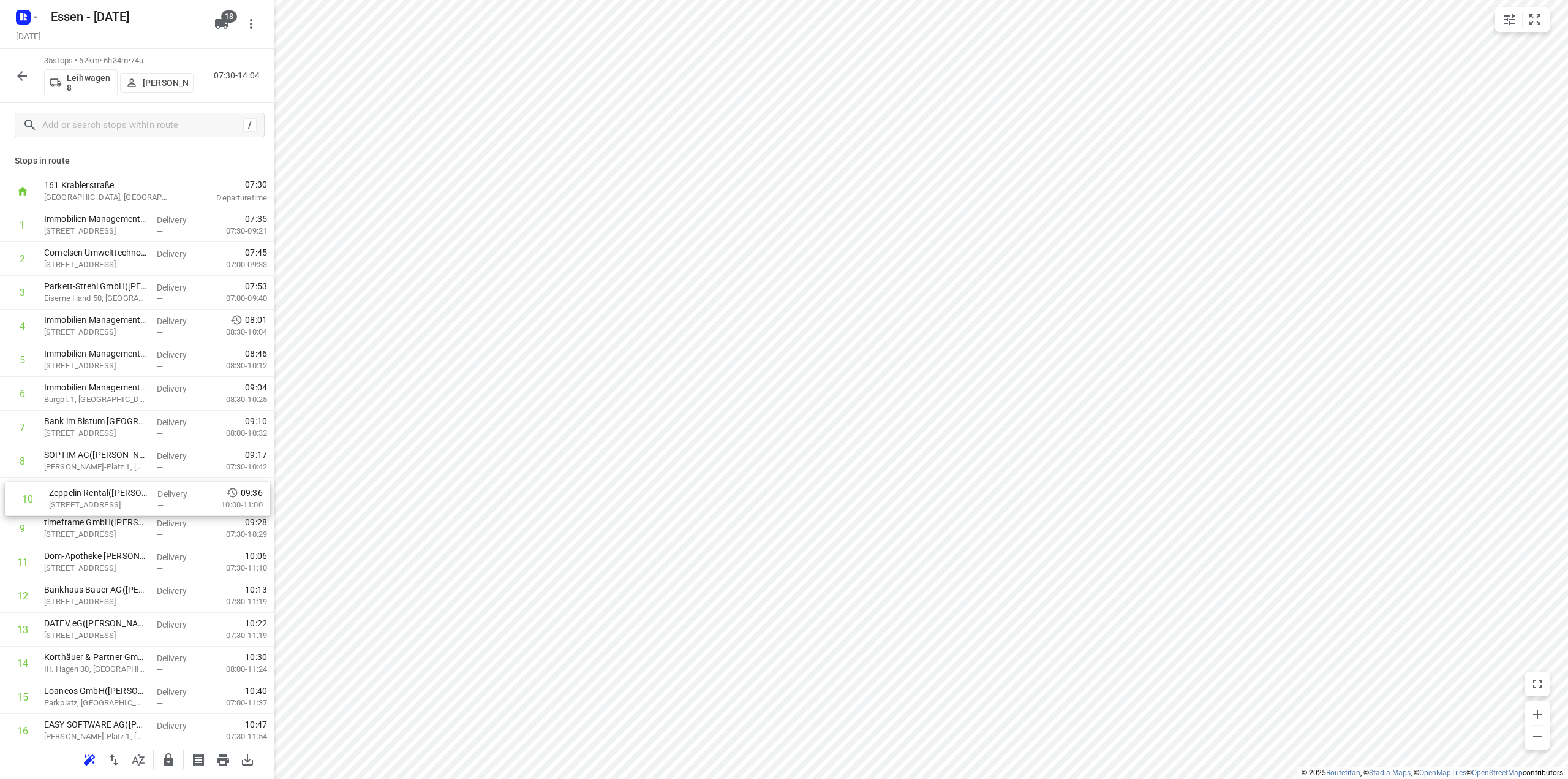
drag, startPoint x: 166, startPoint y: 535, endPoint x: 172, endPoint y: 499, distance: 36.5
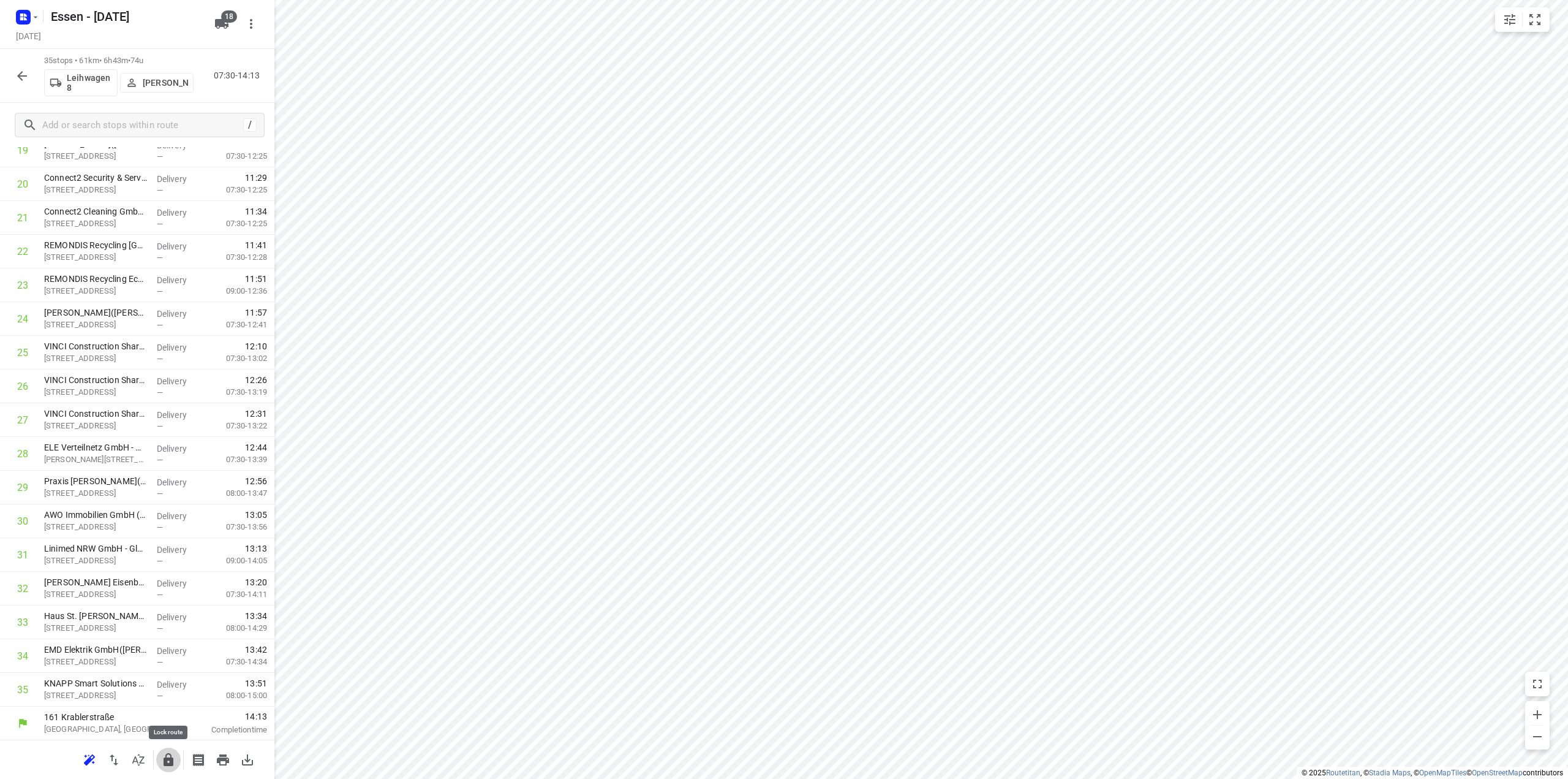
click at [164, 761] on icon "button" at bounding box center [168, 760] width 15 height 15
click at [24, 74] on icon "button" at bounding box center [22, 76] width 15 height 15
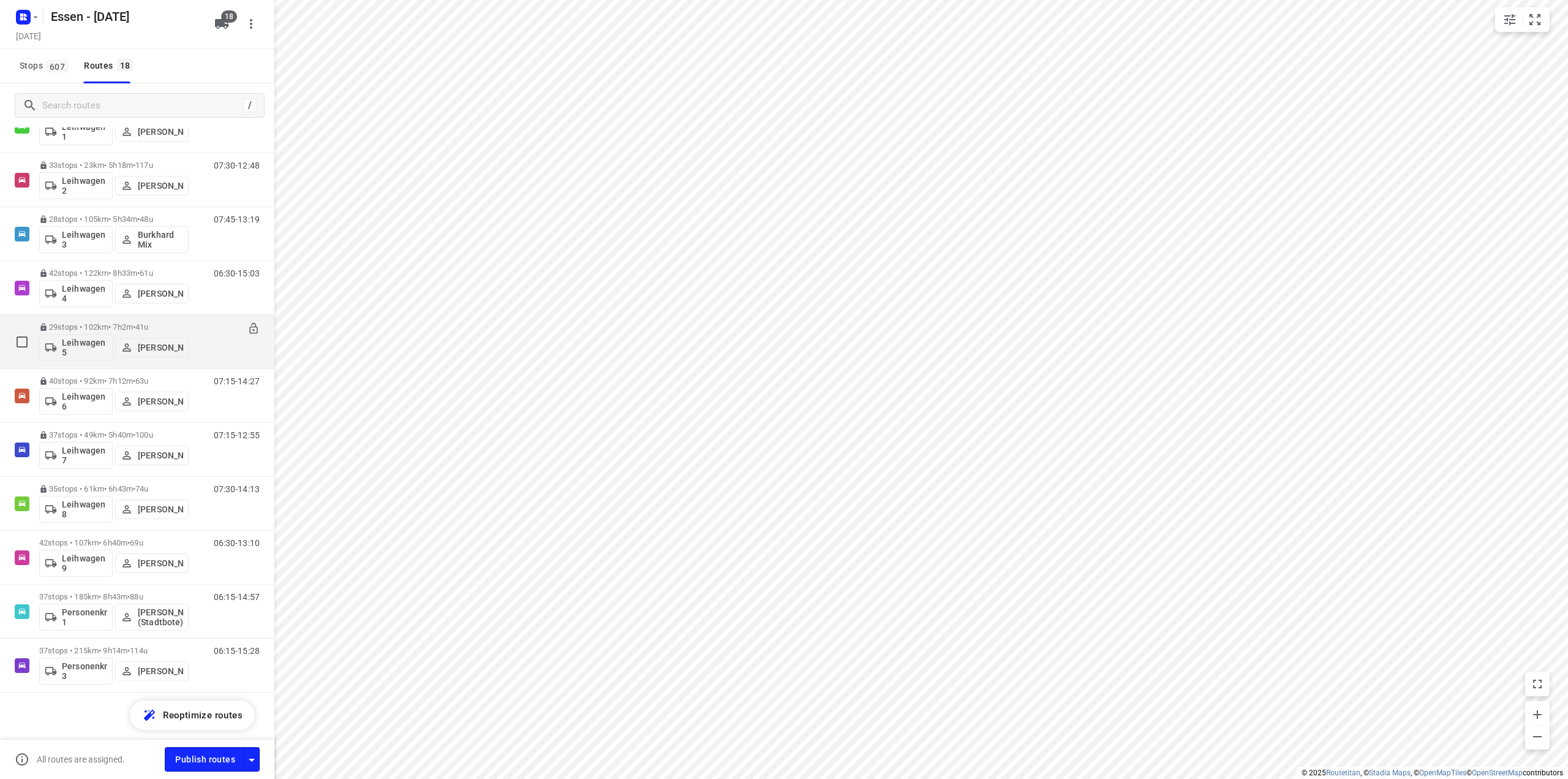
scroll to position [435, 0]
click at [127, 543] on p "42 stops • 107km • 6h40m • 69u" at bounding box center [114, 541] width 149 height 9
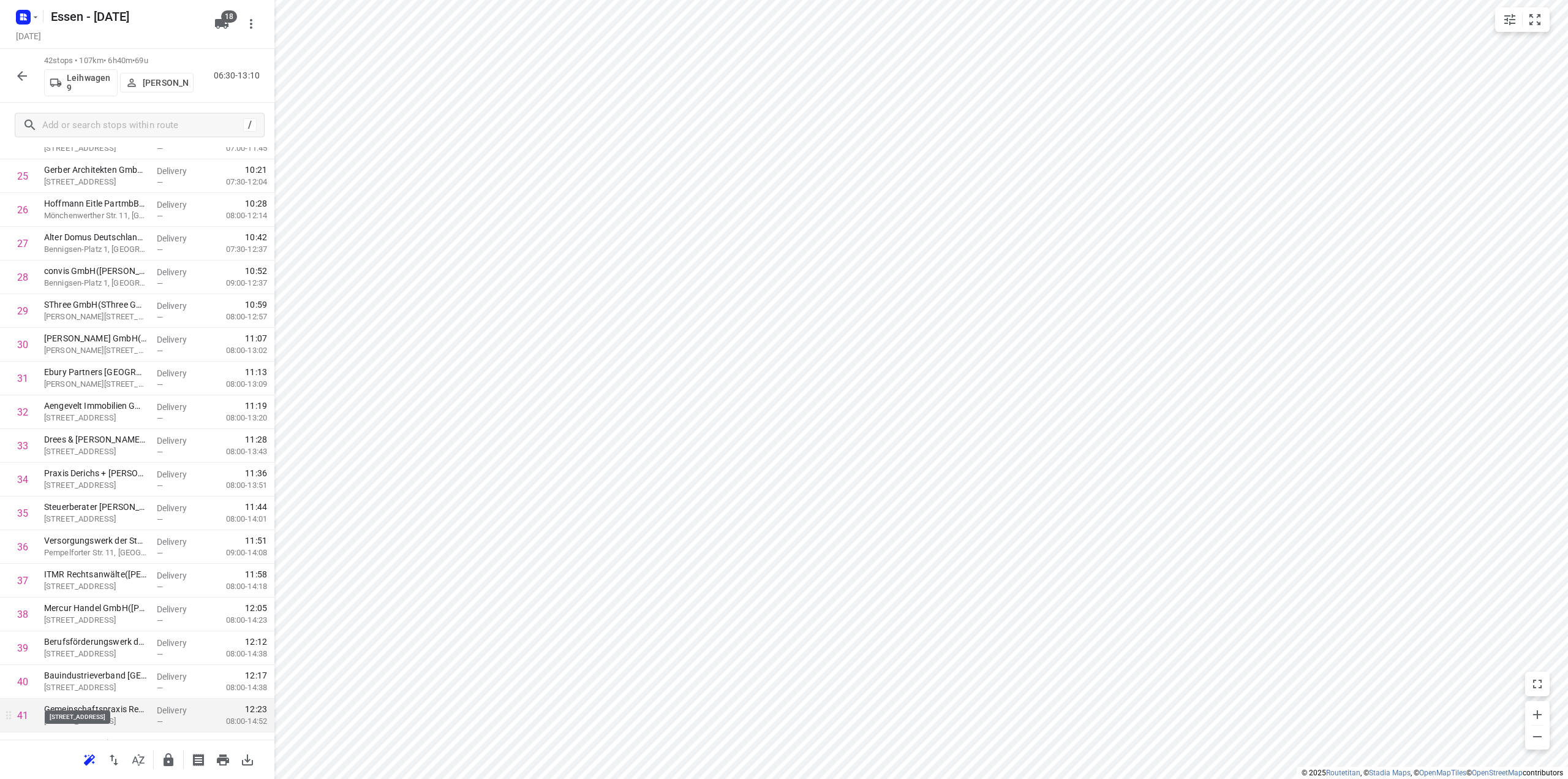
scroll to position [918, 0]
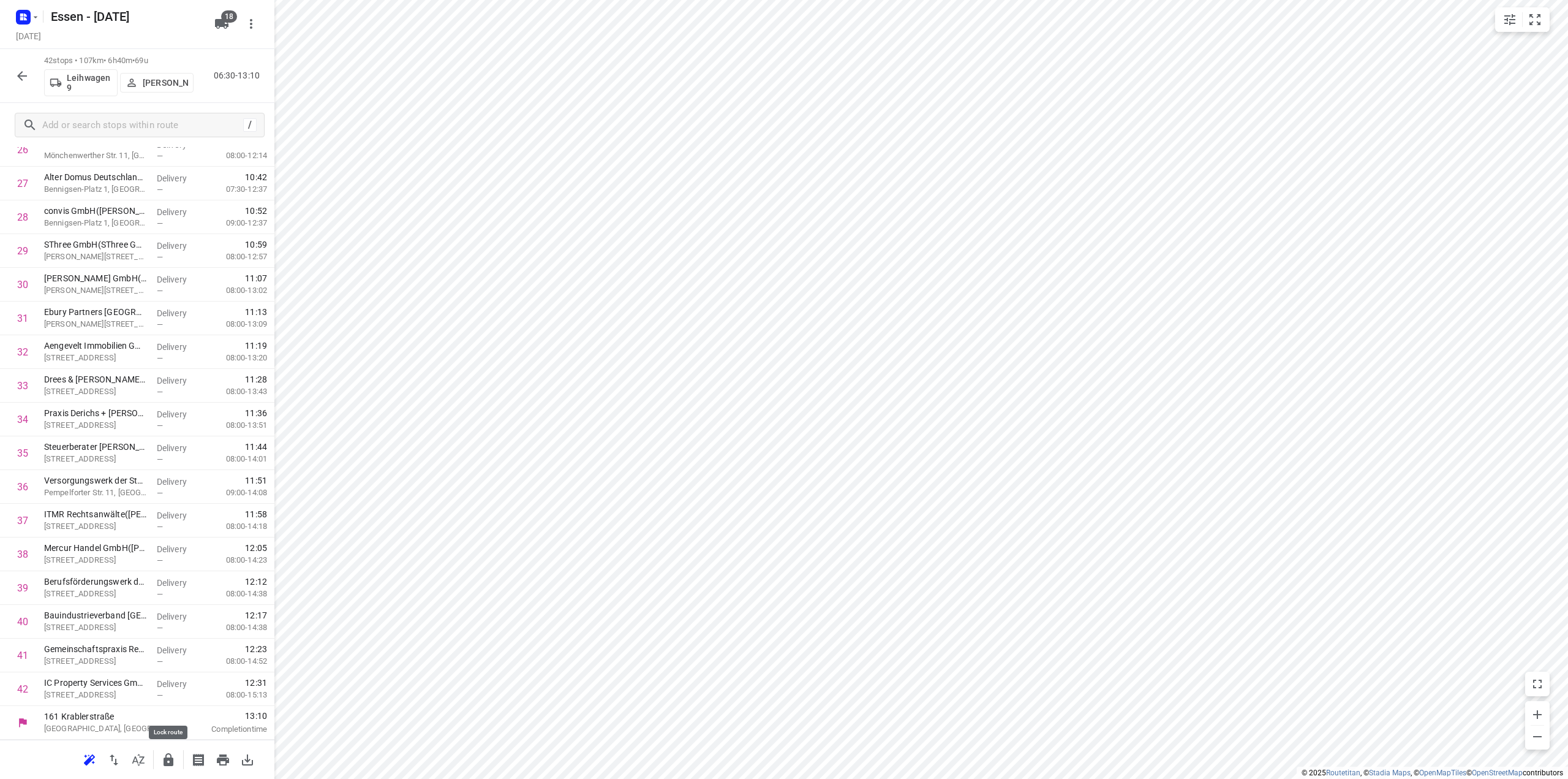
click at [175, 764] on icon "button" at bounding box center [168, 760] width 15 height 15
click at [22, 78] on icon "button" at bounding box center [22, 76] width 15 height 15
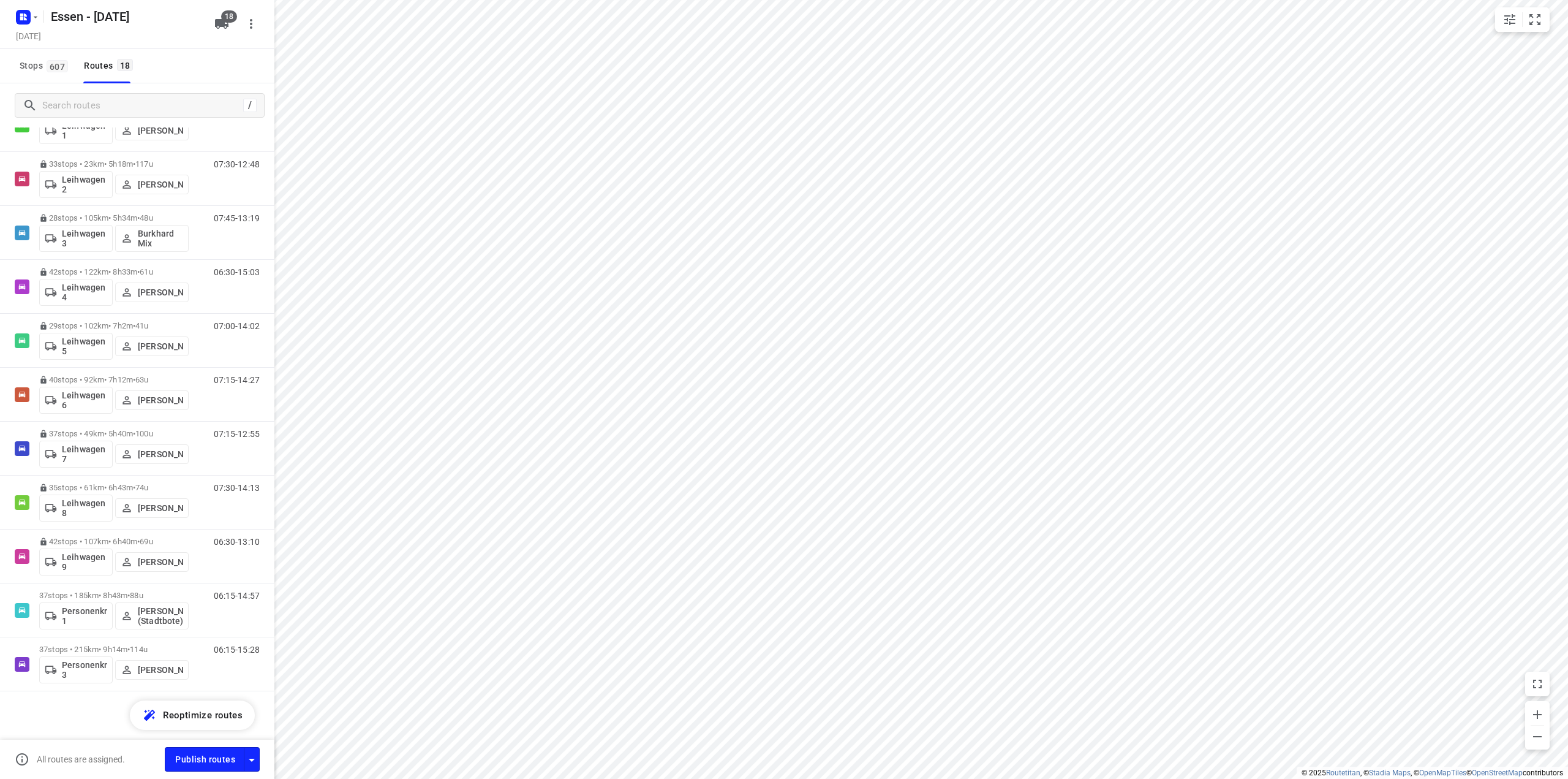
scroll to position [435, 0]
click at [103, 596] on p "37 stops • 185km • 8h43m • 88u" at bounding box center [114, 595] width 149 height 9
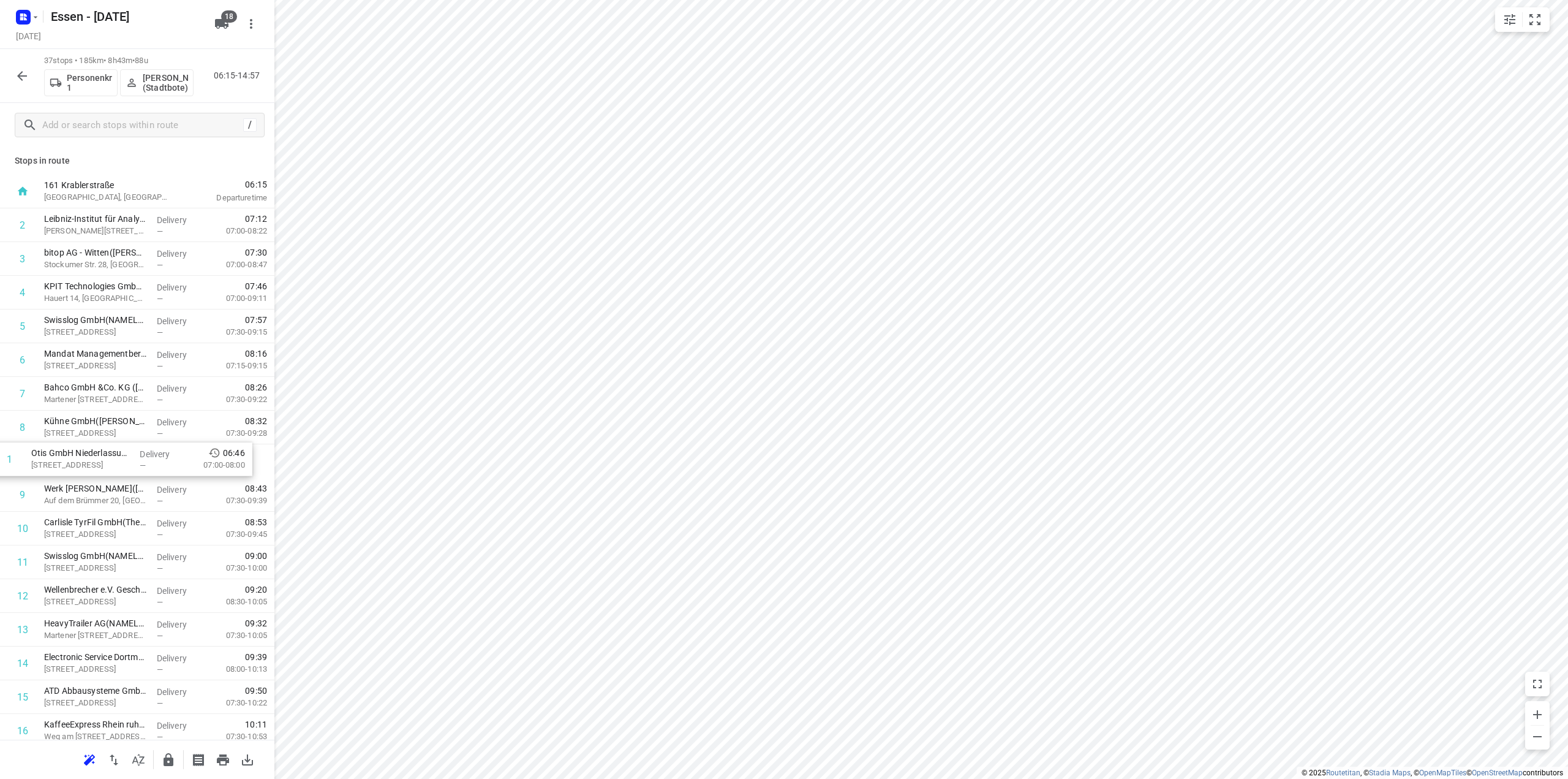
drag, startPoint x: 203, startPoint y: 229, endPoint x: 190, endPoint y: 468, distance: 239.4
drag, startPoint x: 129, startPoint y: 261, endPoint x: 128, endPoint y: 231, distance: 30.0
drag, startPoint x: 166, startPoint y: 361, endPoint x: 160, endPoint y: 313, distance: 48.4
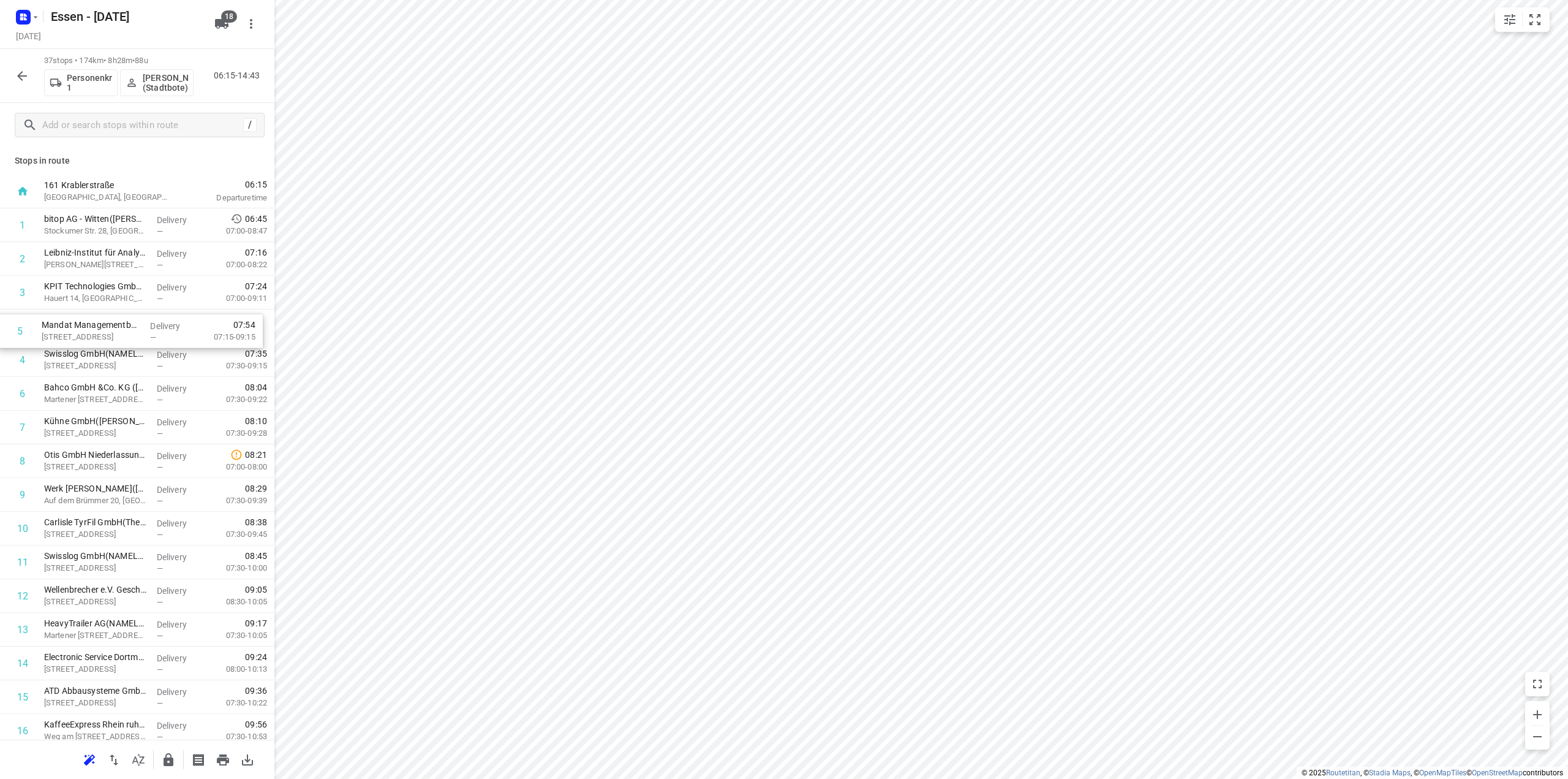
drag, startPoint x: 159, startPoint y: 361, endPoint x: 135, endPoint y: 561, distance: 201.4
drag, startPoint x: 127, startPoint y: 599, endPoint x: 128, endPoint y: 358, distance: 241.0
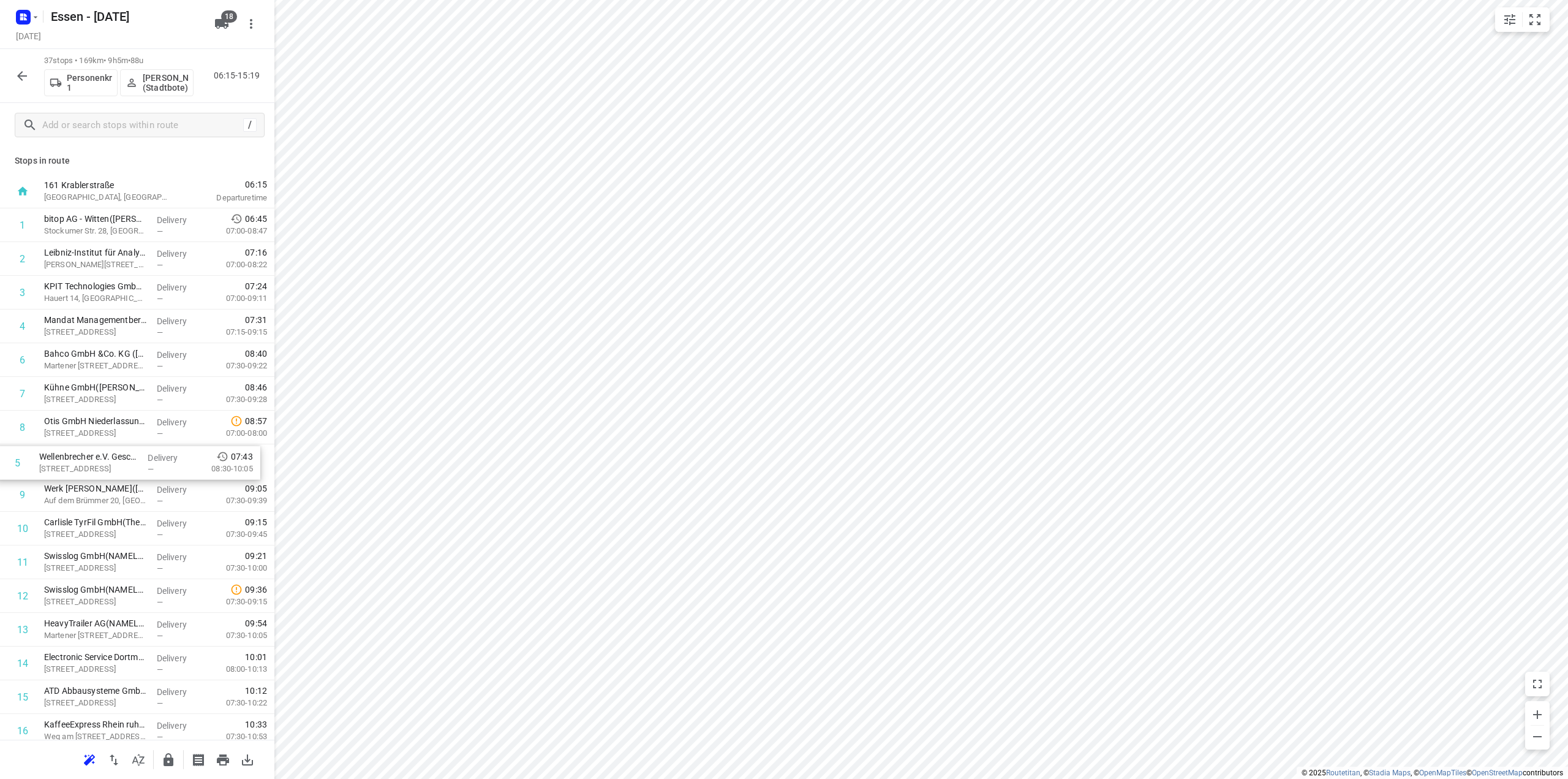
drag, startPoint x: 102, startPoint y: 360, endPoint x: 97, endPoint y: 469, distance: 109.1
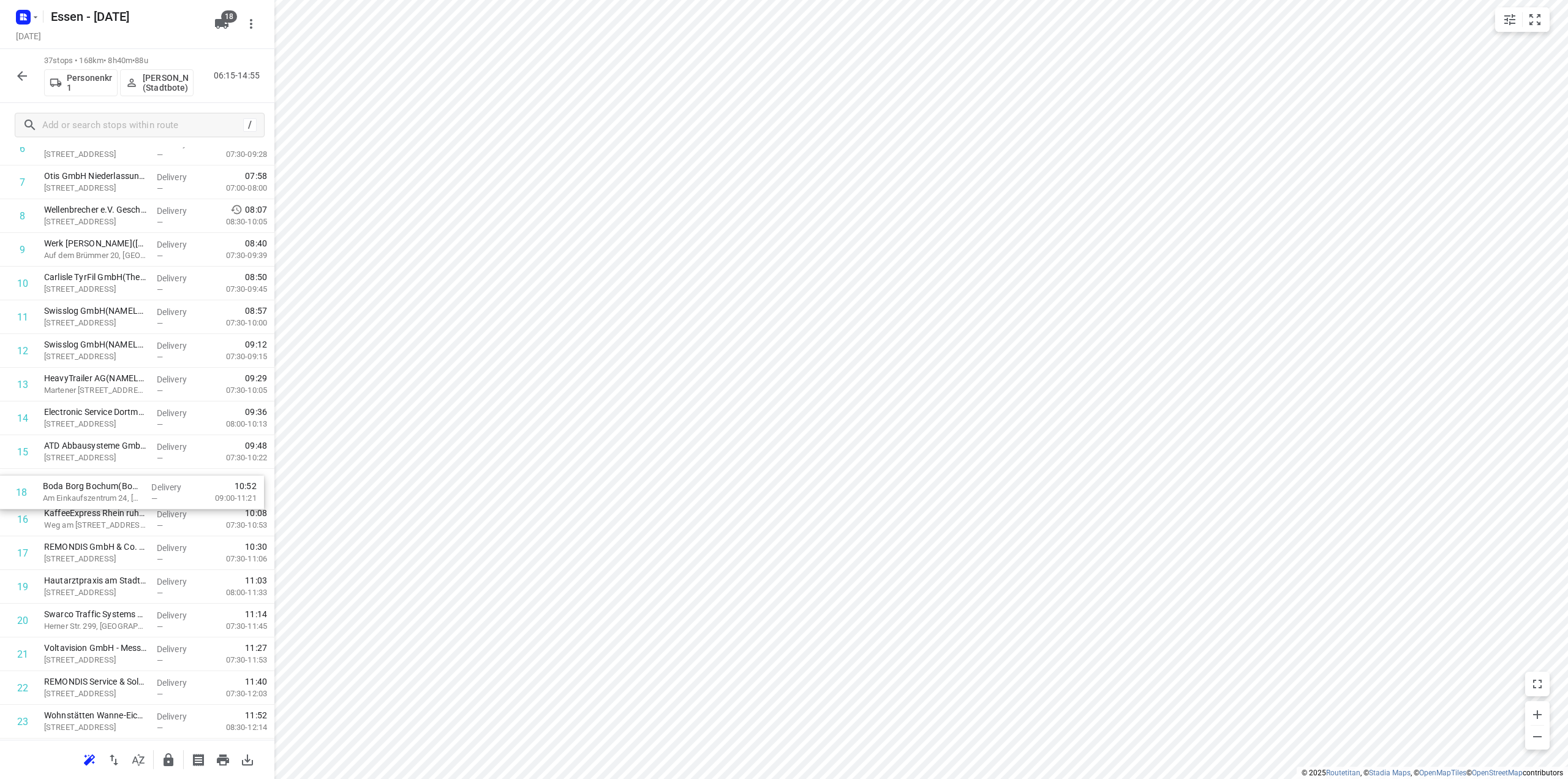
drag, startPoint x: 124, startPoint y: 554, endPoint x: 121, endPoint y: 489, distance: 65.1
click at [121, 489] on div "1 bitop AG - Witten(Raffael Naldoni) Stockumer Str. 28, Witten Delivery — 06:45…" at bounding box center [137, 586] width 274 height 1247
drag, startPoint x: 100, startPoint y: 556, endPoint x: 106, endPoint y: 515, distance: 41.4
click at [106, 515] on div "1 bitop AG - Witten(Raffael Naldoni) Stockumer Str. 28, Witten Delivery — 06:45…" at bounding box center [137, 586] width 274 height 1247
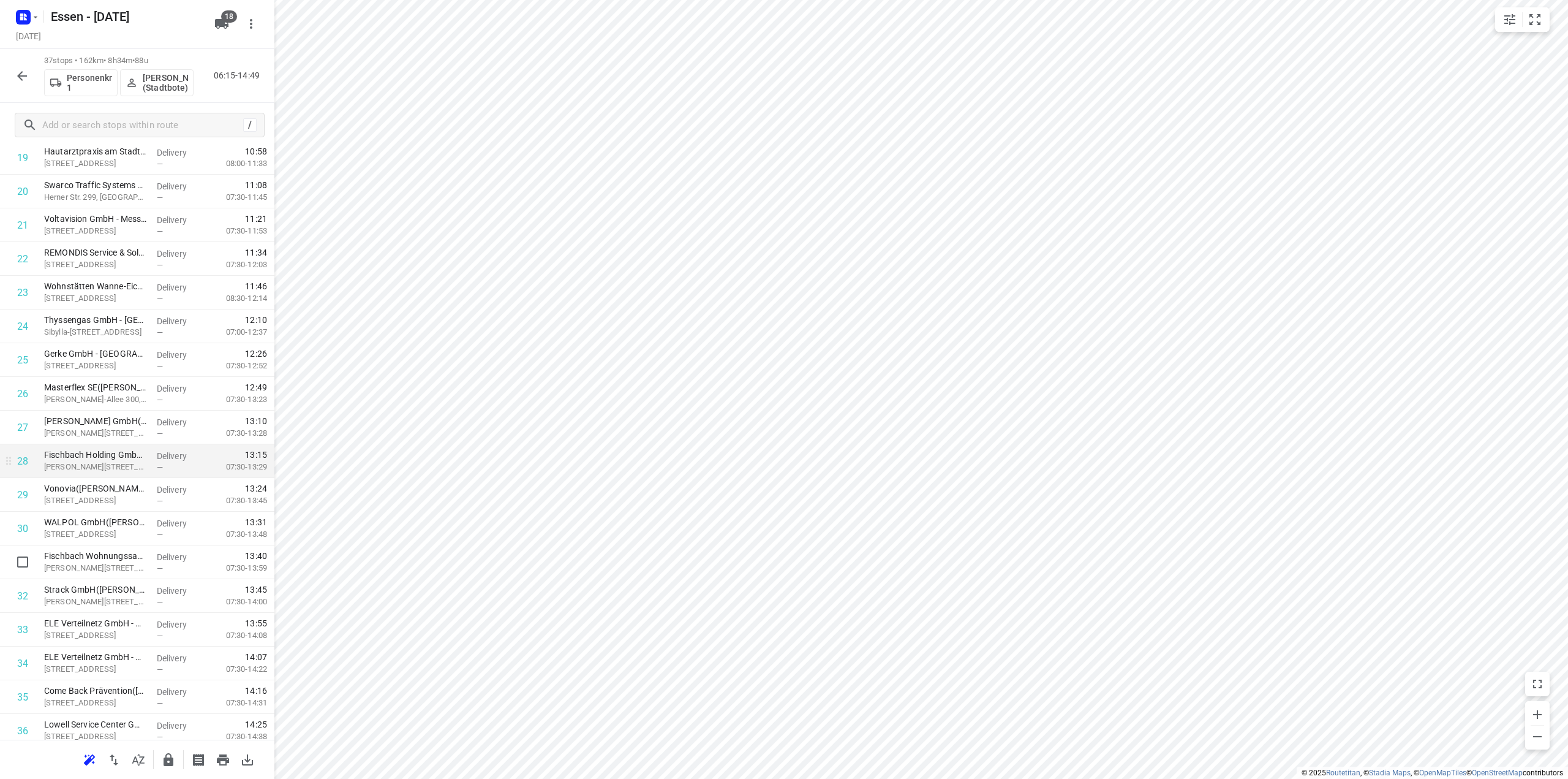
scroll to position [749, 0]
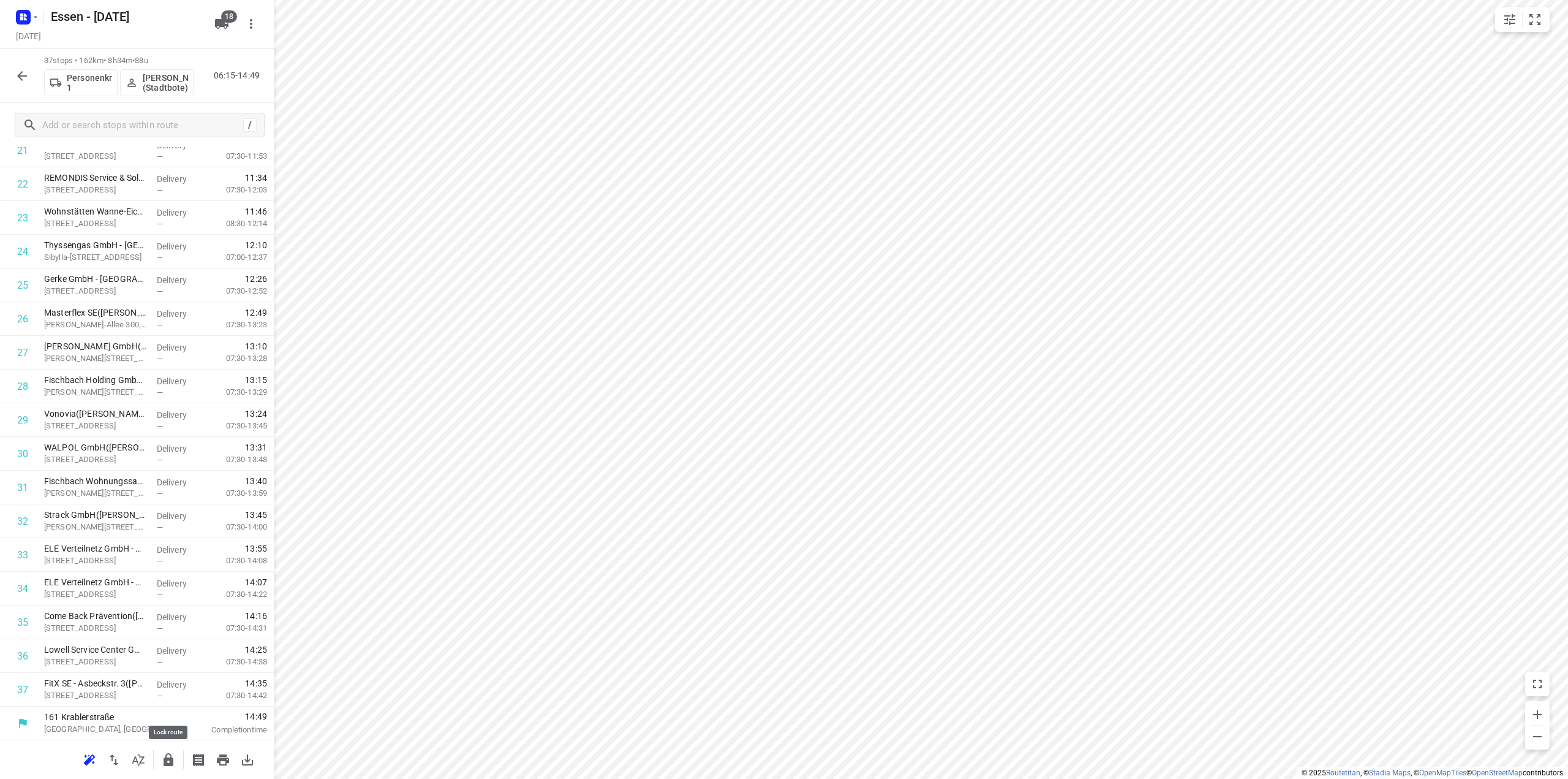
click at [169, 760] on icon "button" at bounding box center [168, 760] width 10 height 13
click at [20, 73] on icon "button" at bounding box center [22, 76] width 10 height 10
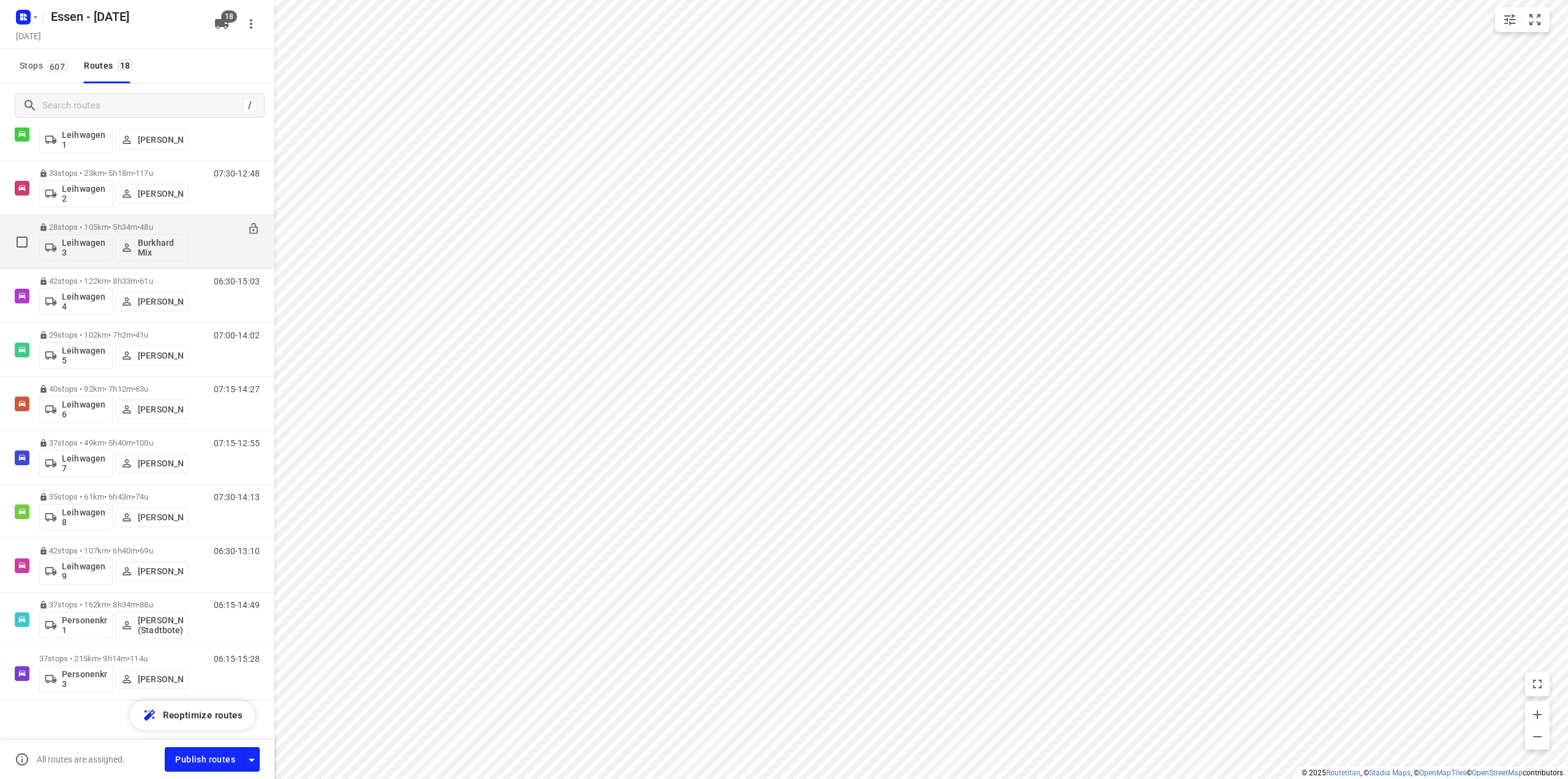
scroll to position [435, 0]
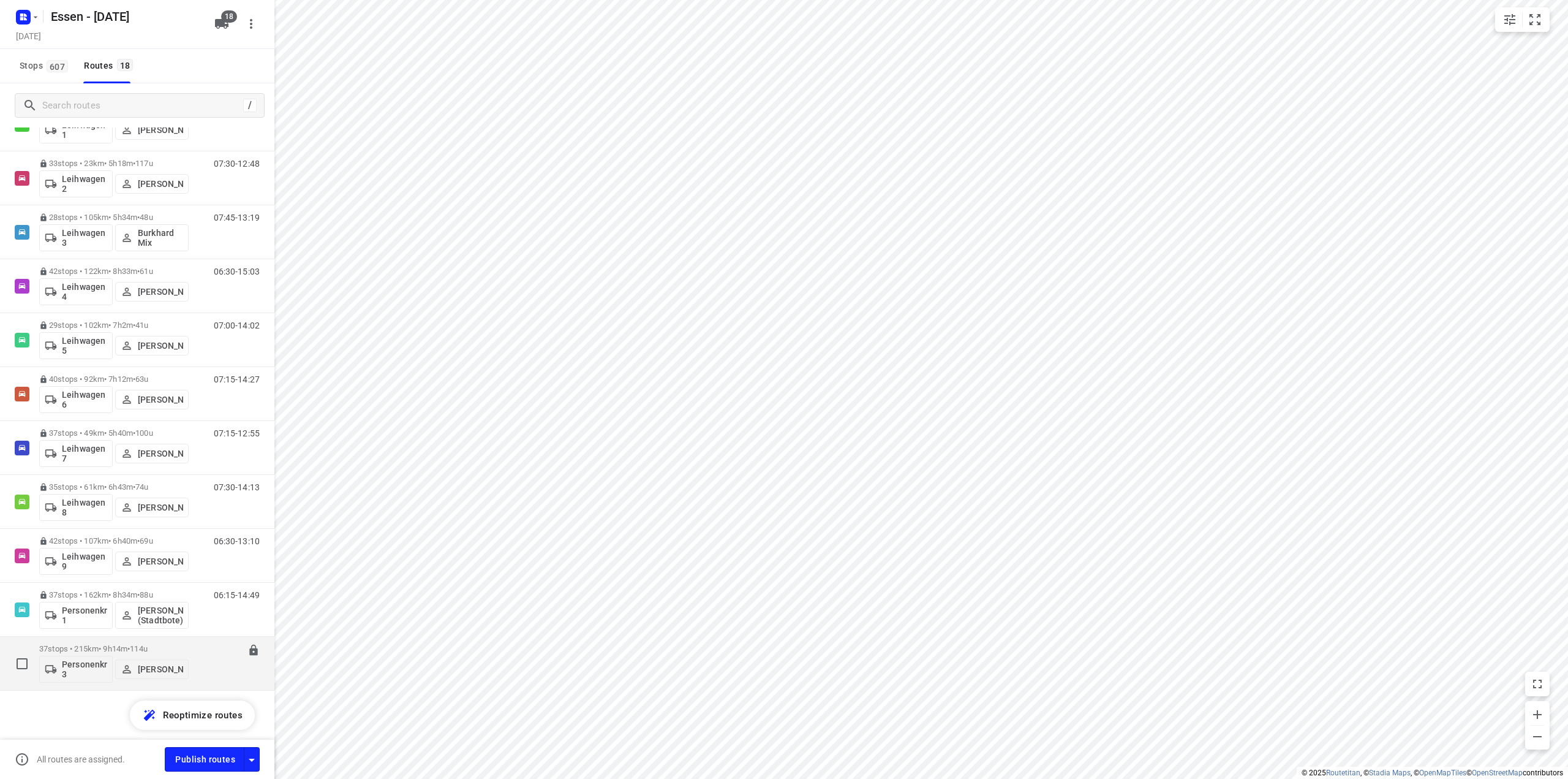
click at [129, 649] on p "37 stops • 215km • 9h14m • 114u" at bounding box center [114, 649] width 149 height 9
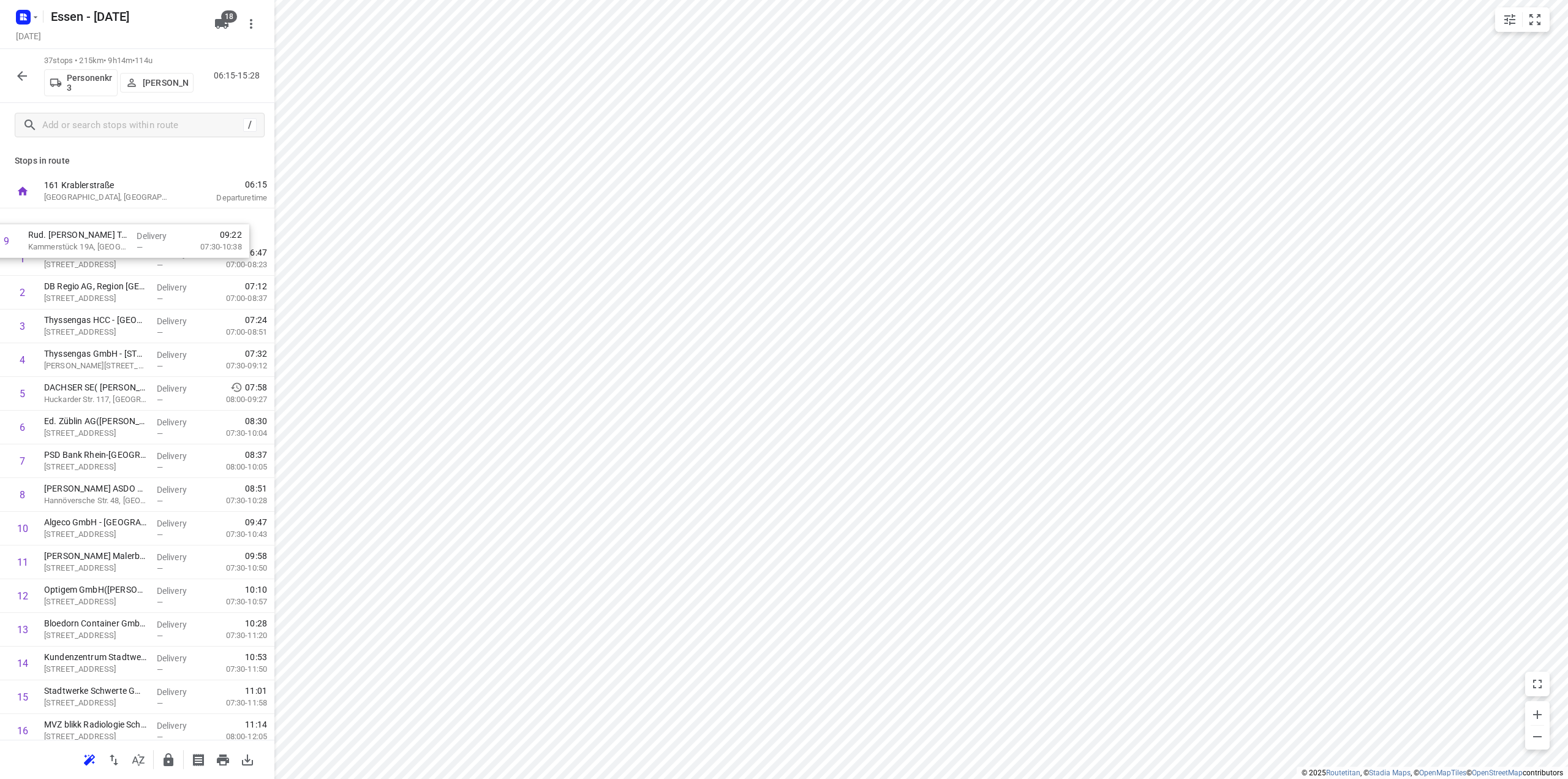
drag, startPoint x: 98, startPoint y: 504, endPoint x: 87, endPoint y: 237, distance: 267.2
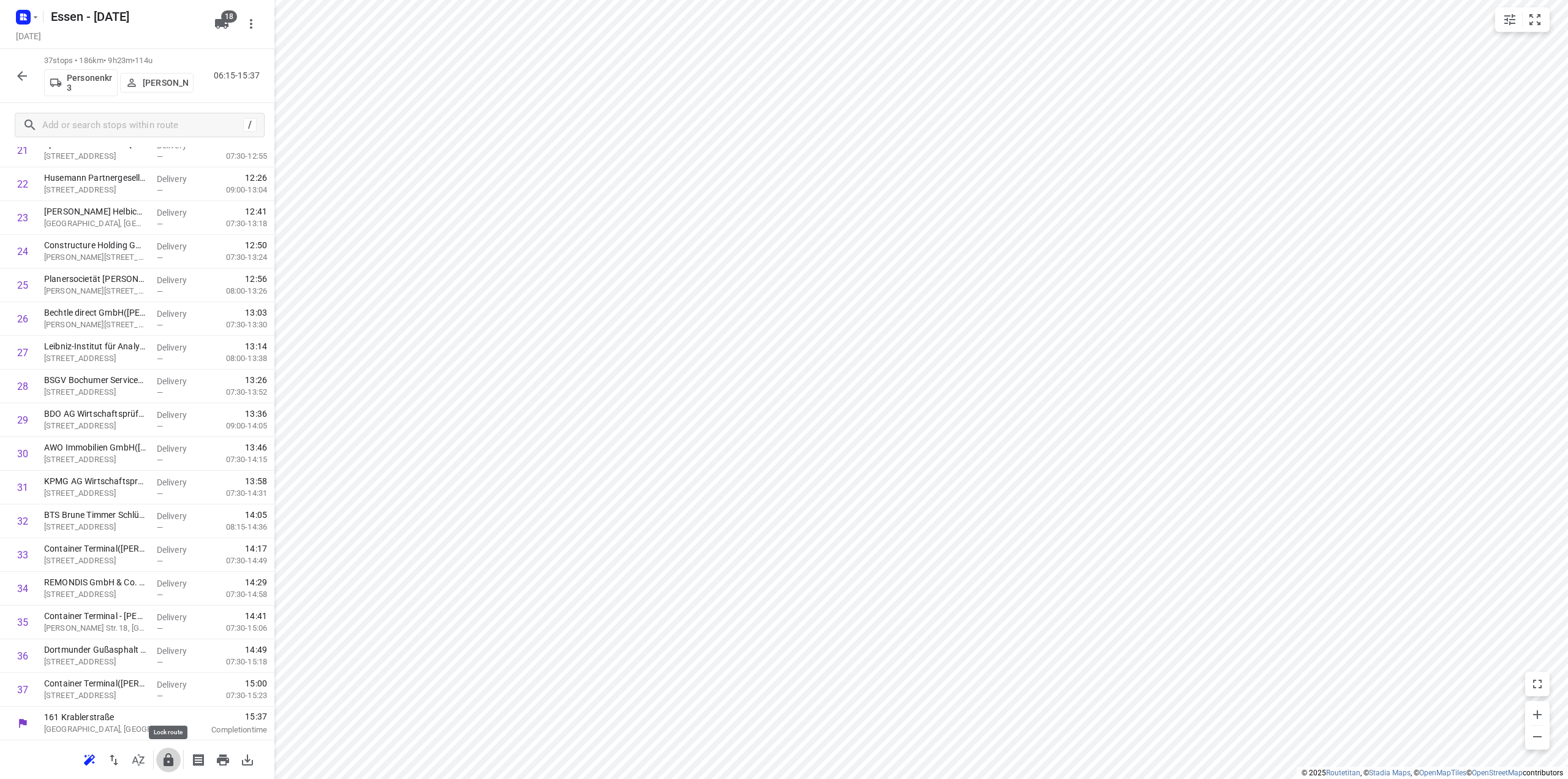
click at [169, 766] on icon "button" at bounding box center [168, 760] width 10 height 13
click at [22, 76] on icon "button" at bounding box center [22, 76] width 15 height 15
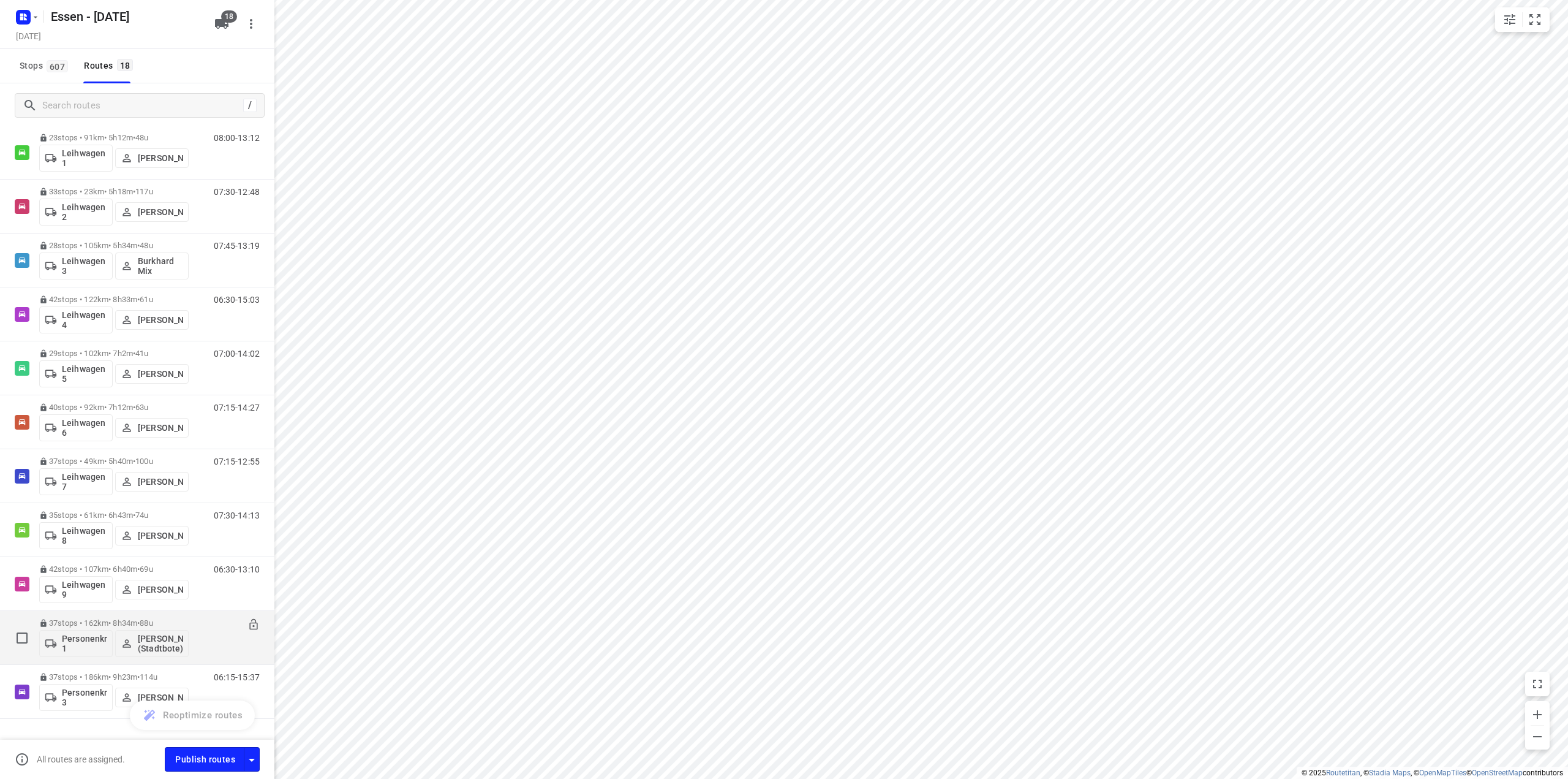
scroll to position [435, 0]
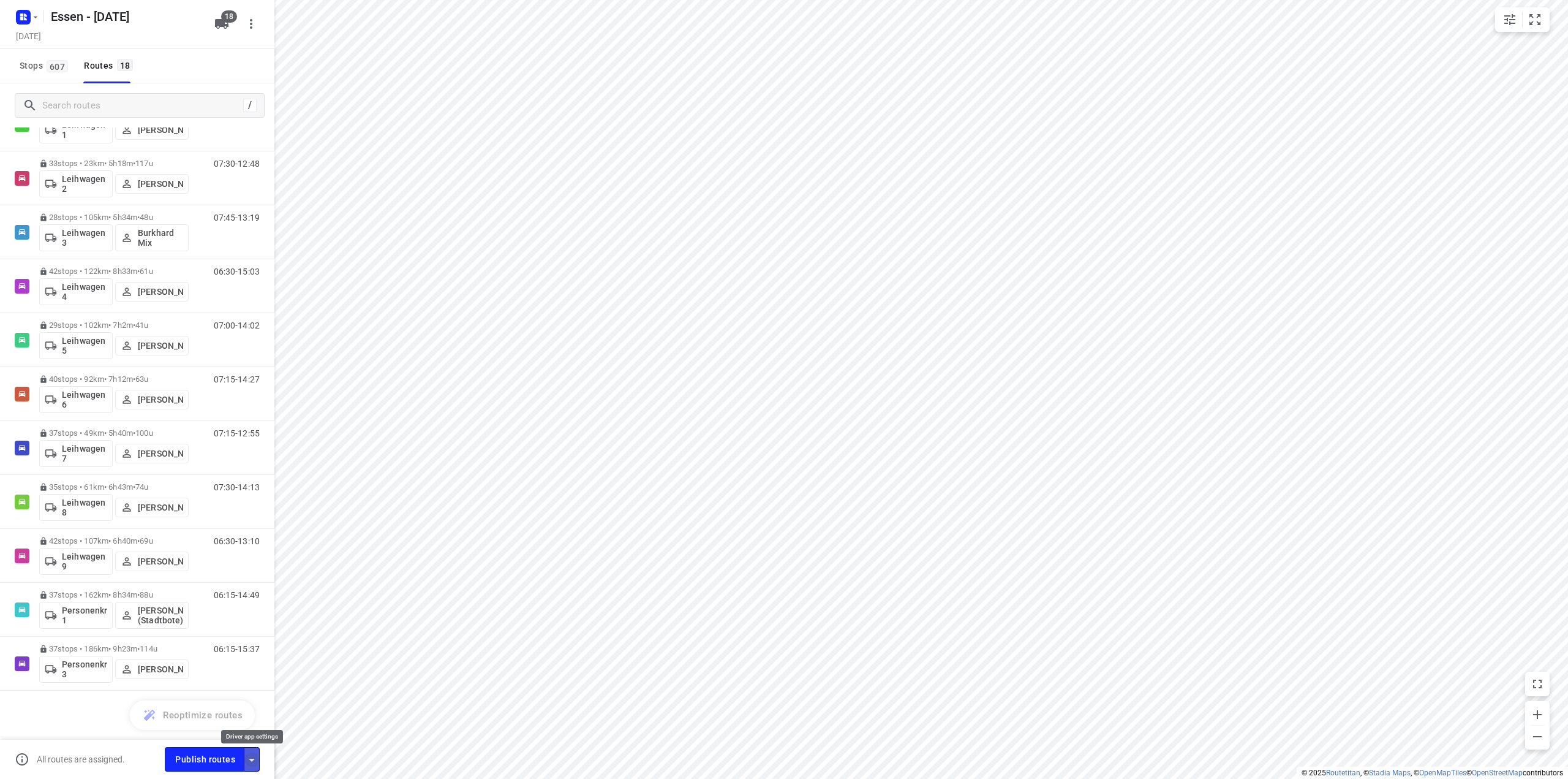
click at [259, 766] on icon "button" at bounding box center [251, 760] width 15 height 15
click at [236, 634] on input "Fulfill the stops in any order" at bounding box center [225, 637] width 70 height 23
checkbox input "true"
click at [234, 661] on input "Call the customer" at bounding box center [225, 664] width 70 height 23
checkbox input "true"
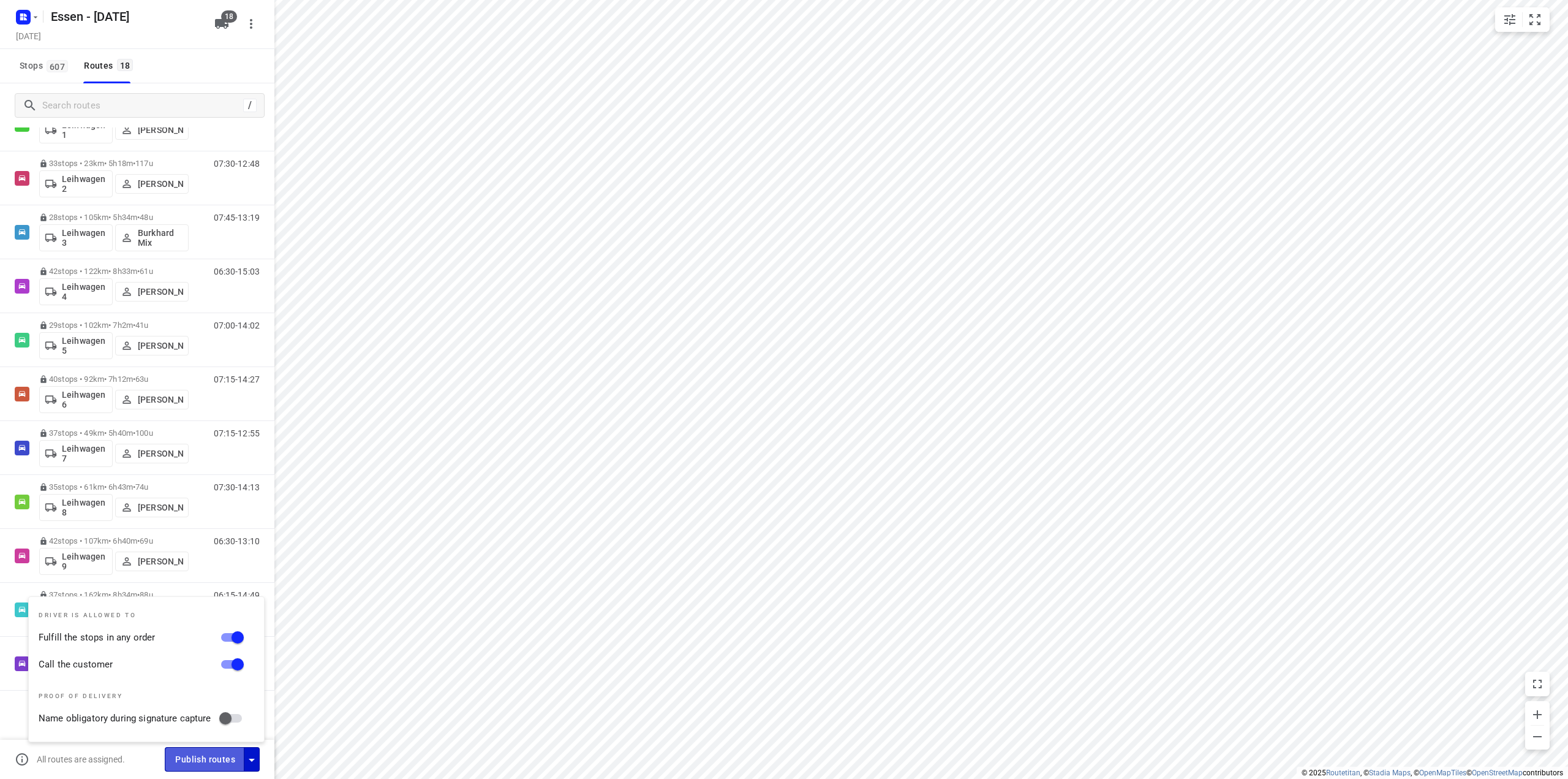
click at [217, 763] on span "Publish routes" at bounding box center [206, 760] width 60 height 15
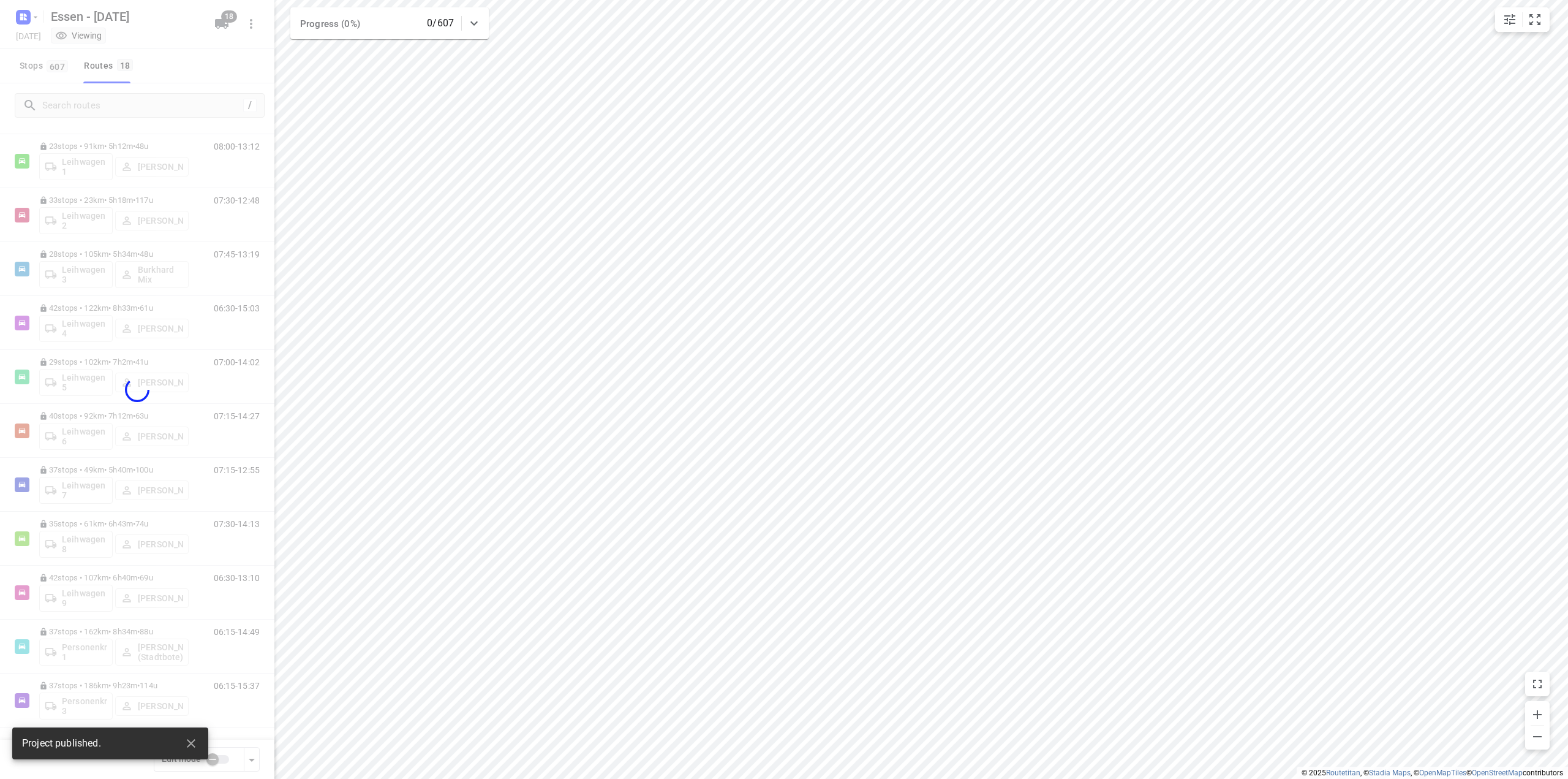
scroll to position [398, 0]
